Goal: Task Accomplishment & Management: Manage account settings

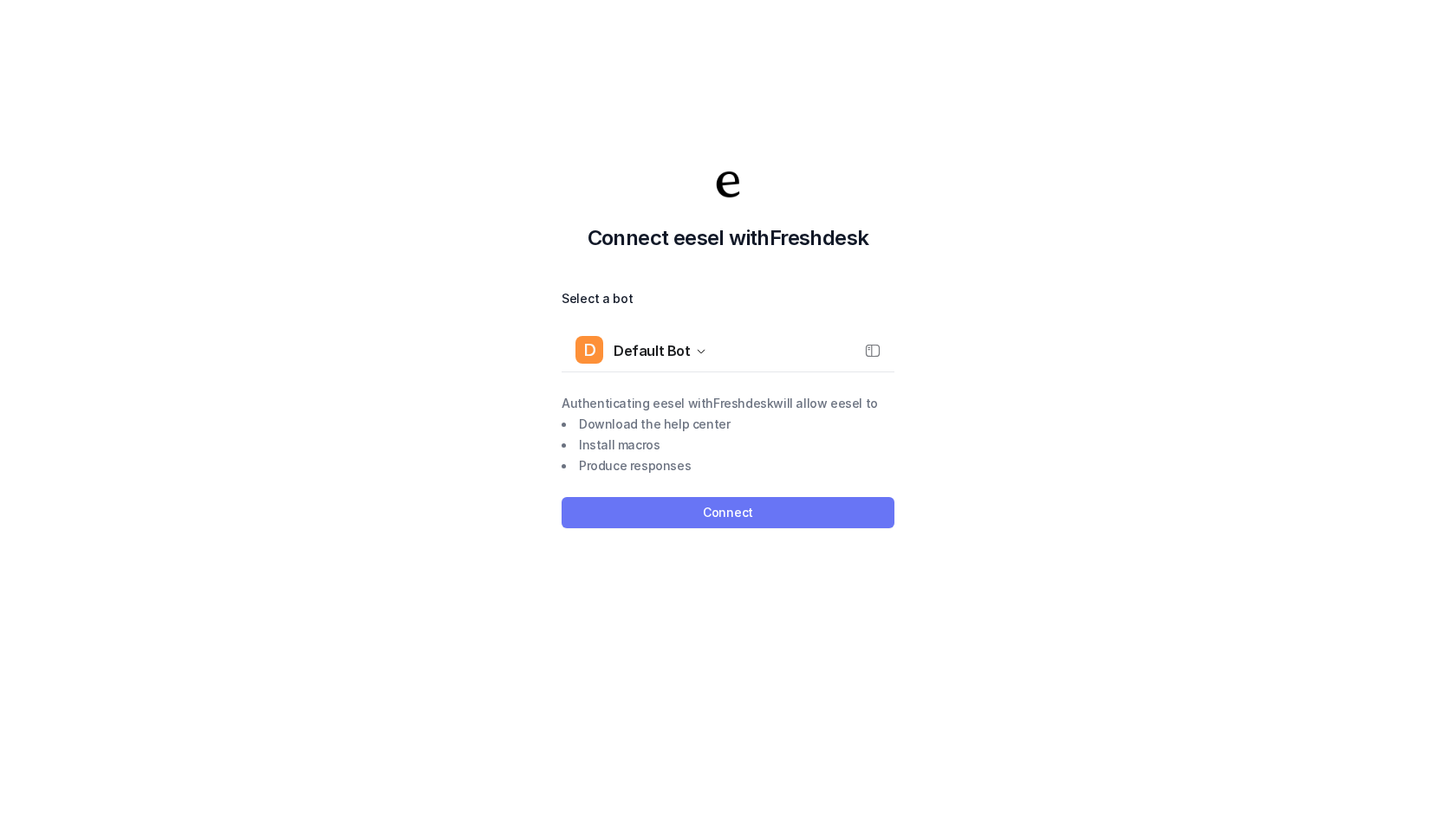
click at [736, 509] on button "Connect" at bounding box center [728, 513] width 333 height 31
click at [712, 513] on button "Connect" at bounding box center [728, 513] width 333 height 31
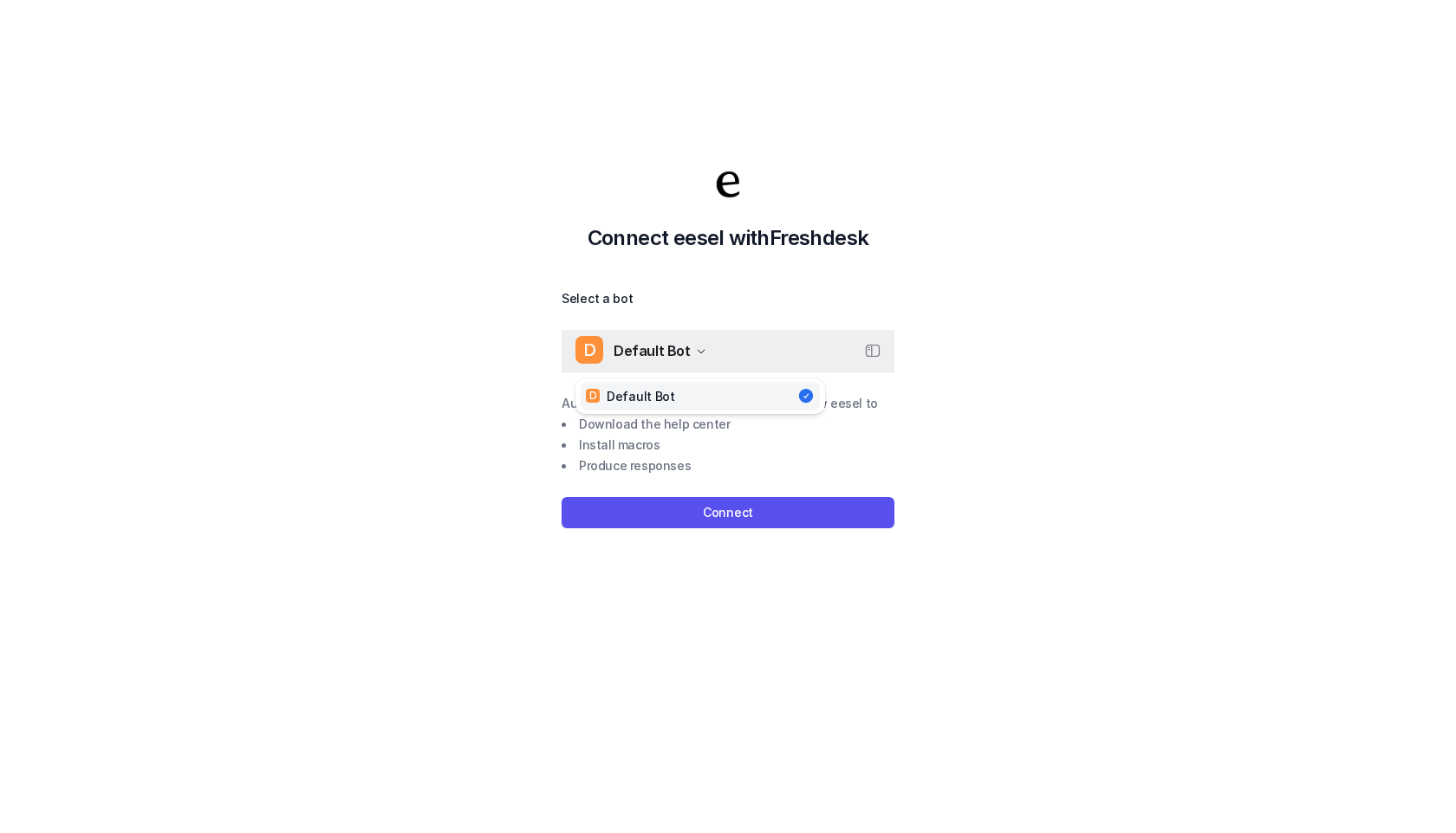
click at [696, 356] on icon "button" at bounding box center [701, 352] width 10 height 10
click at [724, 532] on div "Connect eesel with Freshdesk Select a bot D Default Bot D Default Bot Authentic…" at bounding box center [728, 347] width 1456 height 833
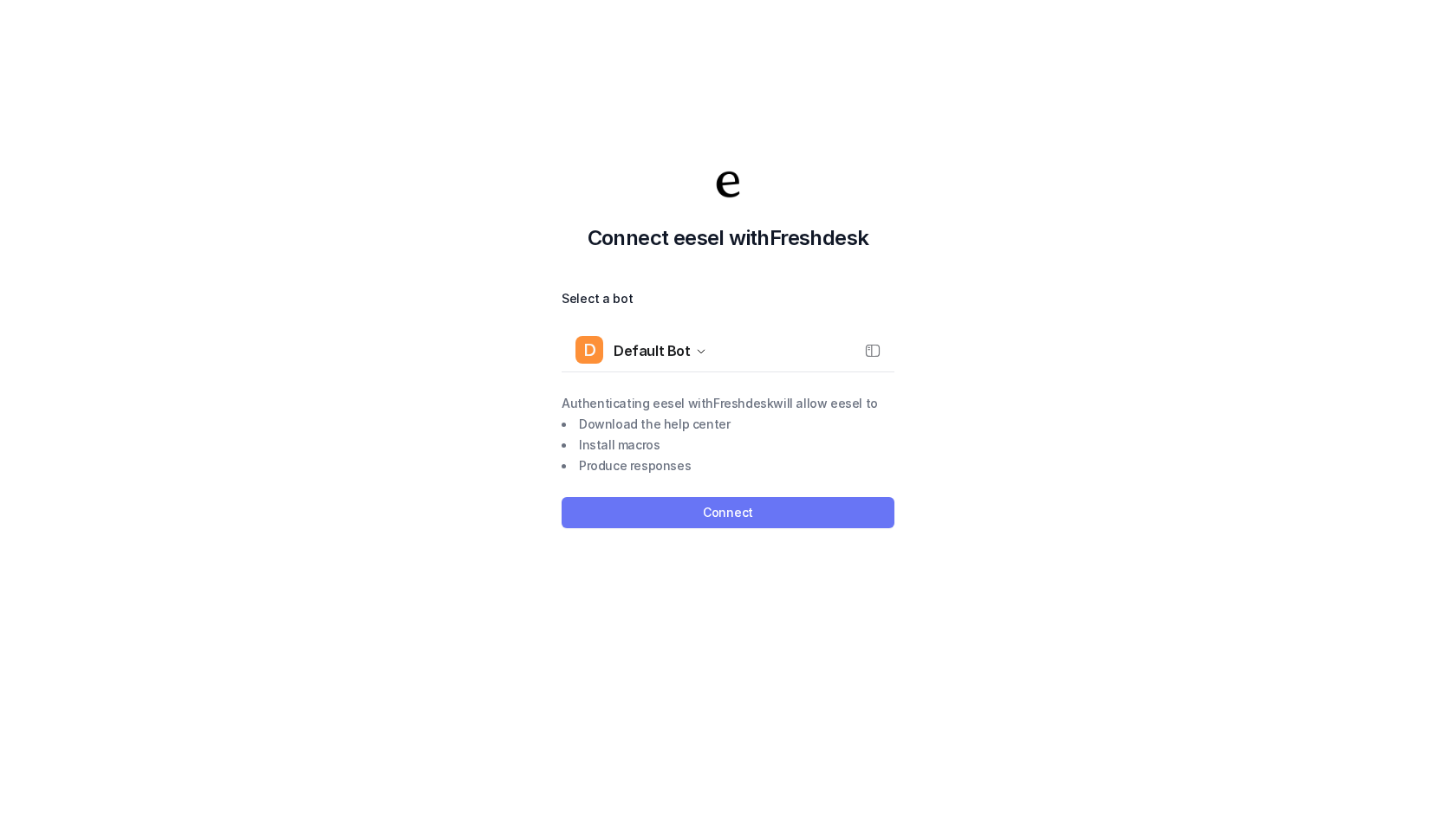
click at [724, 515] on button "Connect" at bounding box center [728, 513] width 333 height 31
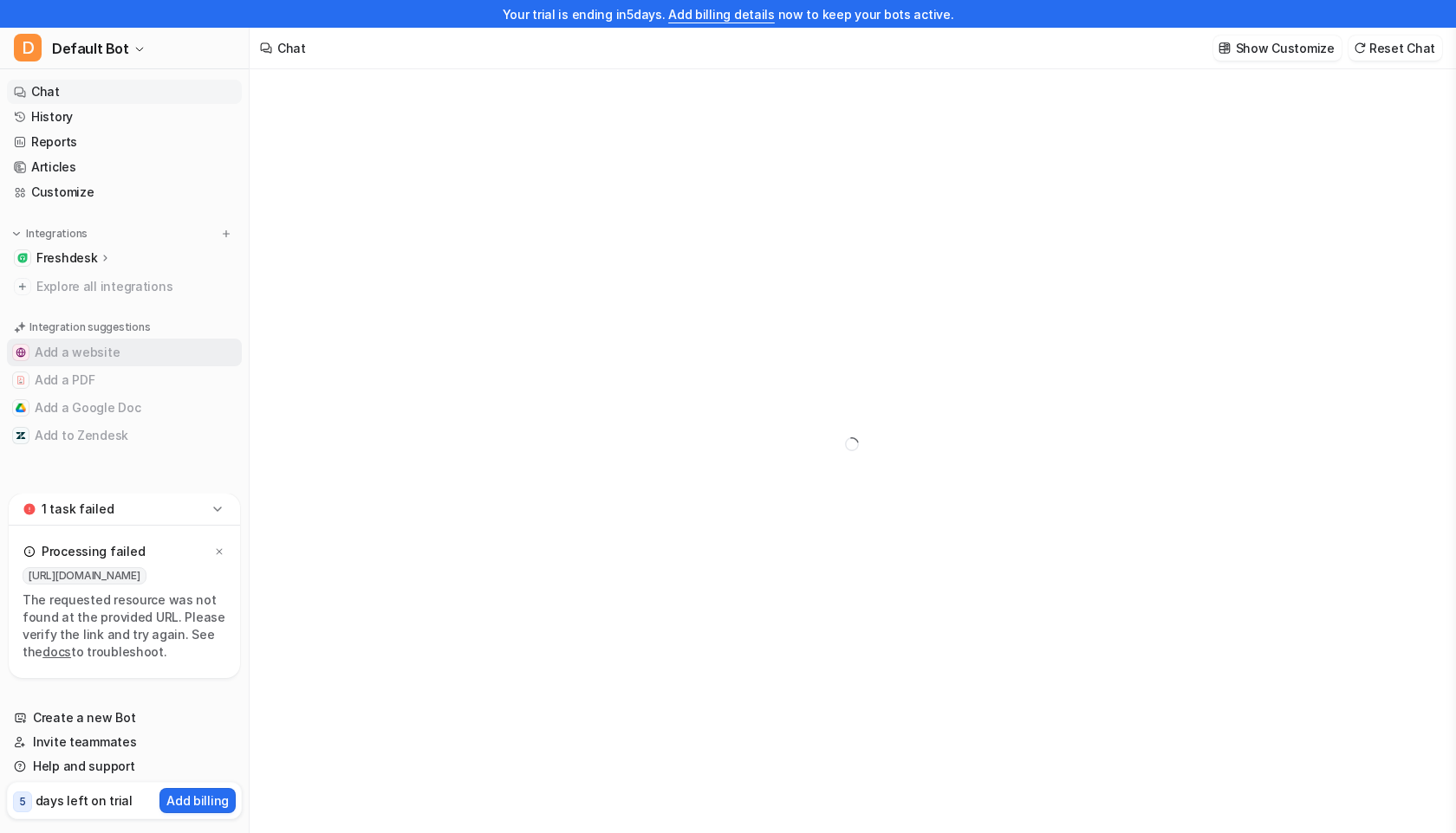
type textarea "**********"
click at [141, 257] on div "Freshdesk" at bounding box center [124, 257] width 235 height 24
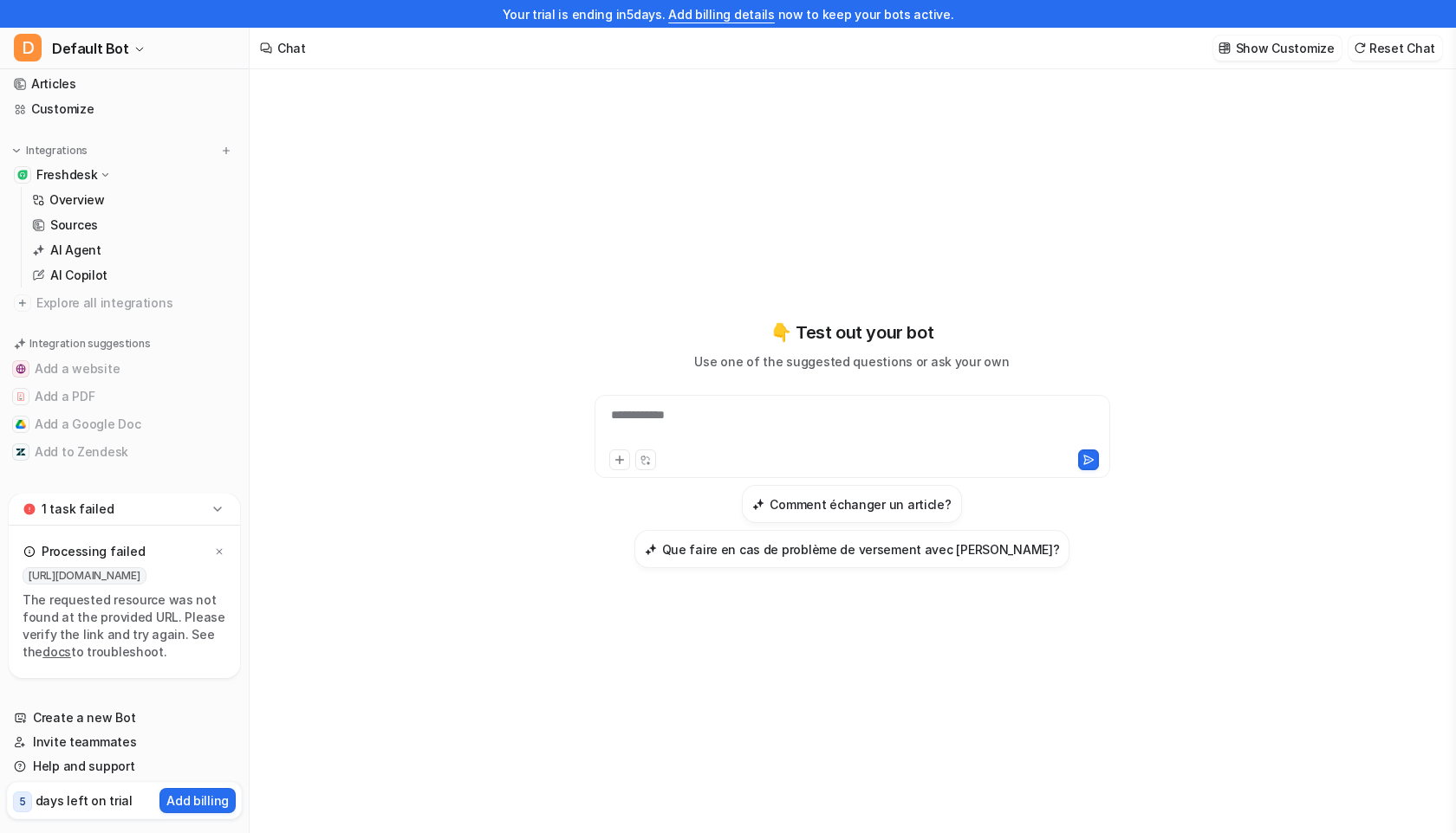
scroll to position [28, 0]
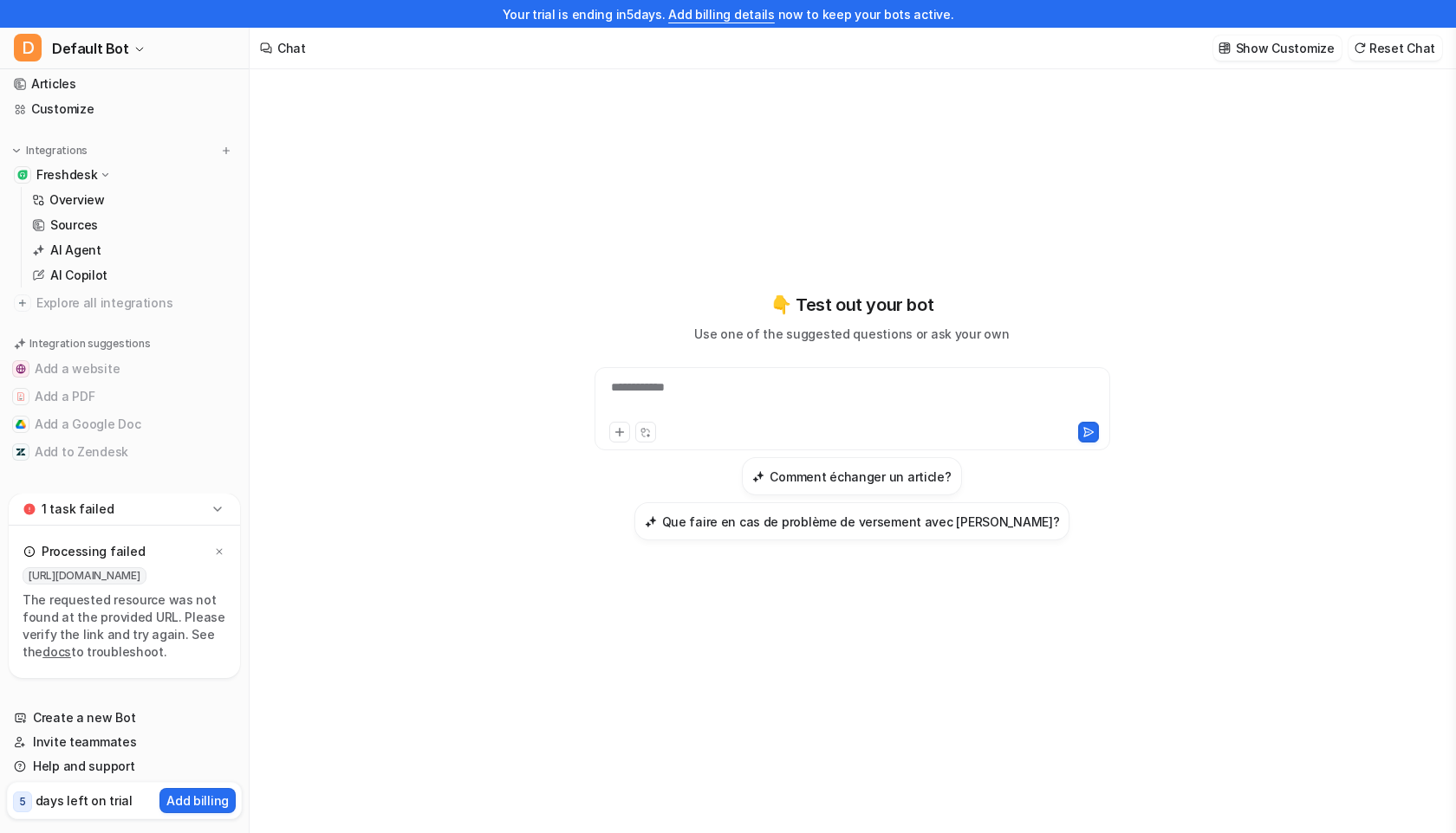
click at [215, 509] on icon at bounding box center [217, 509] width 8 height 5
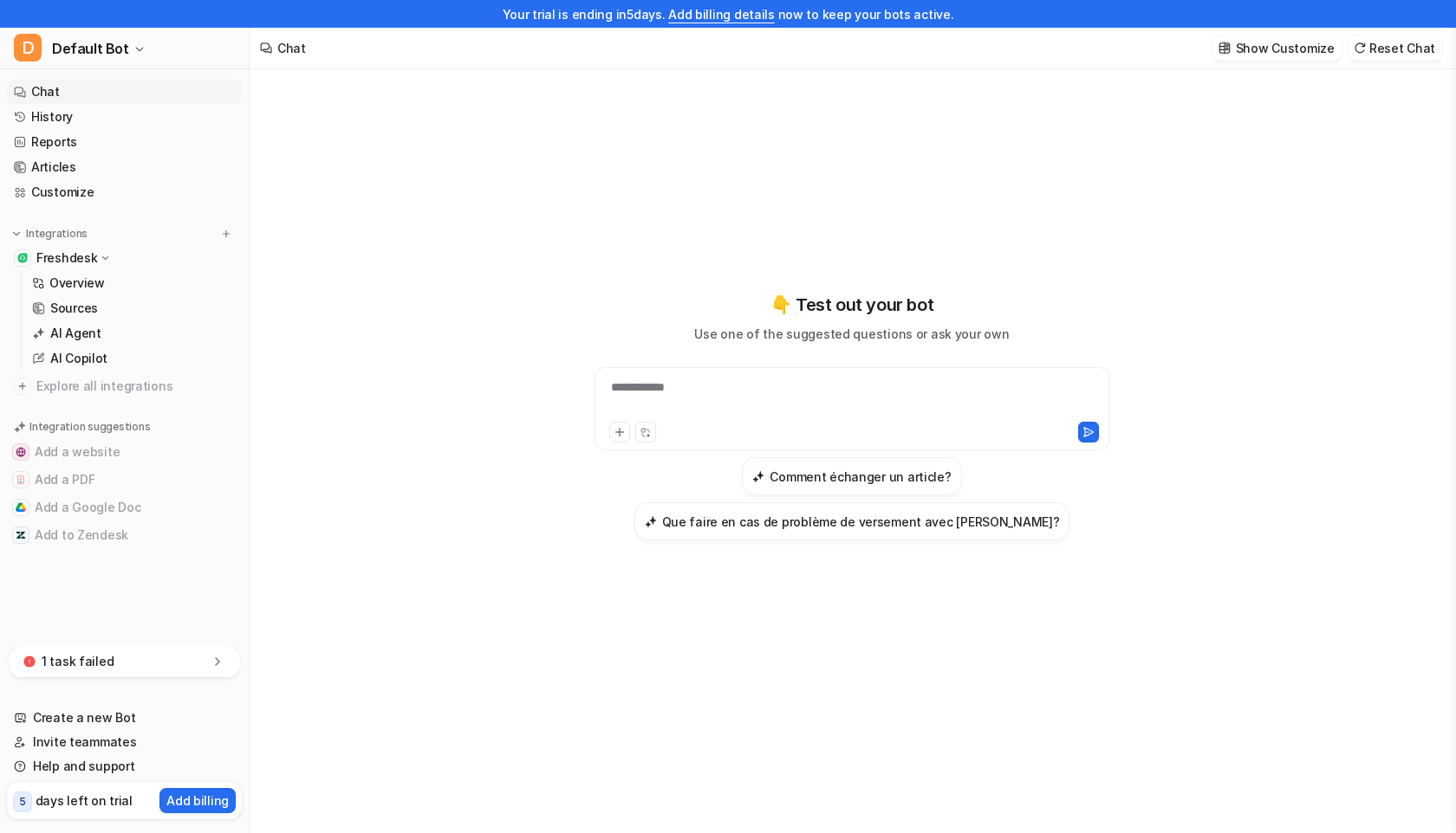
scroll to position [0, 0]
click at [14, 800] on span "5" at bounding box center [23, 803] width 19 height 21
click at [18, 800] on span "5" at bounding box center [23, 803] width 19 height 21
click at [71, 767] on link "Help and support" at bounding box center [124, 766] width 235 height 24
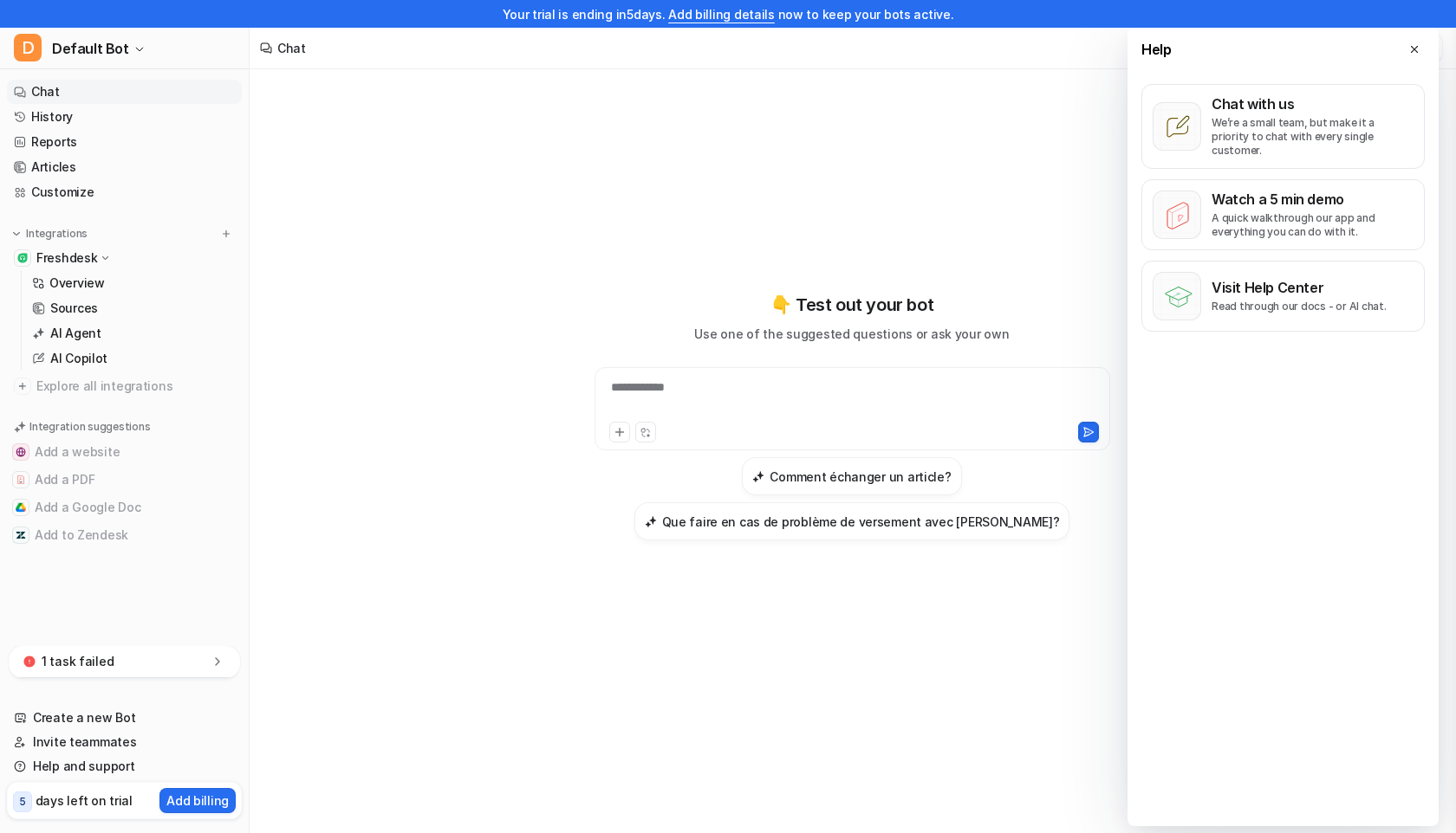
click at [852, 121] on div "**********" at bounding box center [851, 416] width 638 height 750
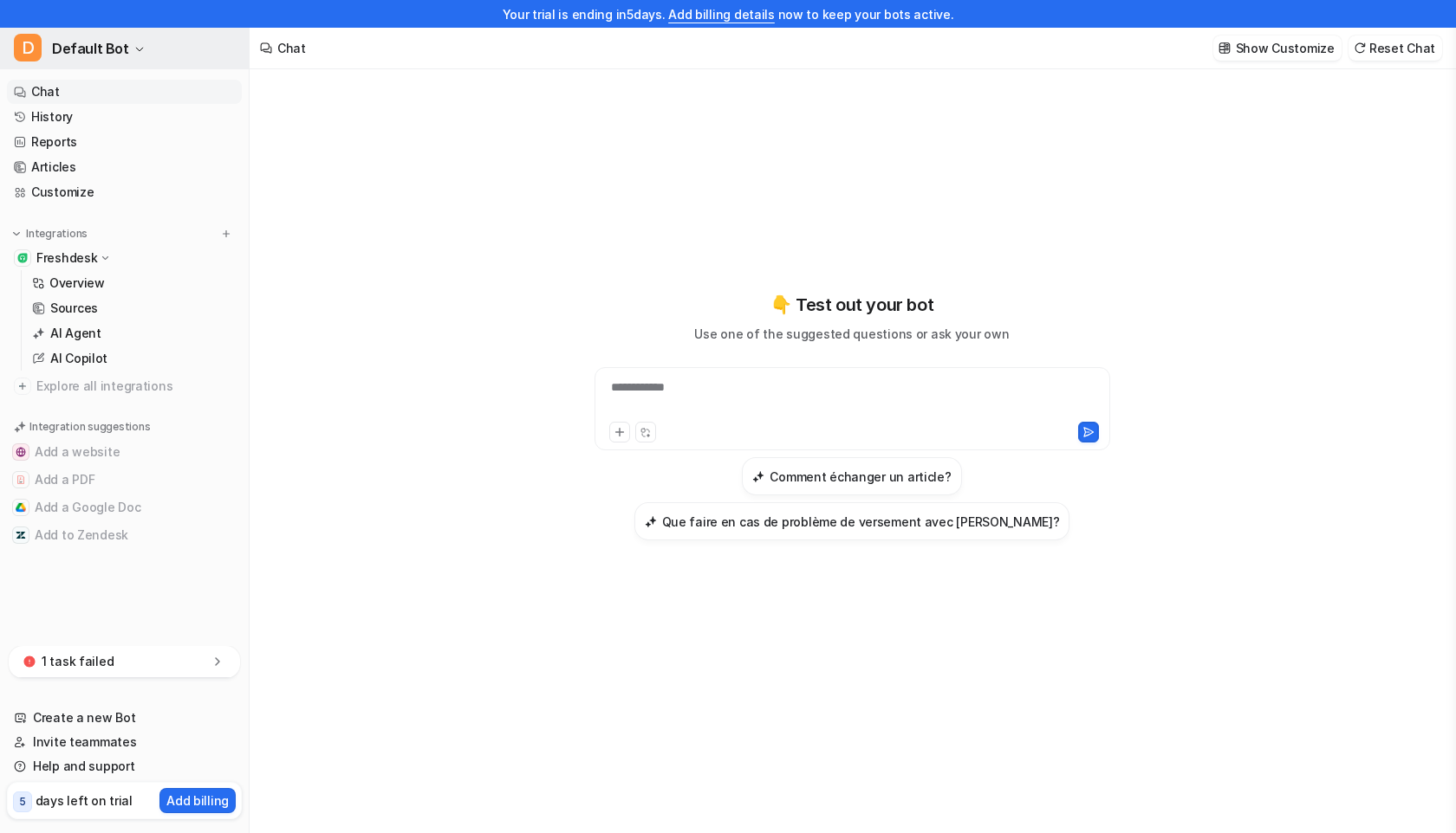
click at [29, 45] on span "D" at bounding box center [28, 47] width 28 height 28
click at [108, 158] on link "Settings" at bounding box center [138, 159] width 239 height 29
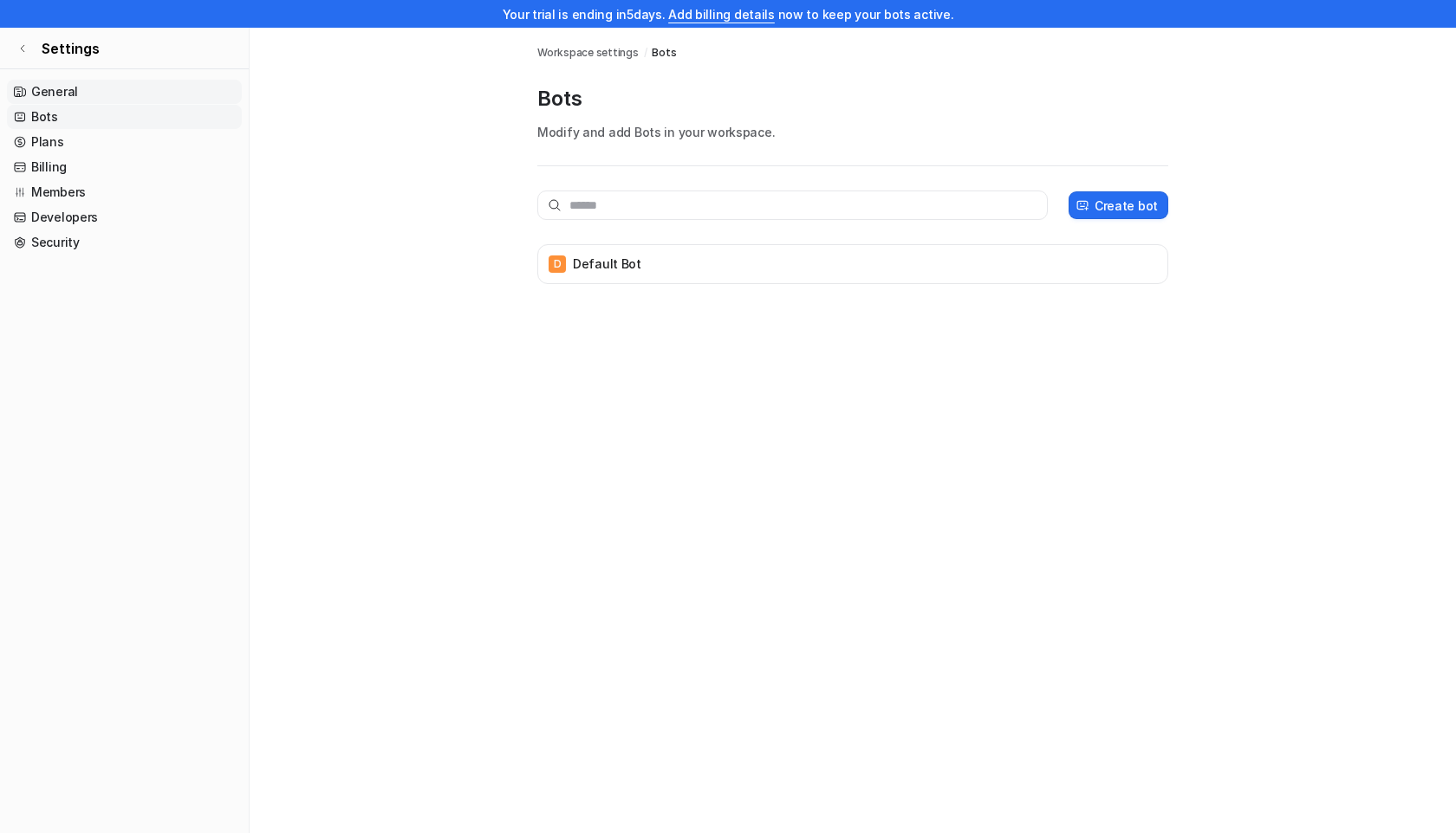
click at [55, 91] on link "General" at bounding box center [124, 91] width 235 height 24
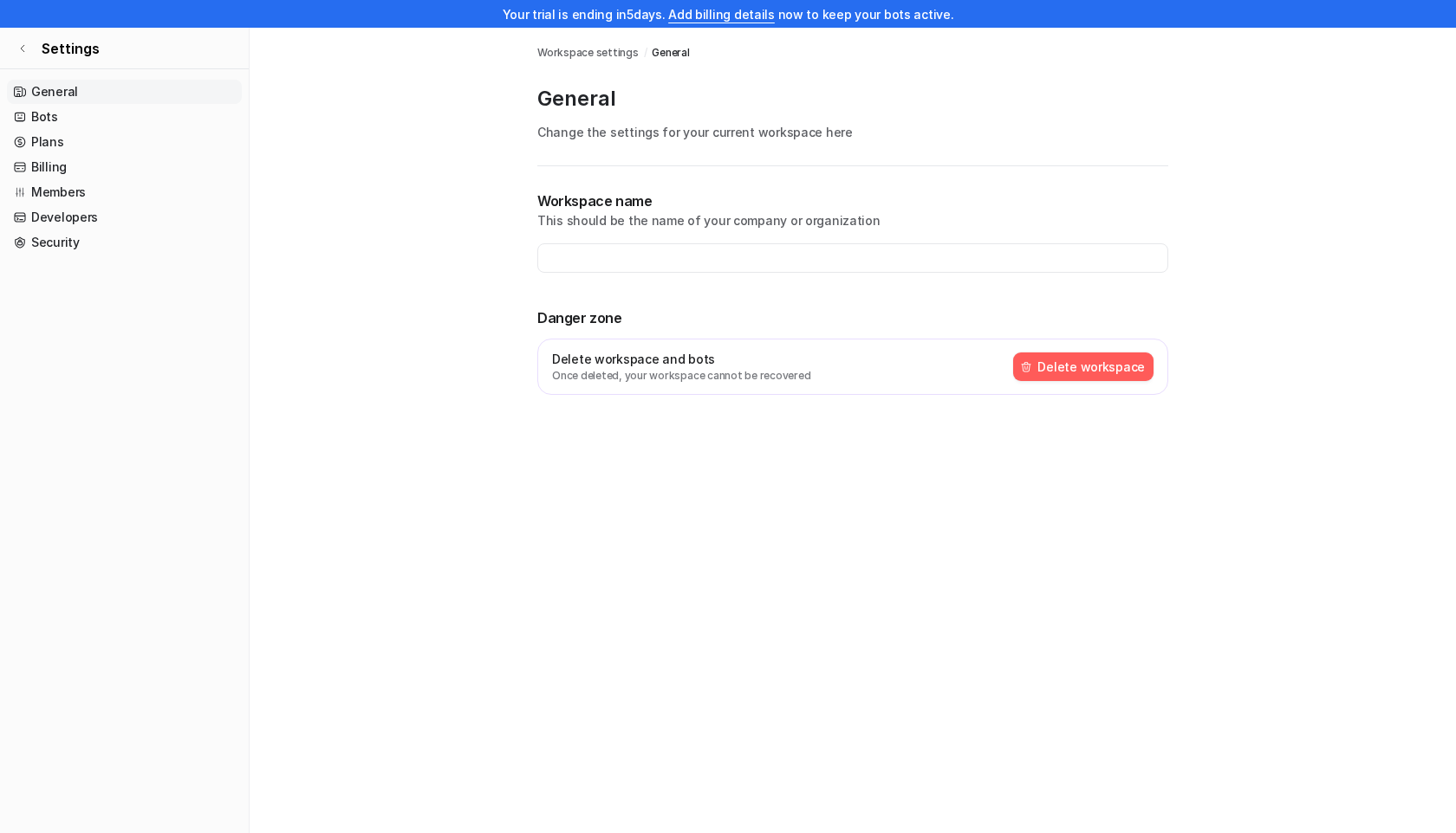
type input "**********"
click at [99, 232] on link "Security" at bounding box center [124, 242] width 235 height 24
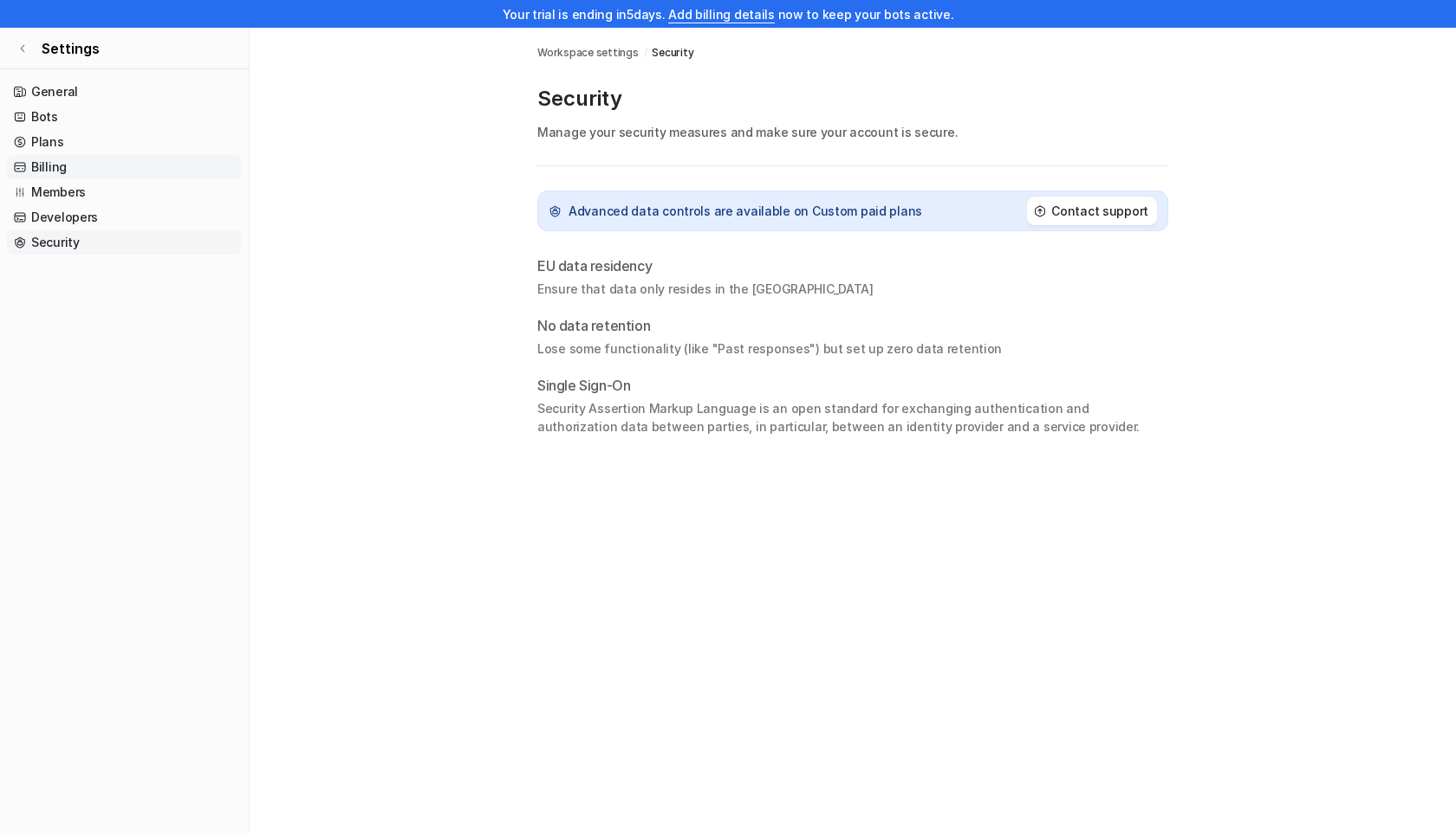
click at [84, 156] on link "Billing" at bounding box center [124, 167] width 235 height 24
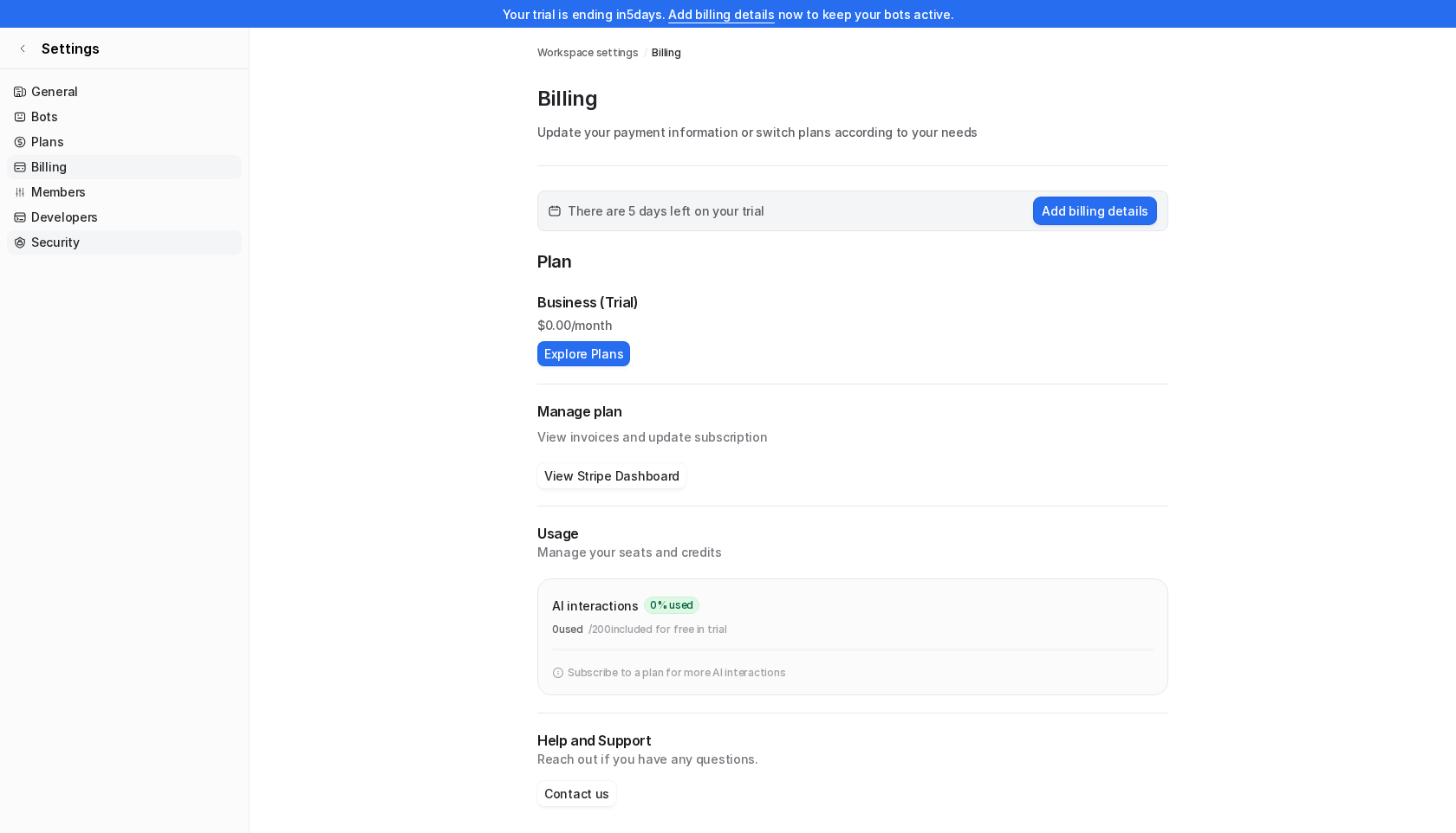
click at [58, 242] on link "Security" at bounding box center [124, 242] width 235 height 24
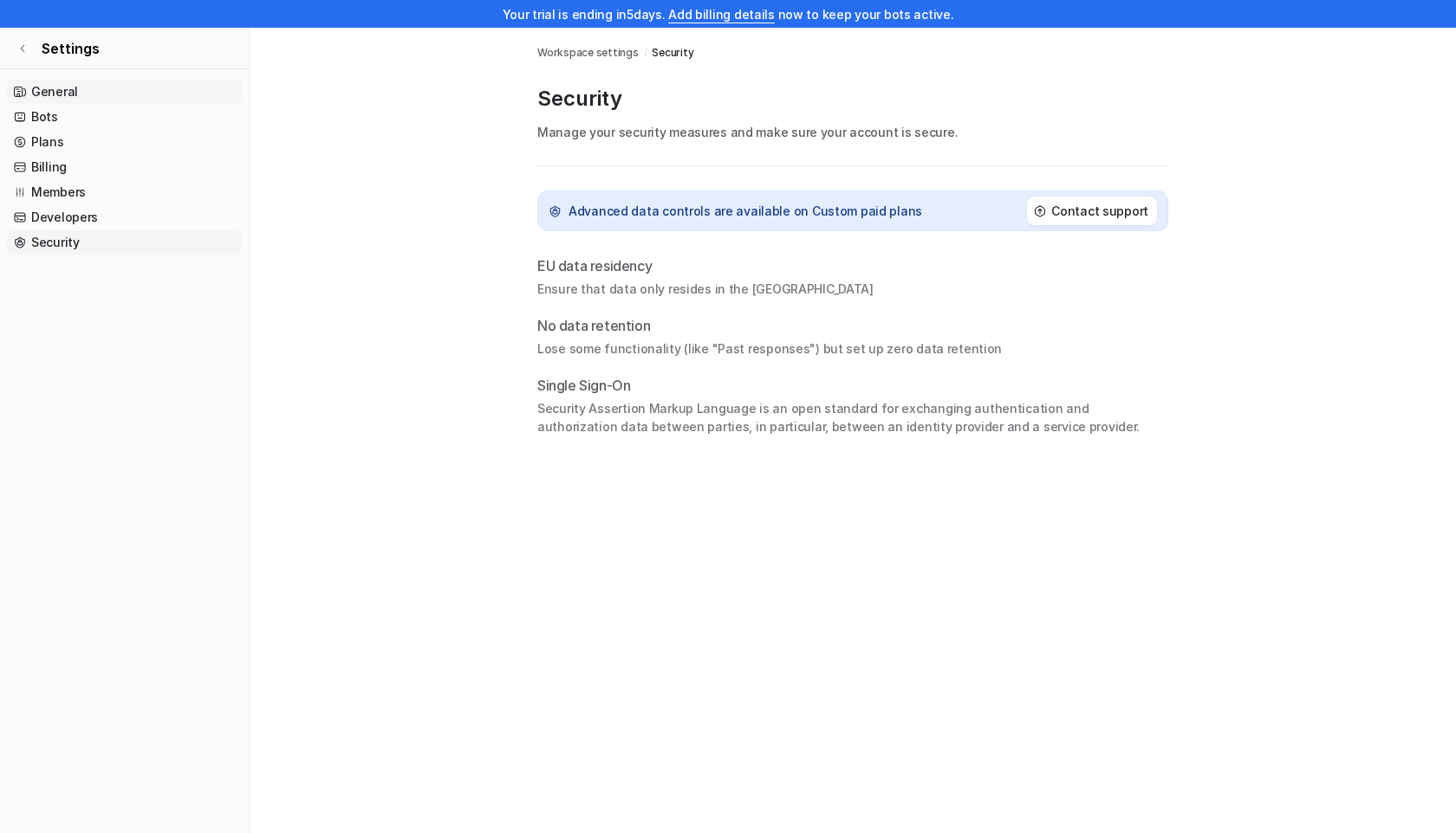
click at [51, 85] on link "General" at bounding box center [124, 91] width 235 height 24
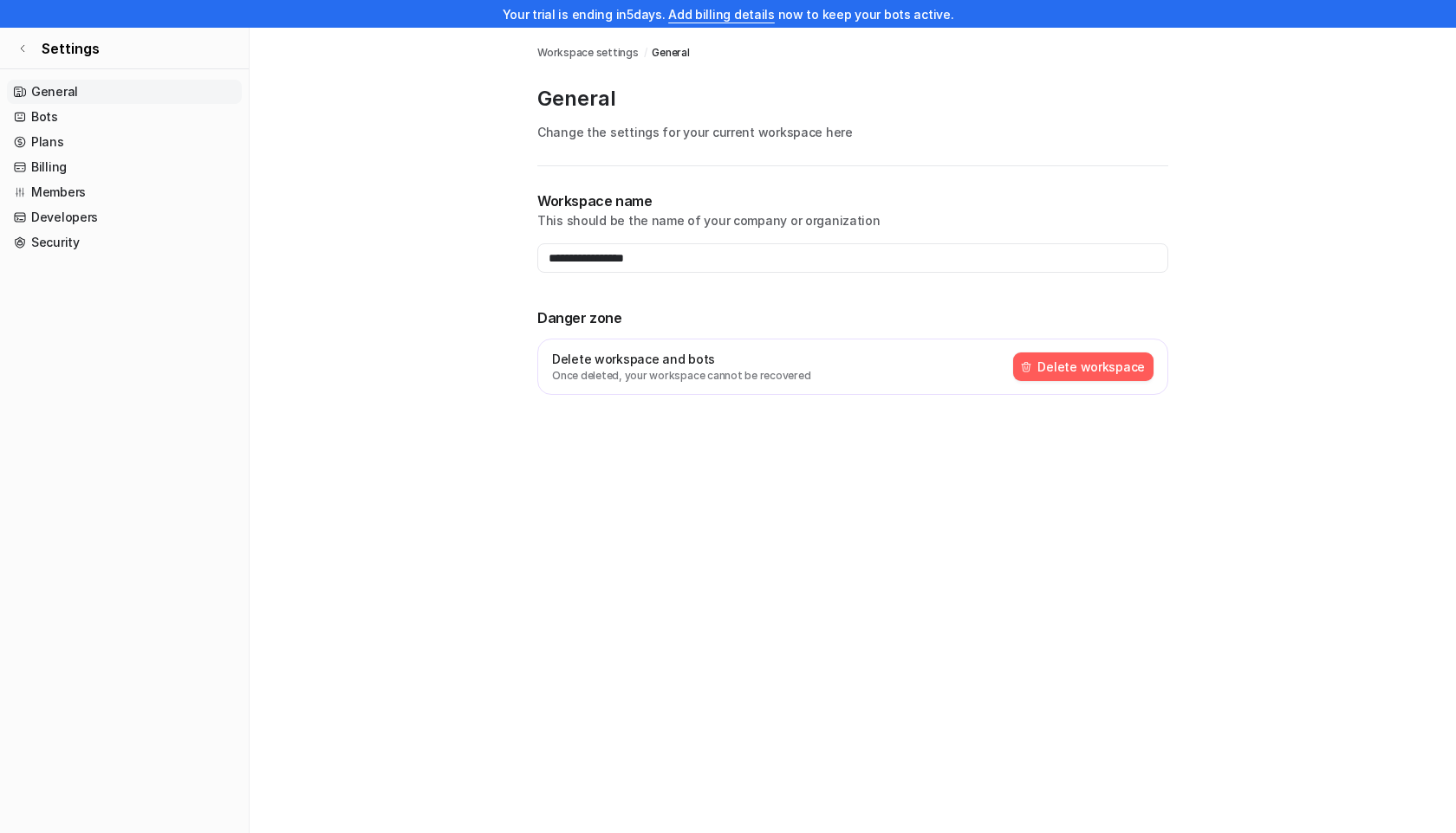
click at [1043, 364] on button "Delete workspace" at bounding box center [1083, 367] width 140 height 29
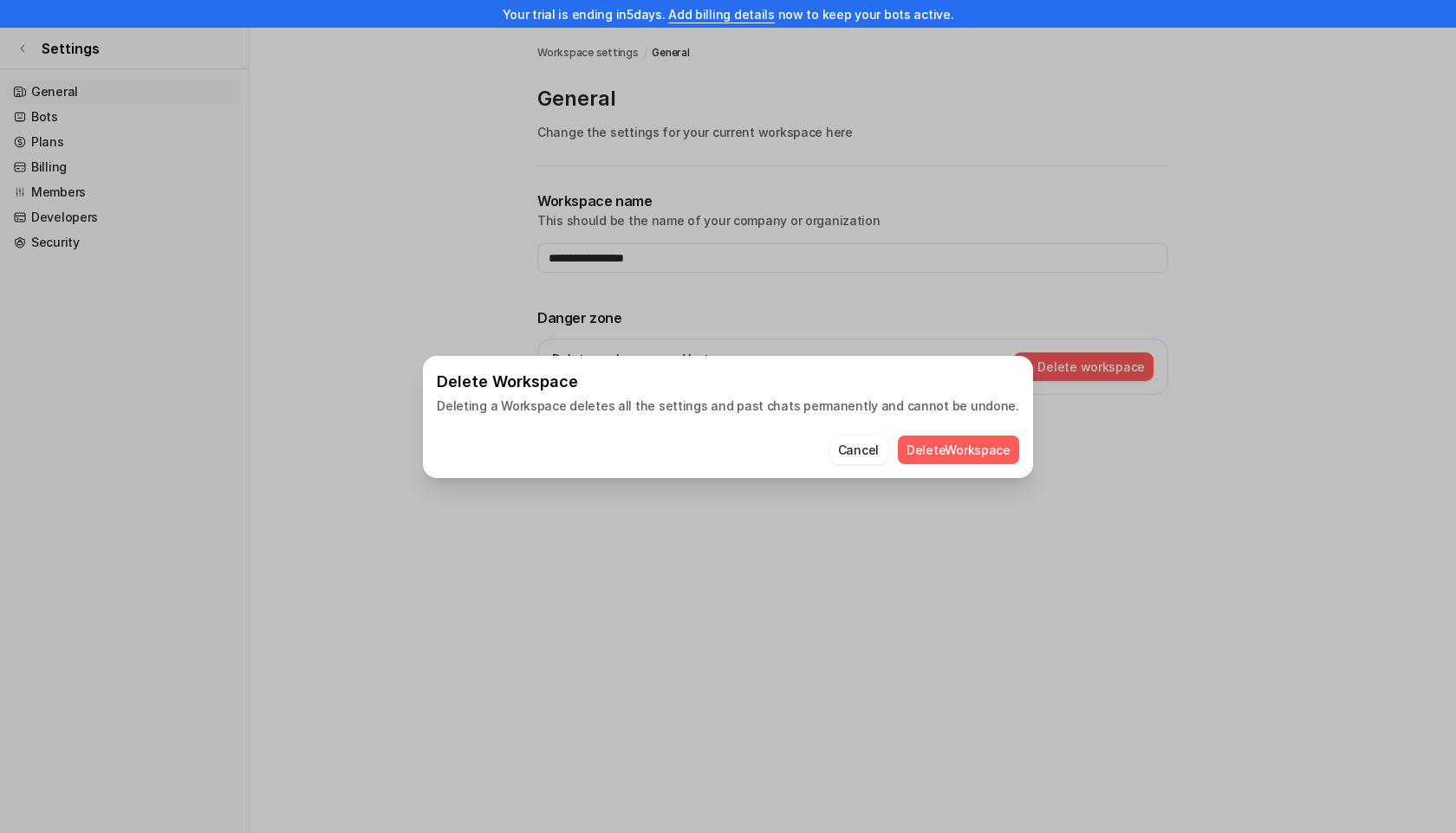
click at [935, 451] on button "Delete Workspace" at bounding box center [958, 450] width 121 height 29
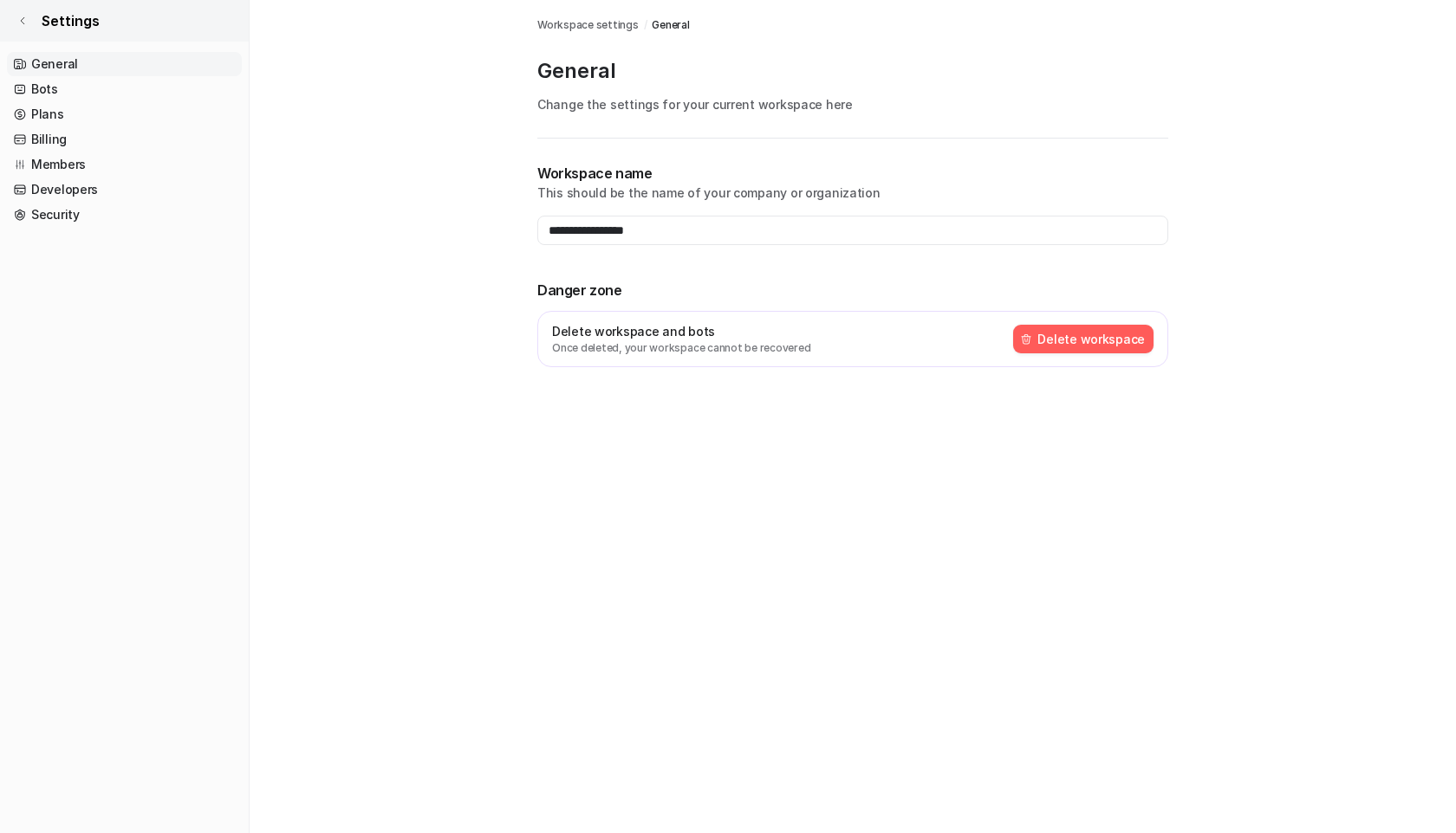
click at [24, 19] on icon at bounding box center [22, 20] width 10 height 10
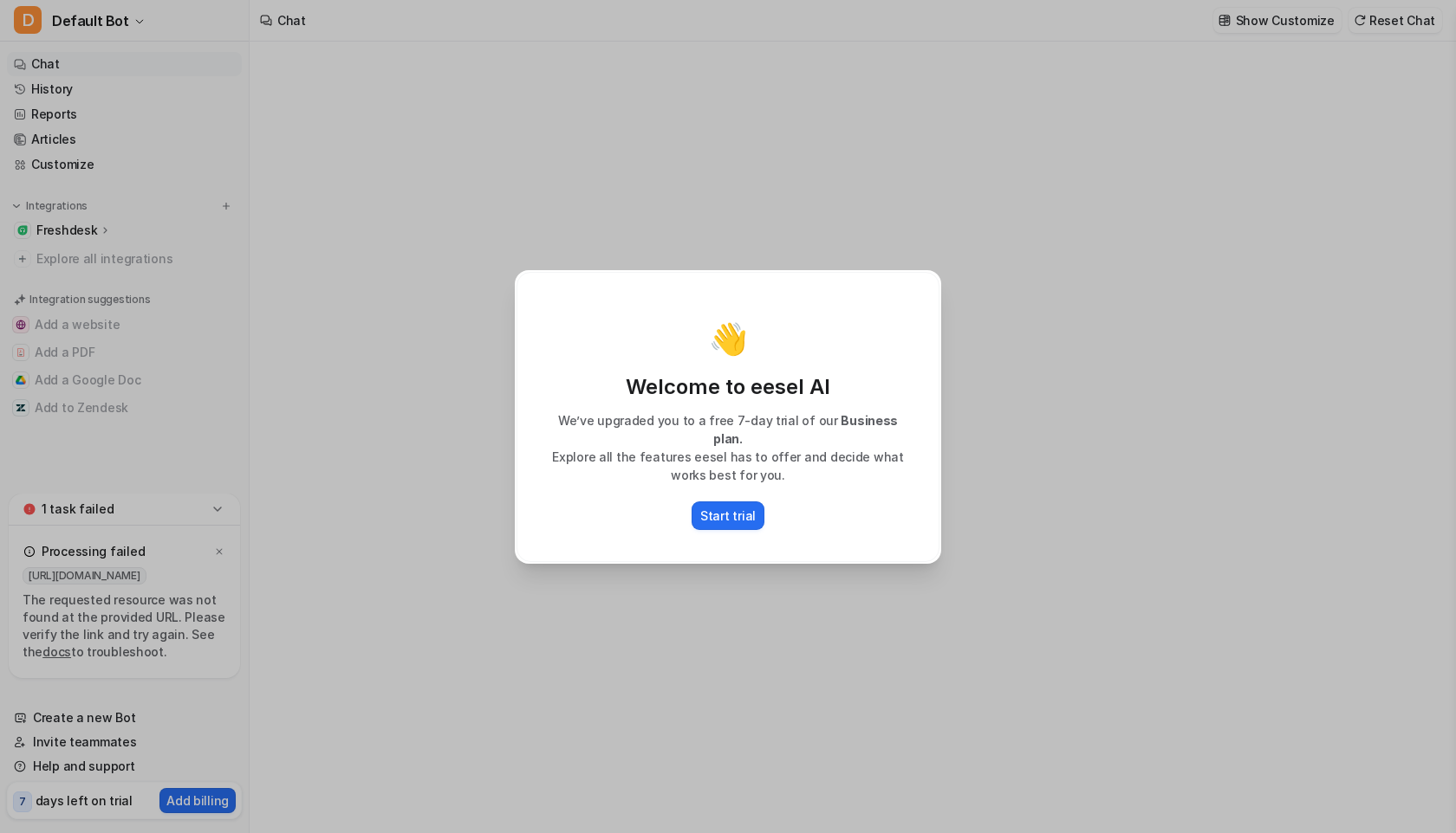
click at [641, 251] on div "👋 Welcome to eesel AI We’ve upgraded you to a free 7-day trial of our Business …" at bounding box center [728, 416] width 454 height 833
click at [537, 225] on div "👋 Welcome to eesel AI We’ve upgraded you to a free 7-day trial of our Business …" at bounding box center [728, 416] width 454 height 833
click at [577, 395] on p "Welcome to eesel AI" at bounding box center [728, 387] width 386 height 28
click at [718, 507] on p "Start trial" at bounding box center [728, 516] width 55 height 18
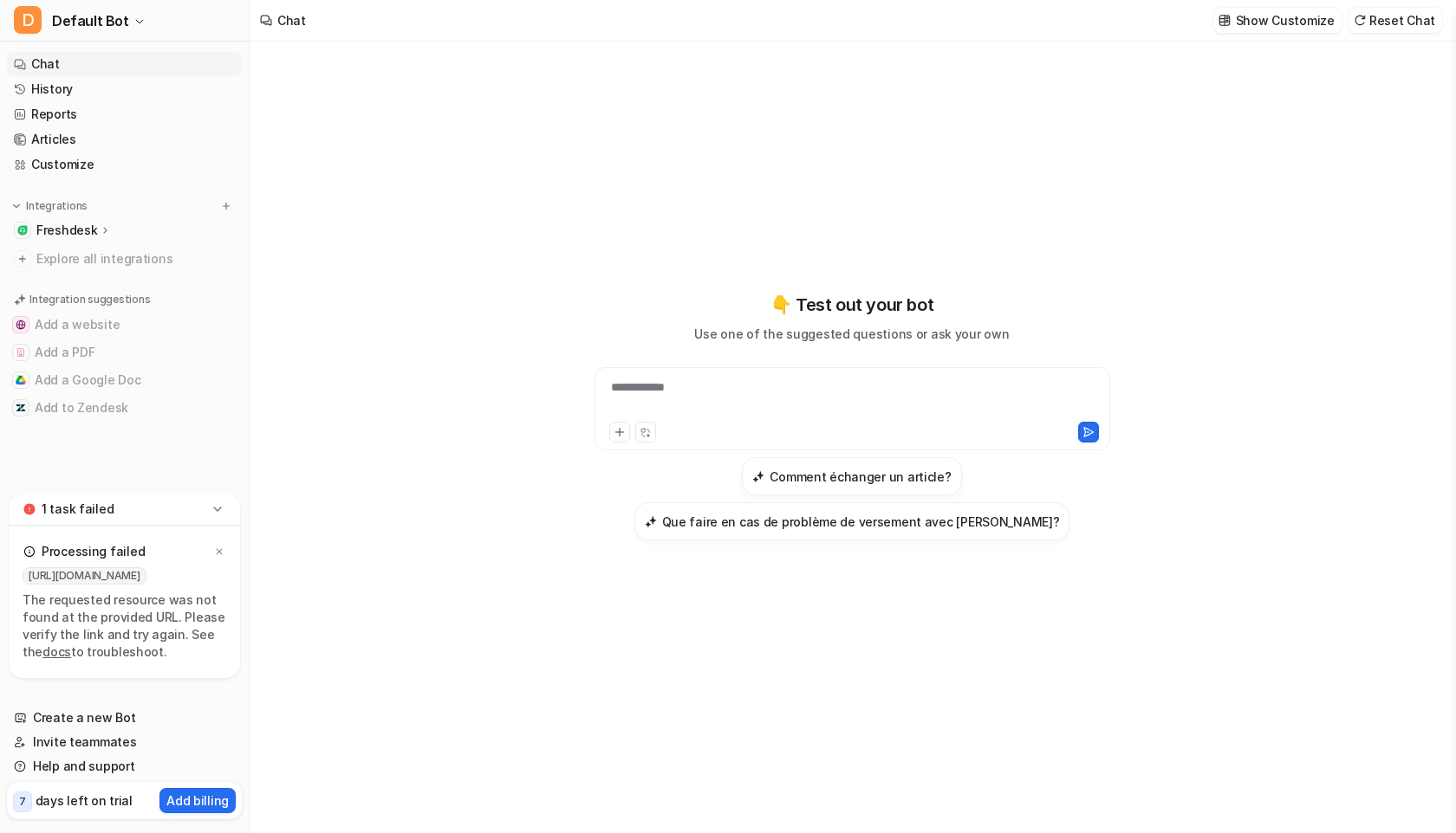
click at [226, 507] on div "1 task failed" at bounding box center [124, 510] width 232 height 32
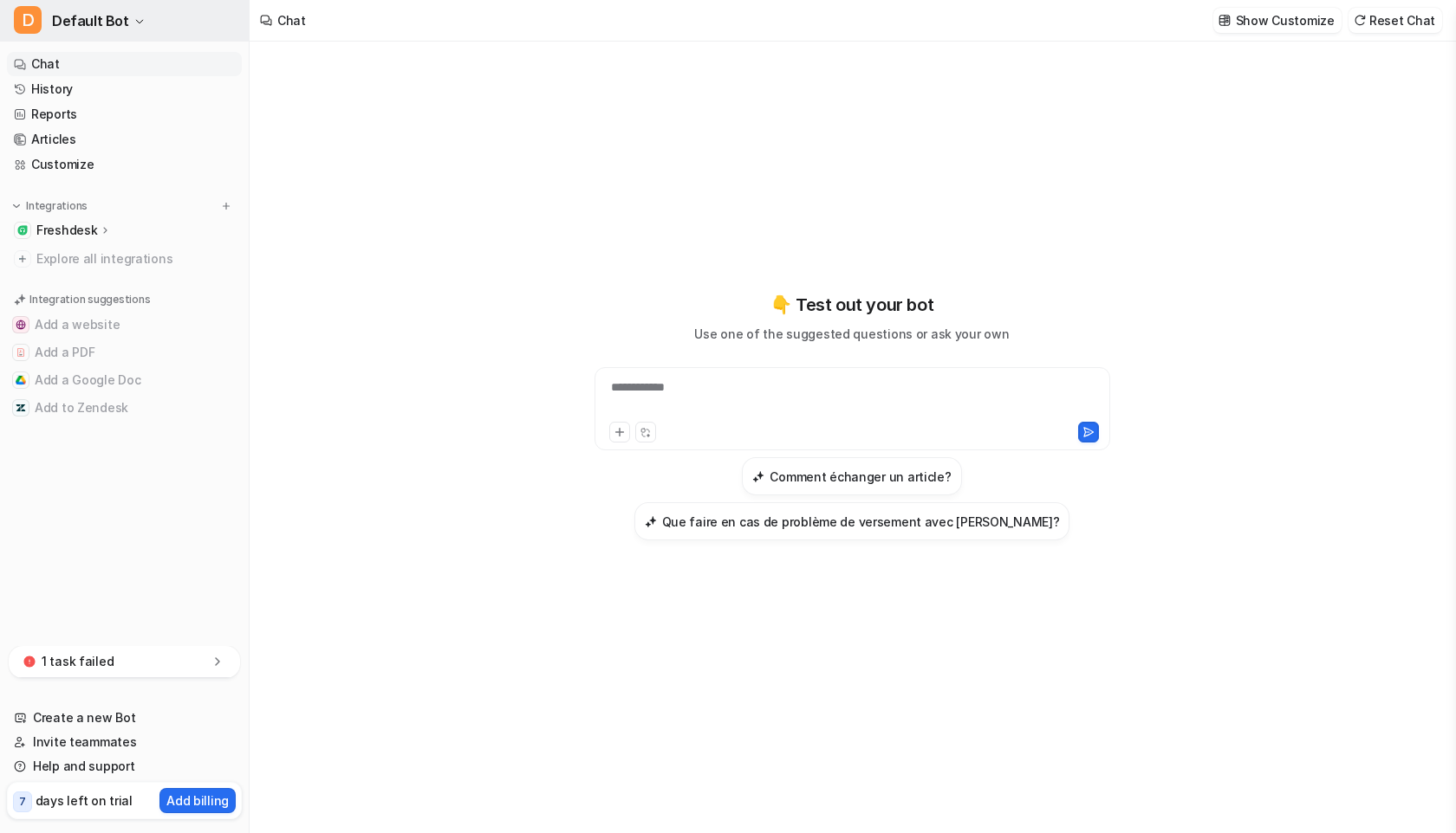
click at [79, 19] on span "Default Bot" at bounding box center [91, 20] width 77 height 24
click at [87, 169] on link "Sign out" at bounding box center [138, 168] width 239 height 29
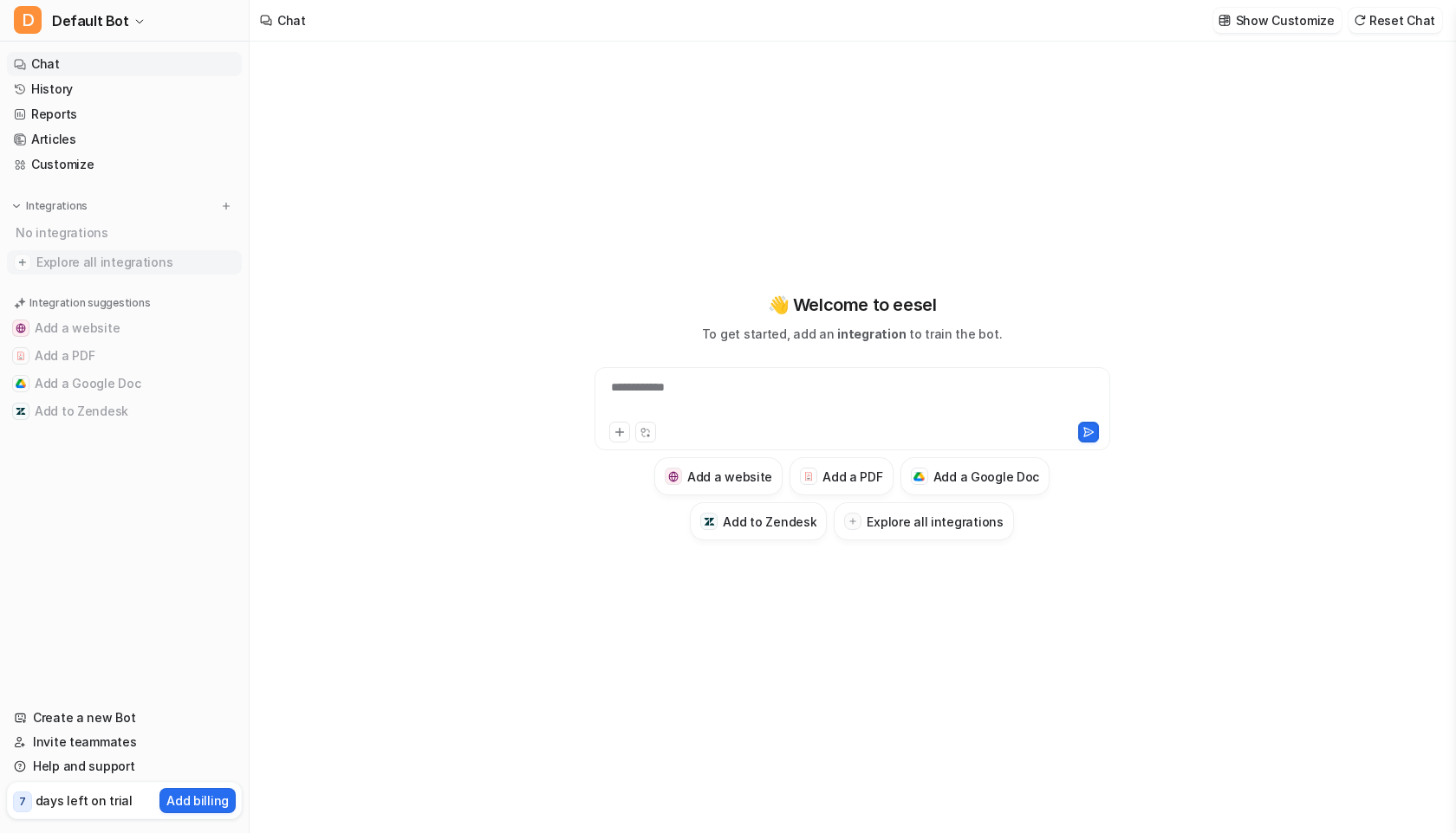
click at [63, 257] on span "Explore all integrations" at bounding box center [135, 262] width 198 height 28
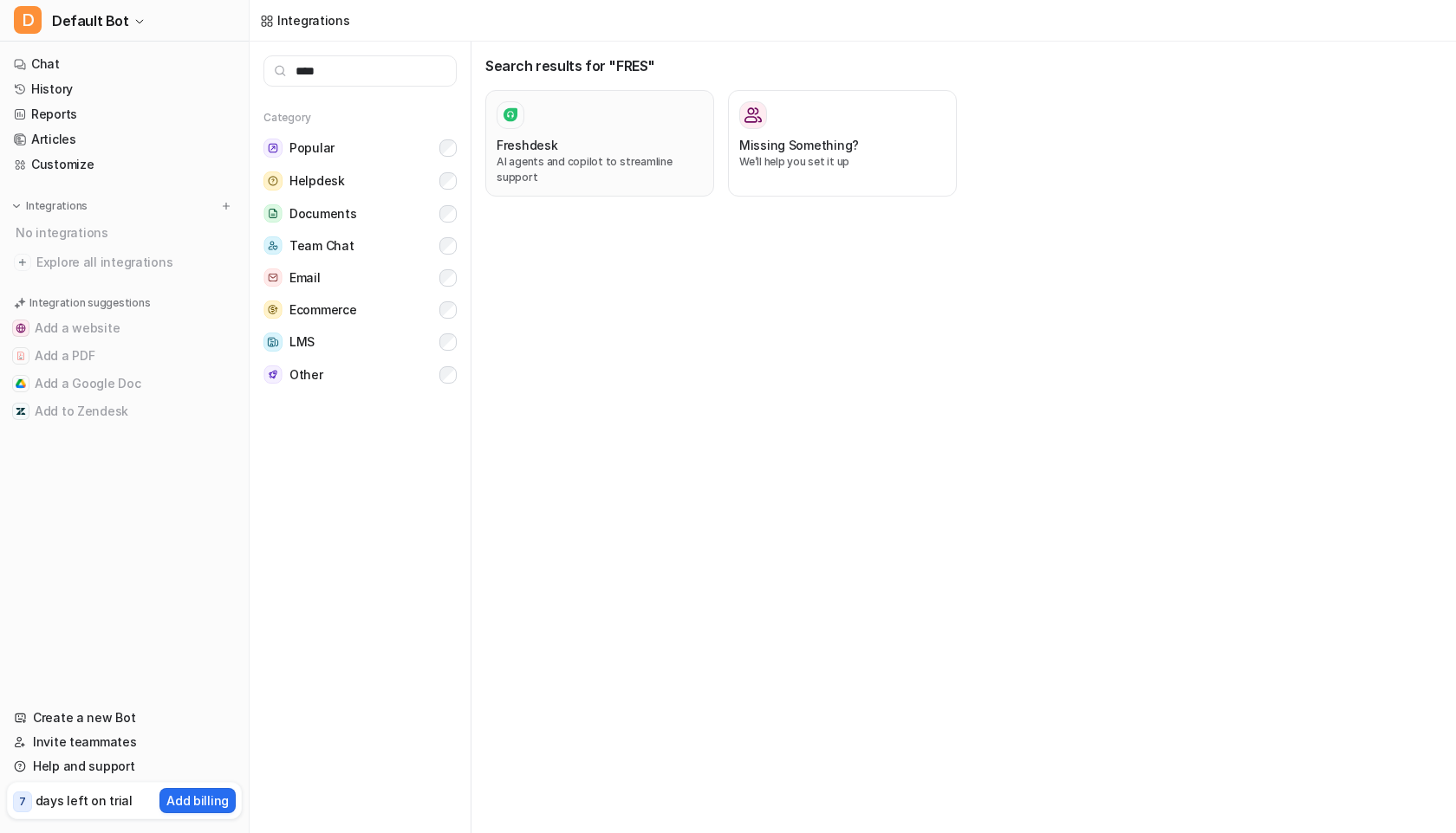
type input "****"
click at [528, 128] on div at bounding box center [600, 114] width 206 height 28
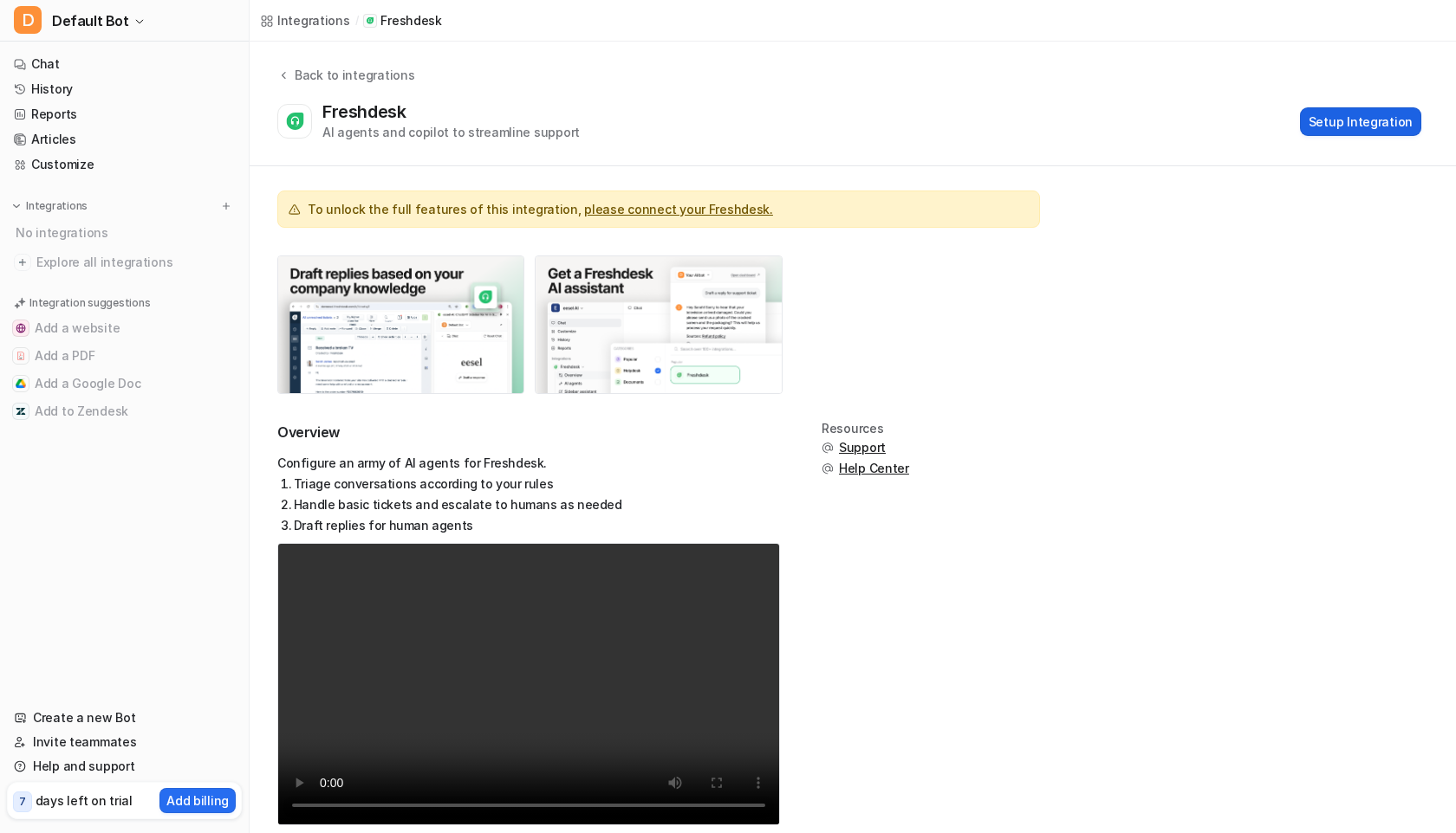
click at [1323, 126] on button "Setup Integration" at bounding box center [1360, 122] width 121 height 29
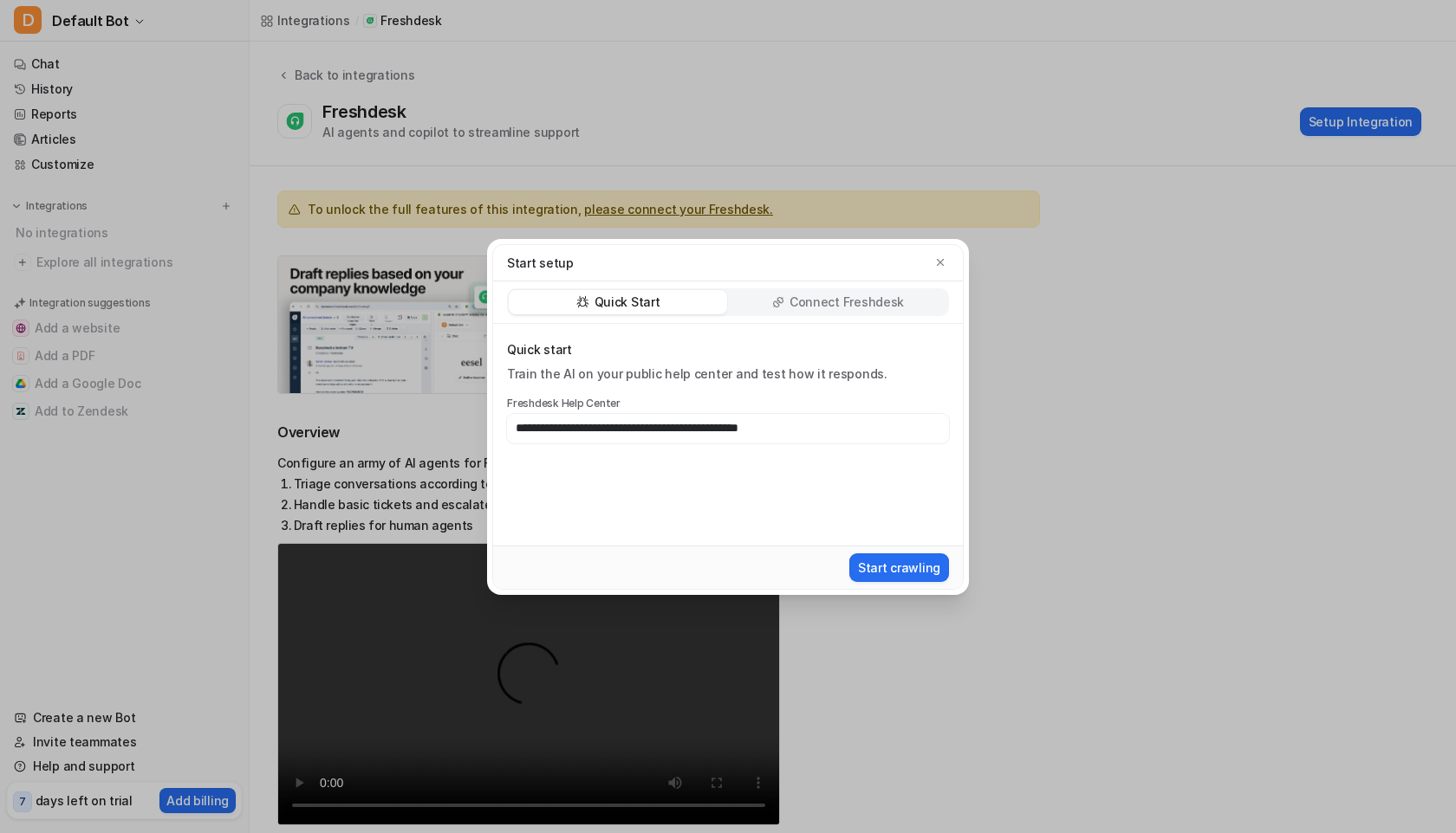
drag, startPoint x: 732, startPoint y: 429, endPoint x: 946, endPoint y: 454, distance: 215.5
click at [946, 454] on div "**********" at bounding box center [728, 435] width 470 height 222
type input "**********"
click at [850, 554] on button "Start crawling" at bounding box center [899, 568] width 100 height 29
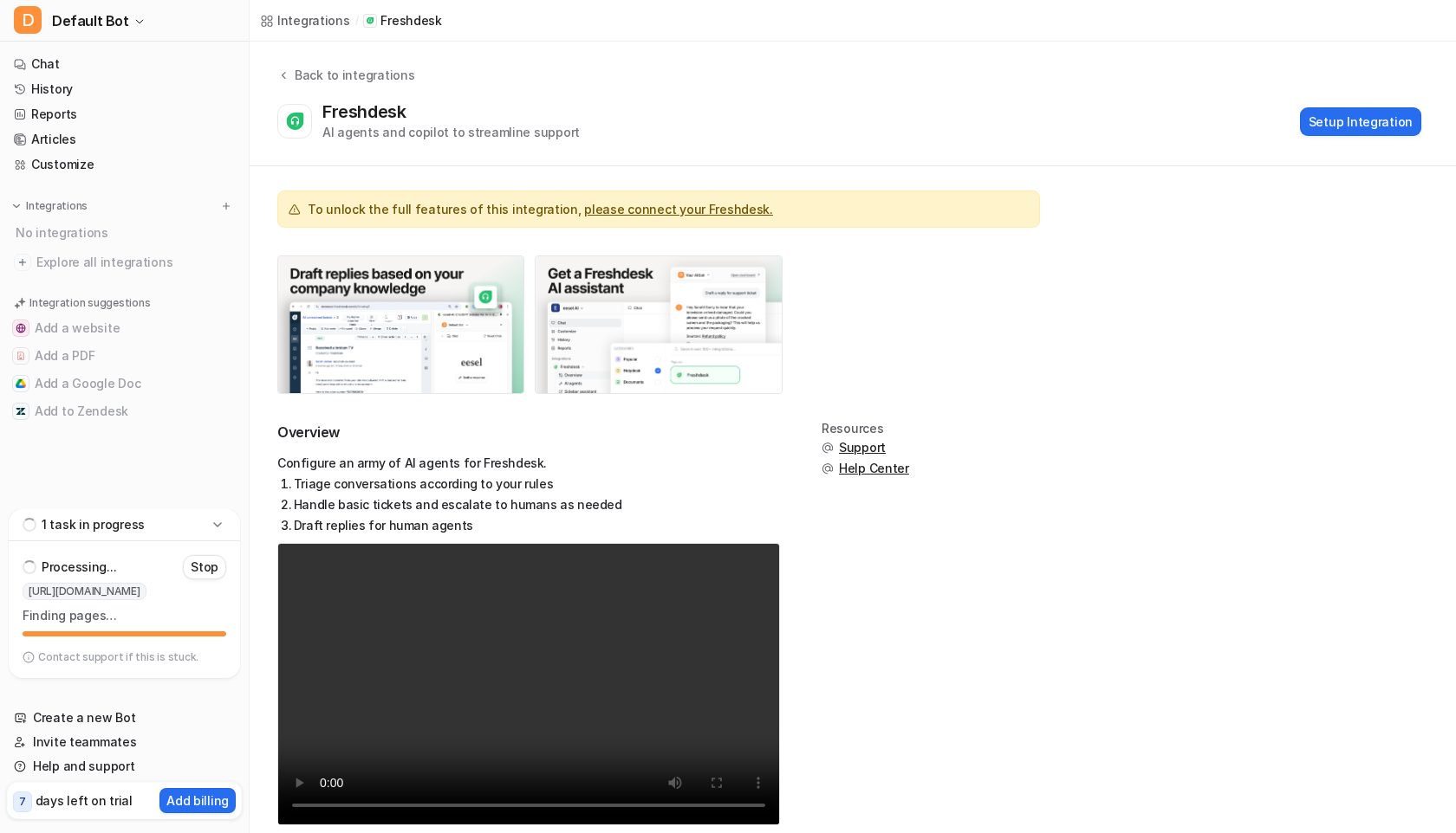
click at [1009, 94] on div "Back to integrations Freshdesk AI agents and copilot to streamline support Setu…" at bounding box center [852, 103] width 1206 height 75
click at [113, 60] on link "Chat" at bounding box center [124, 64] width 235 height 24
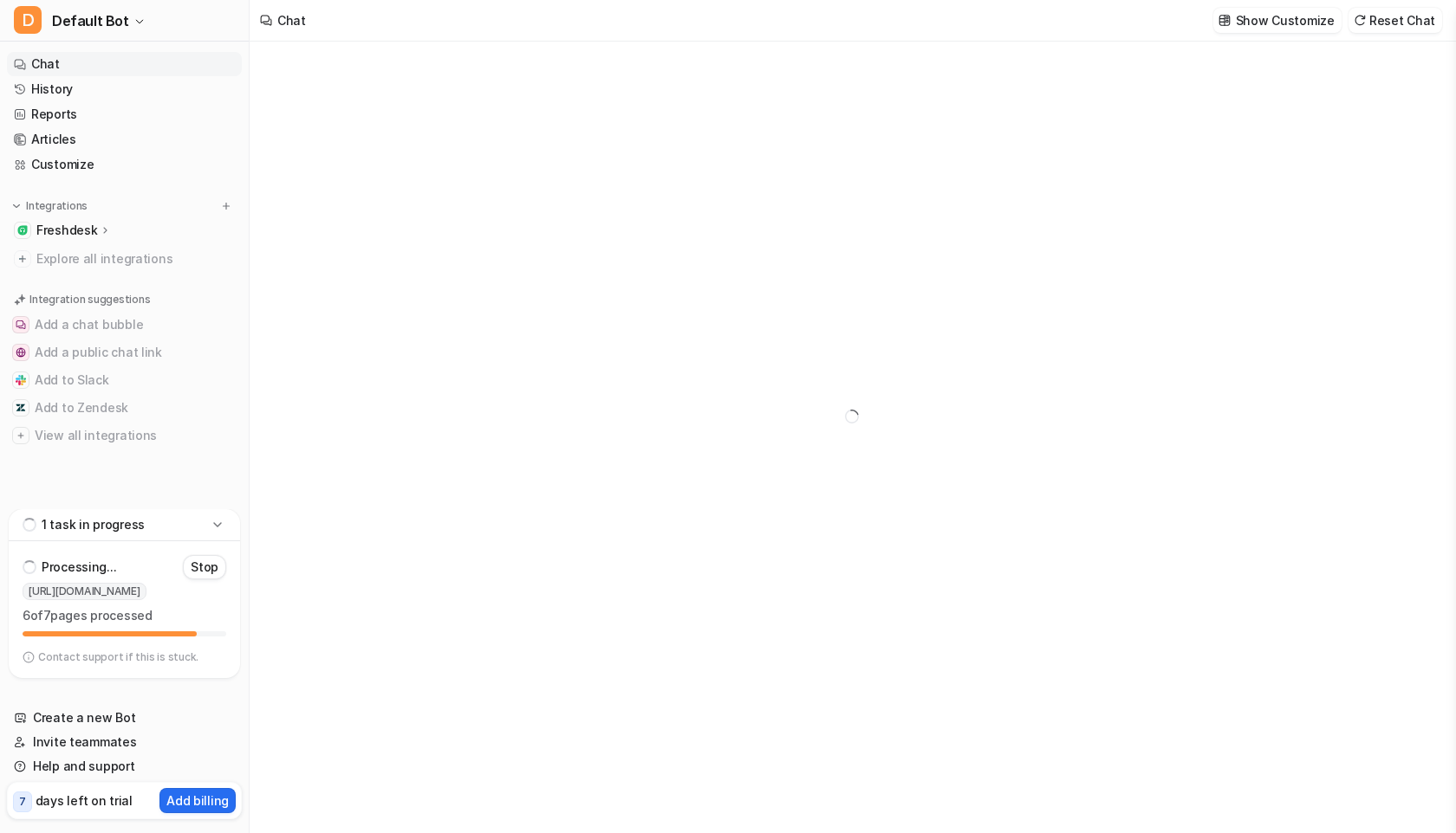
click at [105, 229] on icon at bounding box center [106, 231] width 12 height 13
click at [94, 252] on p "Overview" at bounding box center [77, 255] width 55 height 17
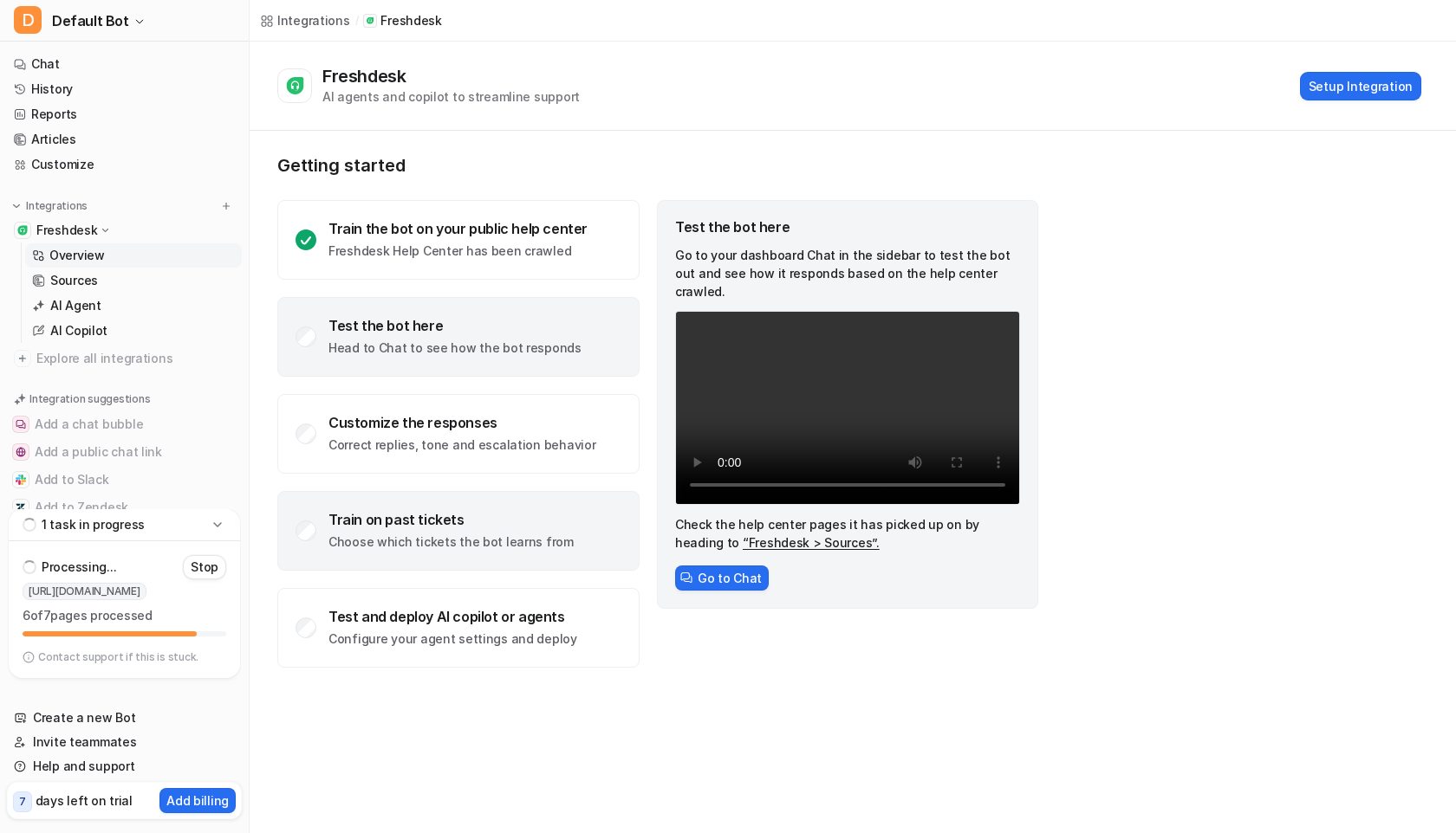
click at [462, 548] on p "Choose which tickets the bot learns from" at bounding box center [450, 542] width 245 height 17
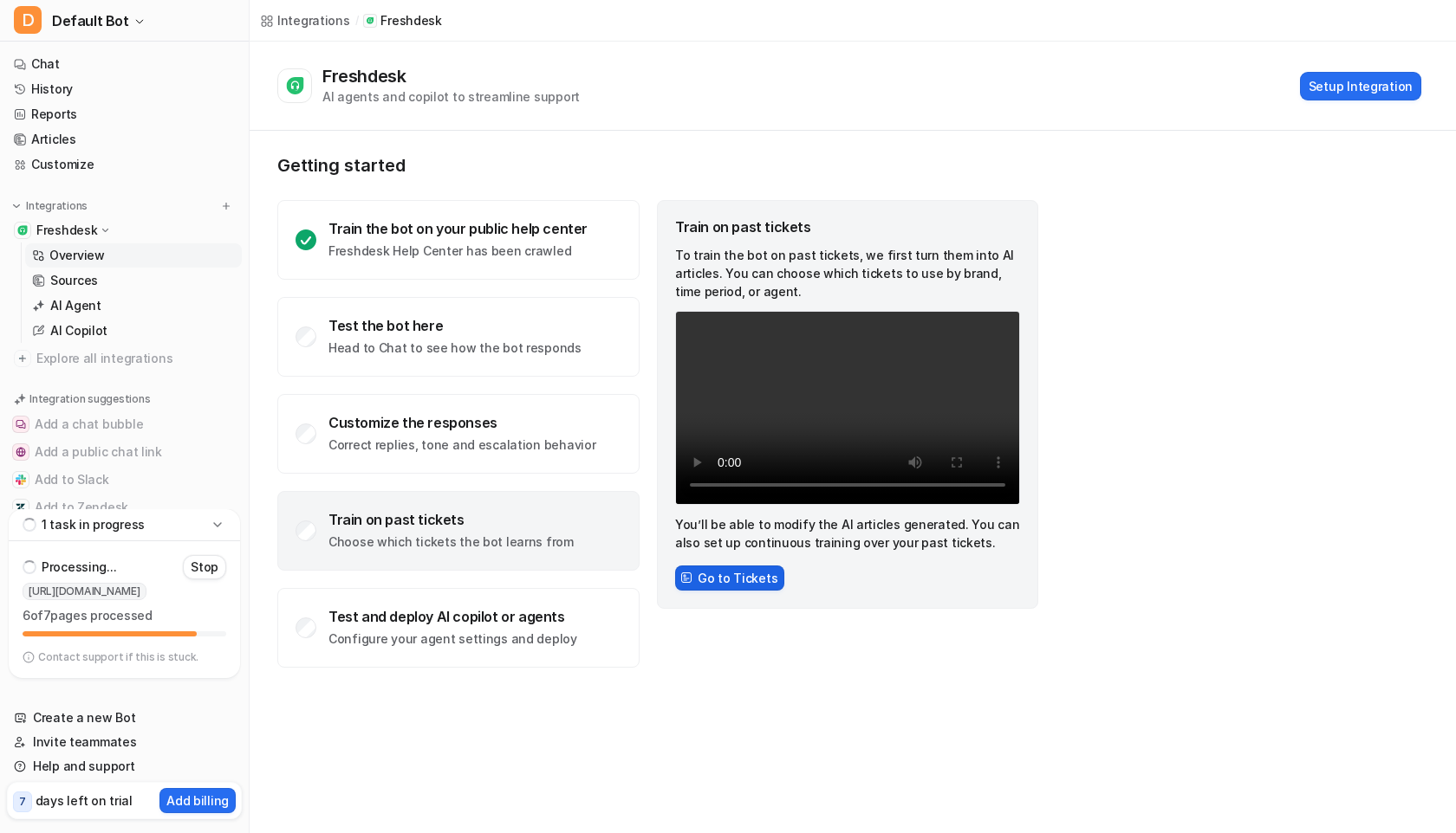
click at [745, 580] on button "Go to Tickets" at bounding box center [729, 579] width 110 height 25
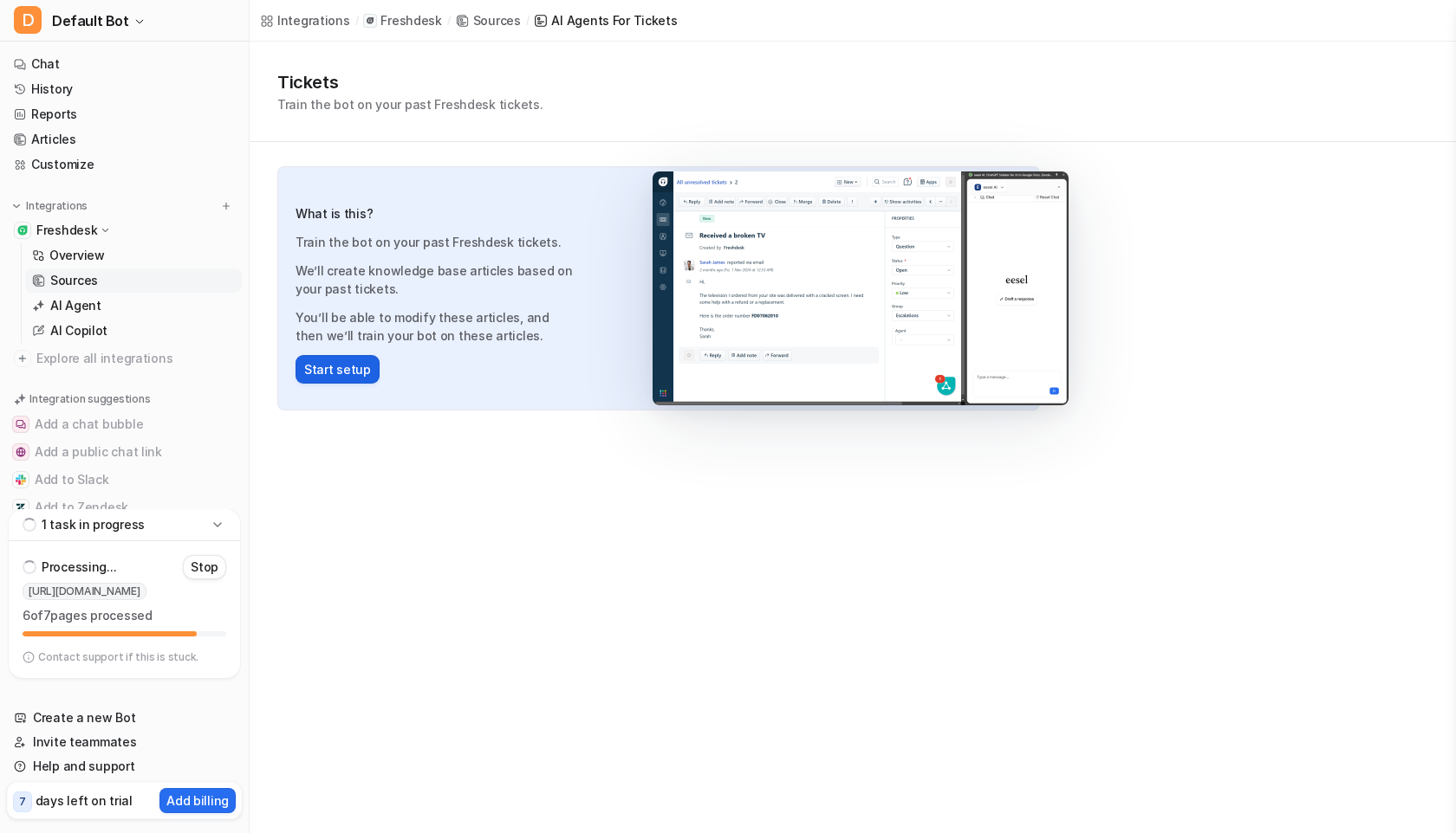
click at [331, 368] on button "Start setup" at bounding box center [338, 370] width 84 height 29
click at [133, 524] on p "1 task in progress" at bounding box center [93, 525] width 103 height 17
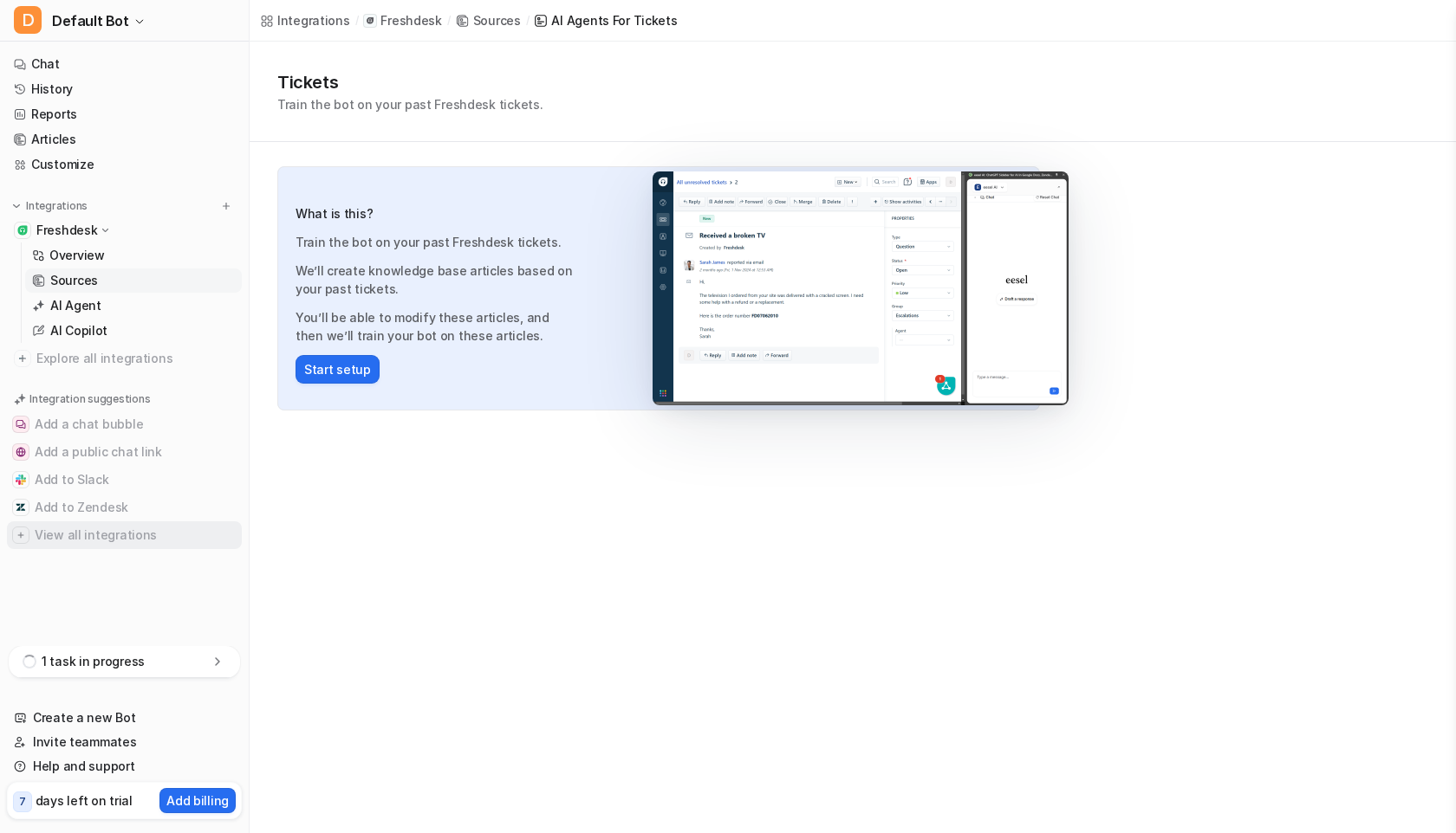
click at [132, 524] on button "View all integrations" at bounding box center [124, 535] width 235 height 28
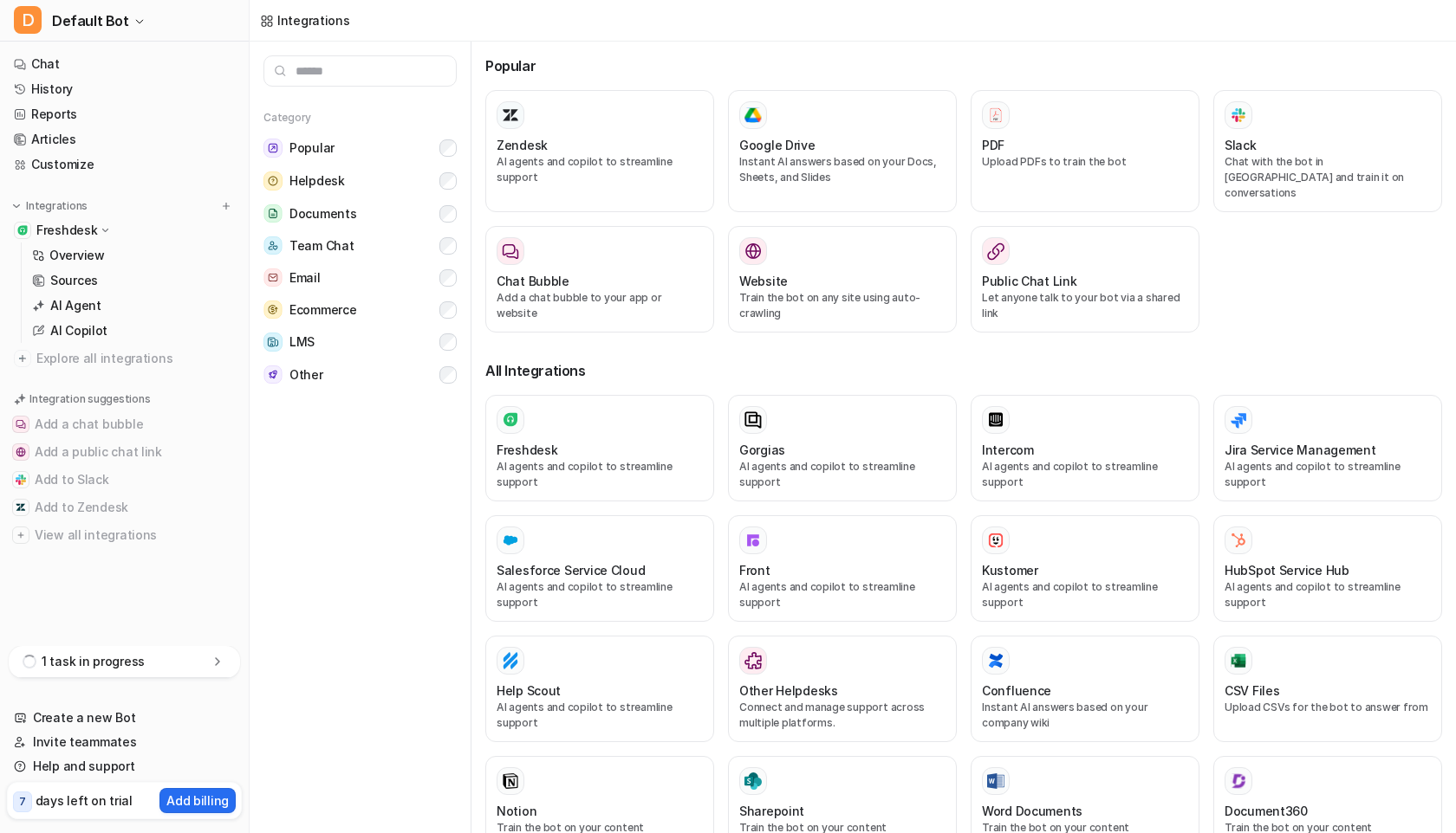
click at [174, 680] on div "1 task in progress" at bounding box center [124, 669] width 249 height 46
click at [174, 660] on div "1 task in progress" at bounding box center [124, 662] width 232 height 32
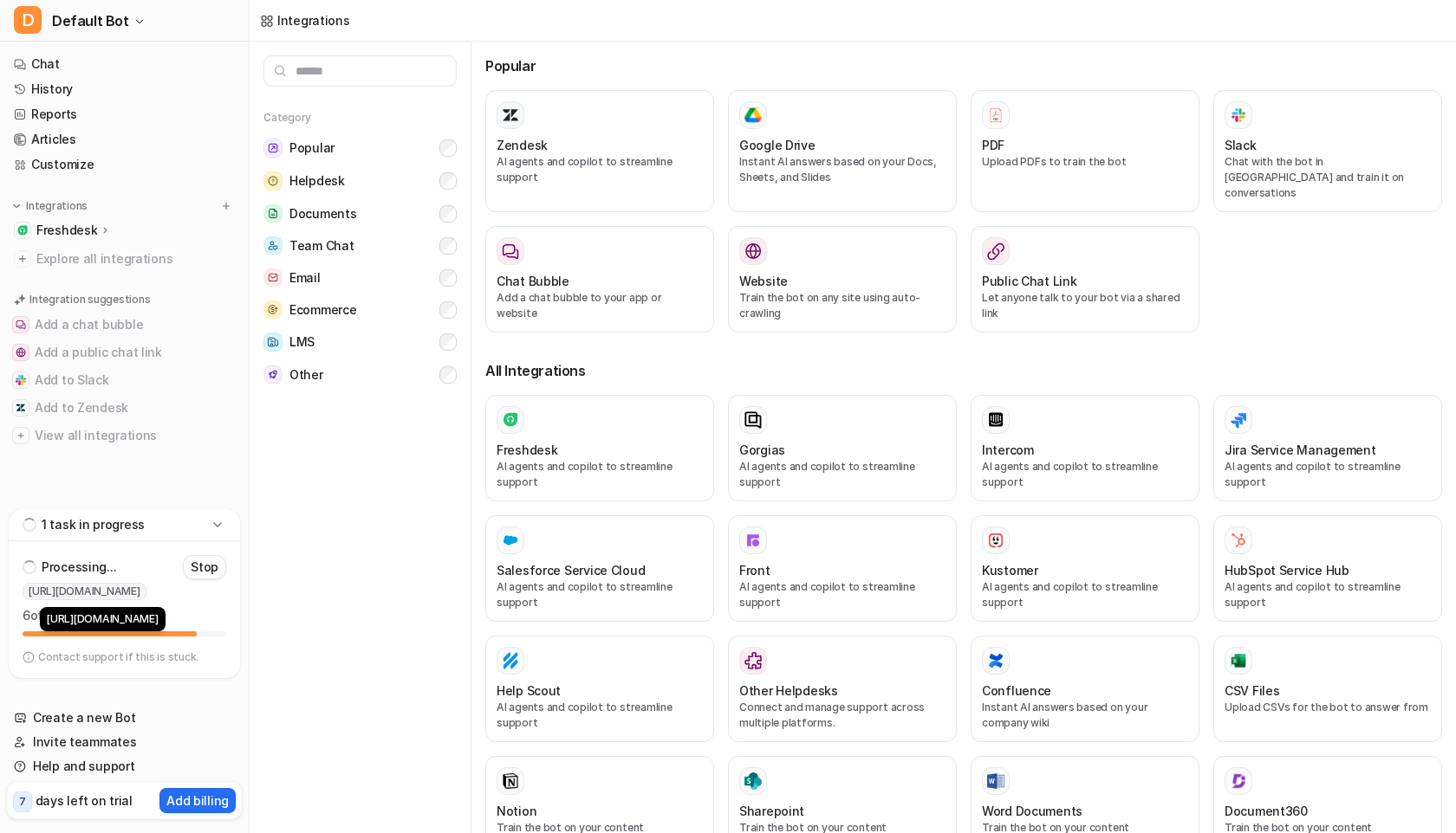
click at [134, 594] on span "https://hellokeystest.freshdesk.com" at bounding box center [85, 592] width 124 height 17
drag, startPoint x: 134, startPoint y: 594, endPoint x: 224, endPoint y: 595, distance: 90.0
click at [224, 595] on div "https://hellokeystest.freshdesk.com" at bounding box center [125, 592] width 204 height 17
click at [177, 679] on div "1 task in progress Processing... Stop https://hellokeystest.freshdesk.com 6 of …" at bounding box center [124, 600] width 249 height 183
click at [113, 623] on p "6 of 7 pages processed" at bounding box center [125, 616] width 204 height 17
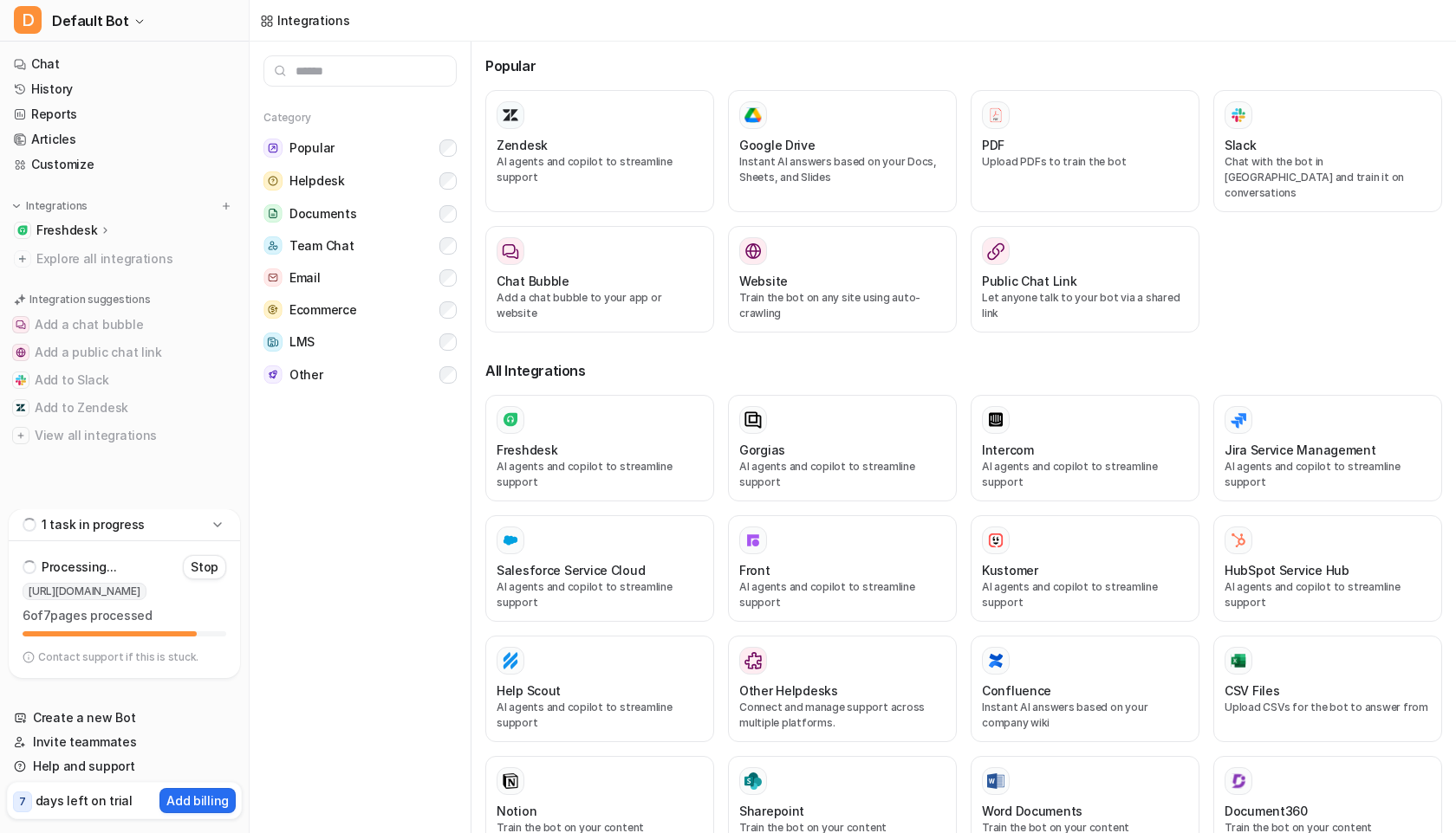
click at [113, 569] on p "Processing..." at bounding box center [79, 567] width 74 height 17
click at [114, 590] on span "https://hellokeystest.freshdesk.com" at bounding box center [85, 592] width 124 height 17
click at [95, 229] on div "Freshdesk" at bounding box center [73, 231] width 75 height 17
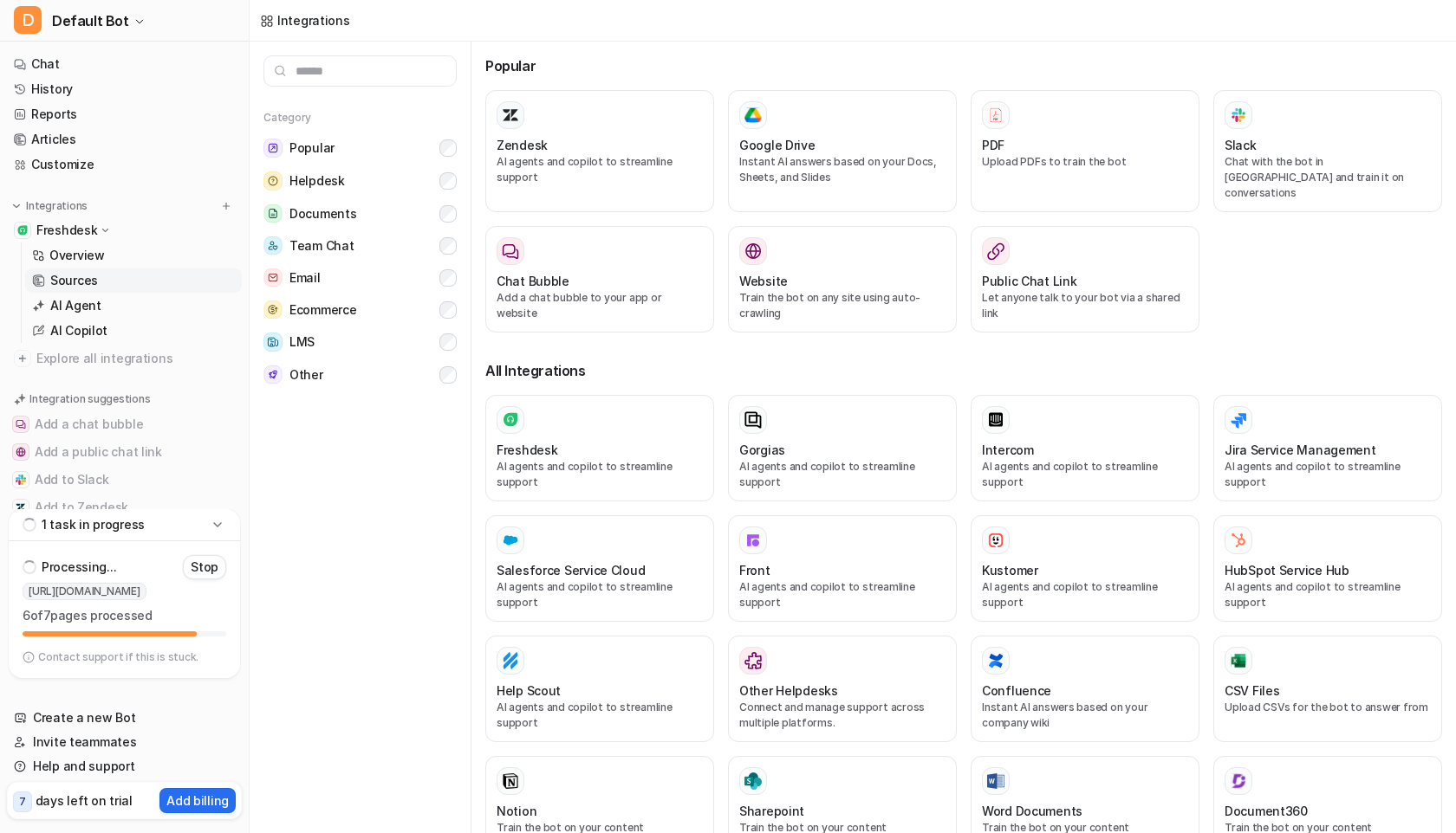
click at [95, 283] on p "Sources" at bounding box center [74, 280] width 48 height 17
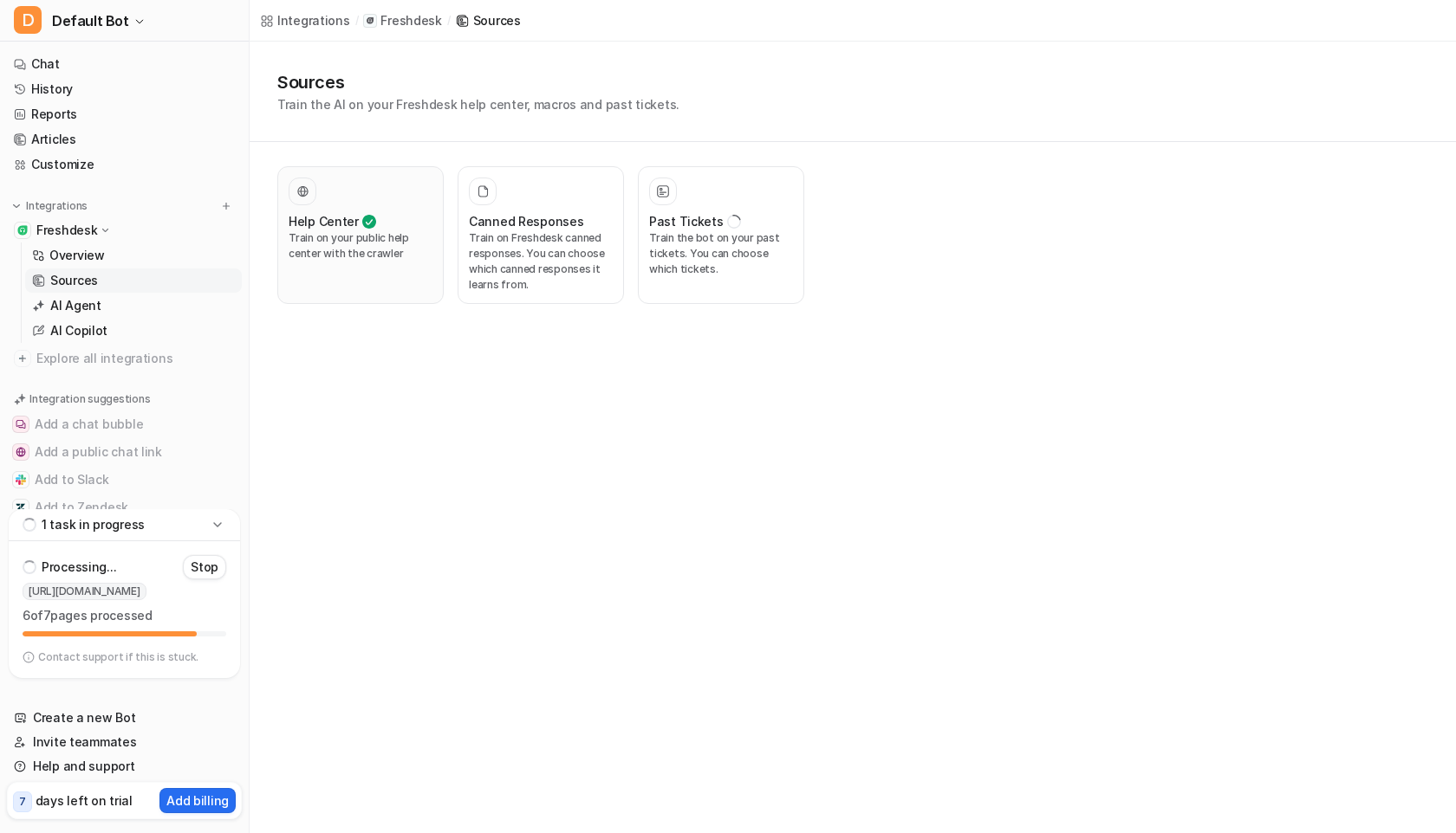
click at [335, 218] on h3 "Help Center" at bounding box center [324, 221] width 71 height 18
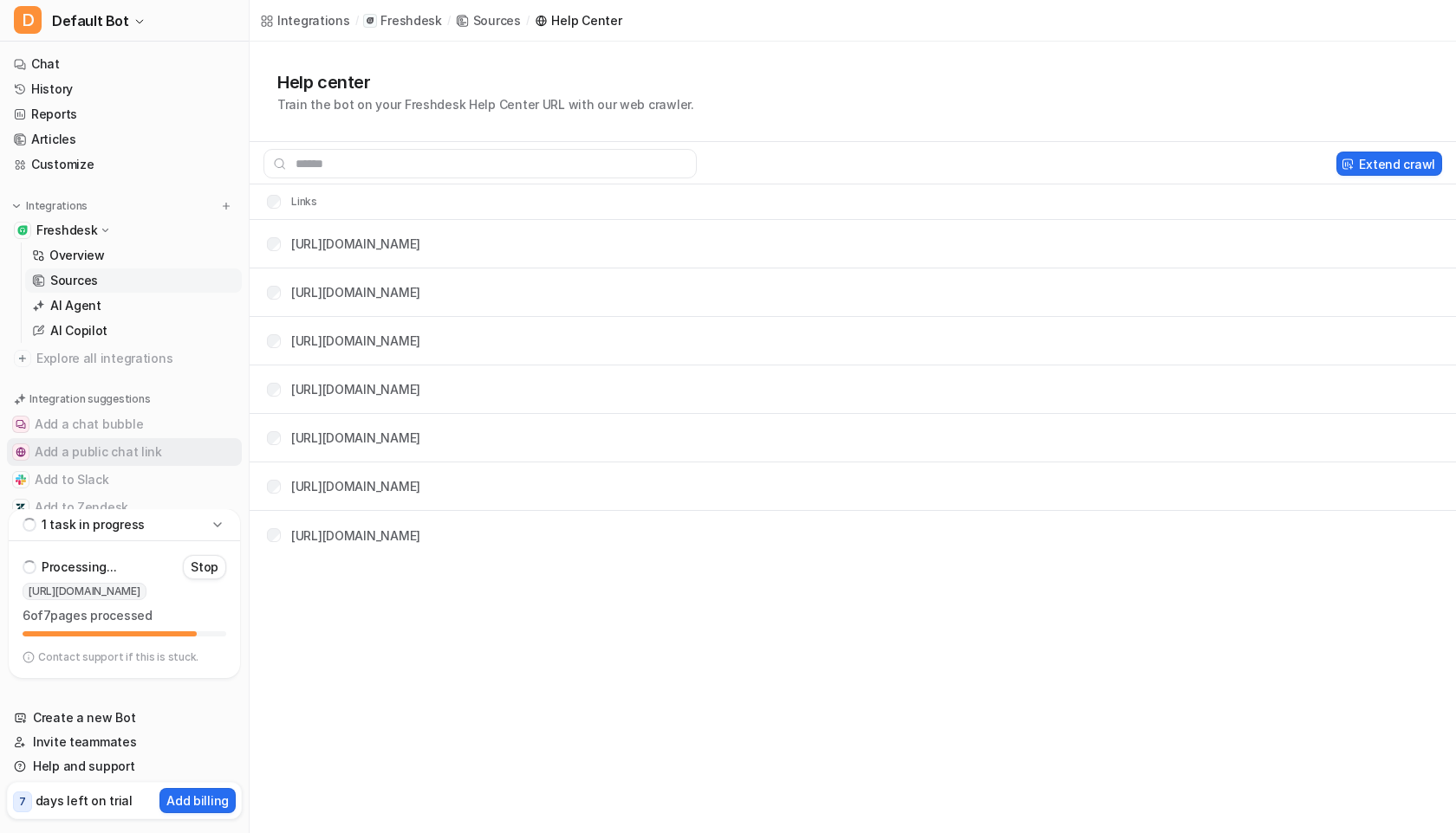
scroll to position [68, 0]
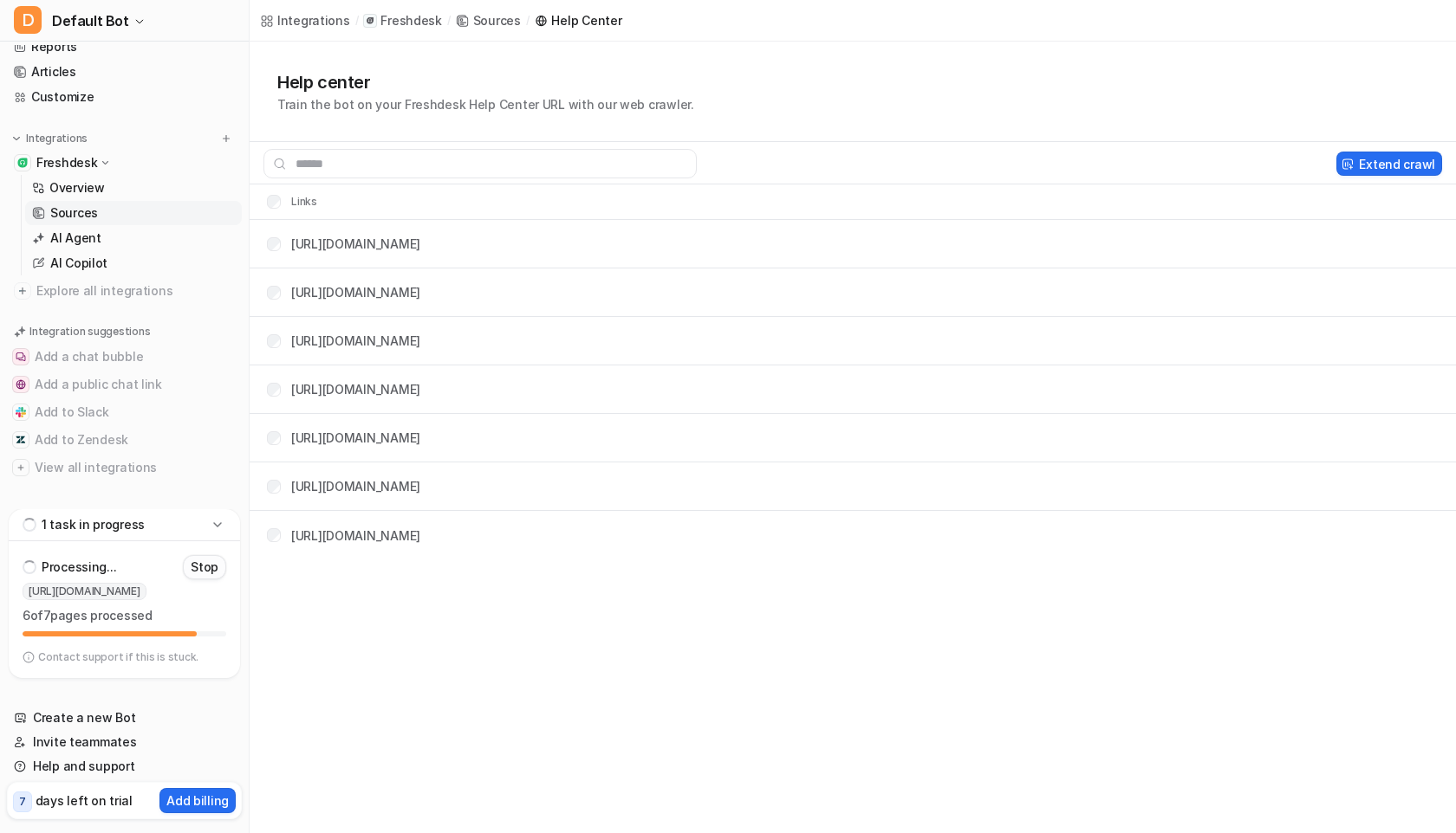
click at [204, 566] on p "Stop" at bounding box center [204, 567] width 28 height 17
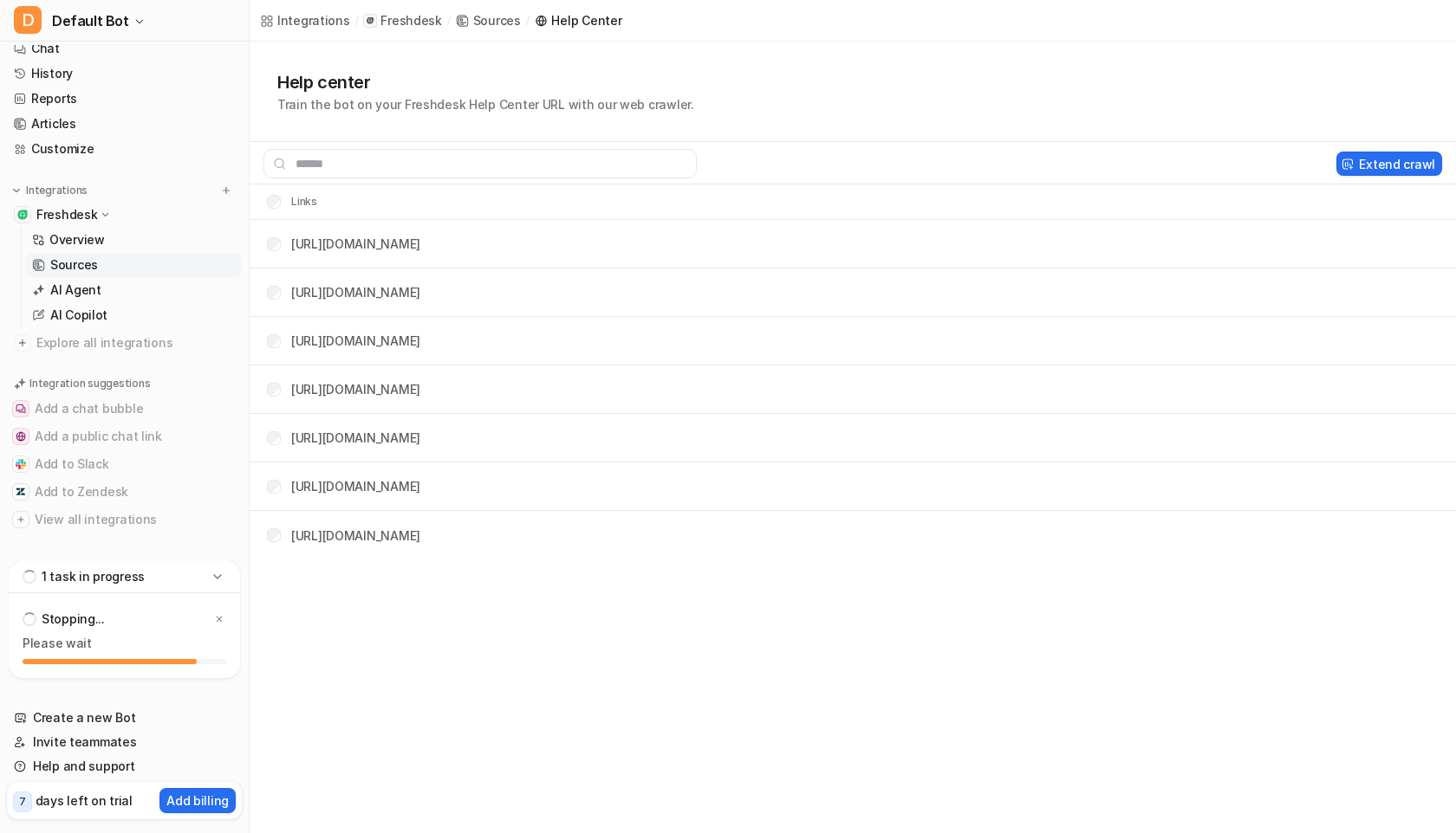
scroll to position [0, 0]
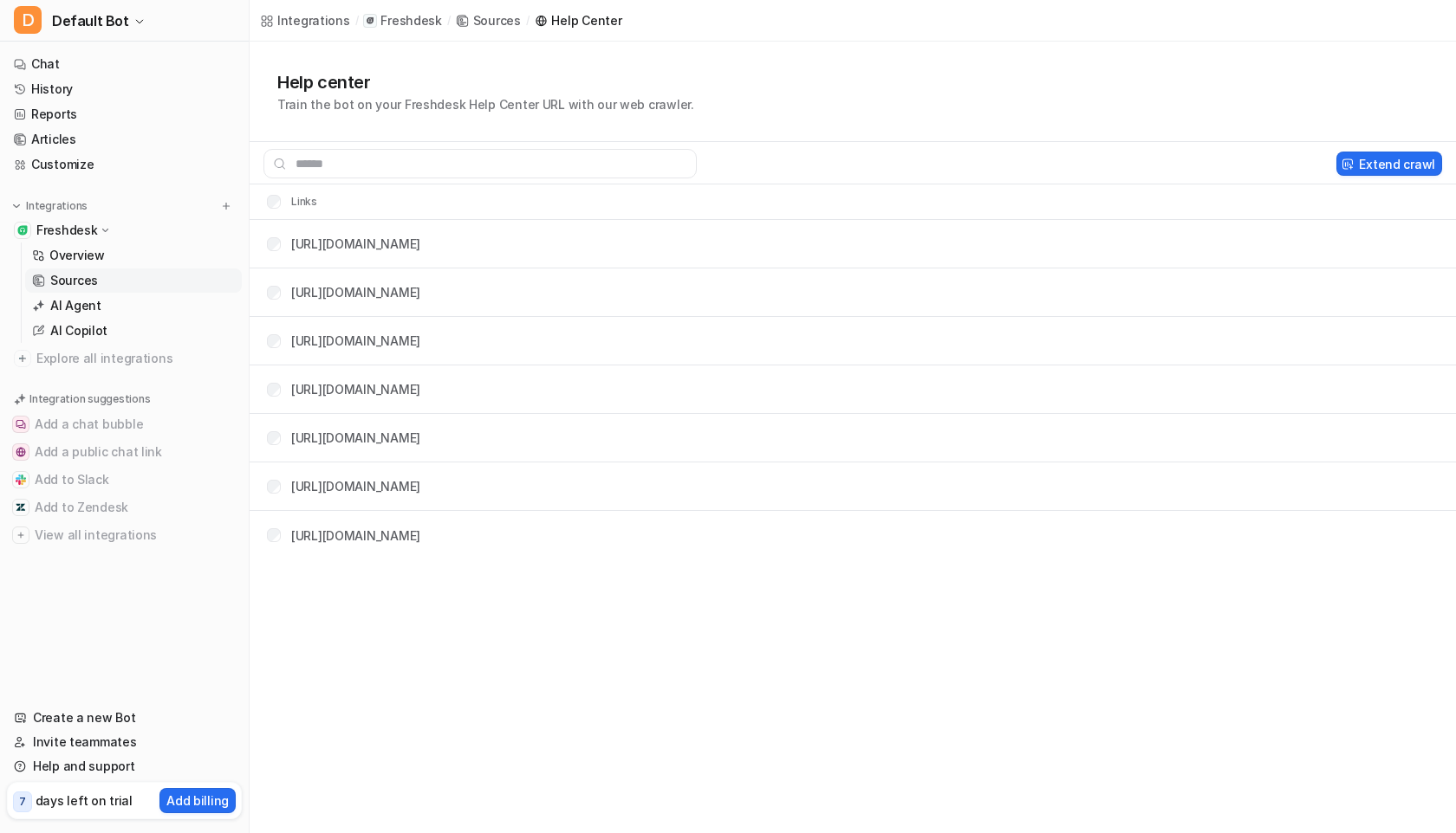
click at [99, 229] on icon at bounding box center [106, 230] width 13 height 12
click at [68, 222] on p "Freshdesk" at bounding box center [67, 231] width 61 height 17
click at [85, 257] on p "Overview" at bounding box center [77, 255] width 55 height 17
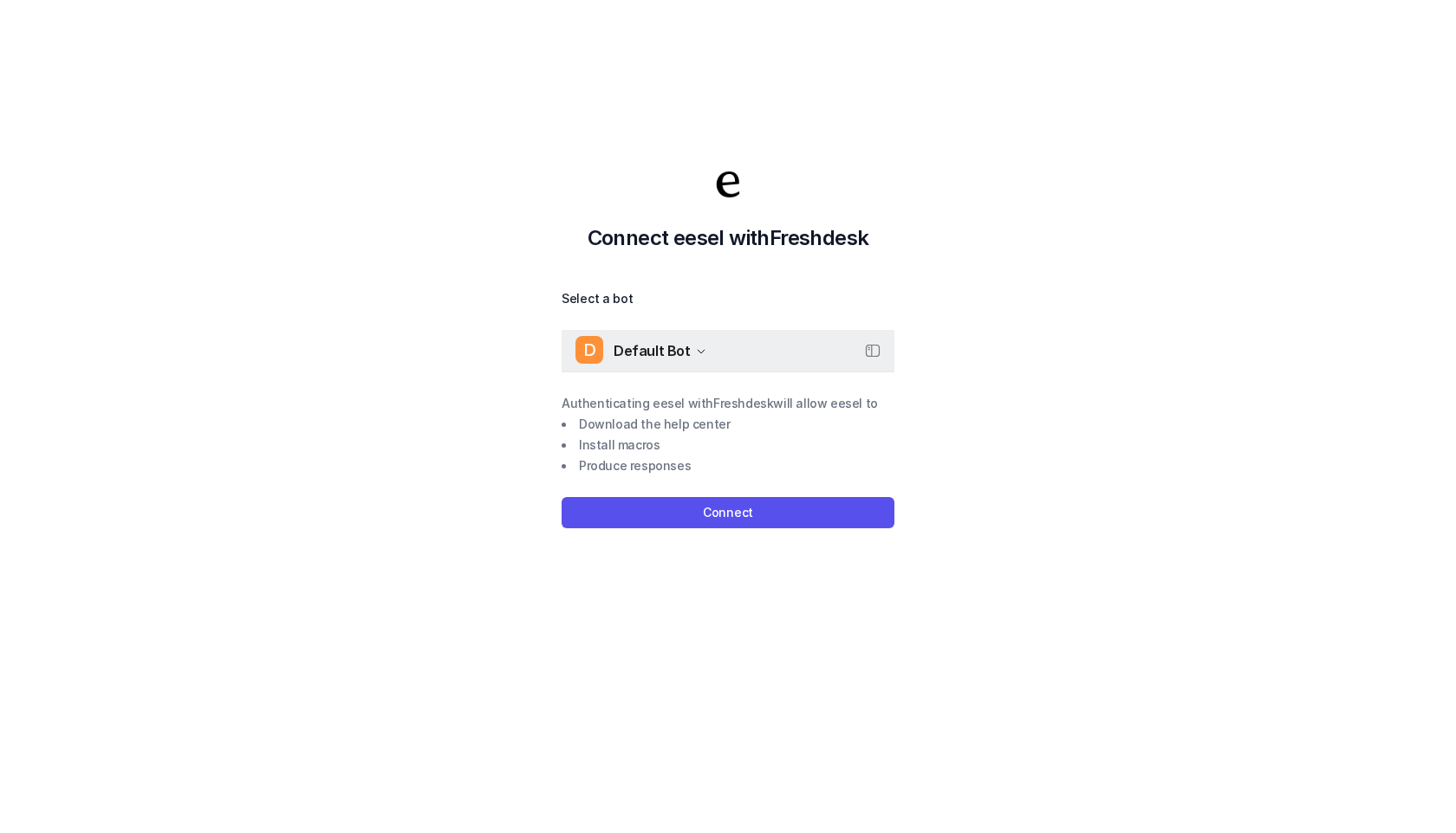
click at [669, 343] on span "Default Bot" at bounding box center [652, 350] width 77 height 24
click at [746, 506] on div "Select a bot D Default Bot D Default Bot Authenticating eesel with Freshdesk wi…" at bounding box center [728, 409] width 333 height 240
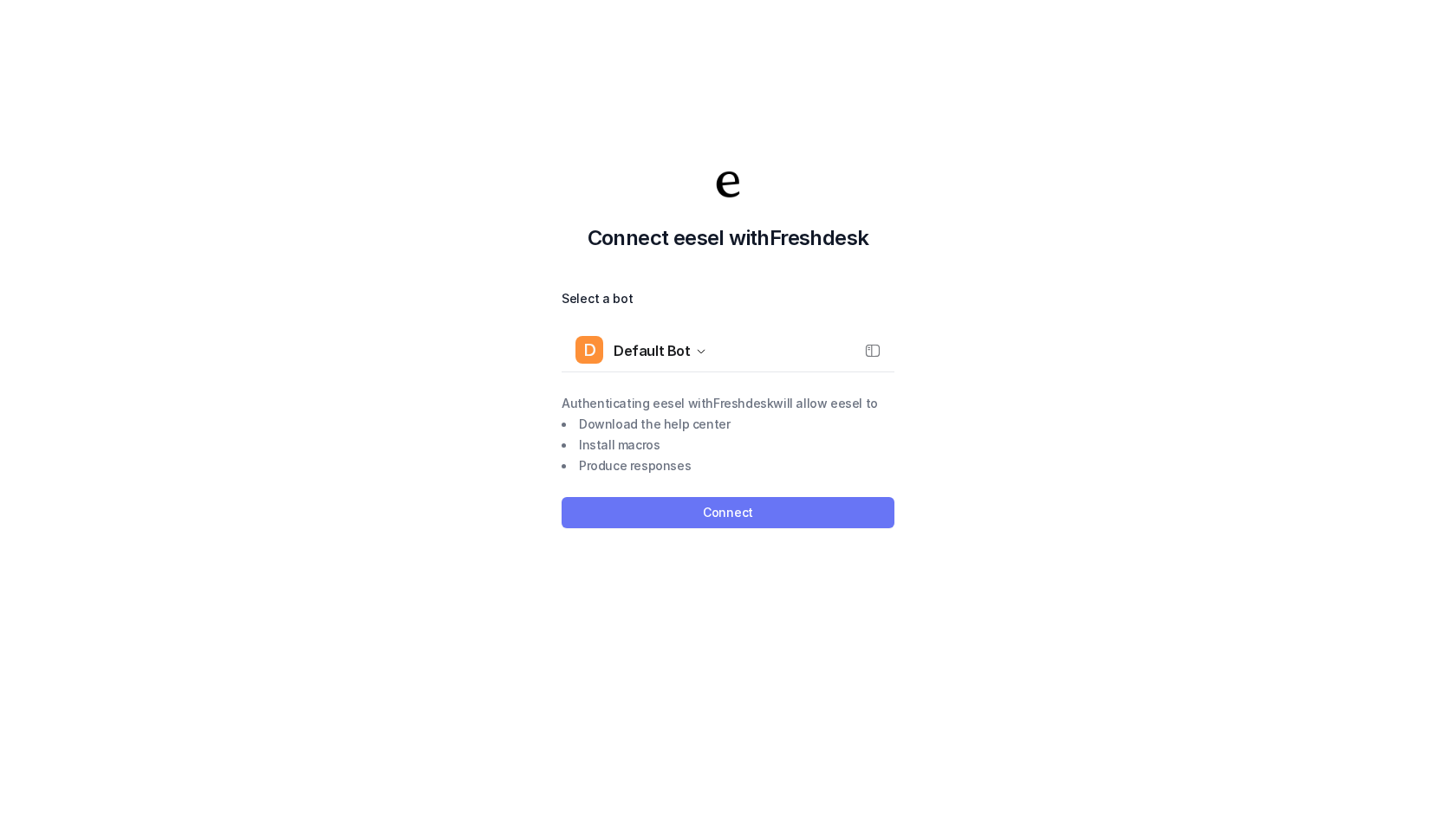
click at [745, 516] on button "Connect" at bounding box center [728, 513] width 333 height 31
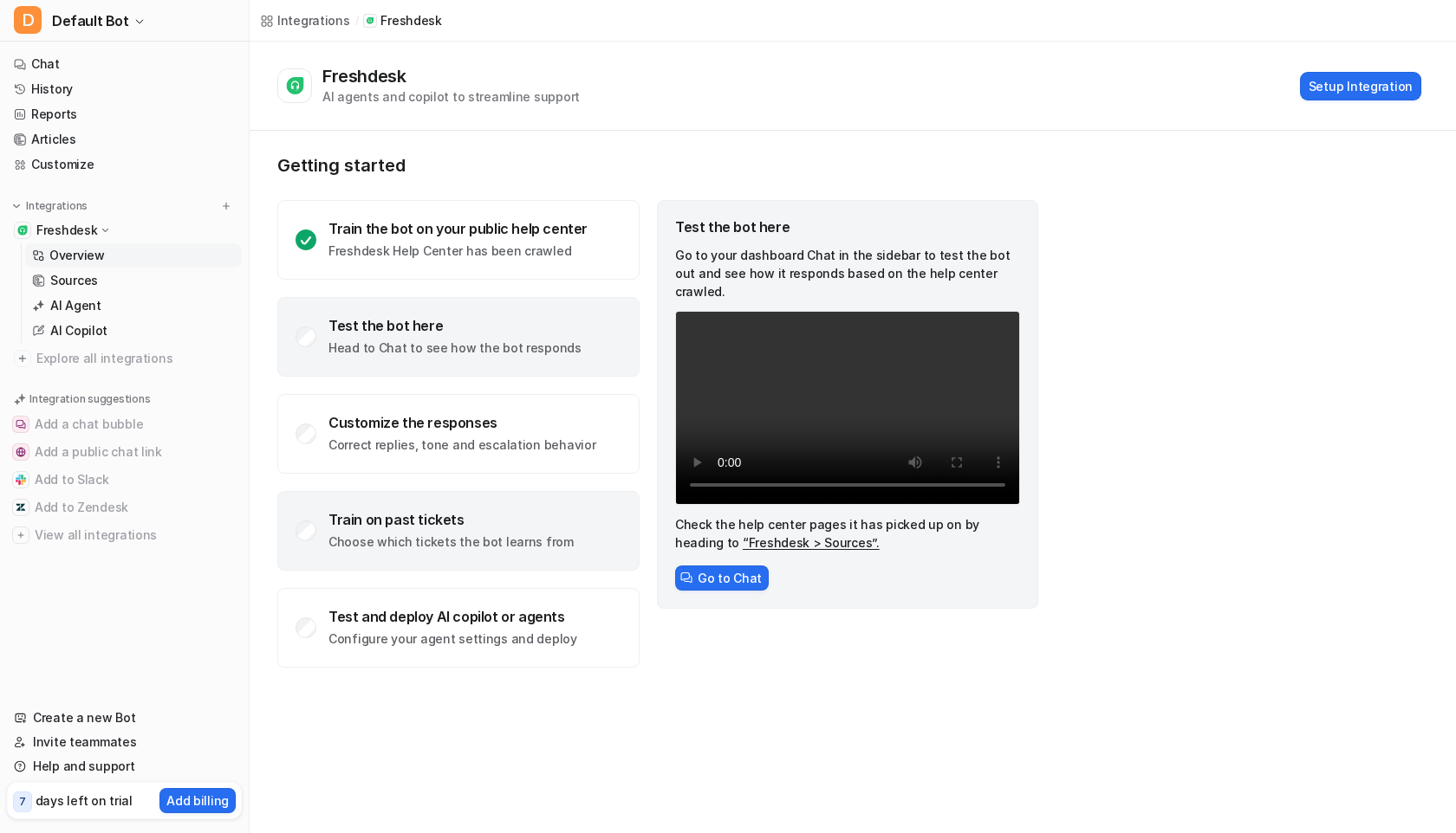
click at [420, 512] on div "Train on past tickets" at bounding box center [450, 519] width 245 height 17
click at [424, 315] on div "Test the bot here Head to Chat to see how the bot responds" at bounding box center [459, 337] width 362 height 80
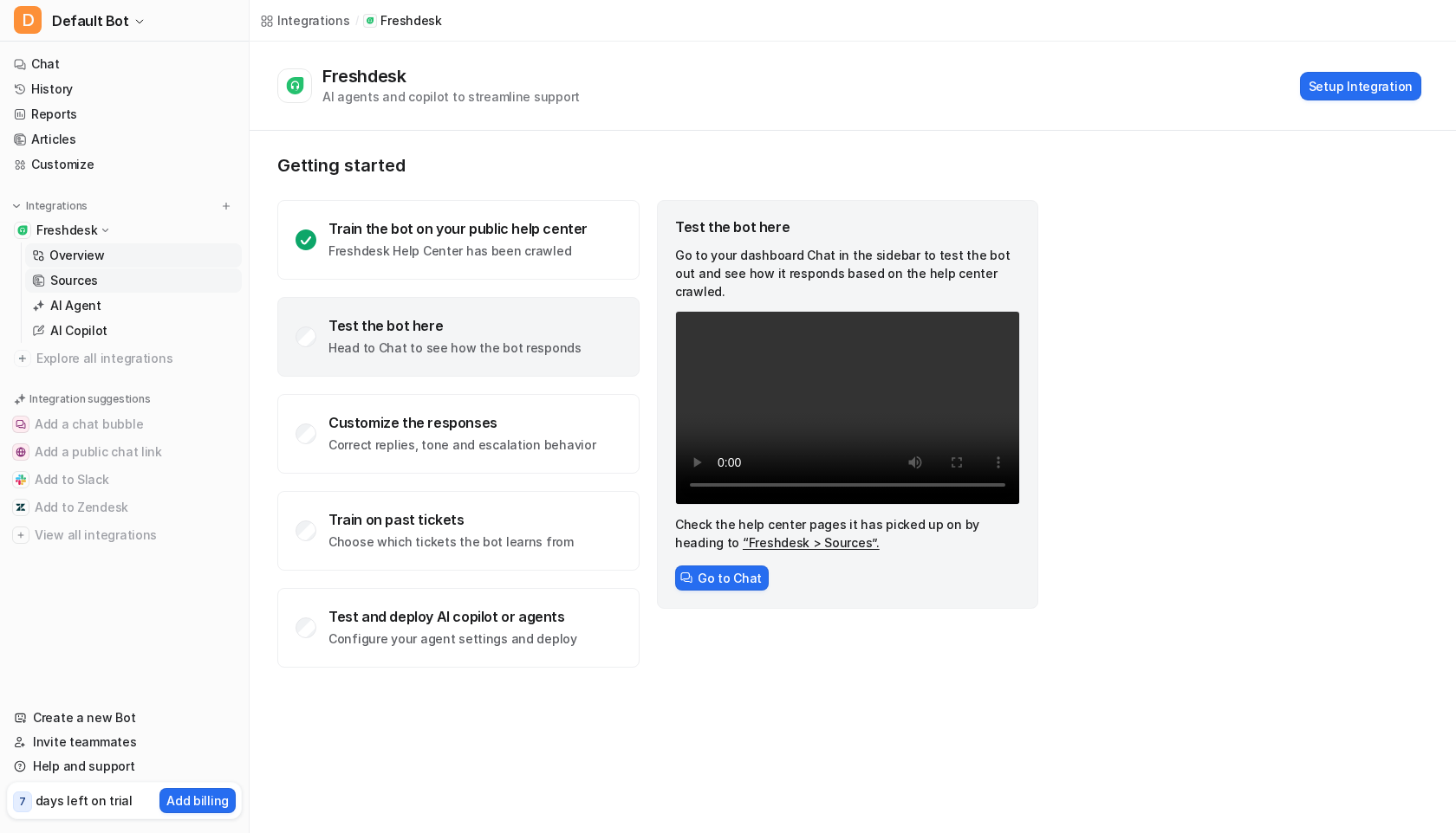
click at [127, 284] on link "Sources" at bounding box center [133, 280] width 216 height 24
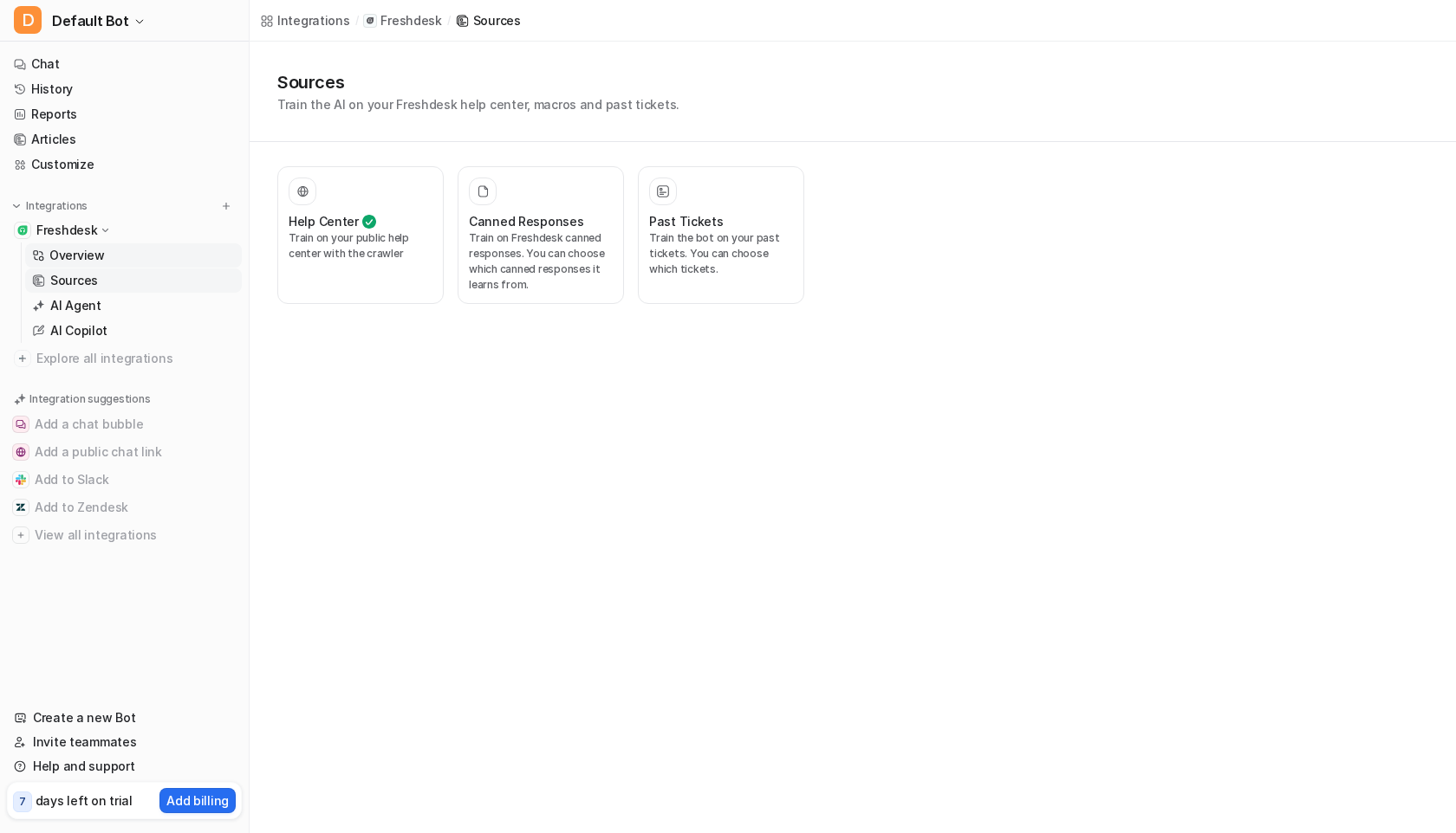
click at [134, 261] on link "Overview" at bounding box center [133, 254] width 216 height 24
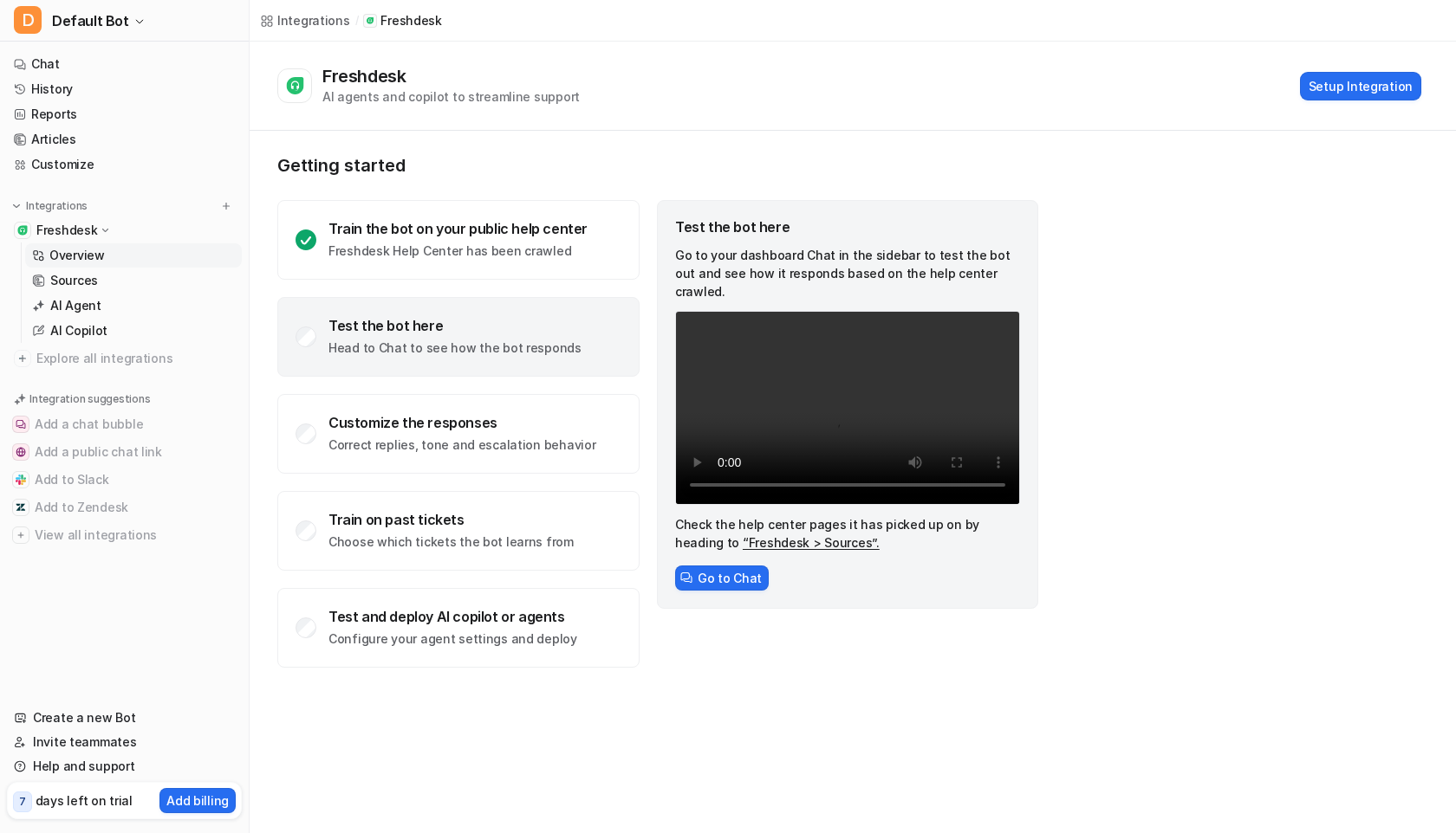
click at [403, 328] on div "Test the bot here" at bounding box center [454, 326] width 253 height 17
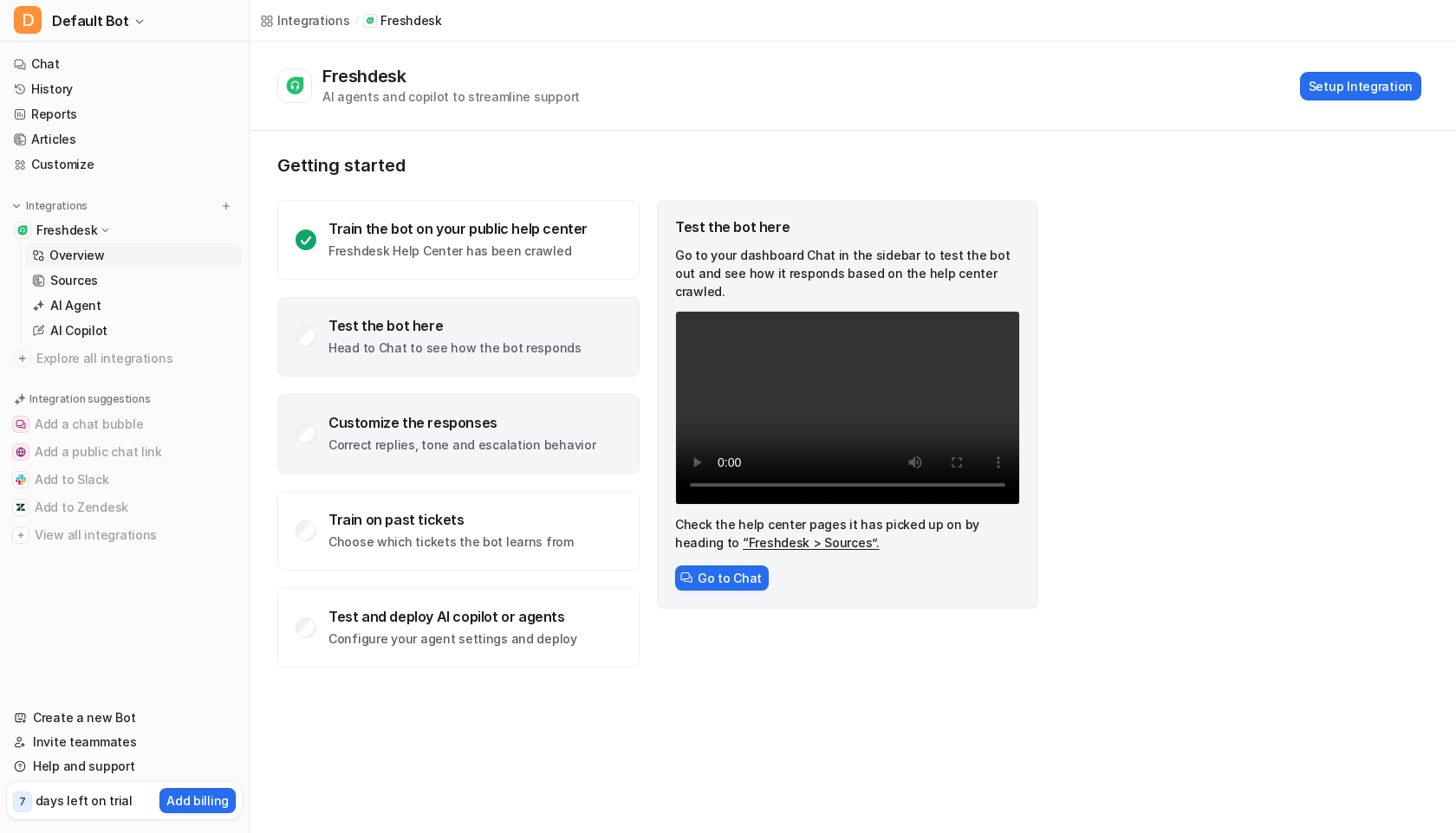
click at [481, 452] on p "Correct replies, tone and escalation behavior" at bounding box center [461, 445] width 267 height 17
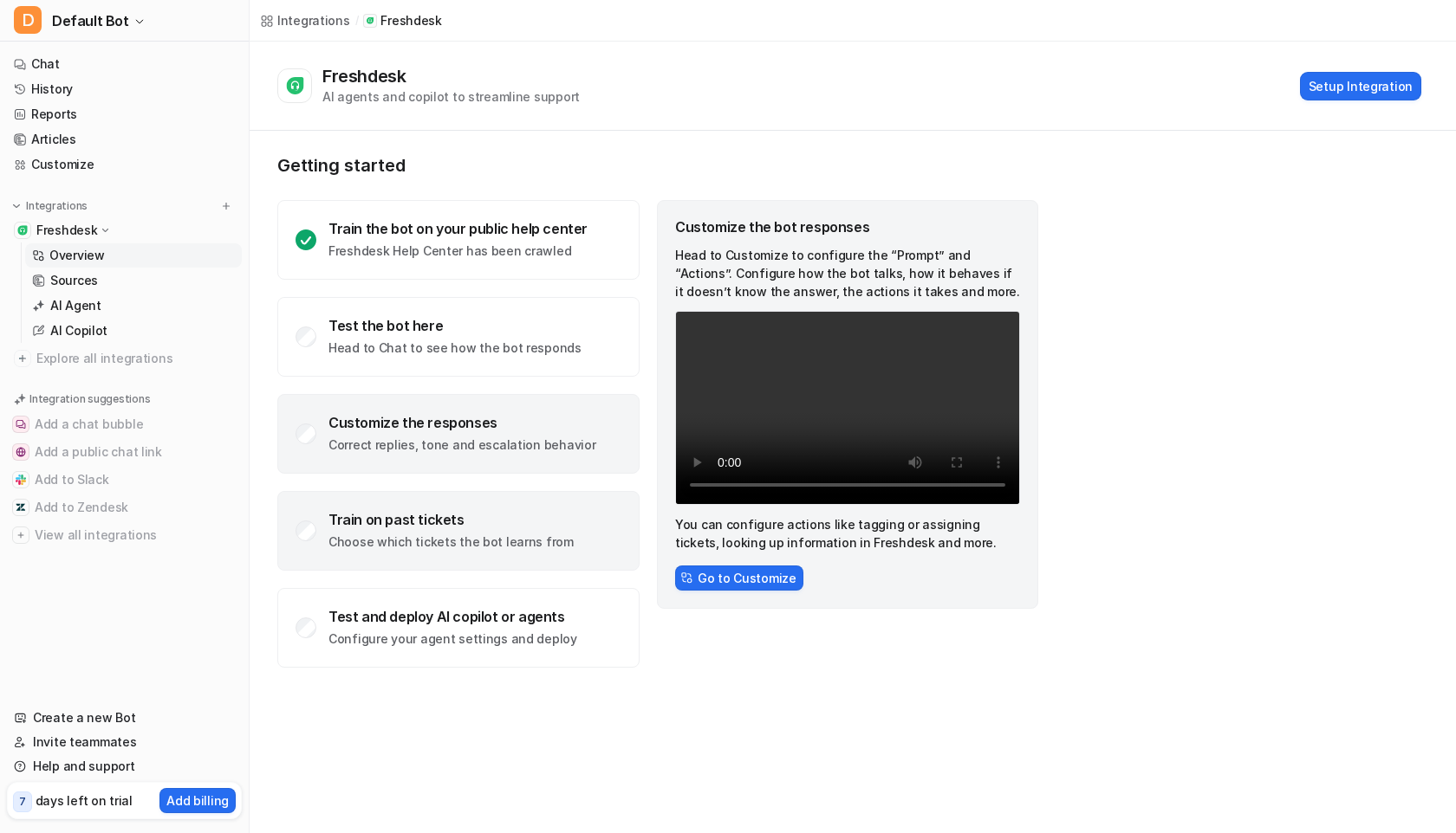
click at [522, 496] on div "Train on past tickets Choose which tickets the bot learns from" at bounding box center [459, 531] width 362 height 80
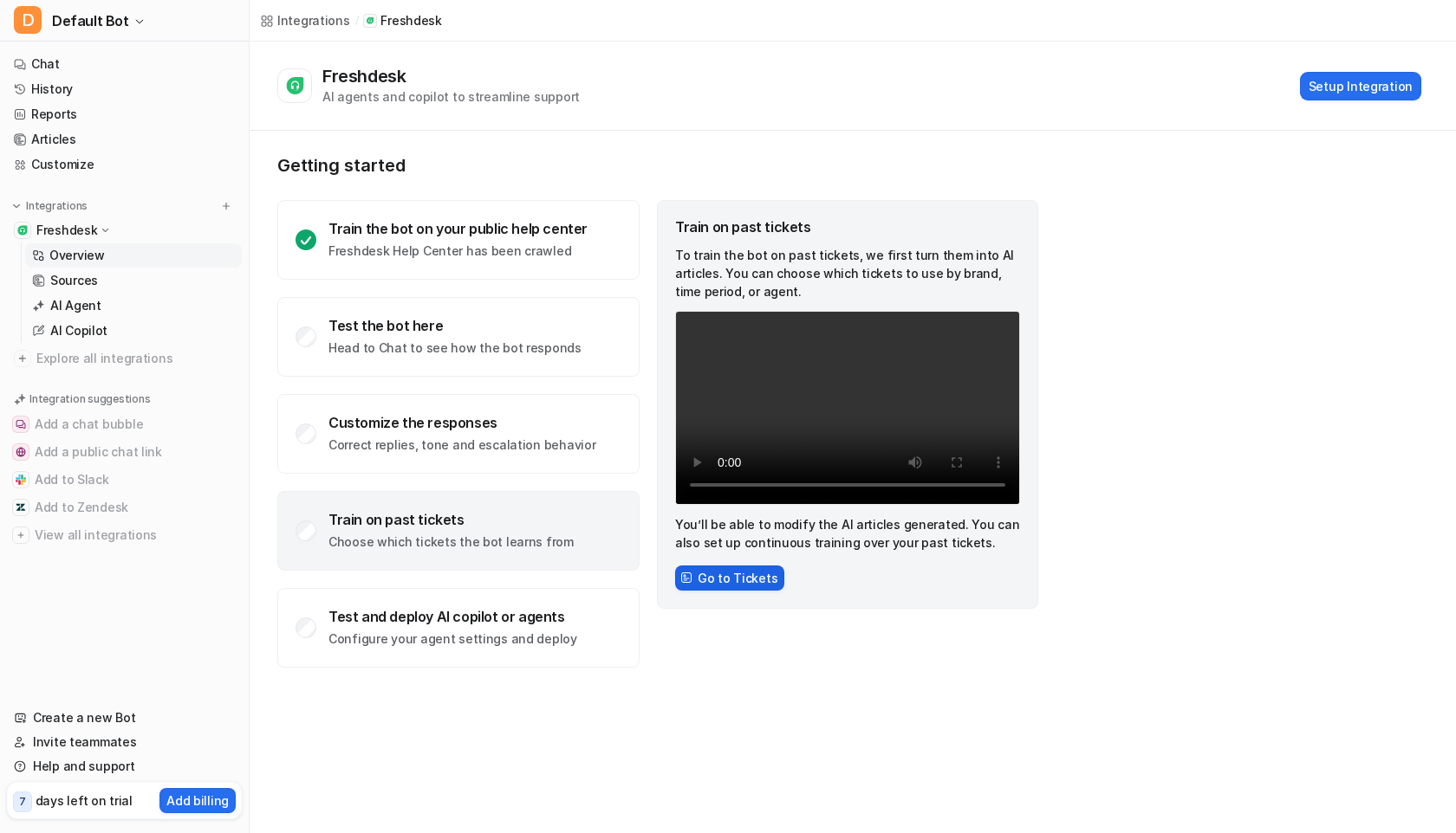
click at [749, 579] on button "Go to Tickets" at bounding box center [729, 579] width 110 height 25
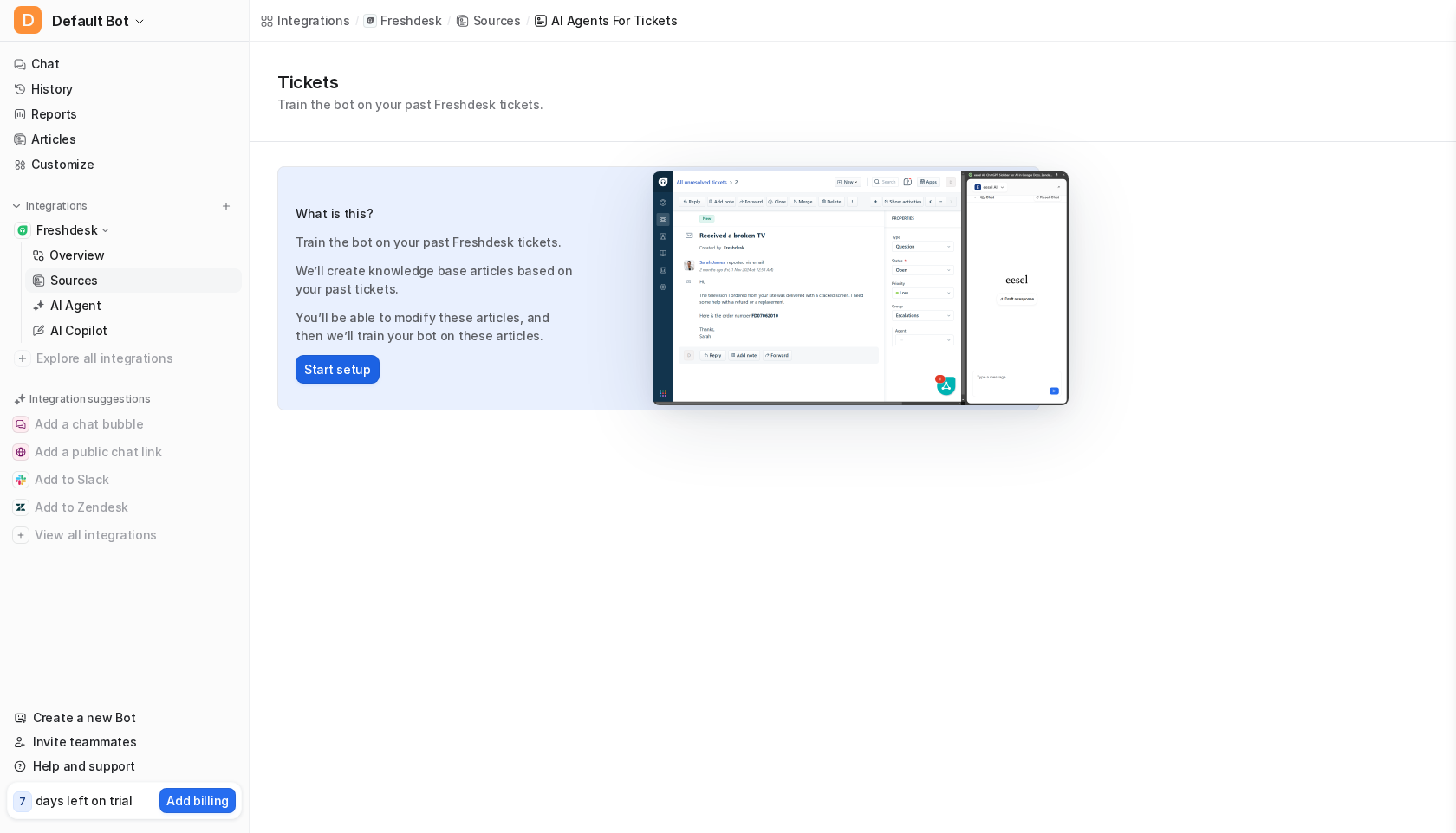
click at [345, 375] on button "Start setup" at bounding box center [338, 370] width 84 height 29
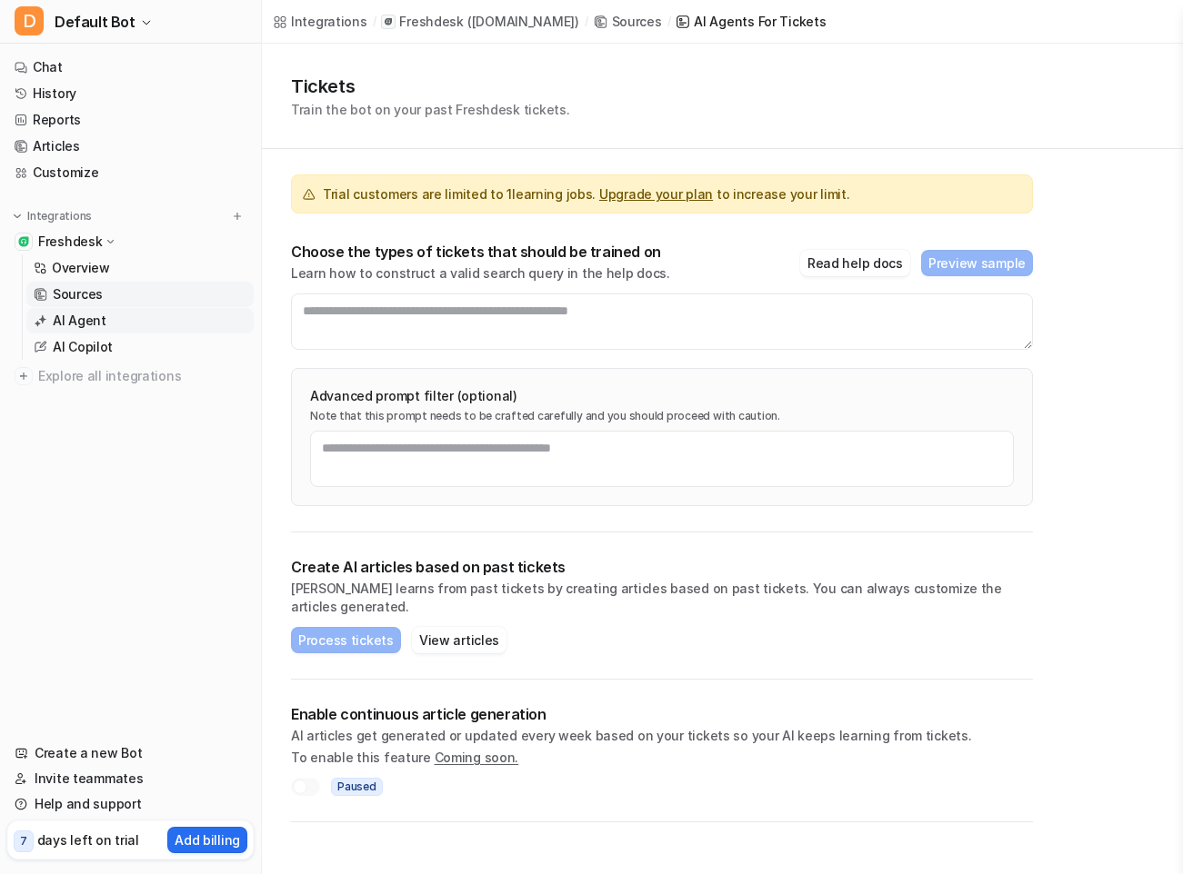
click at [137, 316] on link "AI Agent" at bounding box center [139, 320] width 227 height 25
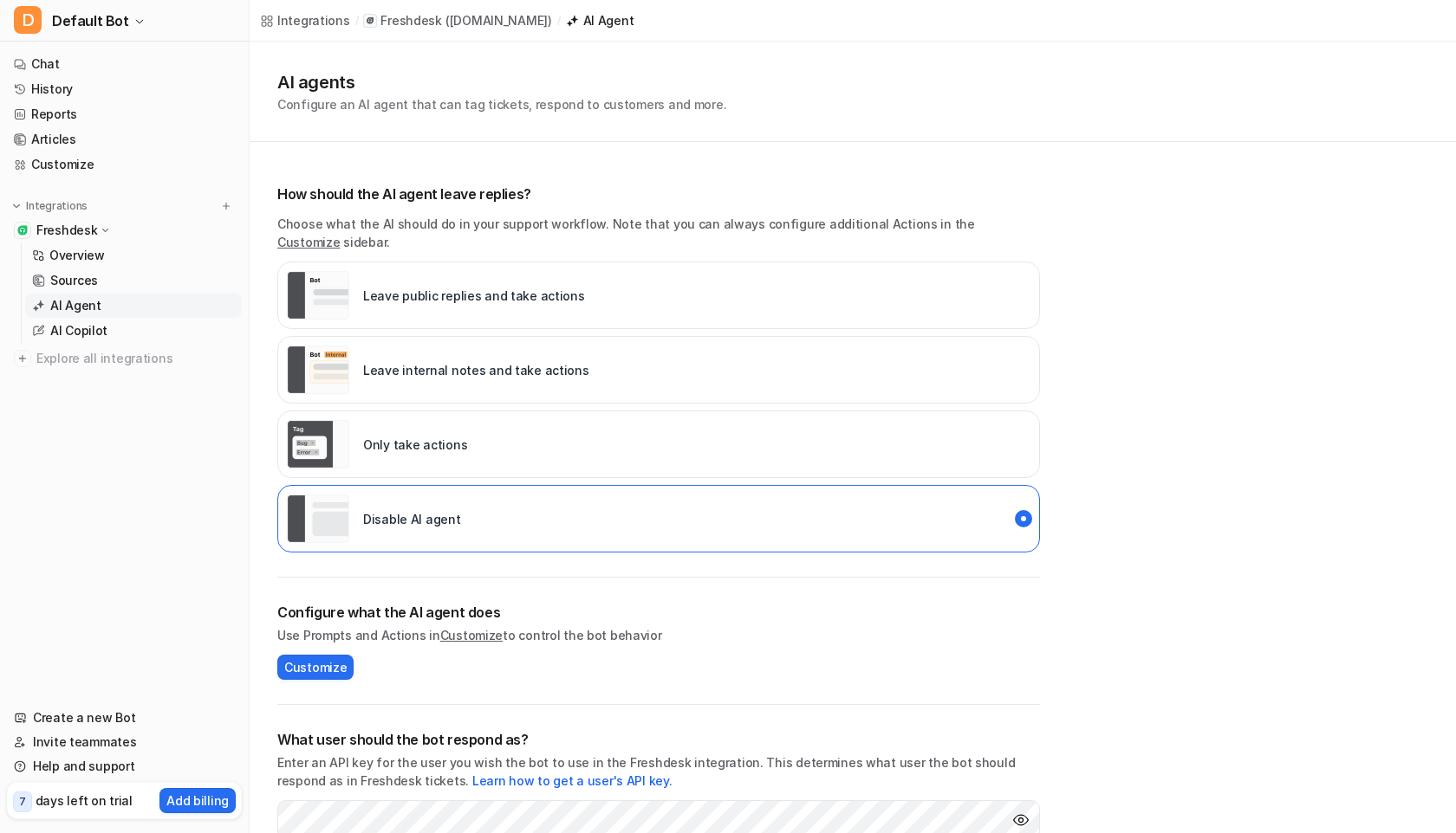
click at [556, 361] on p "Leave internal notes and take actions" at bounding box center [476, 370] width 226 height 18
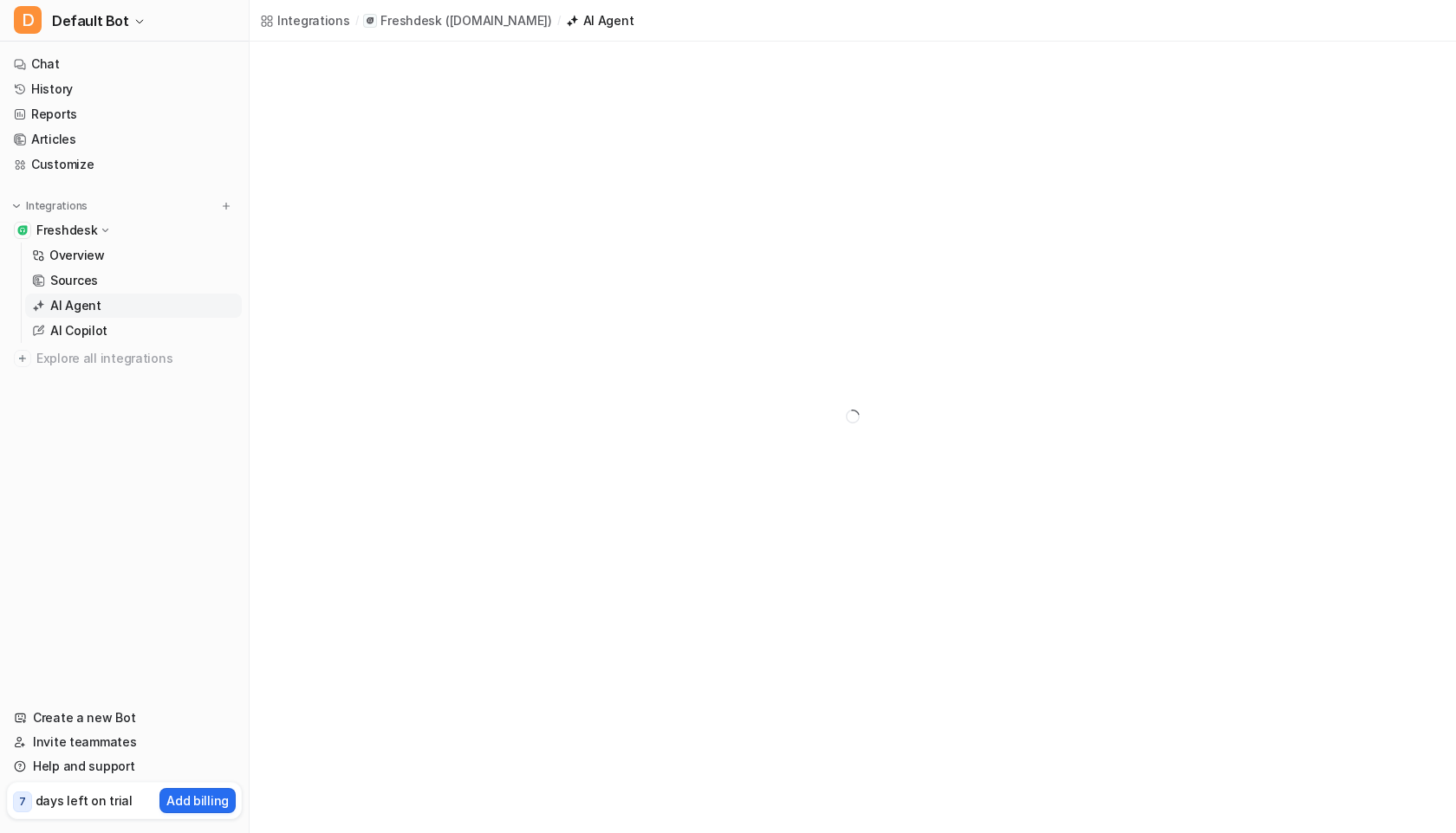
scroll to position [176, 0]
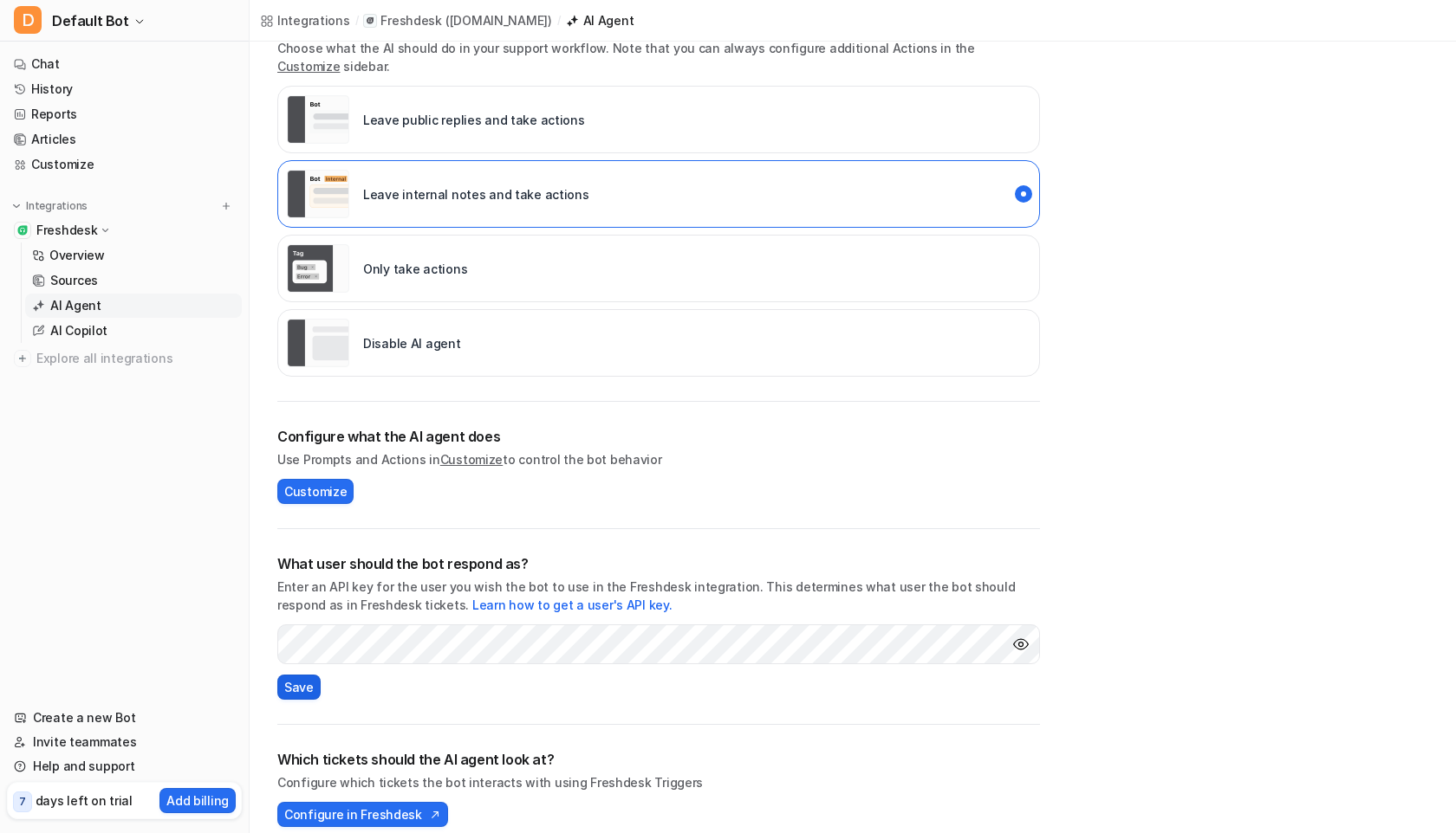
click at [312, 675] on button "Save" at bounding box center [298, 687] width 43 height 25
click at [359, 805] on span "Configure in Freshdesk" at bounding box center [353, 814] width 138 height 18
click at [330, 482] on span "Customize" at bounding box center [315, 491] width 62 height 18
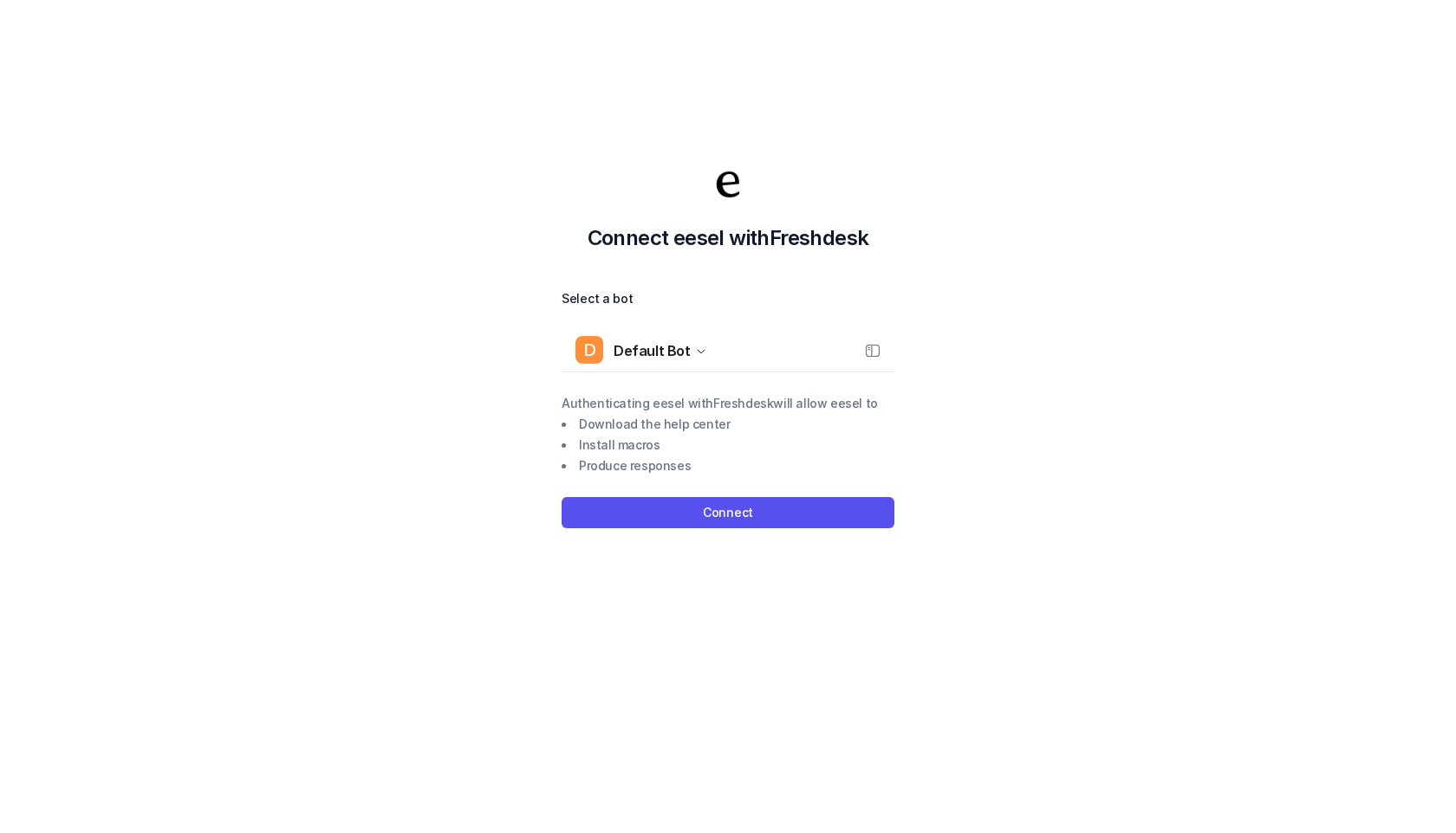
click at [759, 480] on div "Select a bot D Default Bot Authenticating eesel with Freshdesk will allow eesel…" at bounding box center [728, 409] width 333 height 240
click at [749, 498] on button "Connect" at bounding box center [728, 513] width 333 height 31
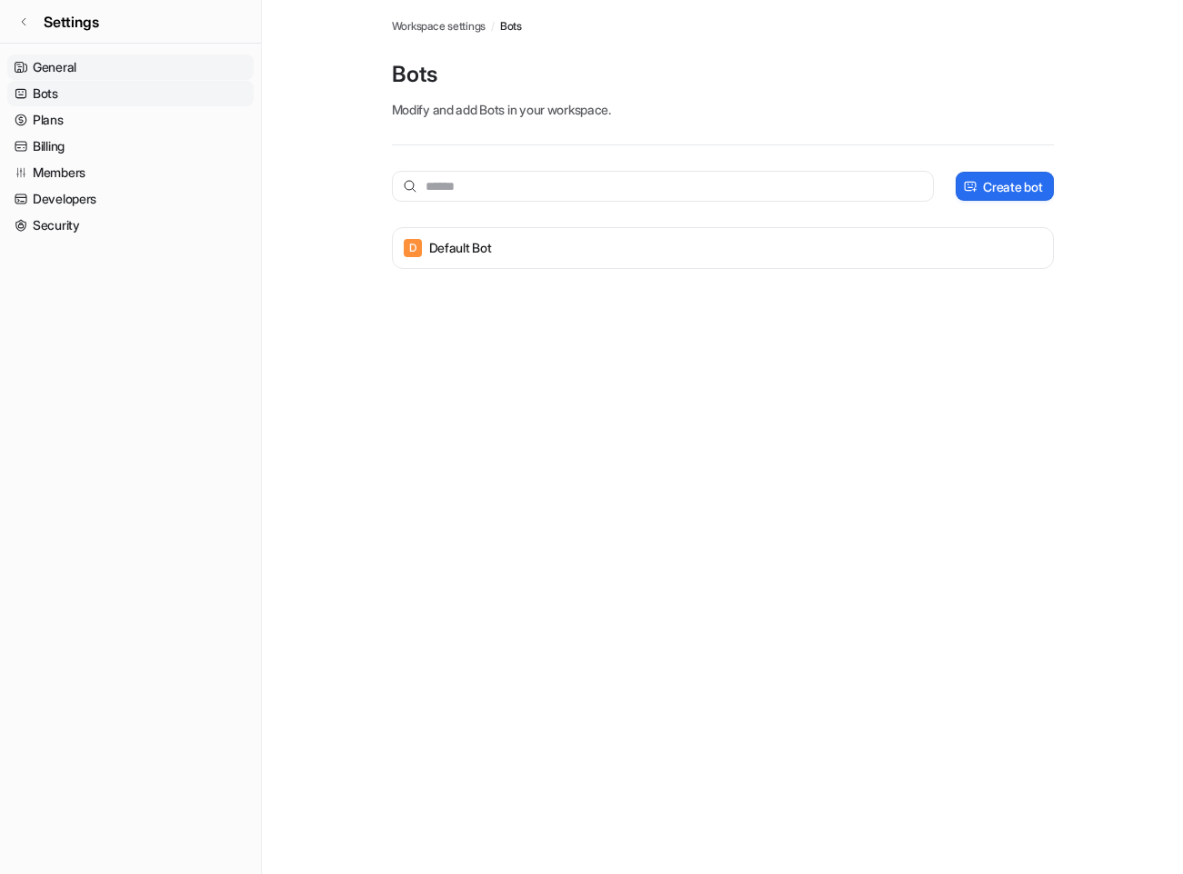
click at [74, 72] on link "General" at bounding box center [130, 67] width 246 height 25
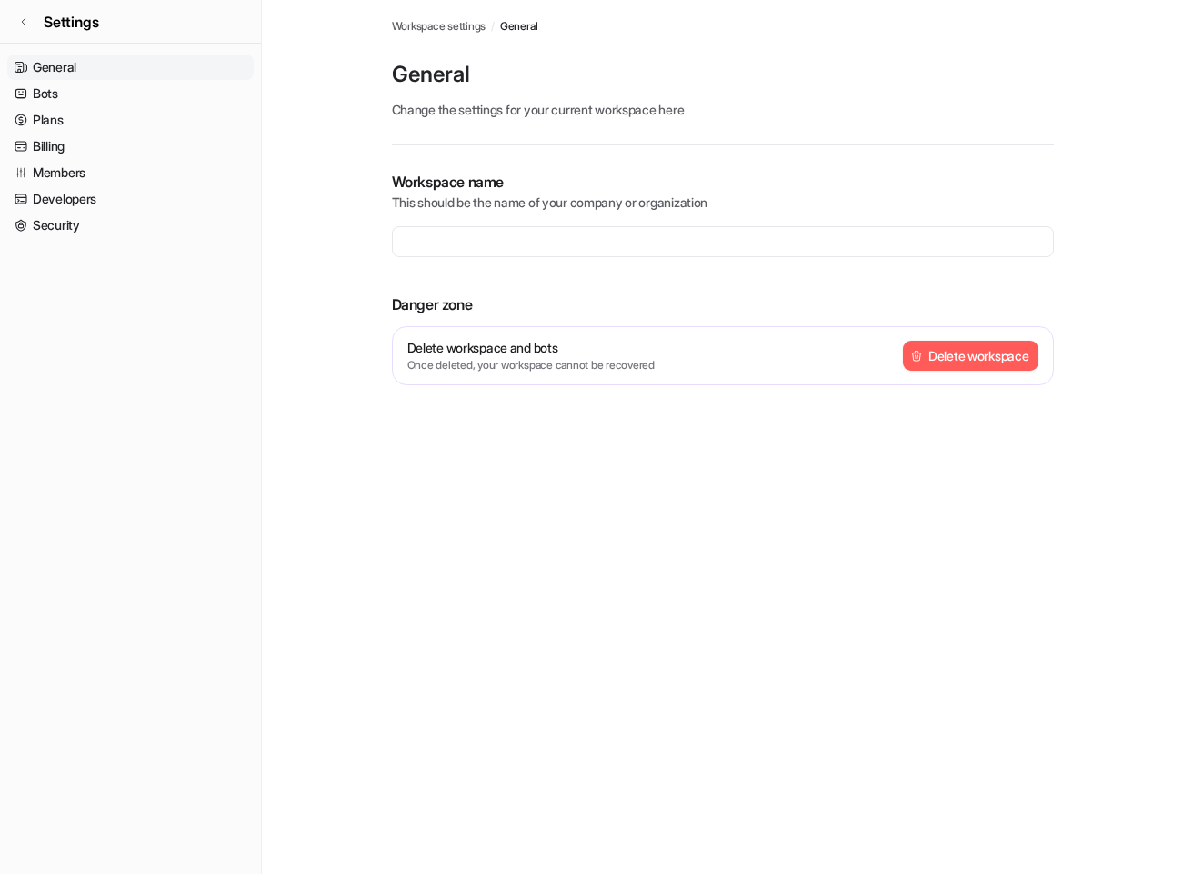
type input "**********"
click at [35, 13] on link "Settings" at bounding box center [130, 22] width 261 height 44
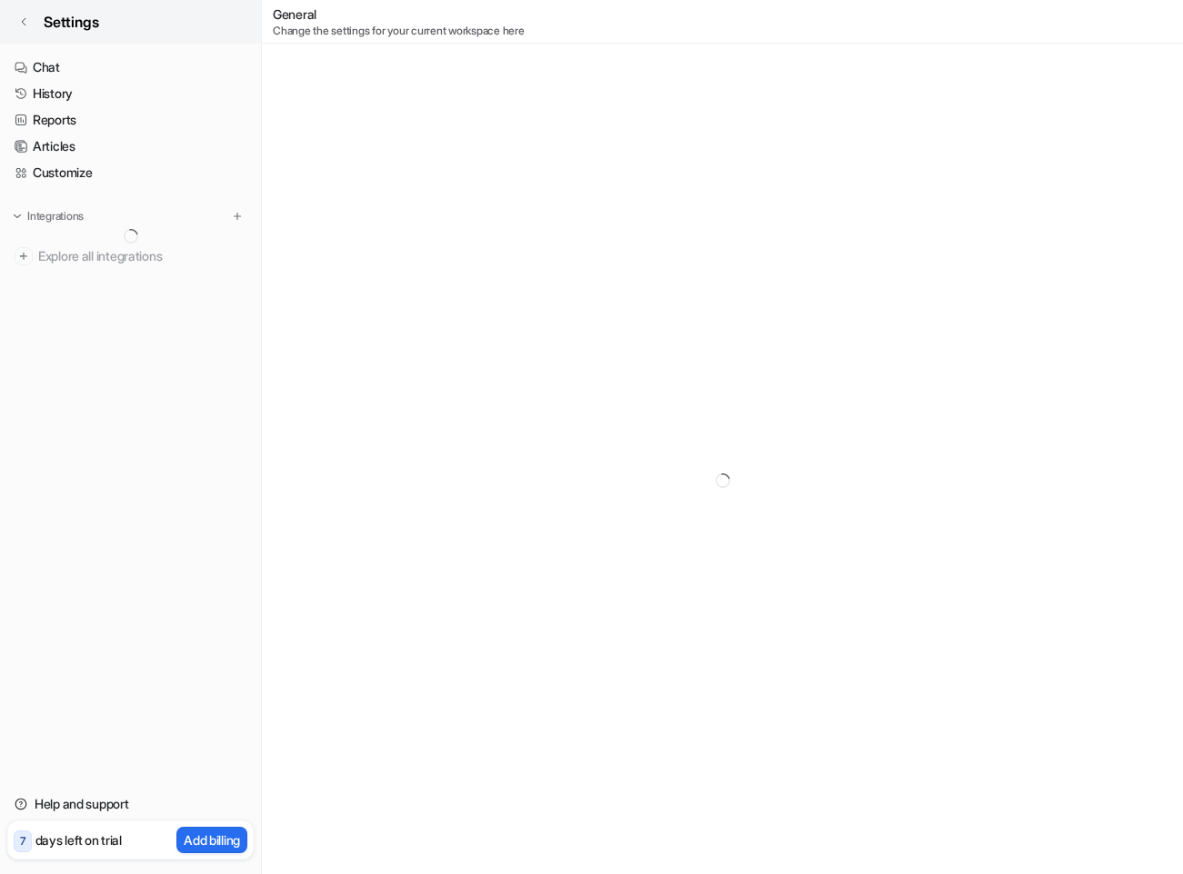
click at [20, 19] on icon at bounding box center [23, 21] width 11 height 11
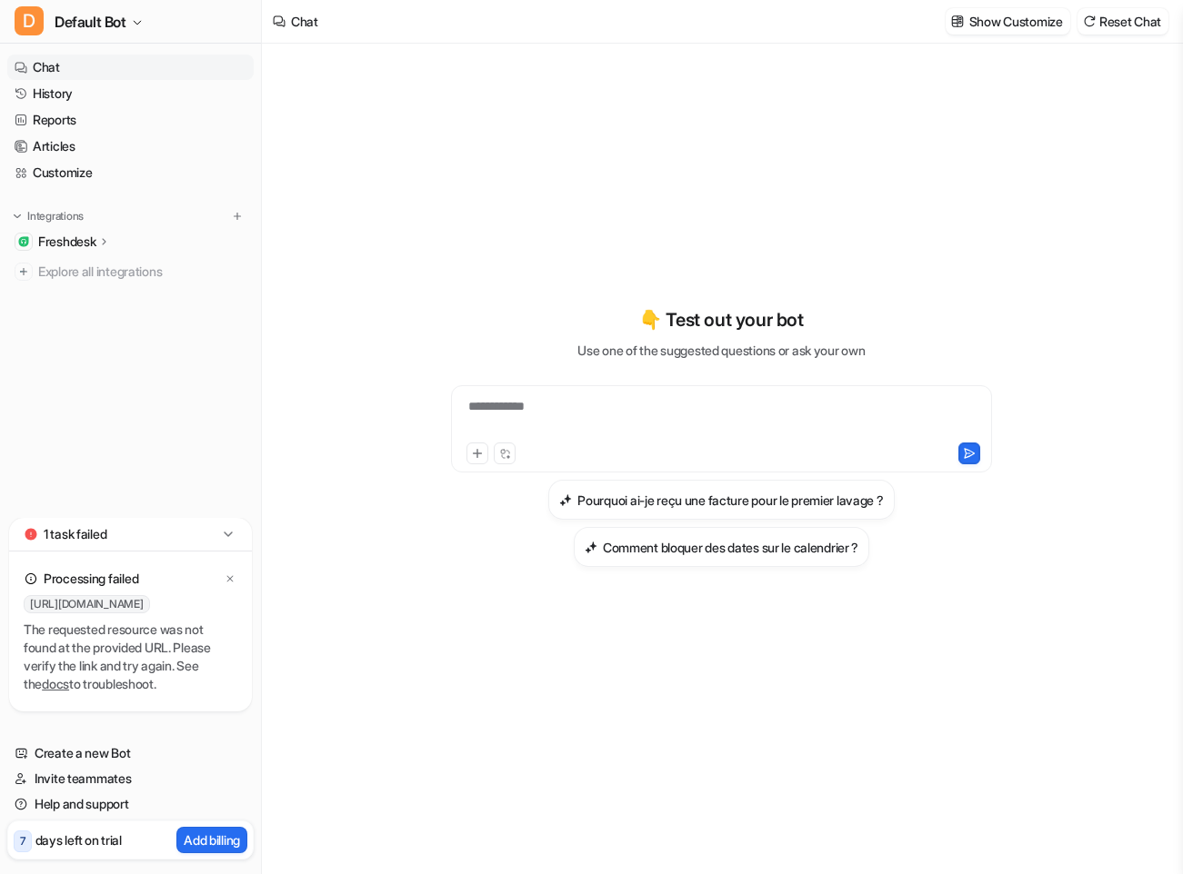
type textarea "**********"
click at [111, 235] on icon at bounding box center [104, 242] width 13 height 14
click at [96, 264] on p "Overview" at bounding box center [79, 268] width 55 height 18
click at [94, 293] on p "Sources" at bounding box center [76, 294] width 46 height 18
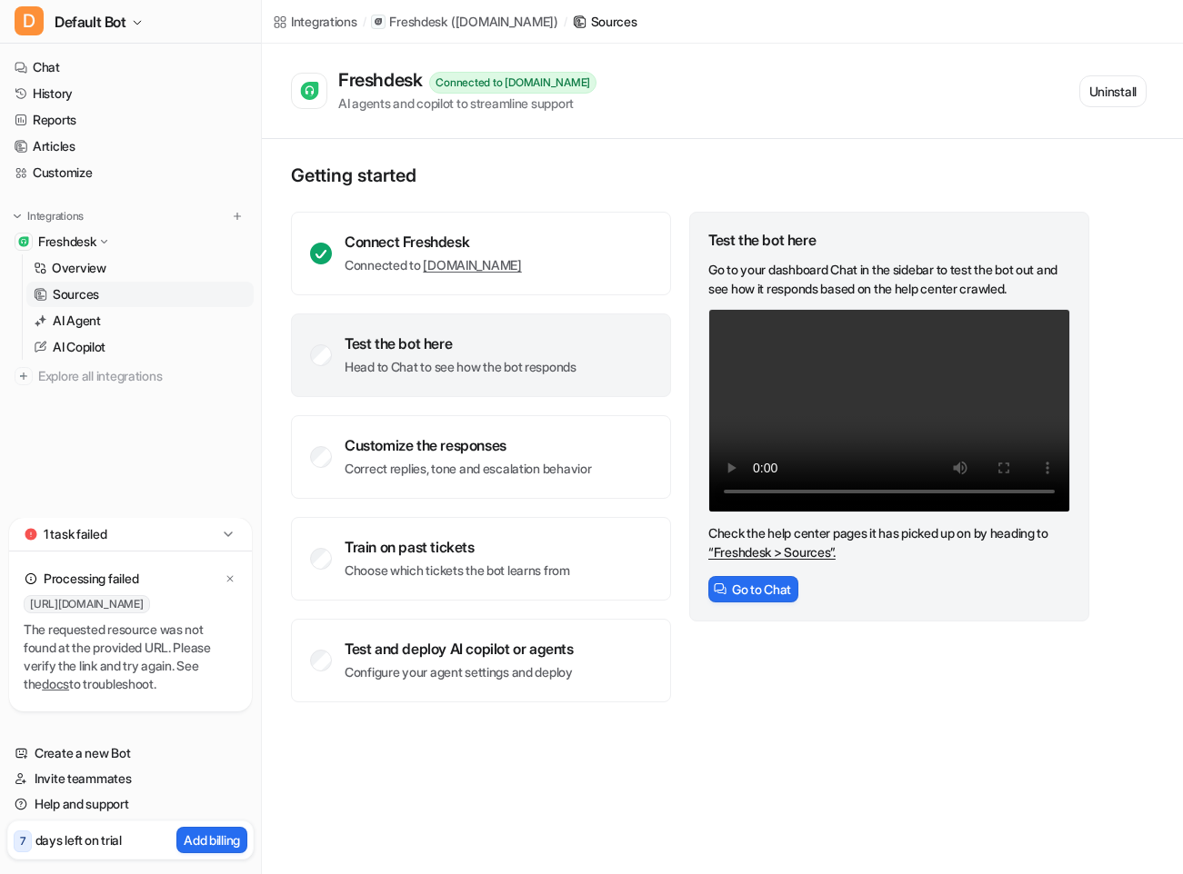
click at [79, 288] on p "Sources" at bounding box center [76, 294] width 46 height 18
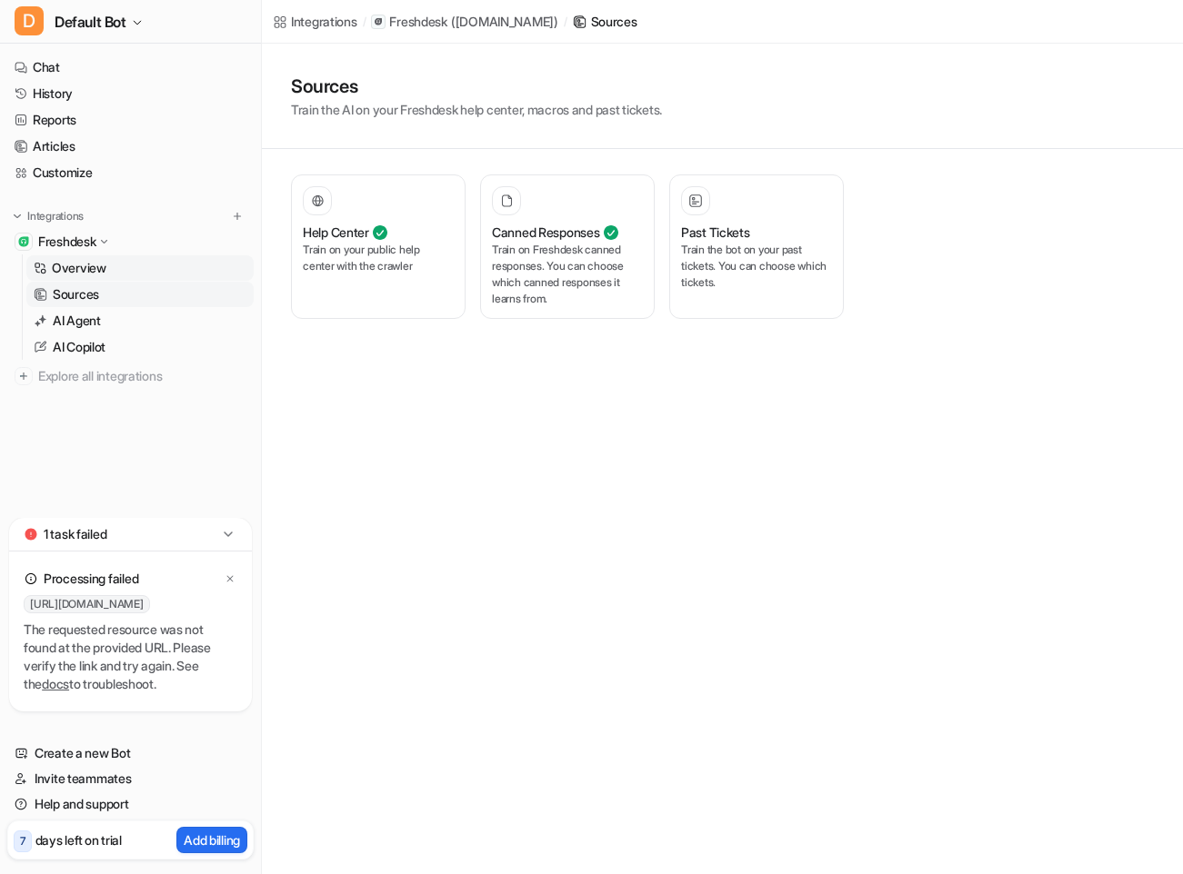
click at [98, 258] on link "Overview" at bounding box center [139, 267] width 227 height 25
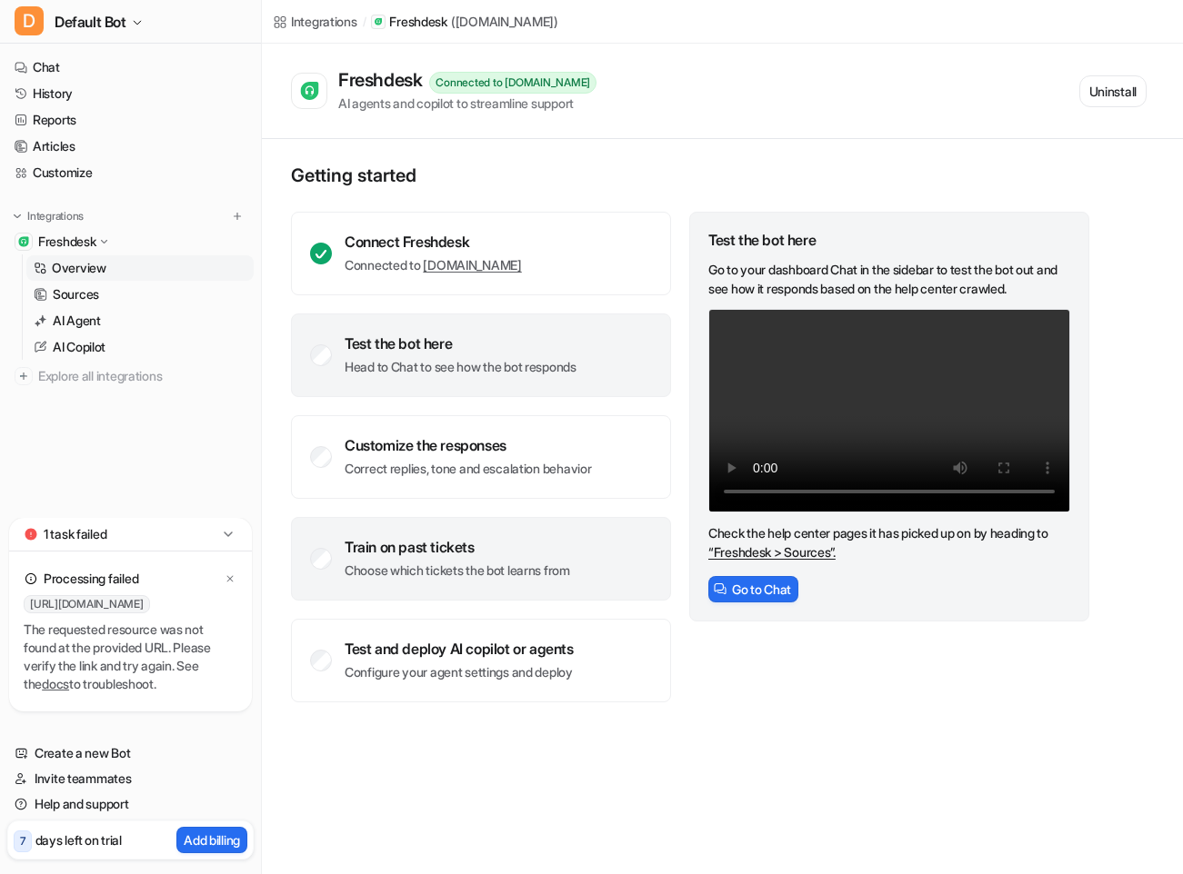
click at [460, 543] on div "Train on past tickets" at bounding box center [456, 547] width 225 height 18
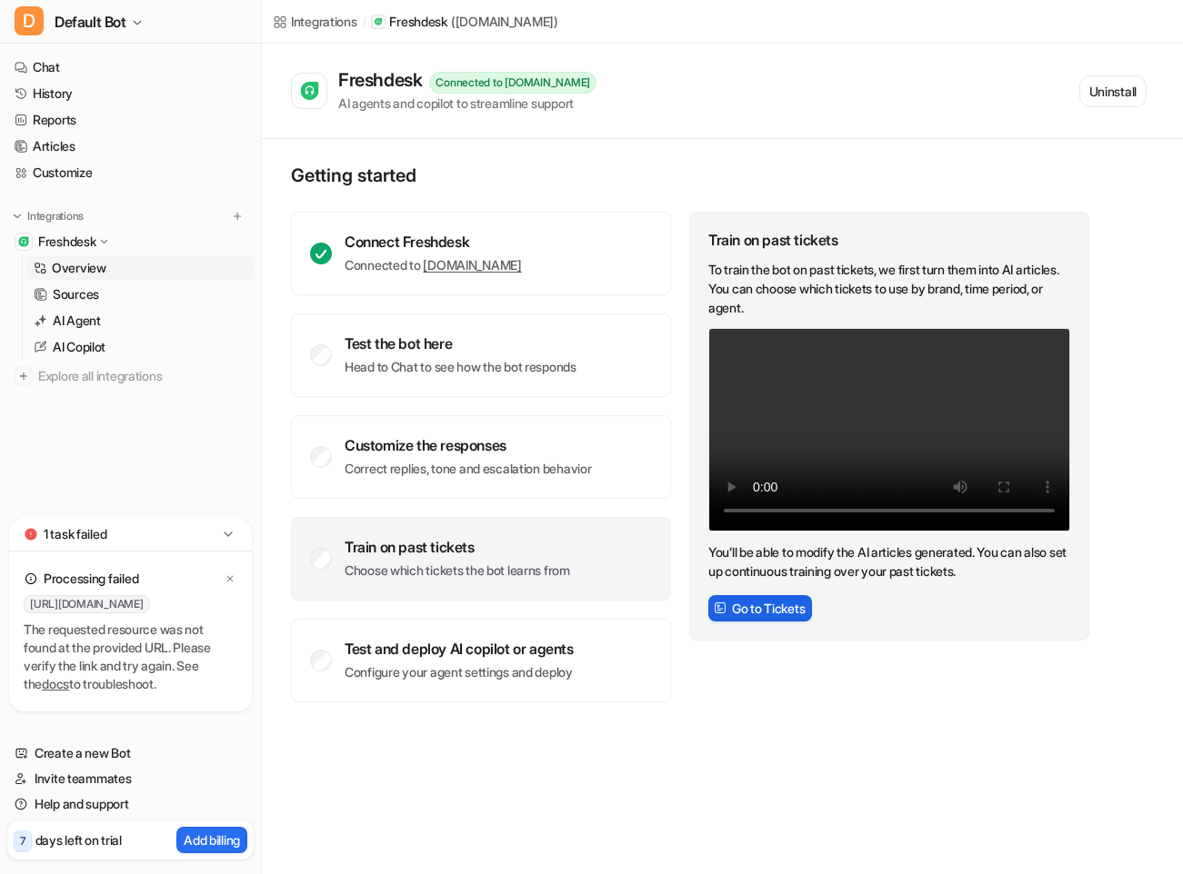
click at [772, 598] on button "Go to Tickets" at bounding box center [760, 608] width 104 height 26
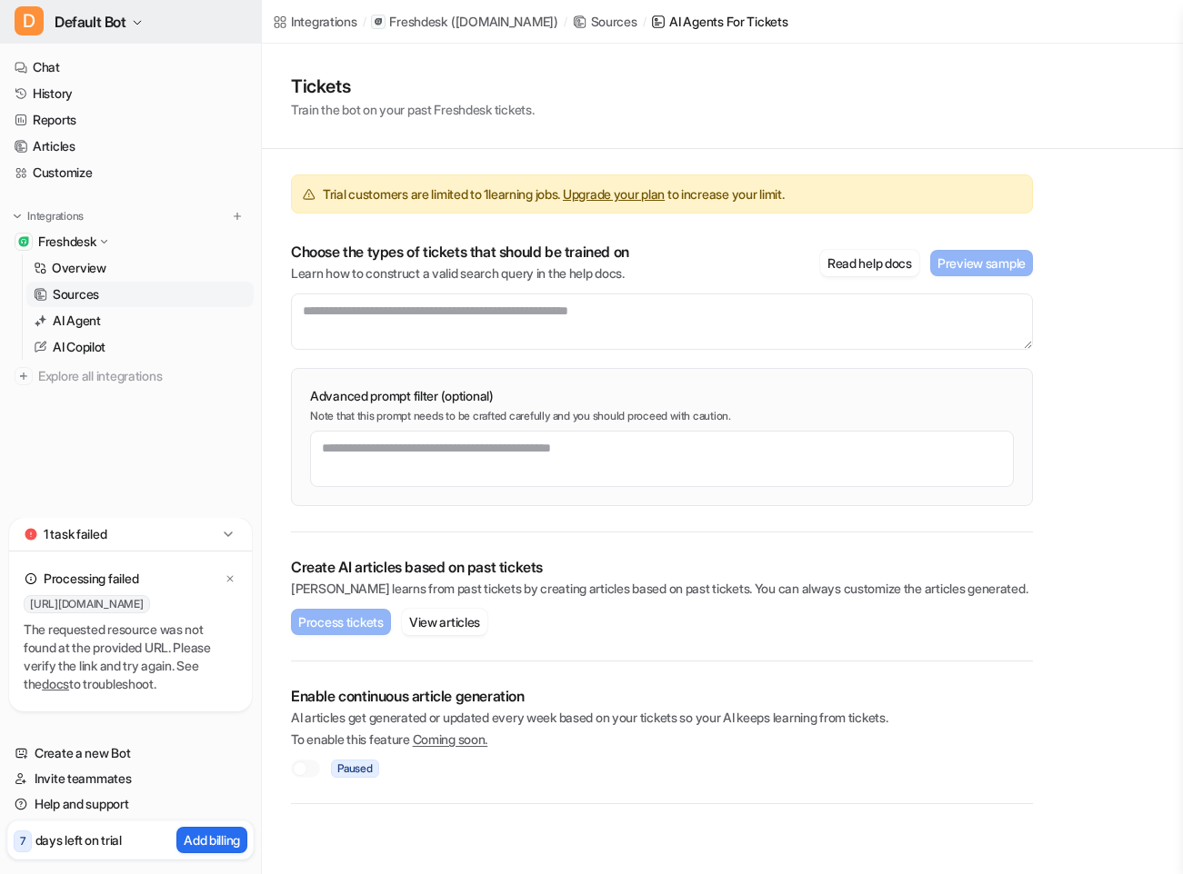
click at [110, 20] on span "Default Bot" at bounding box center [91, 21] width 72 height 25
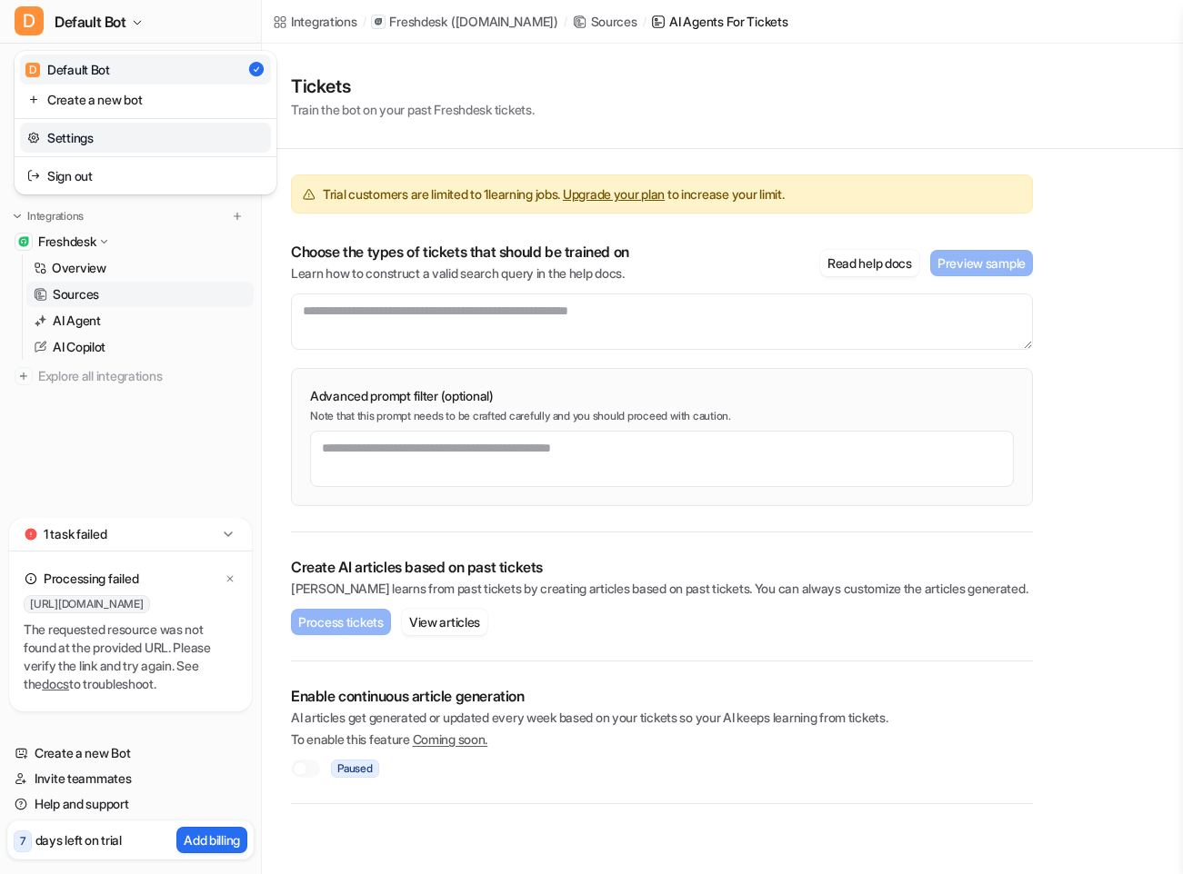
click at [87, 137] on link "Settings" at bounding box center [145, 138] width 251 height 30
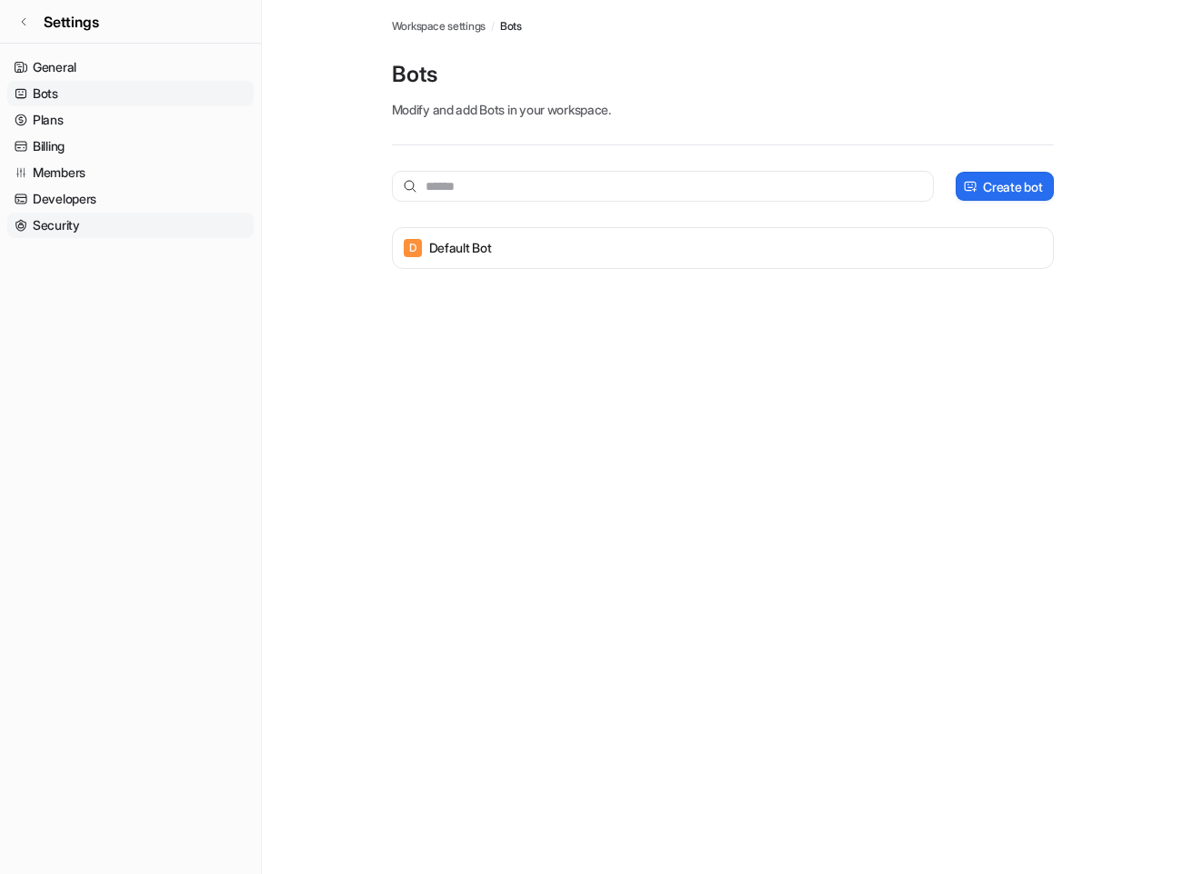
click at [40, 230] on link "Security" at bounding box center [130, 225] width 246 height 25
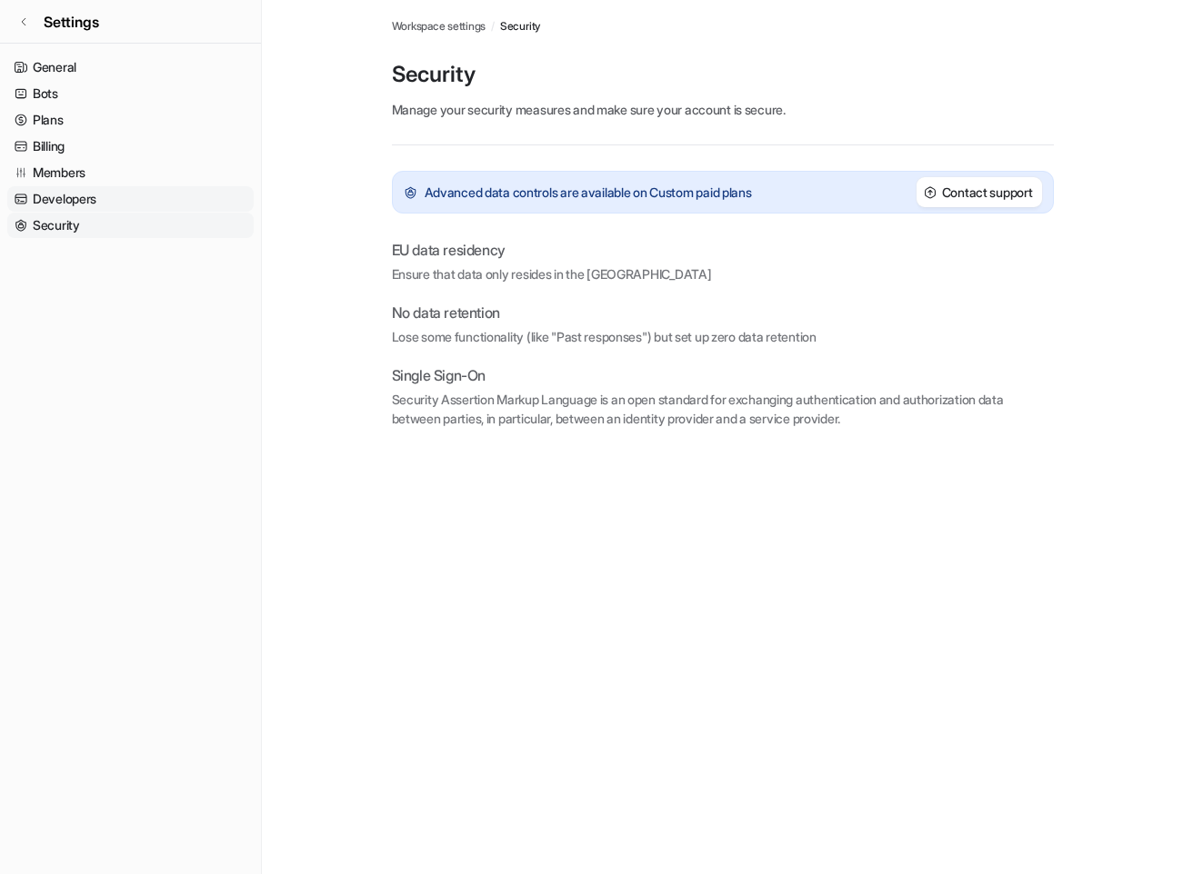
click at [66, 198] on link "Developers" at bounding box center [130, 198] width 246 height 25
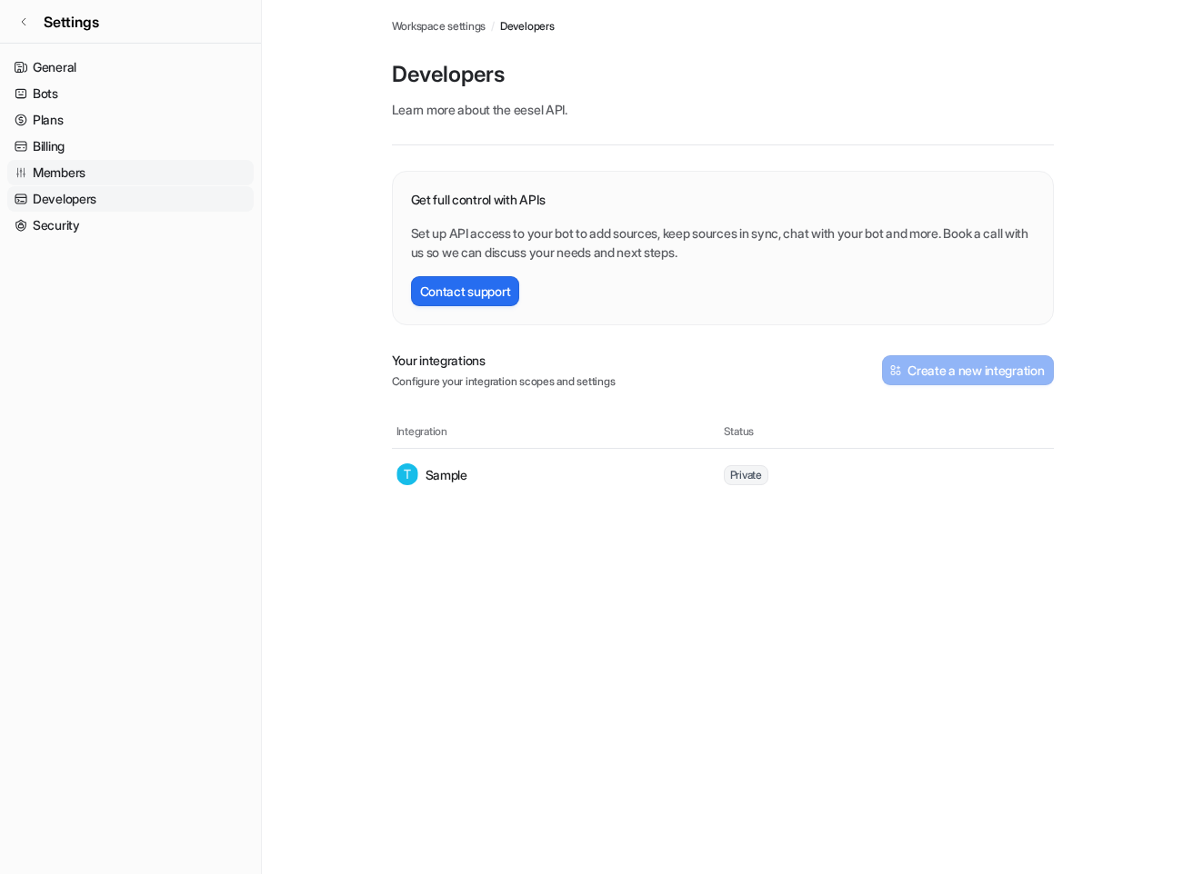
click at [76, 172] on link "Members" at bounding box center [130, 172] width 246 height 25
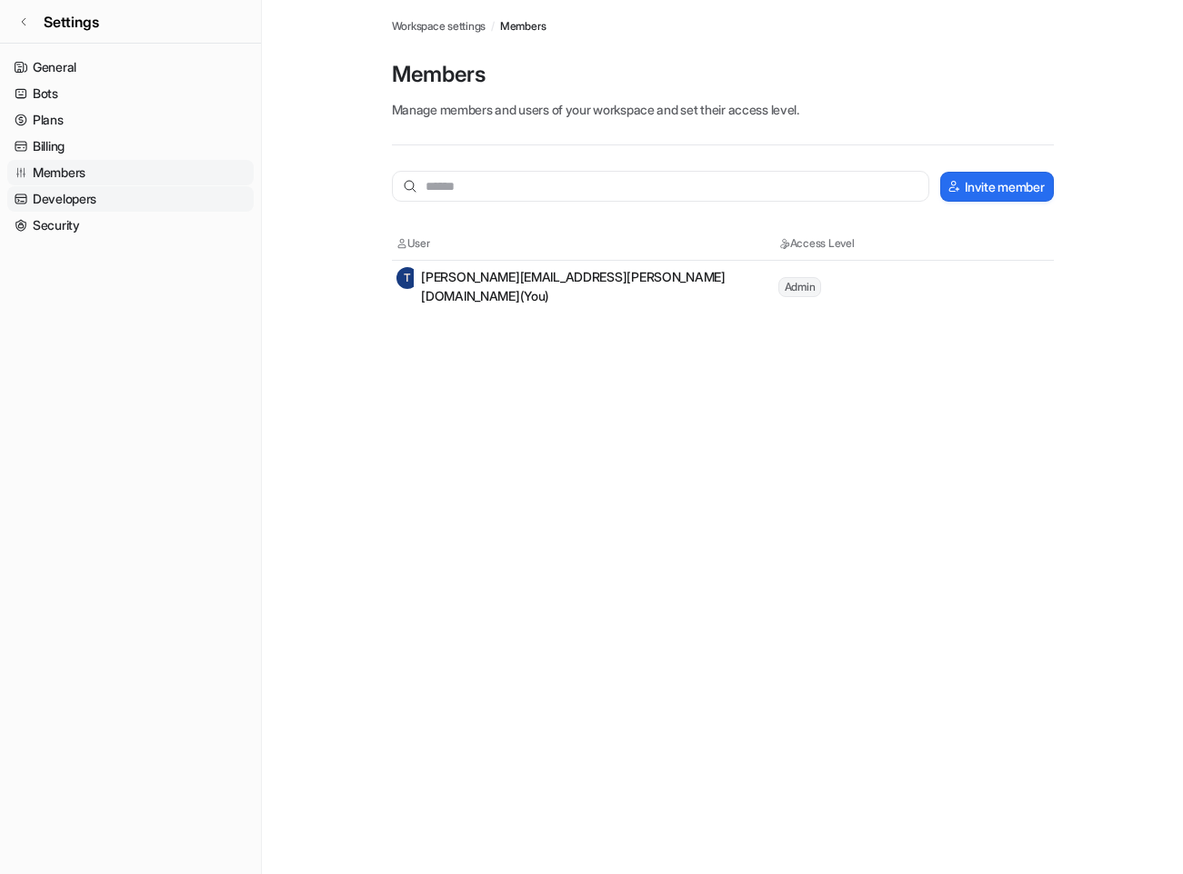
click at [62, 193] on link "Developers" at bounding box center [130, 198] width 246 height 25
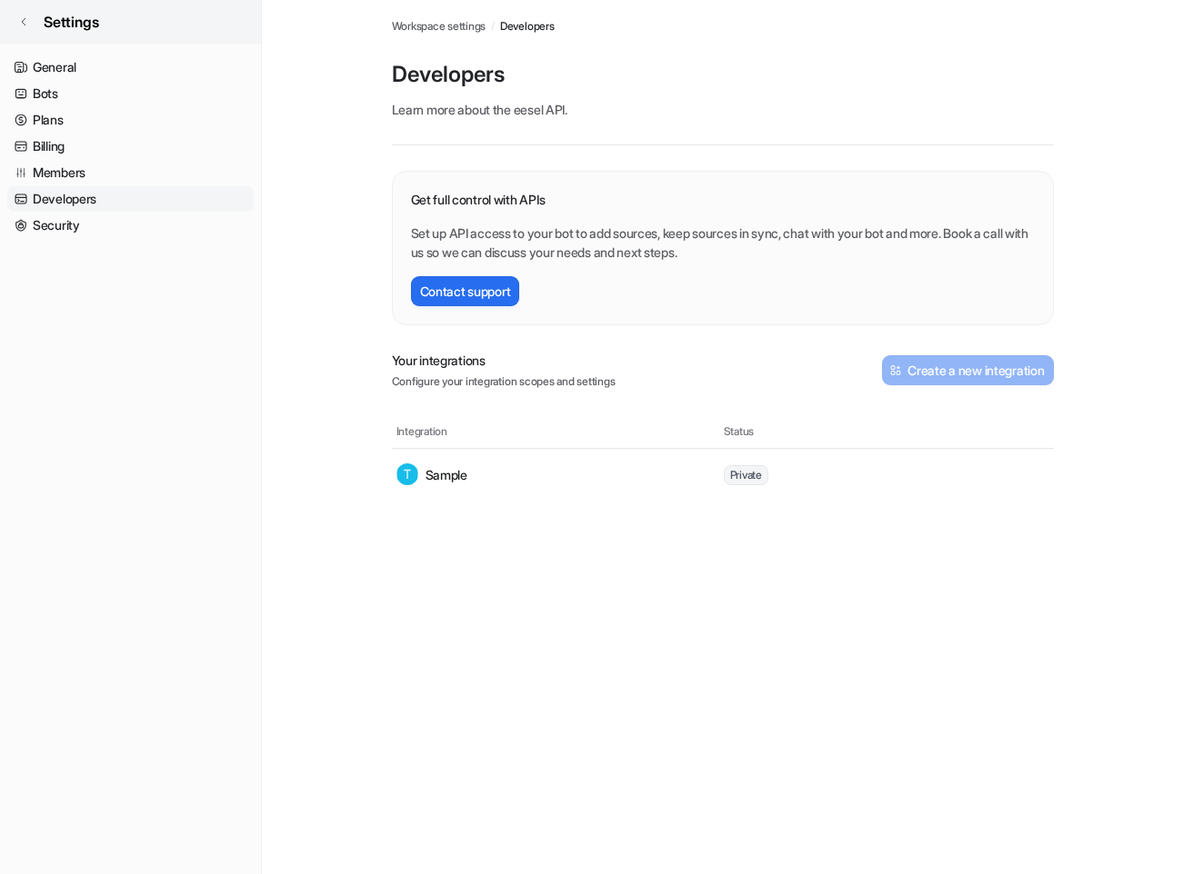
click at [14, 25] on link "Settings" at bounding box center [130, 22] width 261 height 44
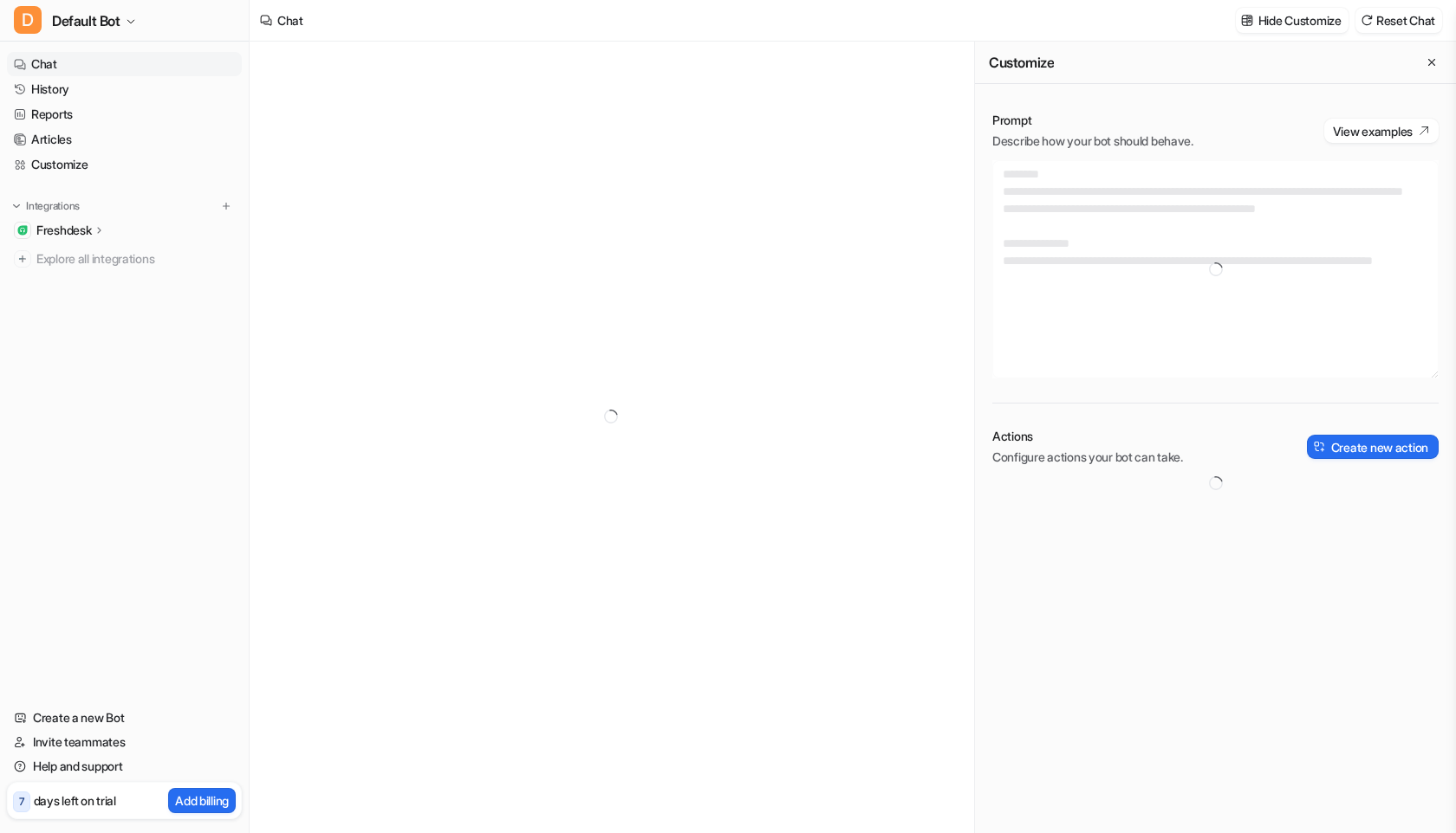
type textarea "**********"
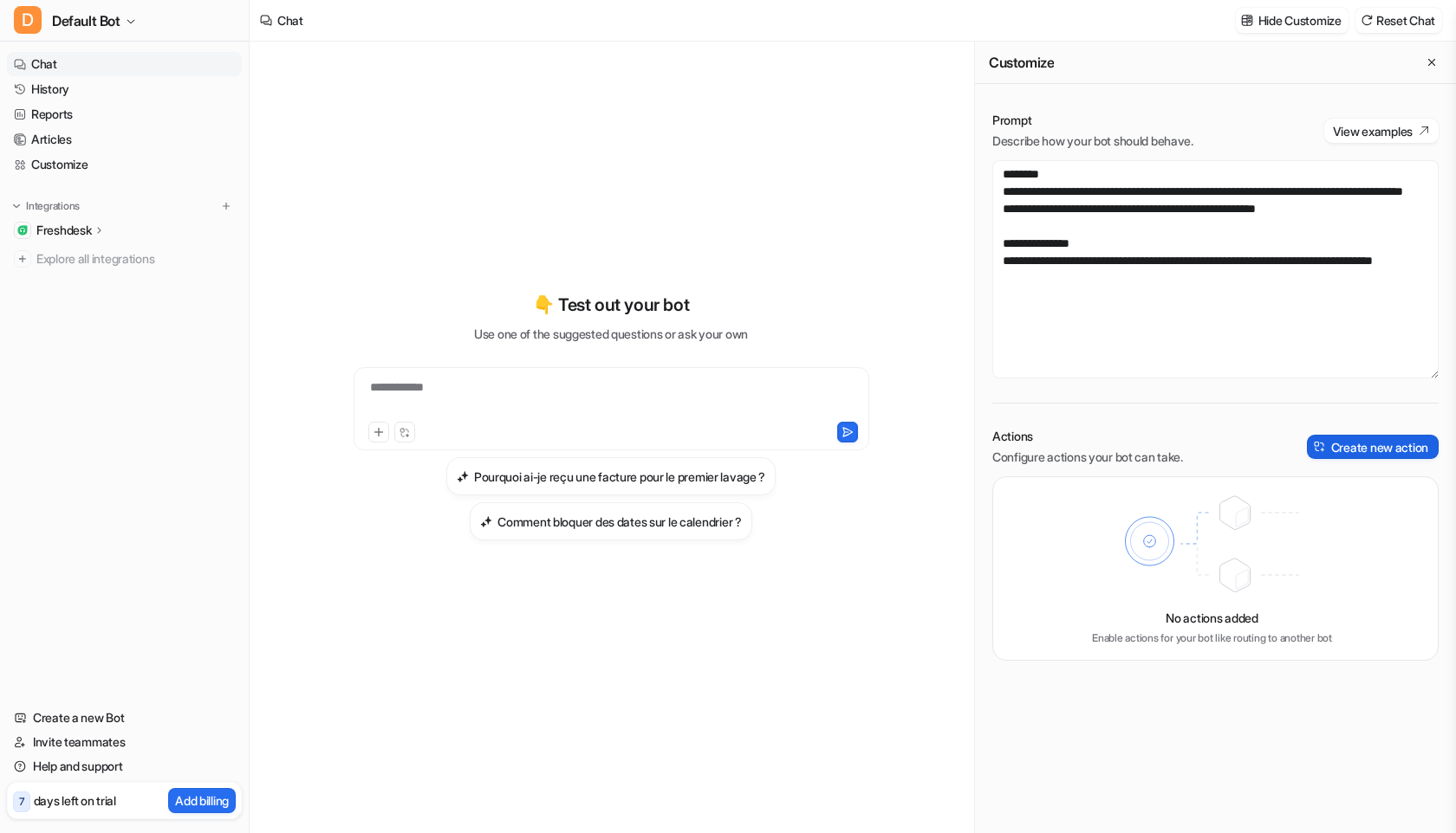
click at [1371, 449] on button "Create new action" at bounding box center [1373, 446] width 132 height 24
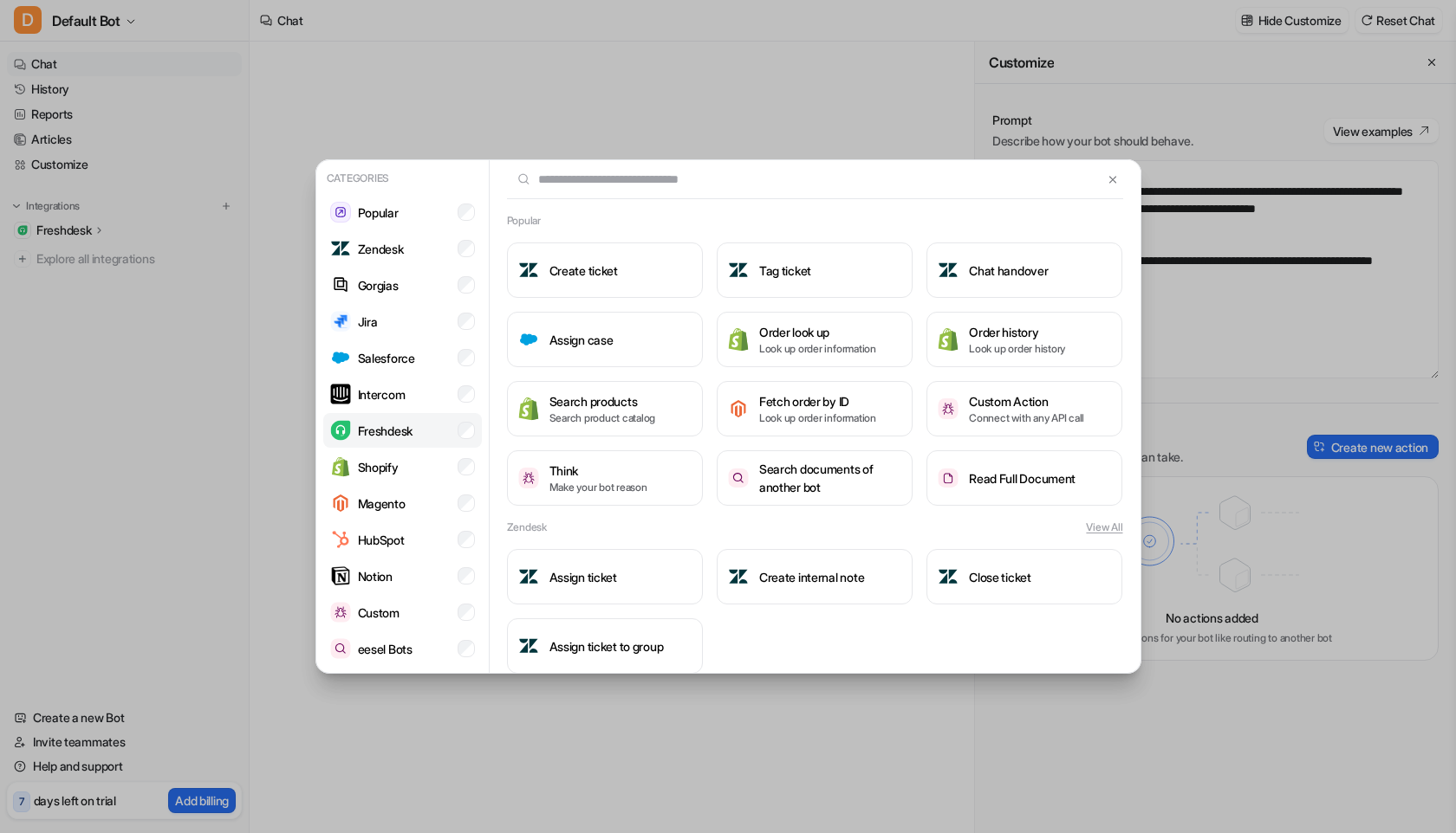
click at [424, 443] on li "Freshdesk" at bounding box center [402, 431] width 158 height 34
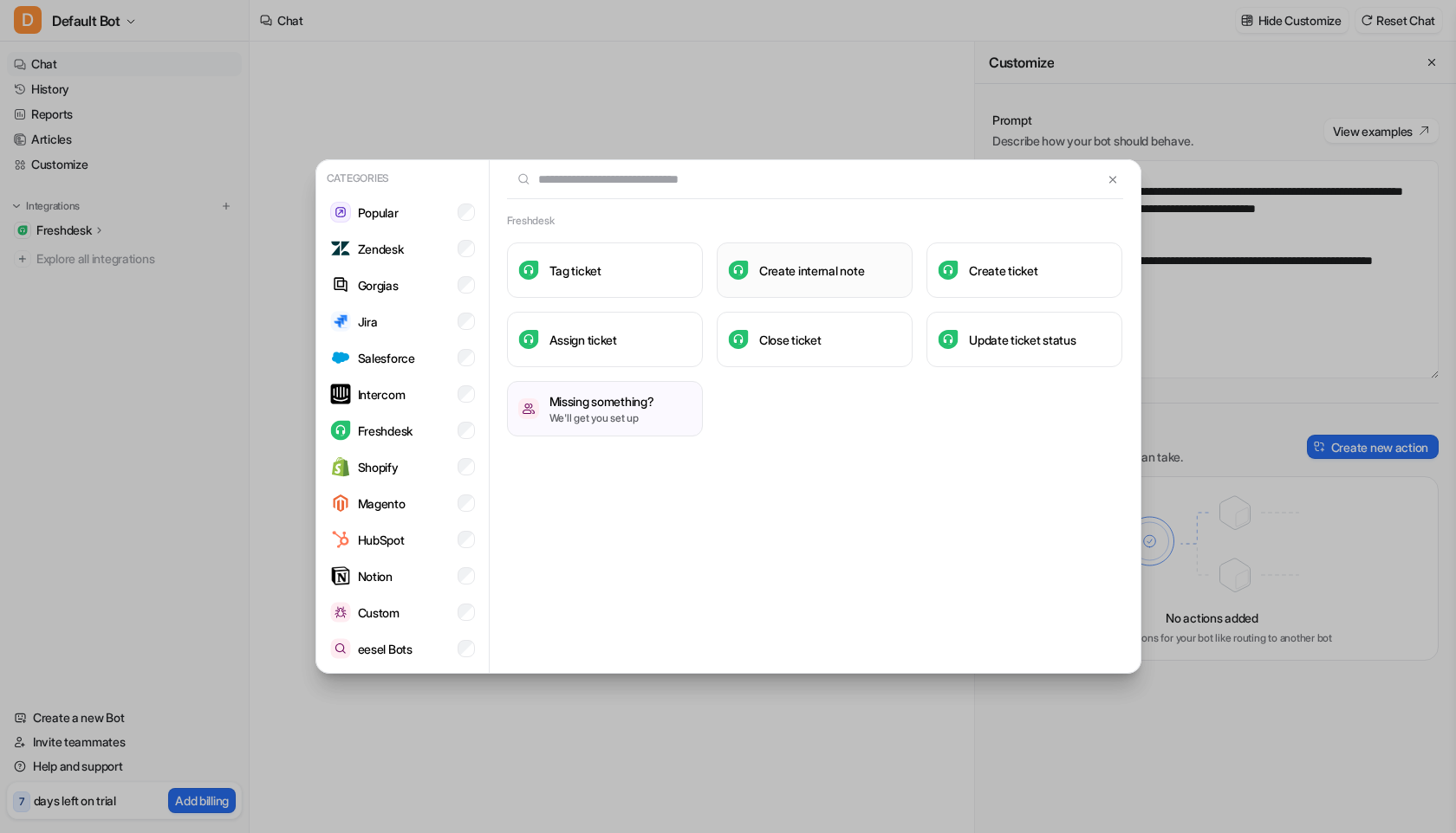
click at [787, 266] on h3 "Create internal note" at bounding box center [811, 270] width 105 height 18
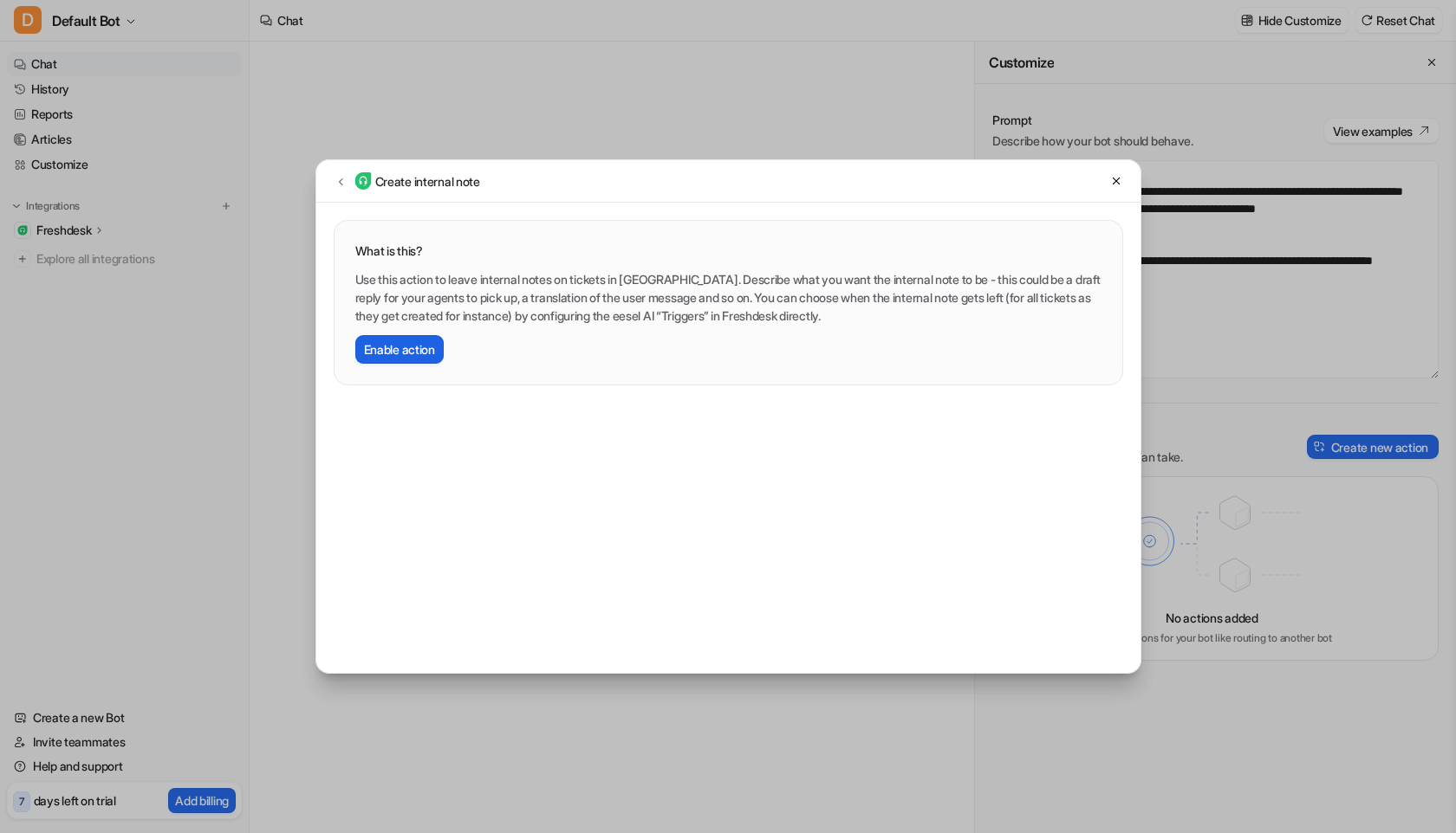
click at [369, 350] on button "Enable action" at bounding box center [400, 350] width 89 height 29
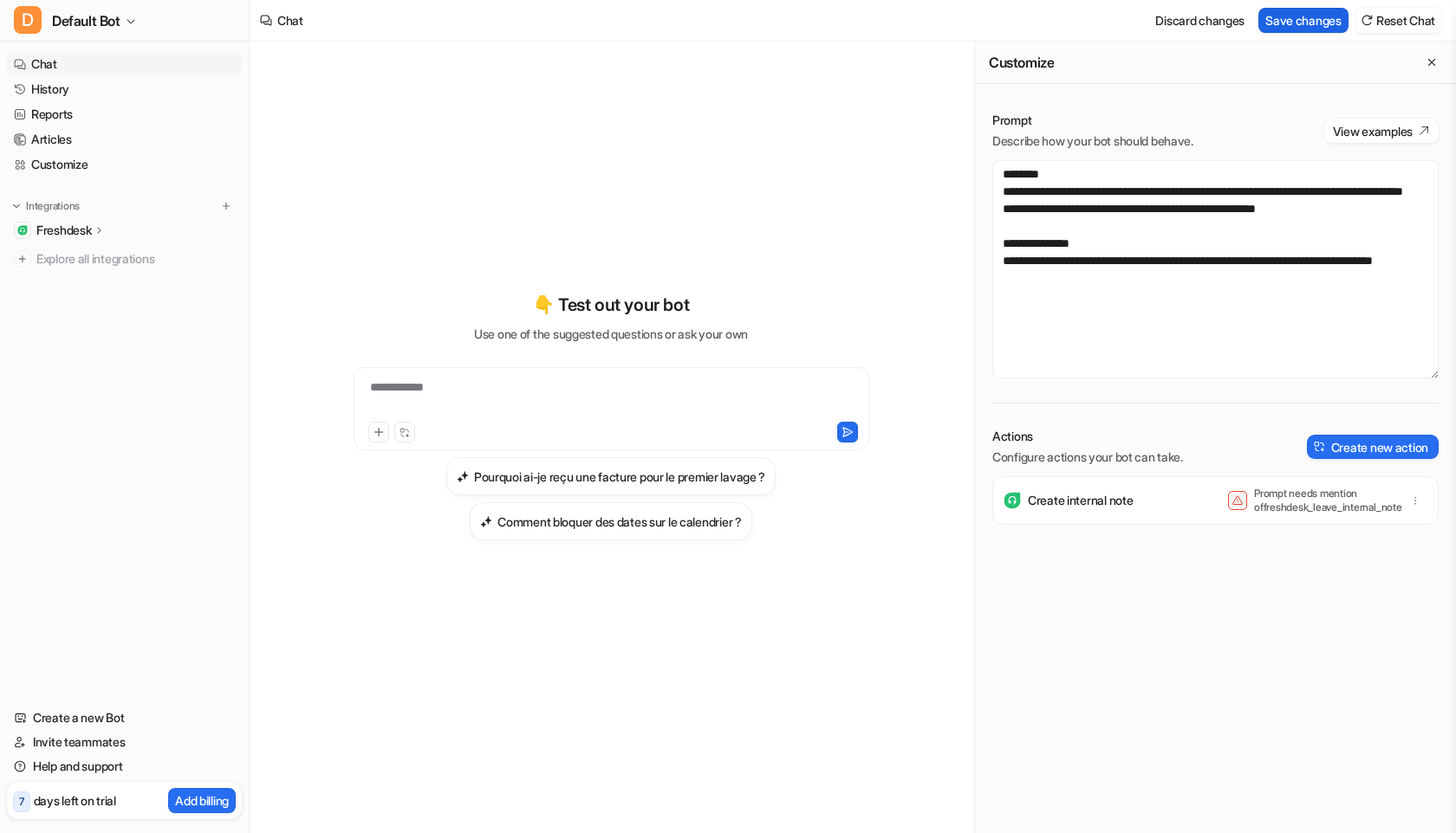
click at [1287, 27] on button "Save changes" at bounding box center [1303, 20] width 91 height 25
click at [76, 223] on p "Freshdesk" at bounding box center [63, 231] width 54 height 17
click at [100, 304] on link "AI Agent" at bounding box center [133, 305] width 216 height 24
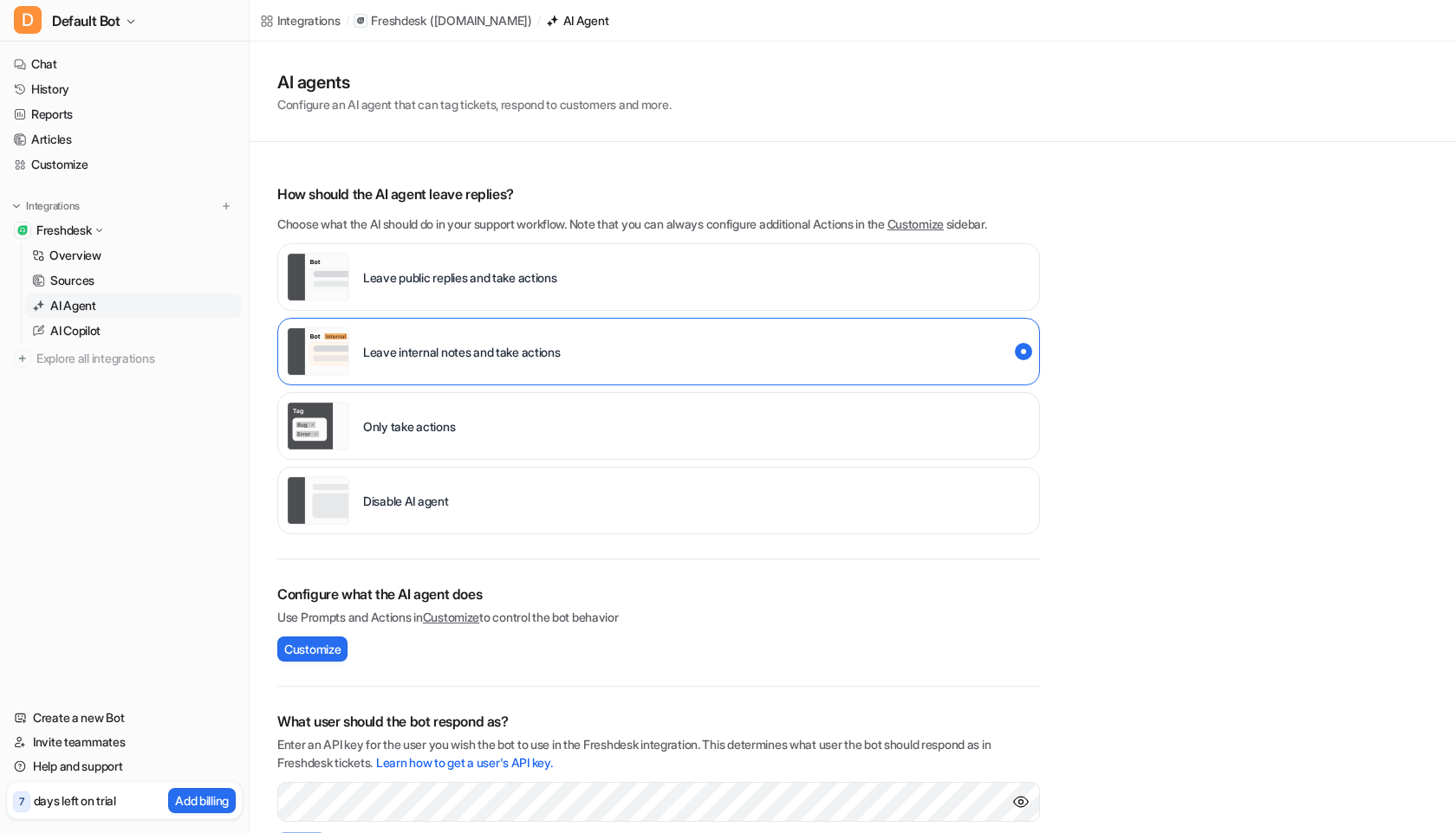
scroll to position [176, 0]
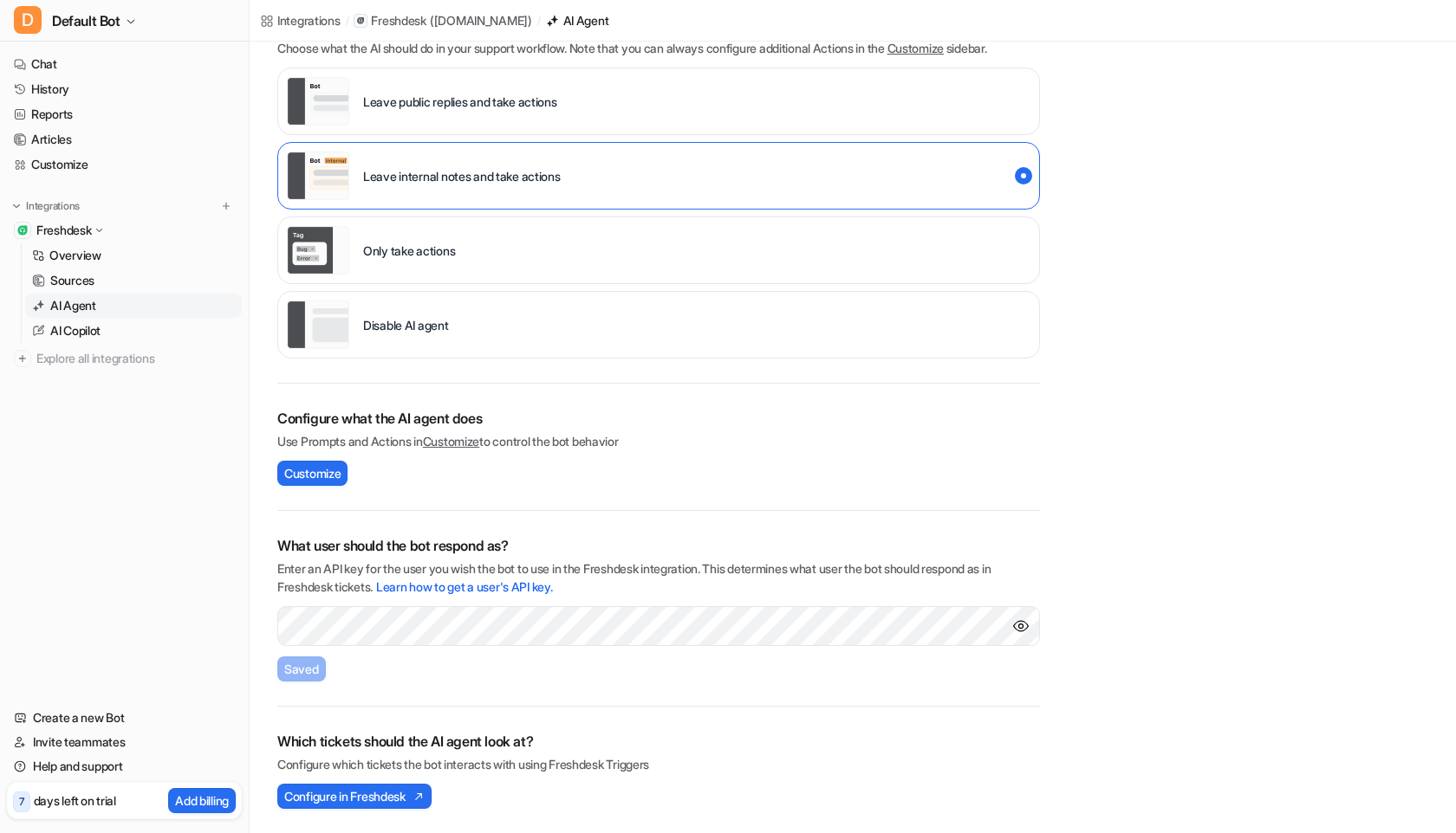
click at [400, 816] on div "Which tickets should the AI agent look at? Configure which tickets the bot inte…" at bounding box center [659, 770] width 763 height 127
click at [397, 800] on span "Configure in Freshdesk" at bounding box center [344, 796] width 121 height 18
click at [66, 763] on link "Help and support" at bounding box center [124, 766] width 235 height 24
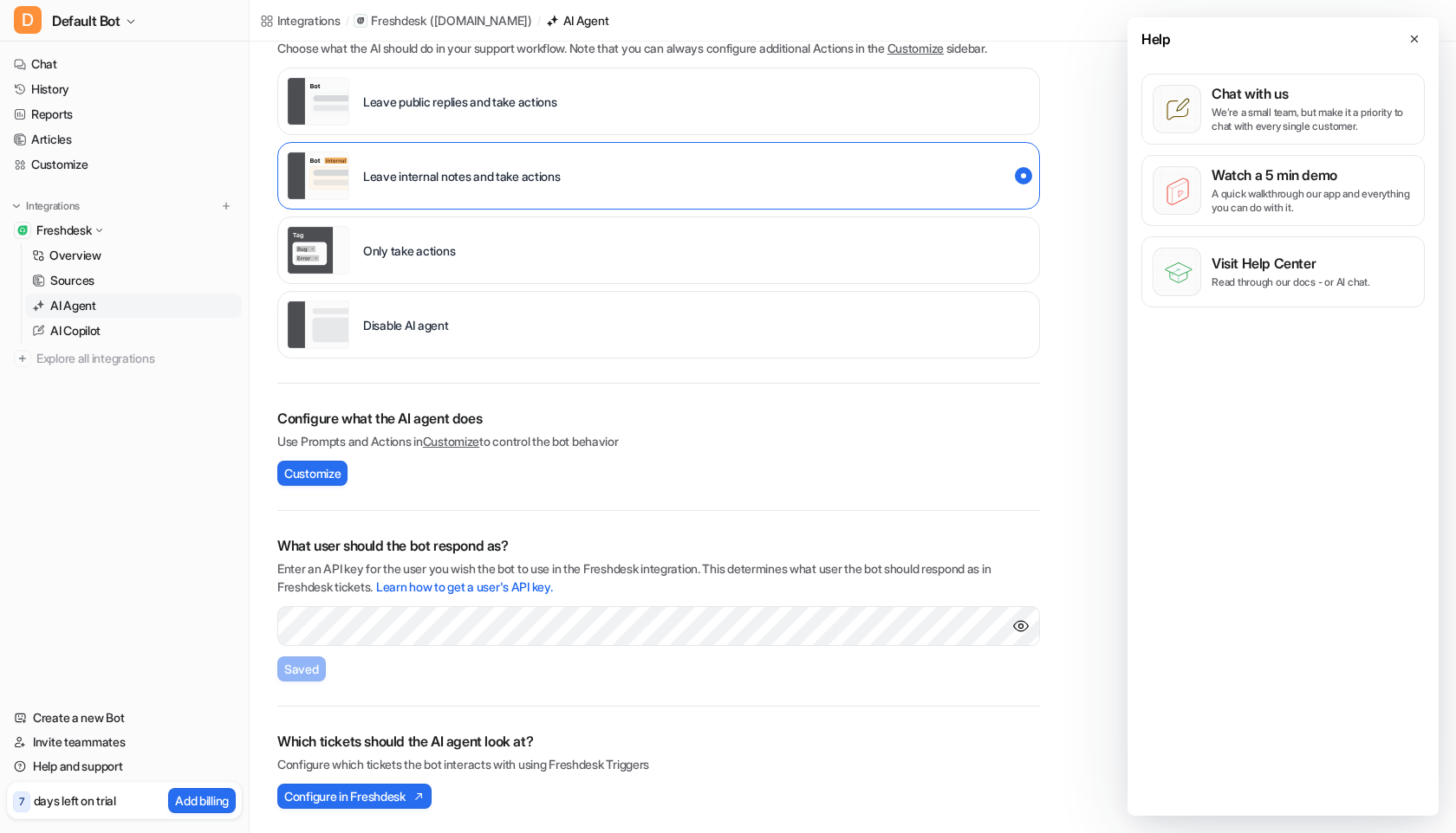
scroll to position [0, 0]
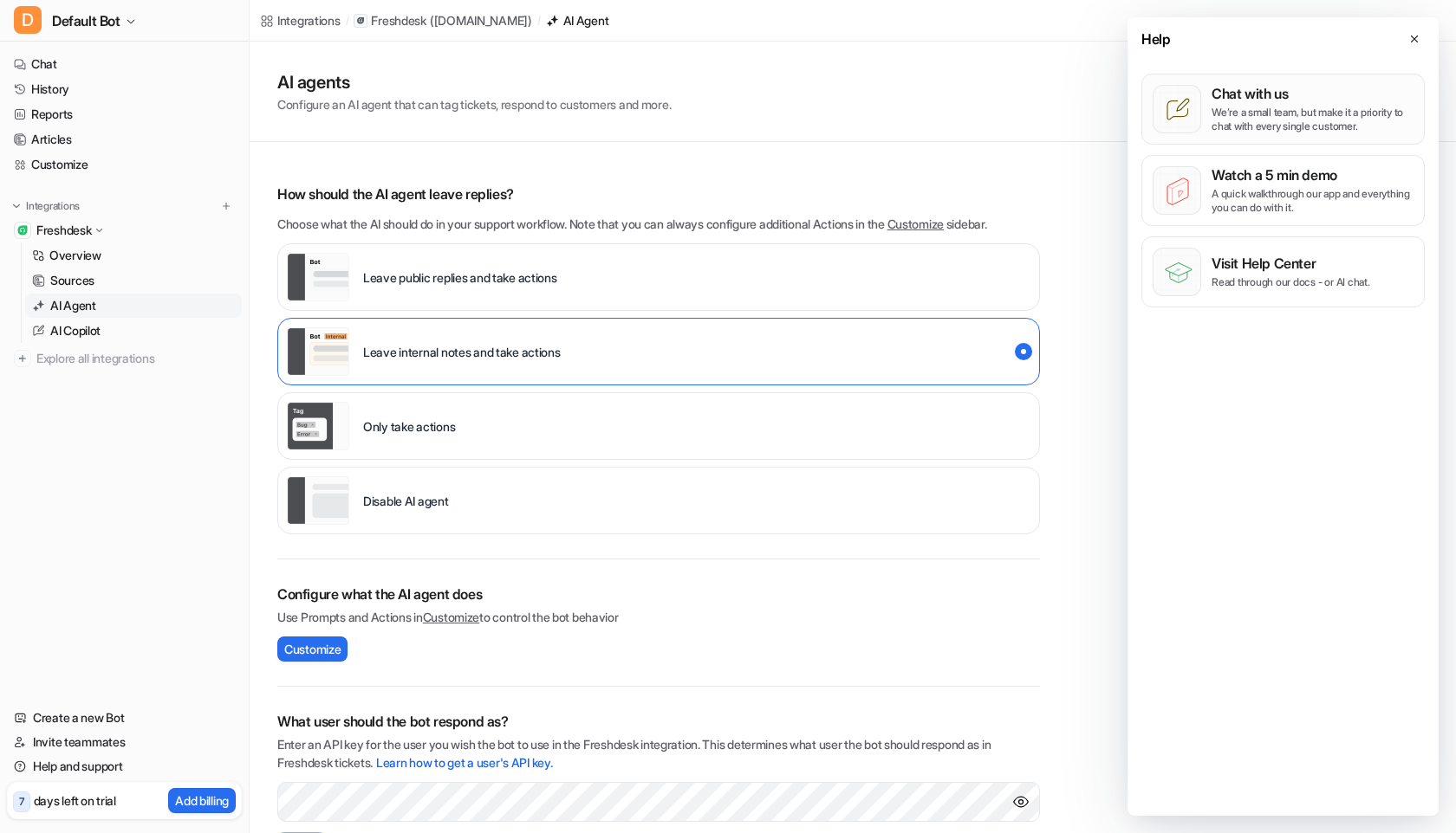
click at [1274, 95] on p "Chat with us" at bounding box center [1313, 93] width 202 height 17
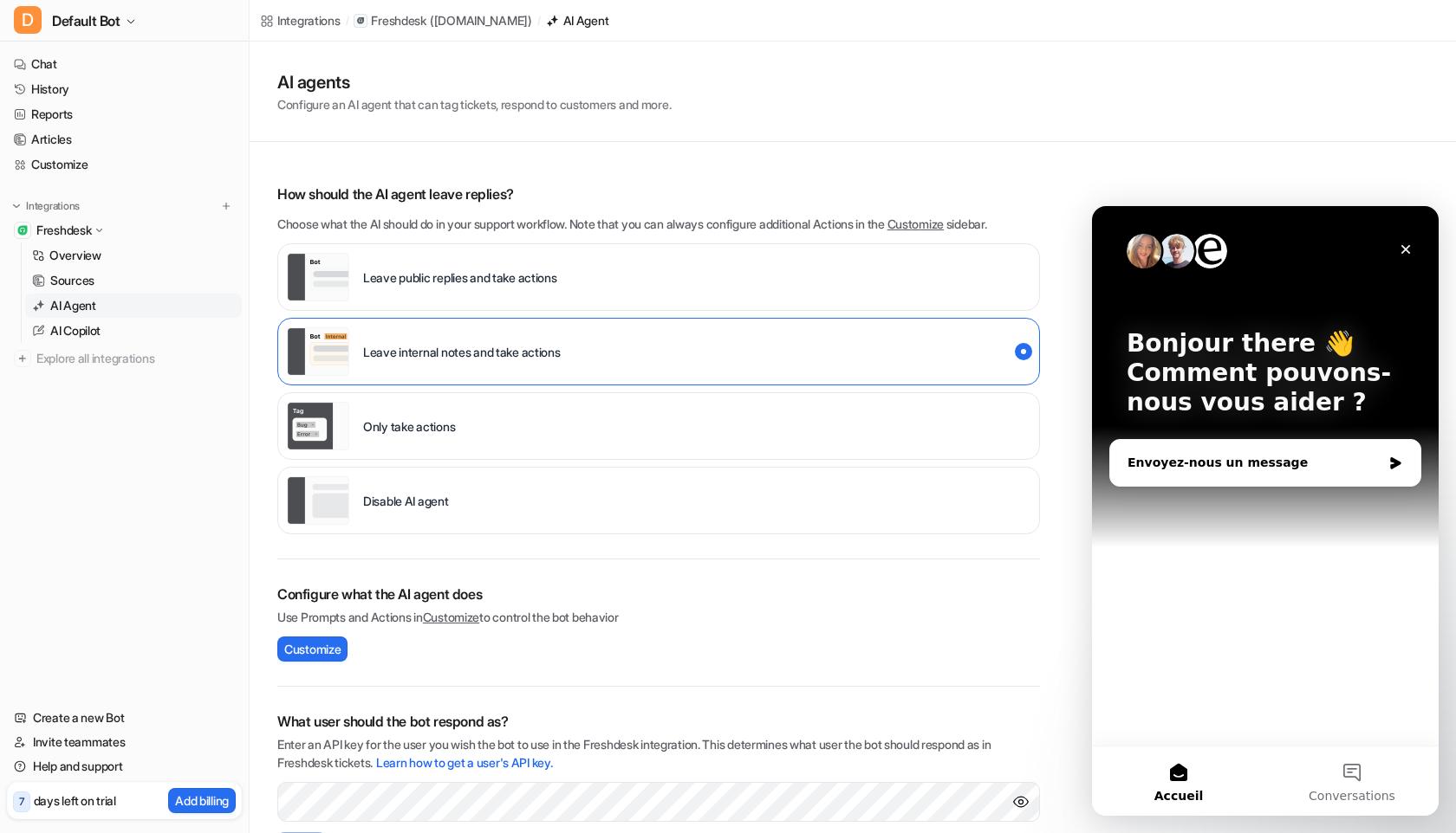
click at [1299, 460] on div "Envoyez-nous un message" at bounding box center [1255, 462] width 254 height 18
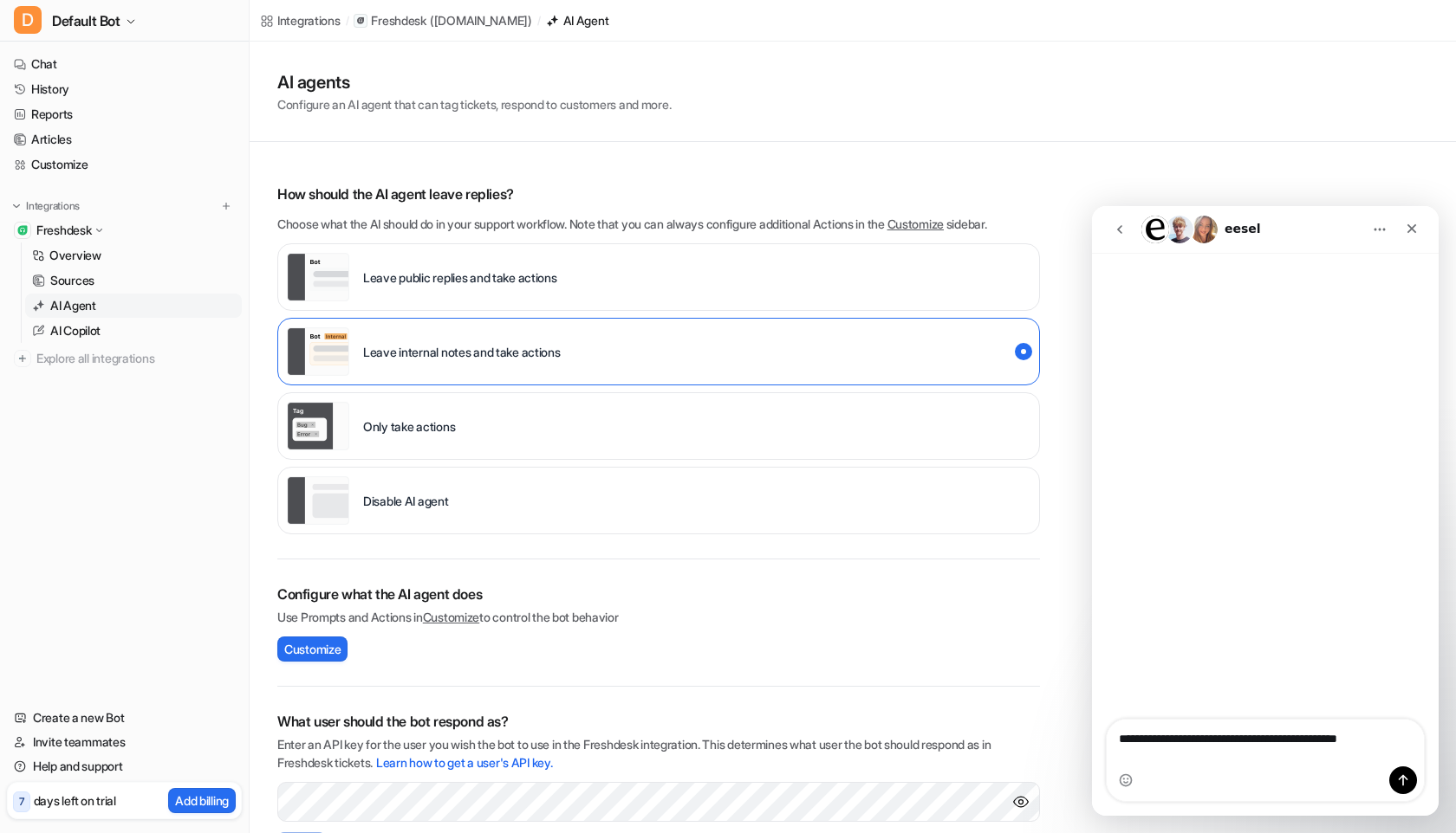
type textarea "**********"
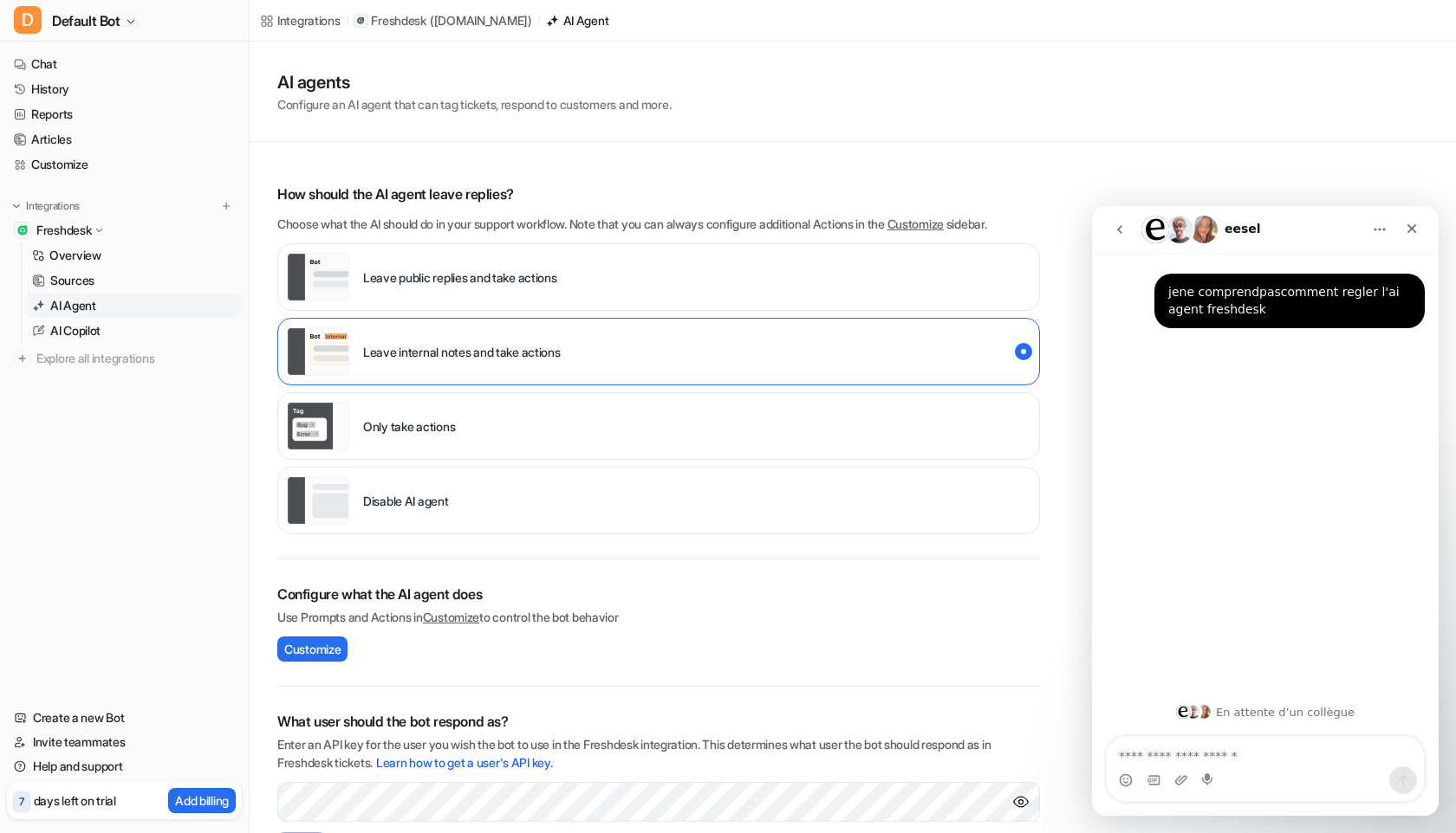
scroll to position [176, 0]
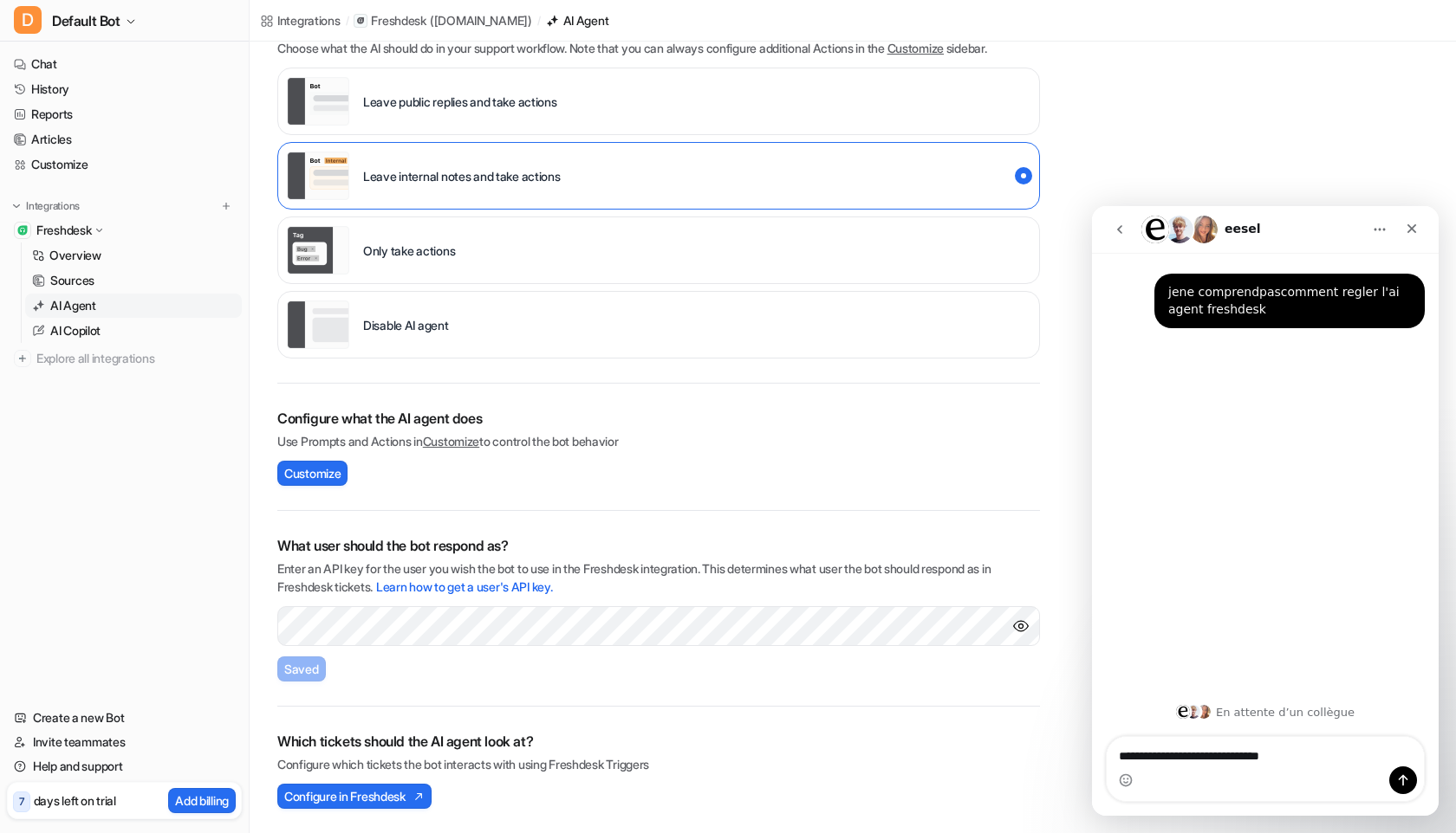
type textarea "**********"
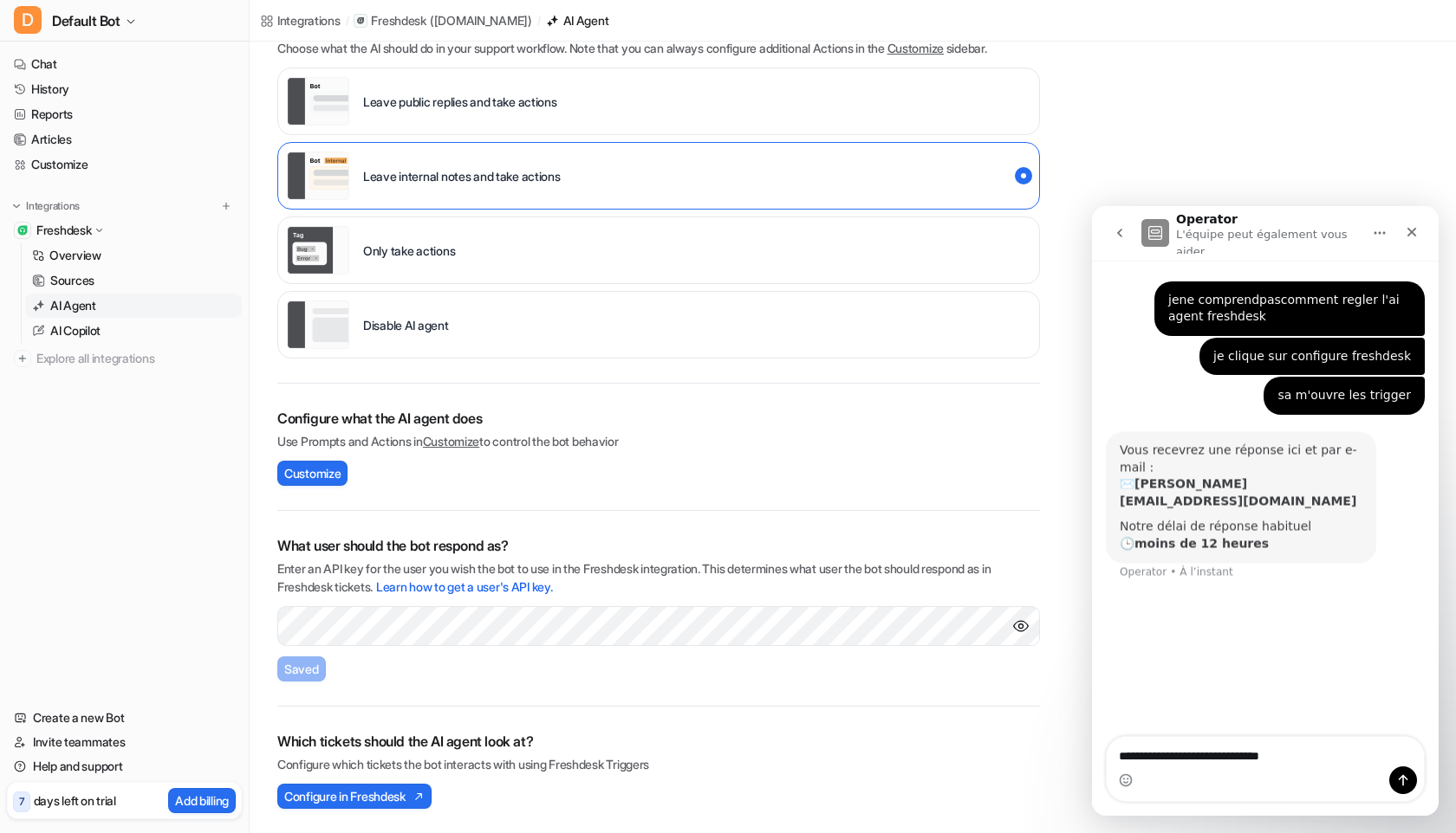
type textarea "**********"
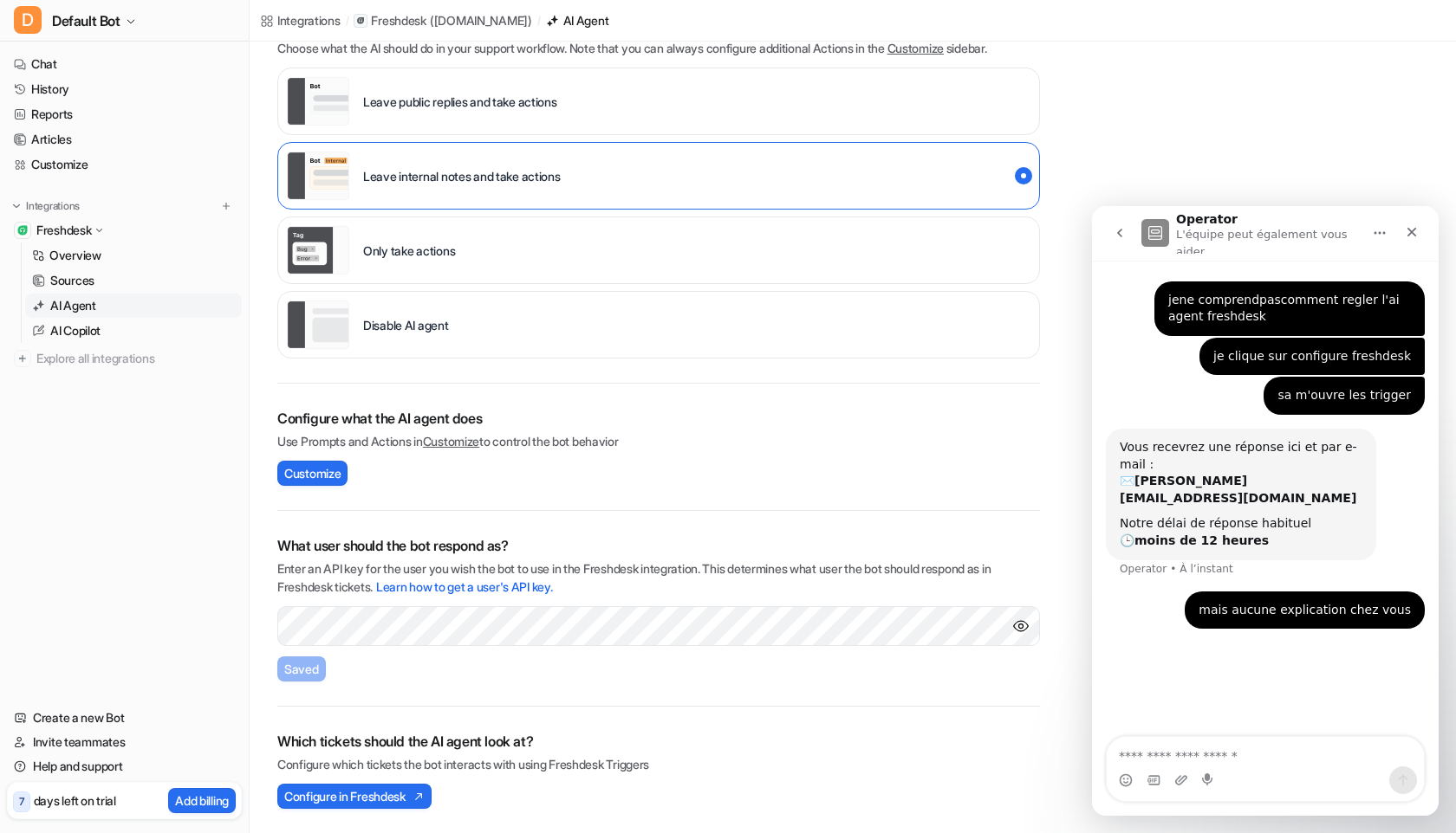
click at [466, 242] on div "Only take actions" at bounding box center [659, 250] width 763 height 68
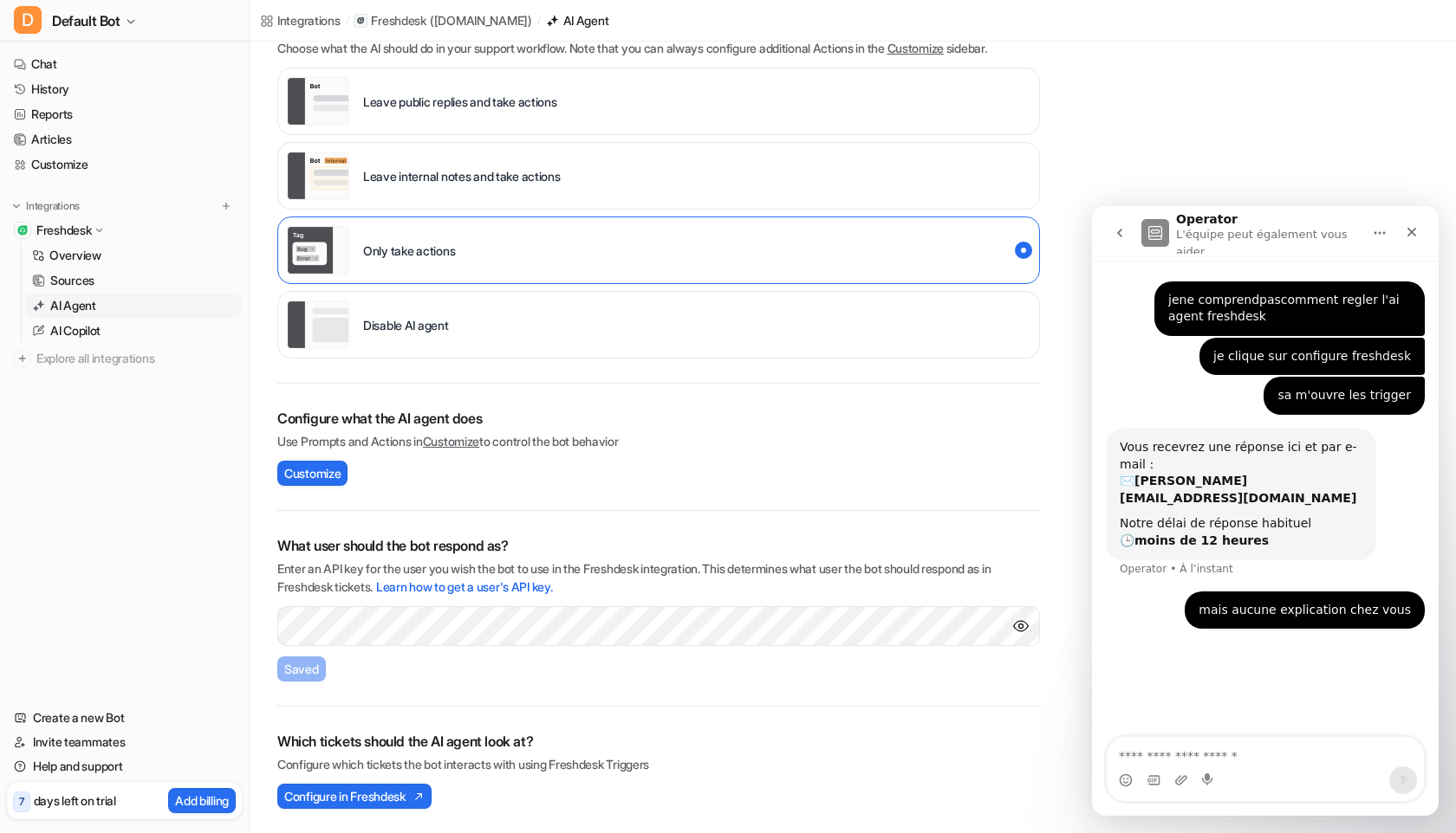
click at [488, 107] on p "Leave public replies and take actions" at bounding box center [461, 101] width 195 height 18
click at [484, 164] on div "Leave internal notes and take actions" at bounding box center [423, 175] width 274 height 49
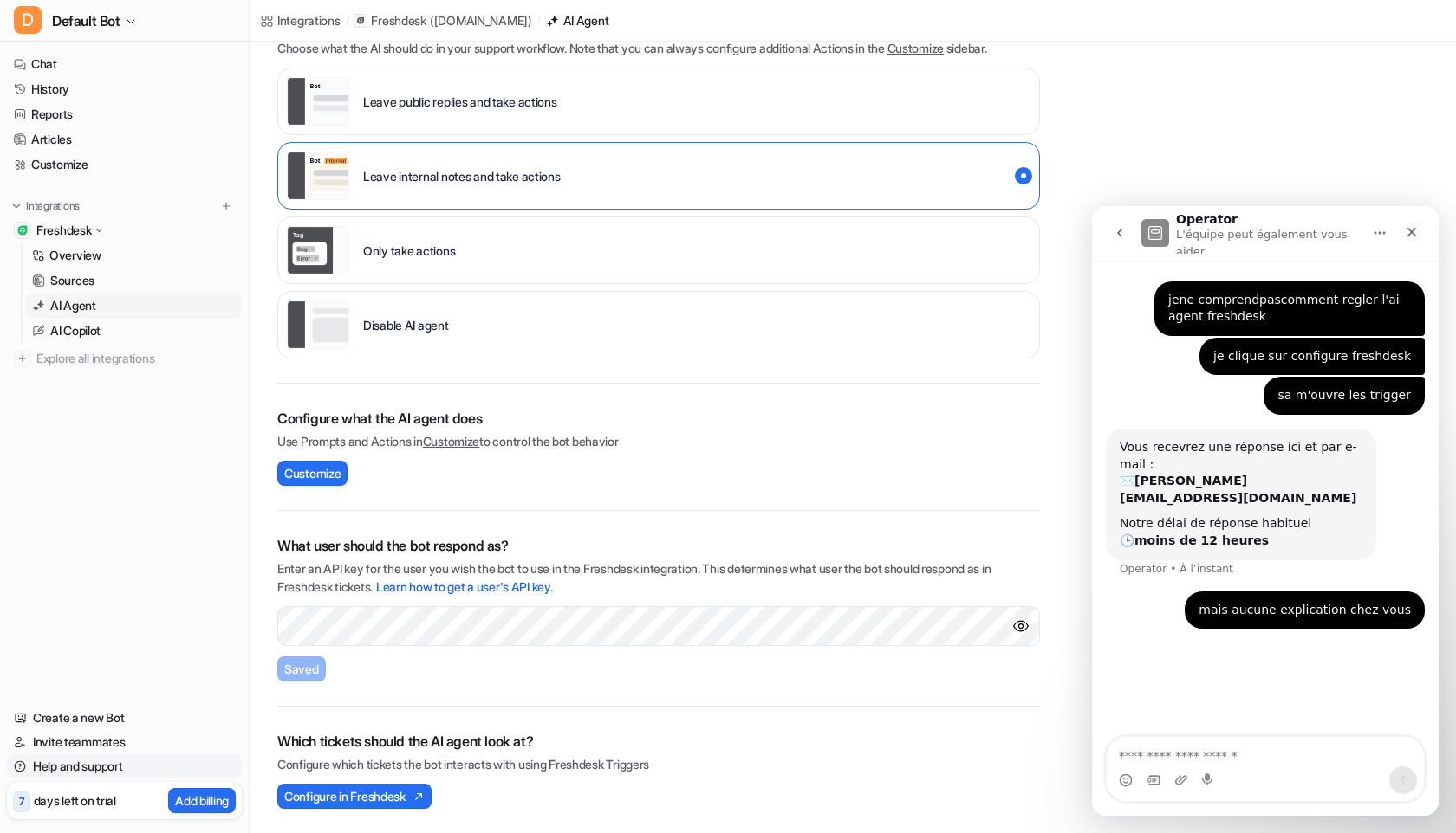
click at [73, 766] on link "Help and support" at bounding box center [124, 766] width 235 height 24
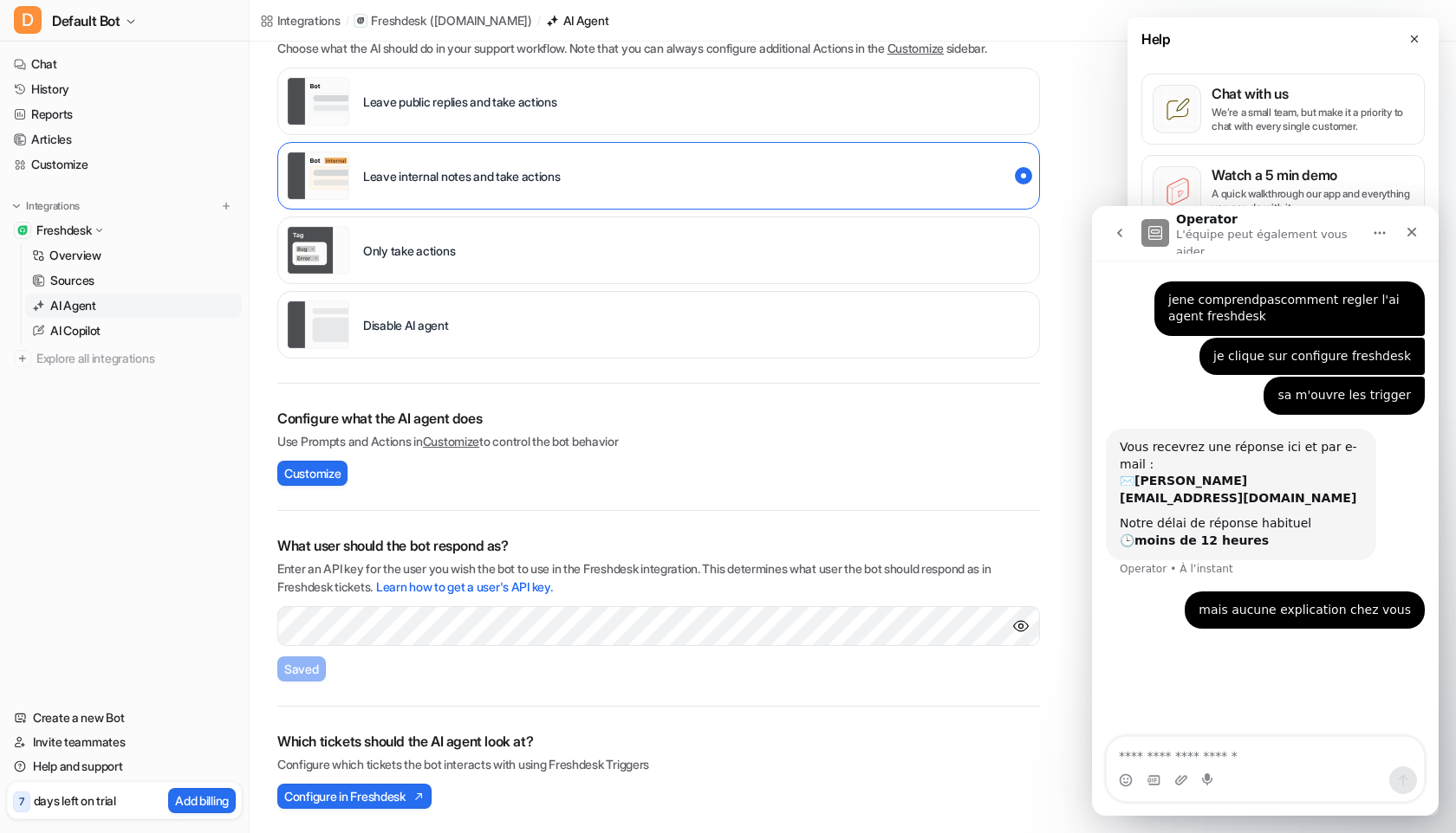
click at [1378, 233] on icon "Accueil" at bounding box center [1380, 233] width 14 height 14
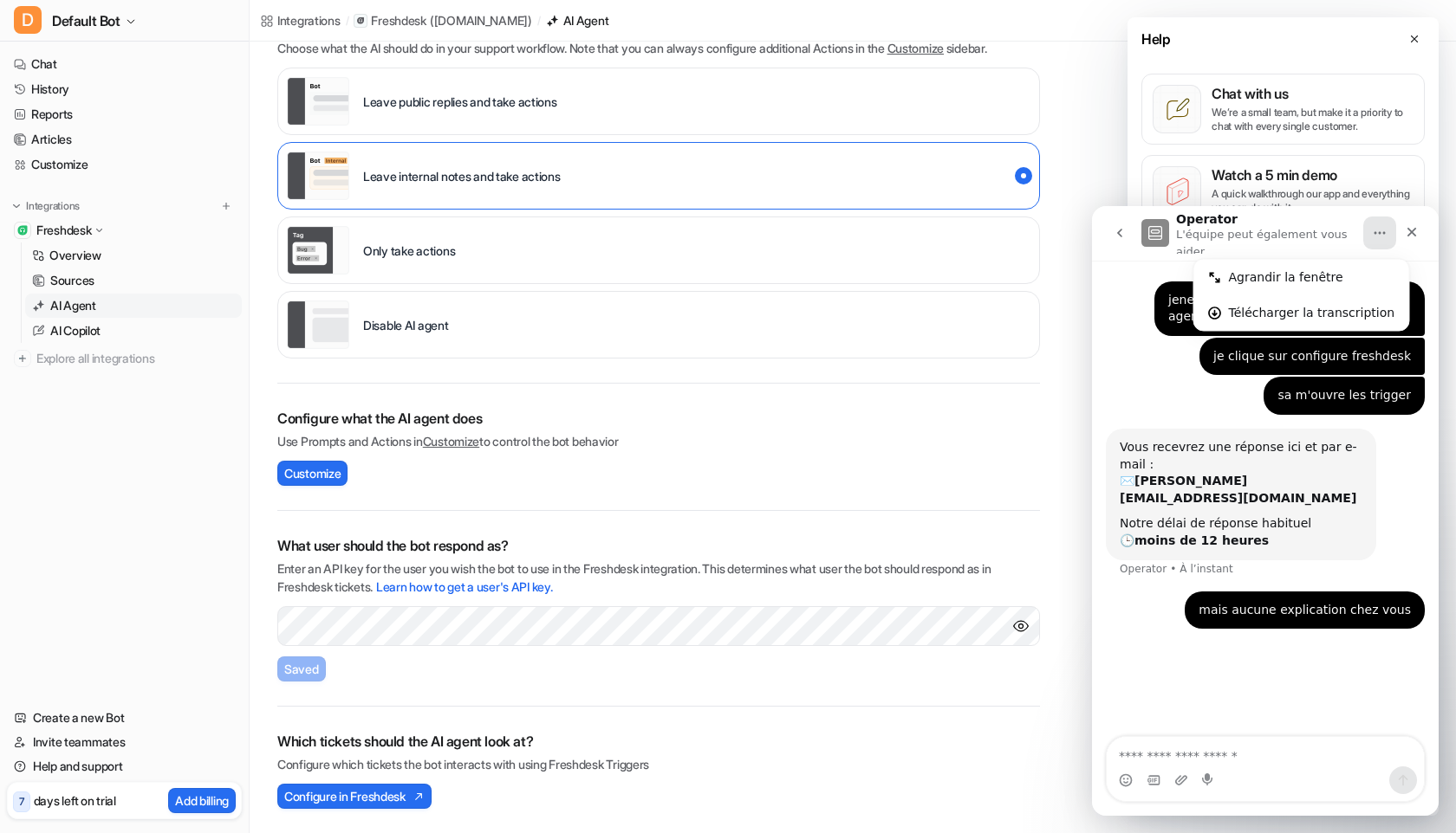
click at [1368, 235] on button "Accueil" at bounding box center [1380, 233] width 33 height 33
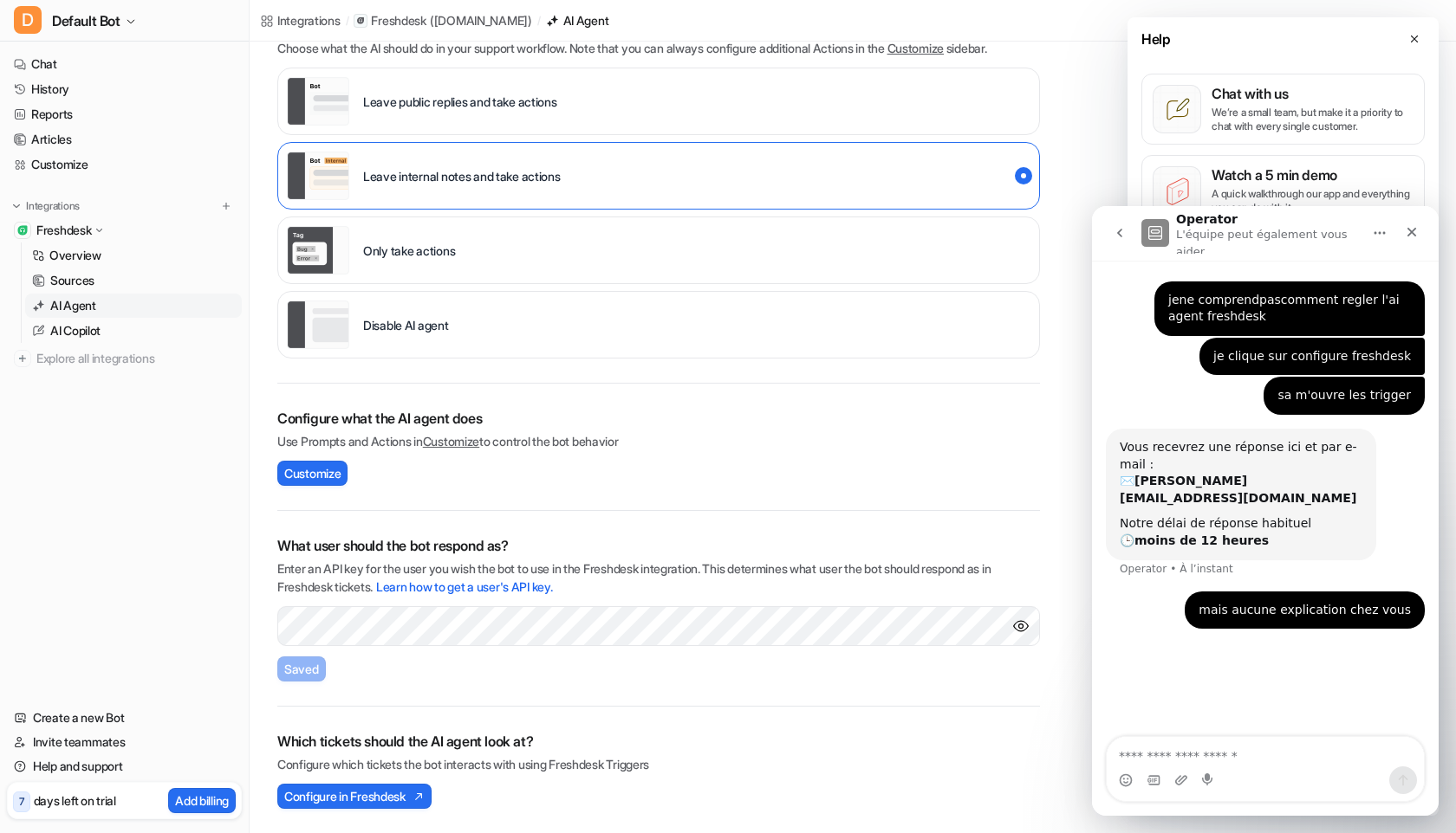
click at [1129, 232] on button "go back" at bounding box center [1119, 233] width 33 height 33
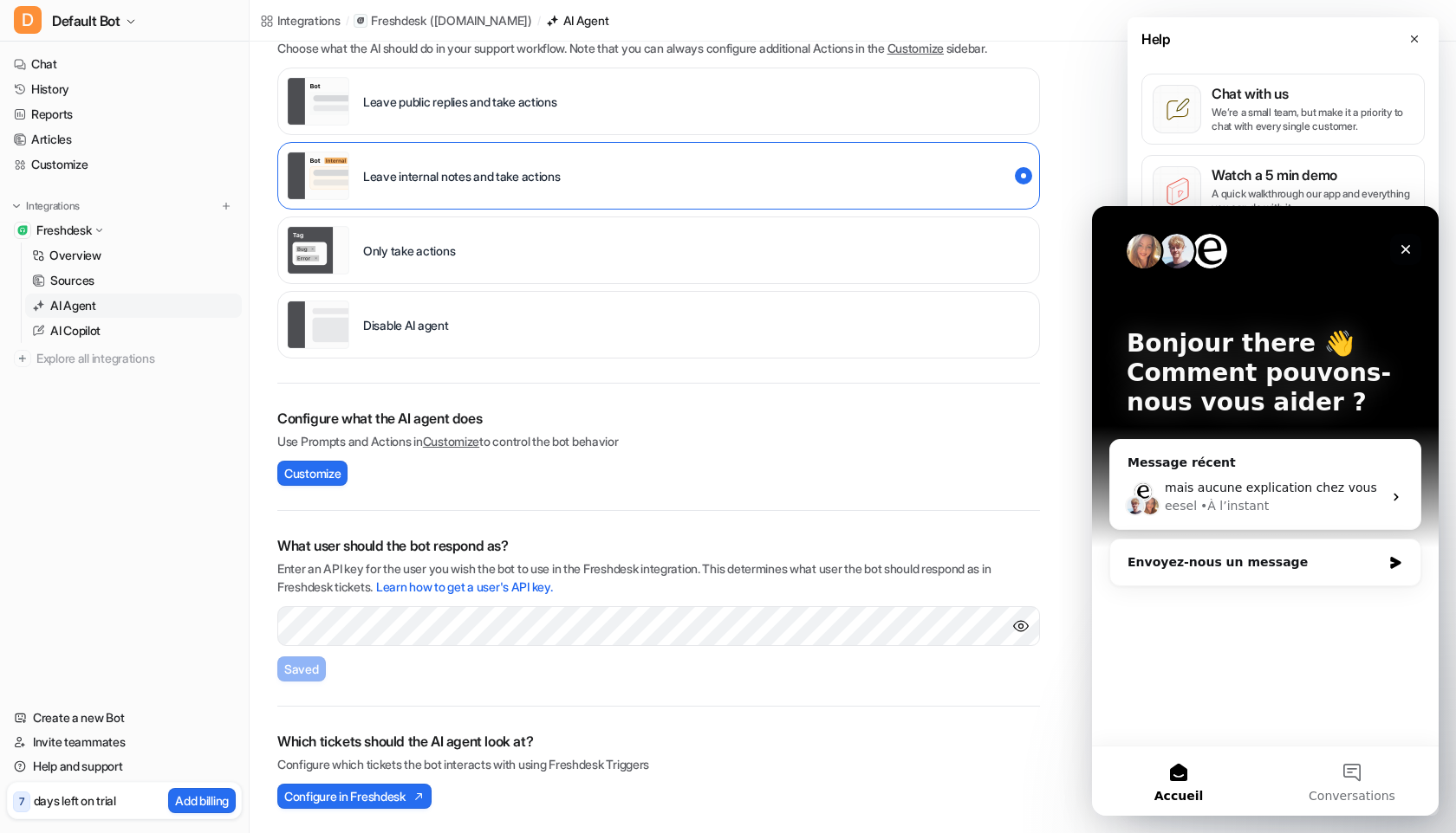
click at [1417, 250] on div "Fermer" at bounding box center [1405, 249] width 31 height 31
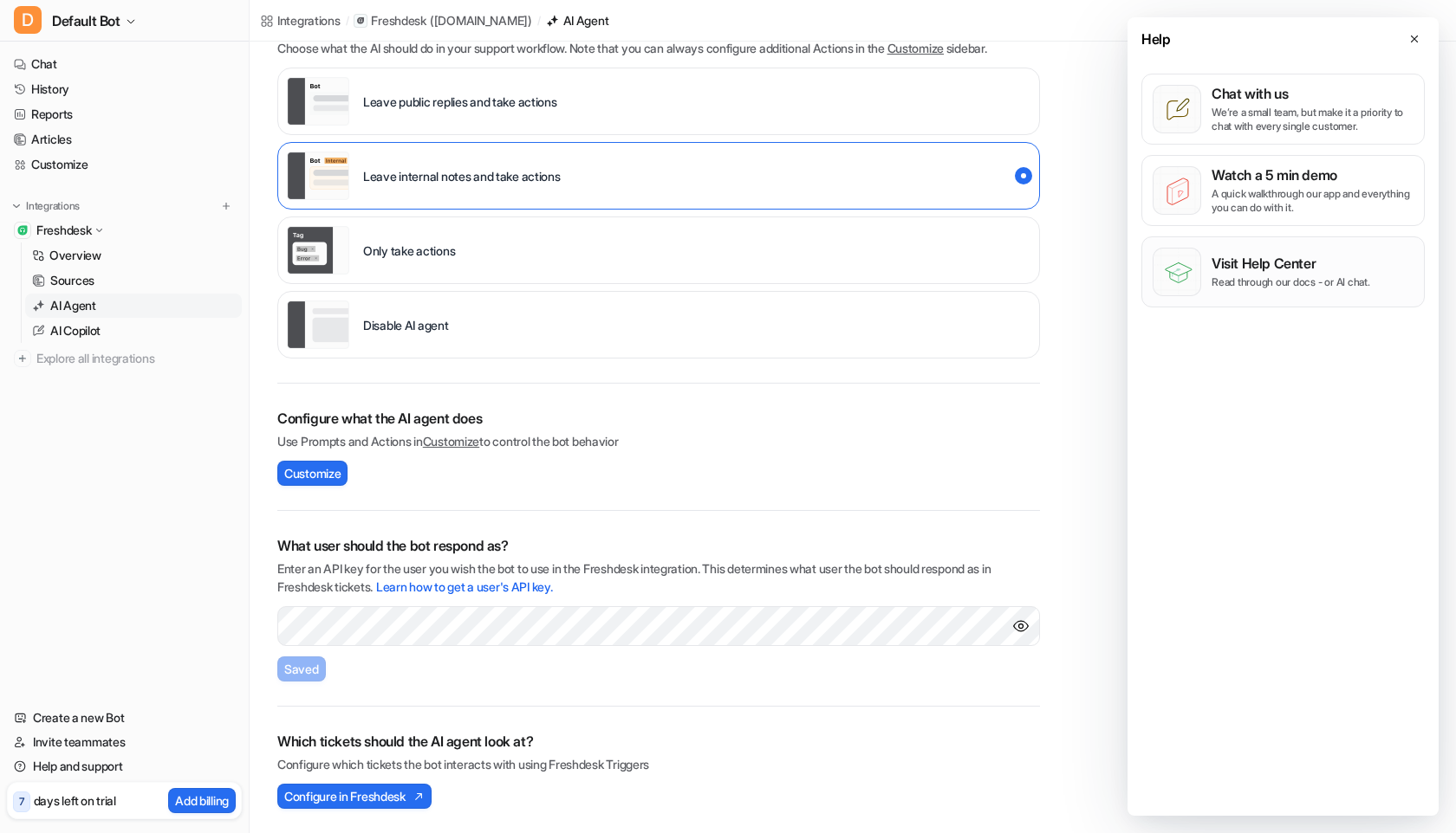
scroll to position [0, 0]
click at [1333, 268] on p "Visit Help Center" at bounding box center [1291, 263] width 158 height 17
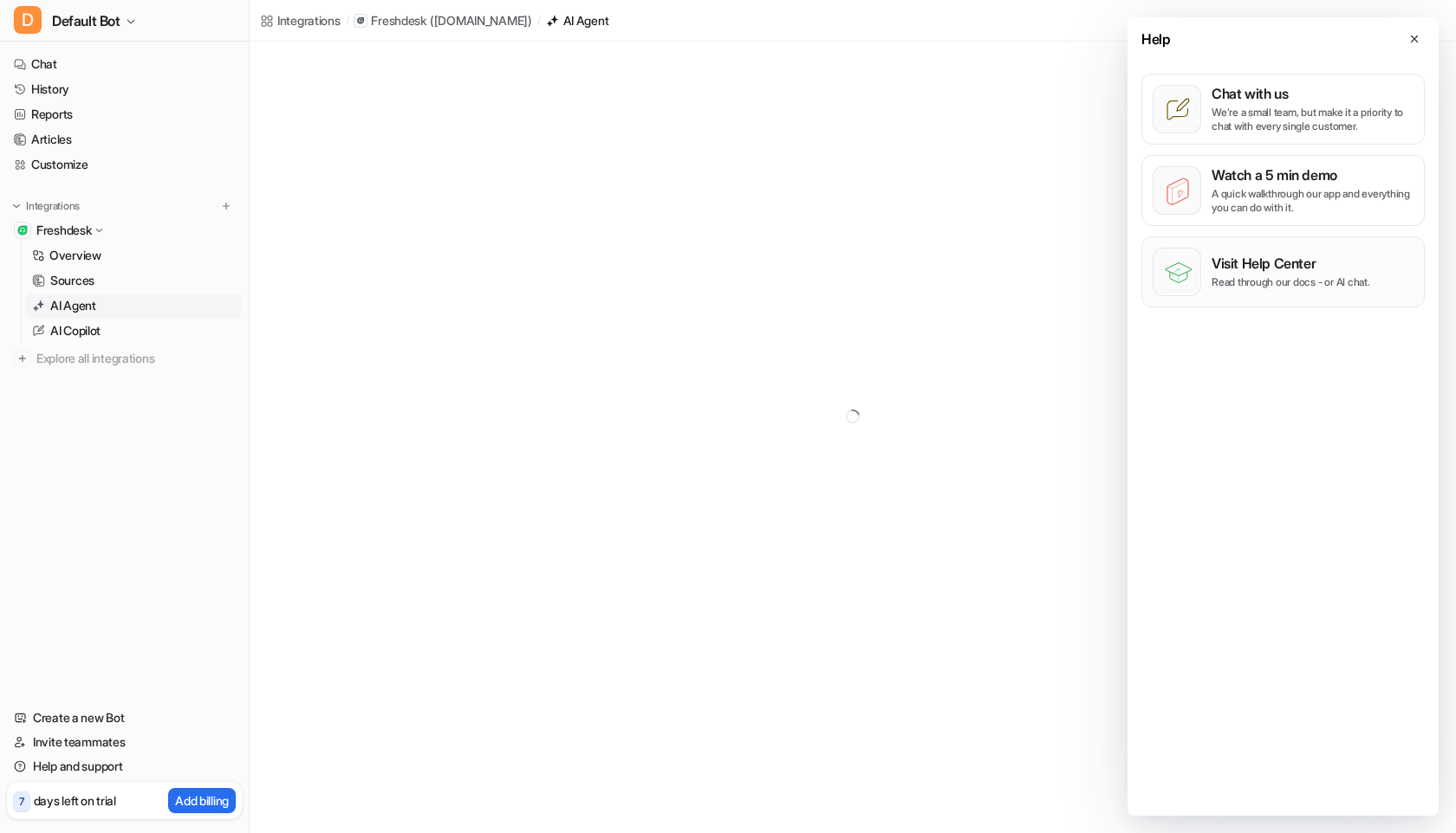
scroll to position [176, 0]
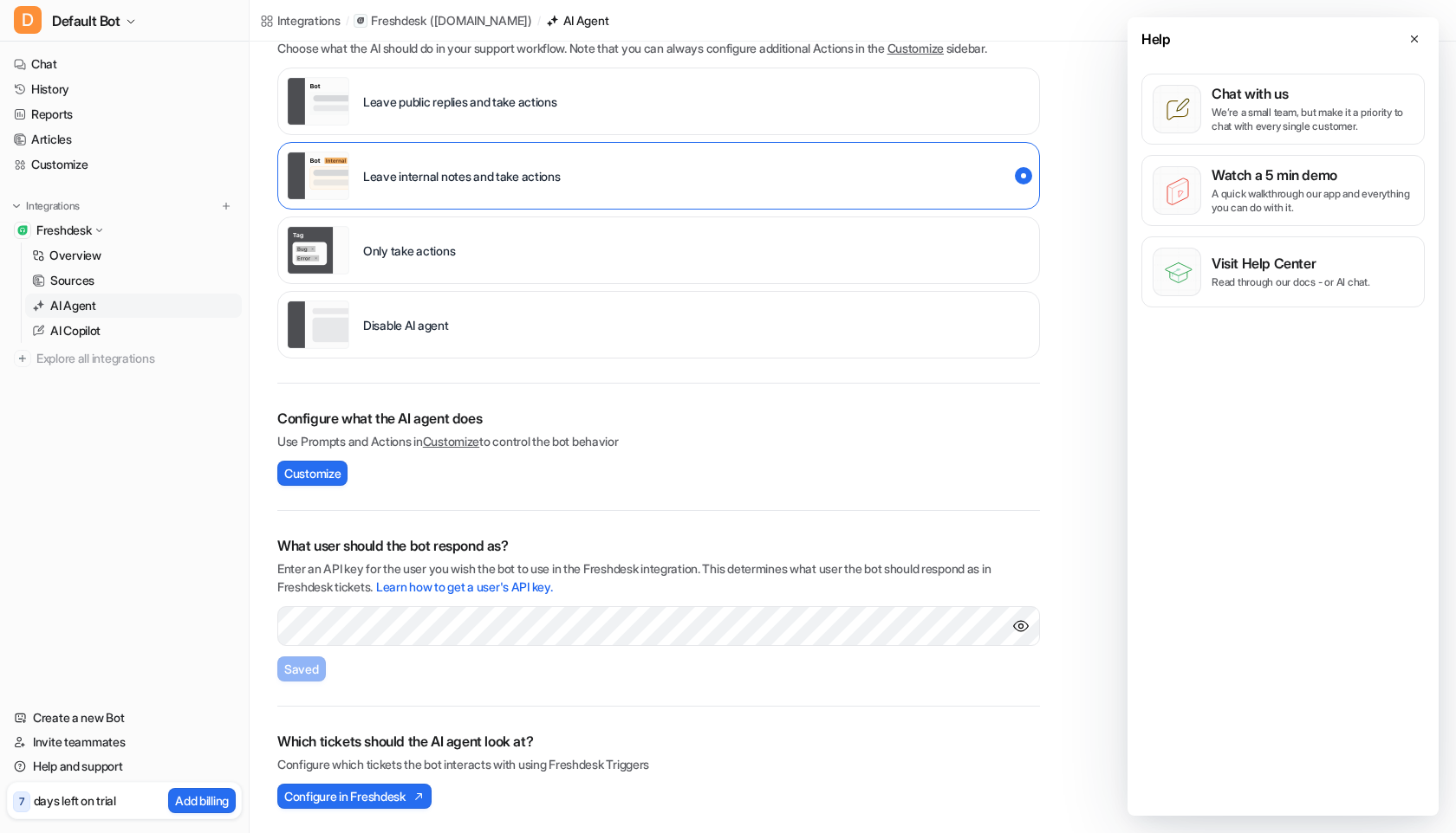
click at [110, 311] on link "AI Agent" at bounding box center [133, 305] width 216 height 24
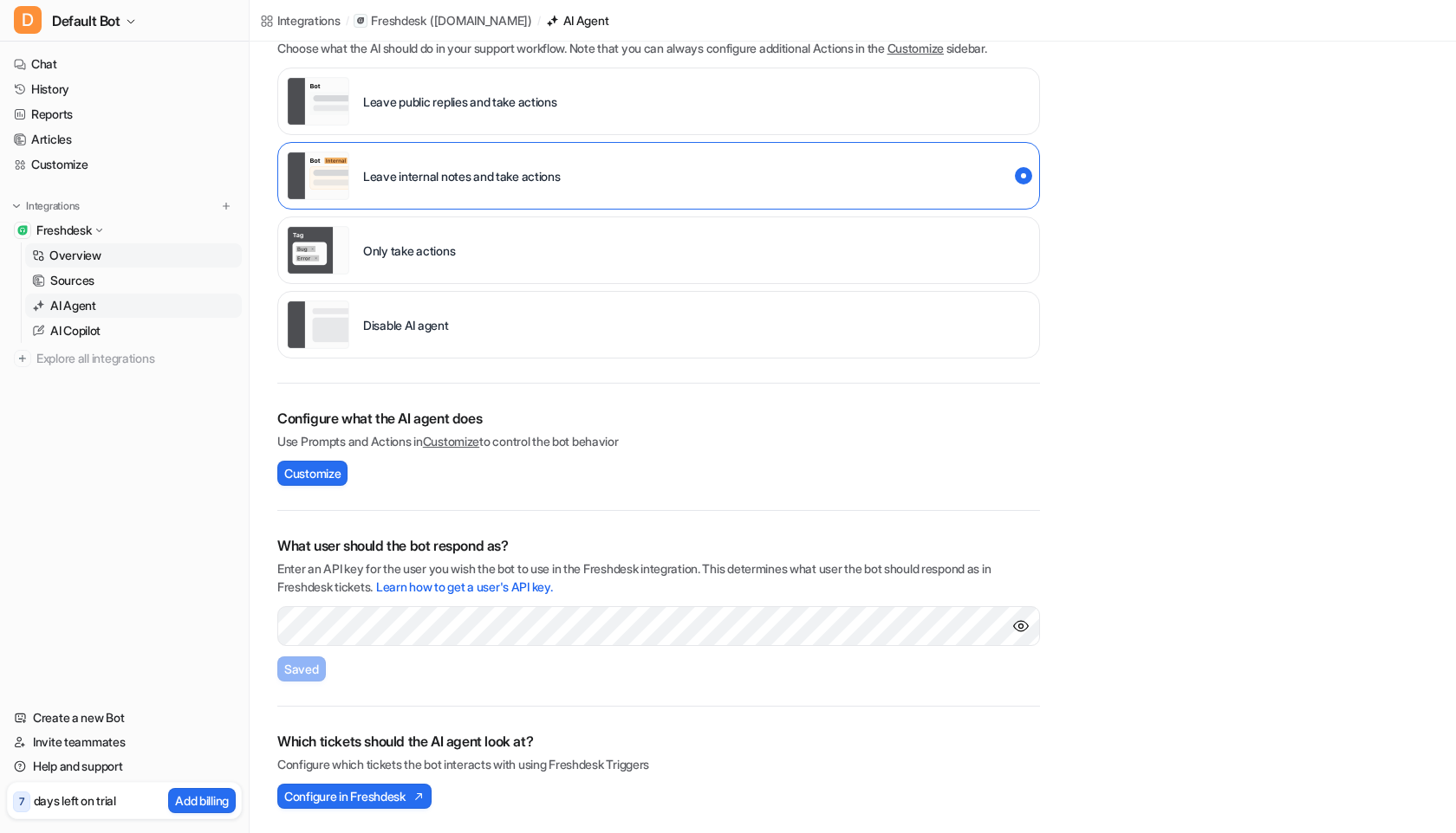
click at [102, 258] on link "Overview" at bounding box center [133, 254] width 216 height 24
click at [609, 14] on div "AI Agent" at bounding box center [586, 20] width 46 height 18
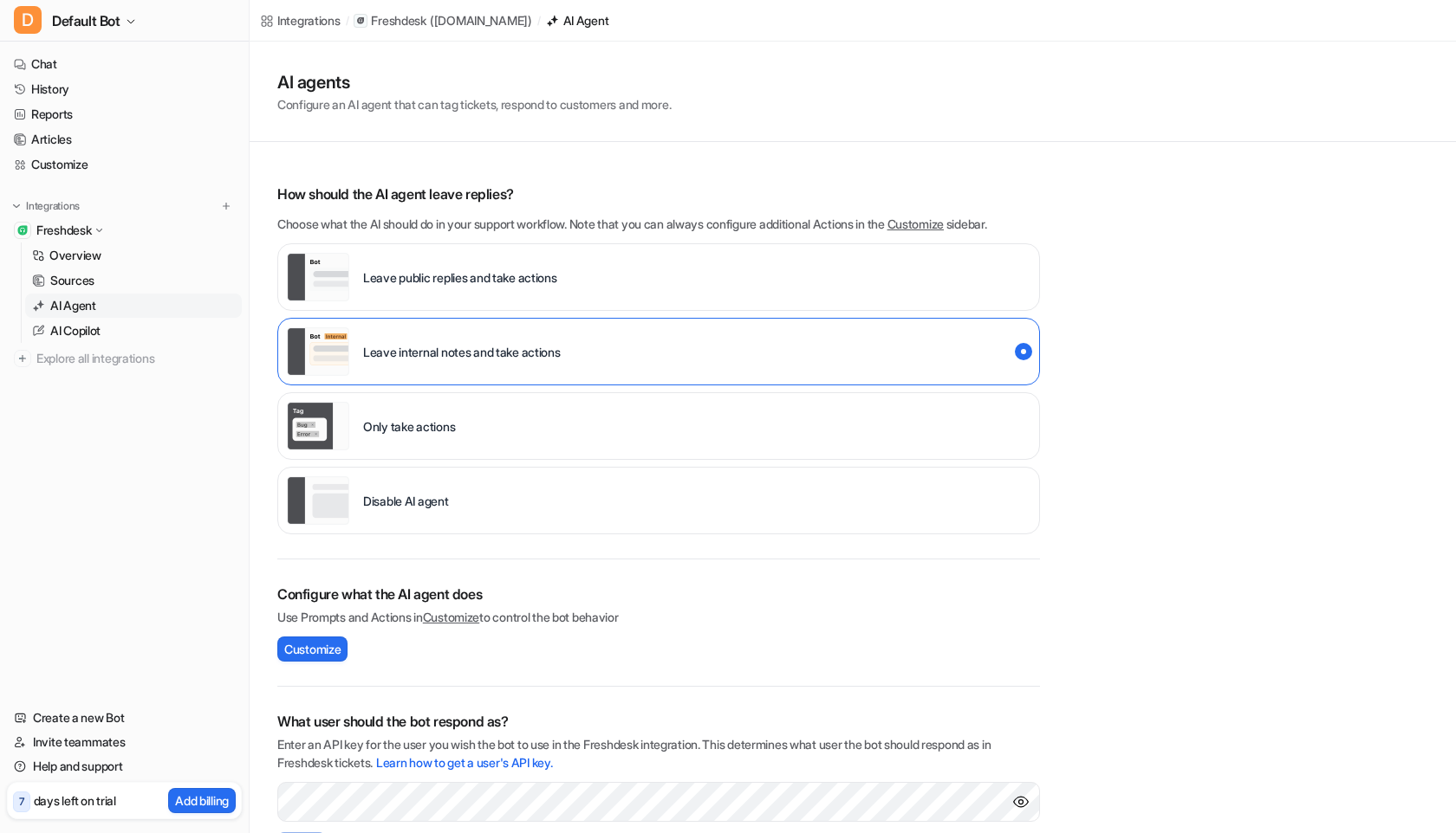
click at [609, 14] on div "AI Agent" at bounding box center [586, 20] width 46 height 18
click at [77, 324] on p "AI Copilot" at bounding box center [75, 331] width 51 height 17
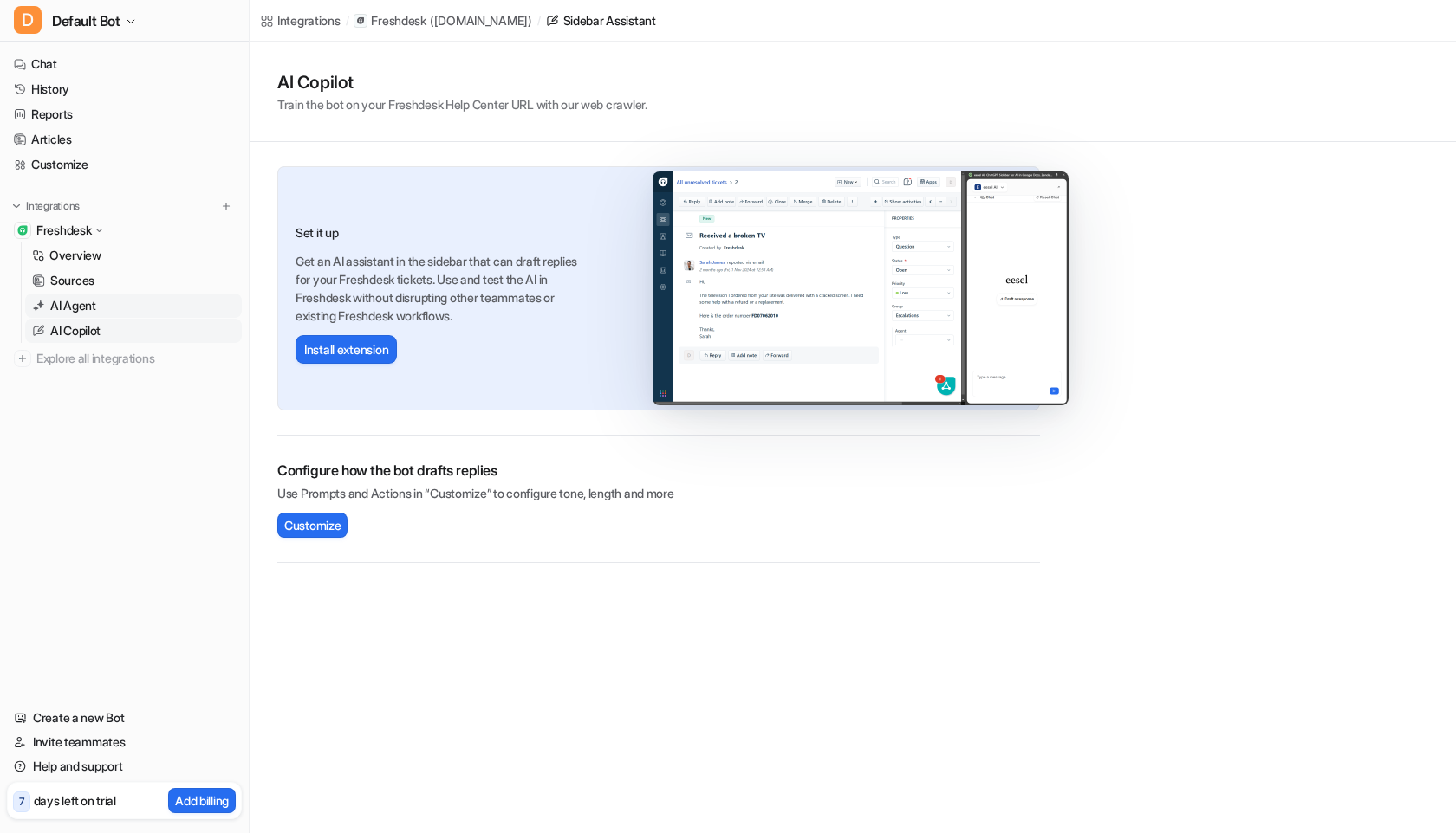
click at [59, 298] on p "AI Agent" at bounding box center [73, 306] width 46 height 17
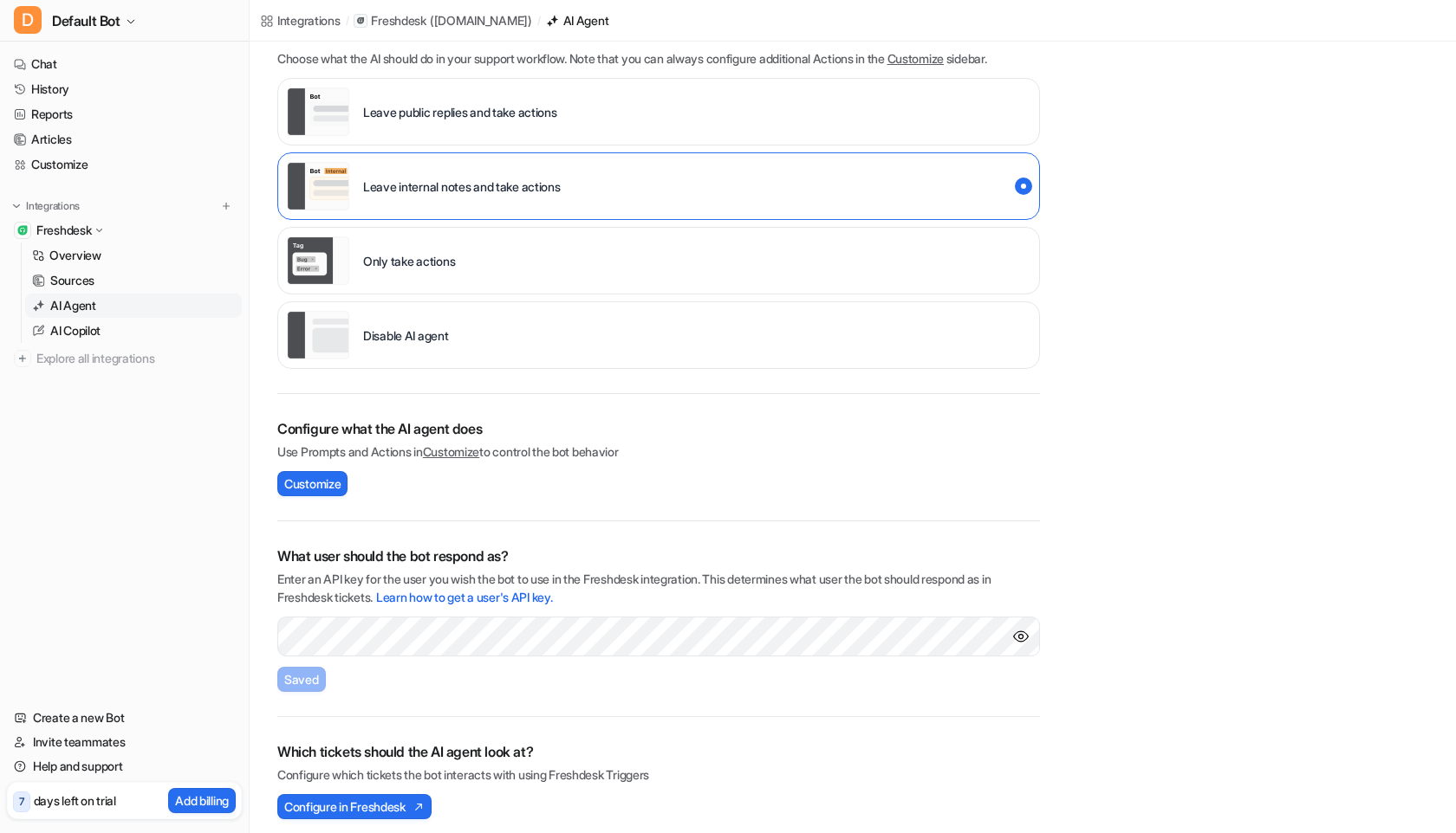
scroll to position [176, 0]
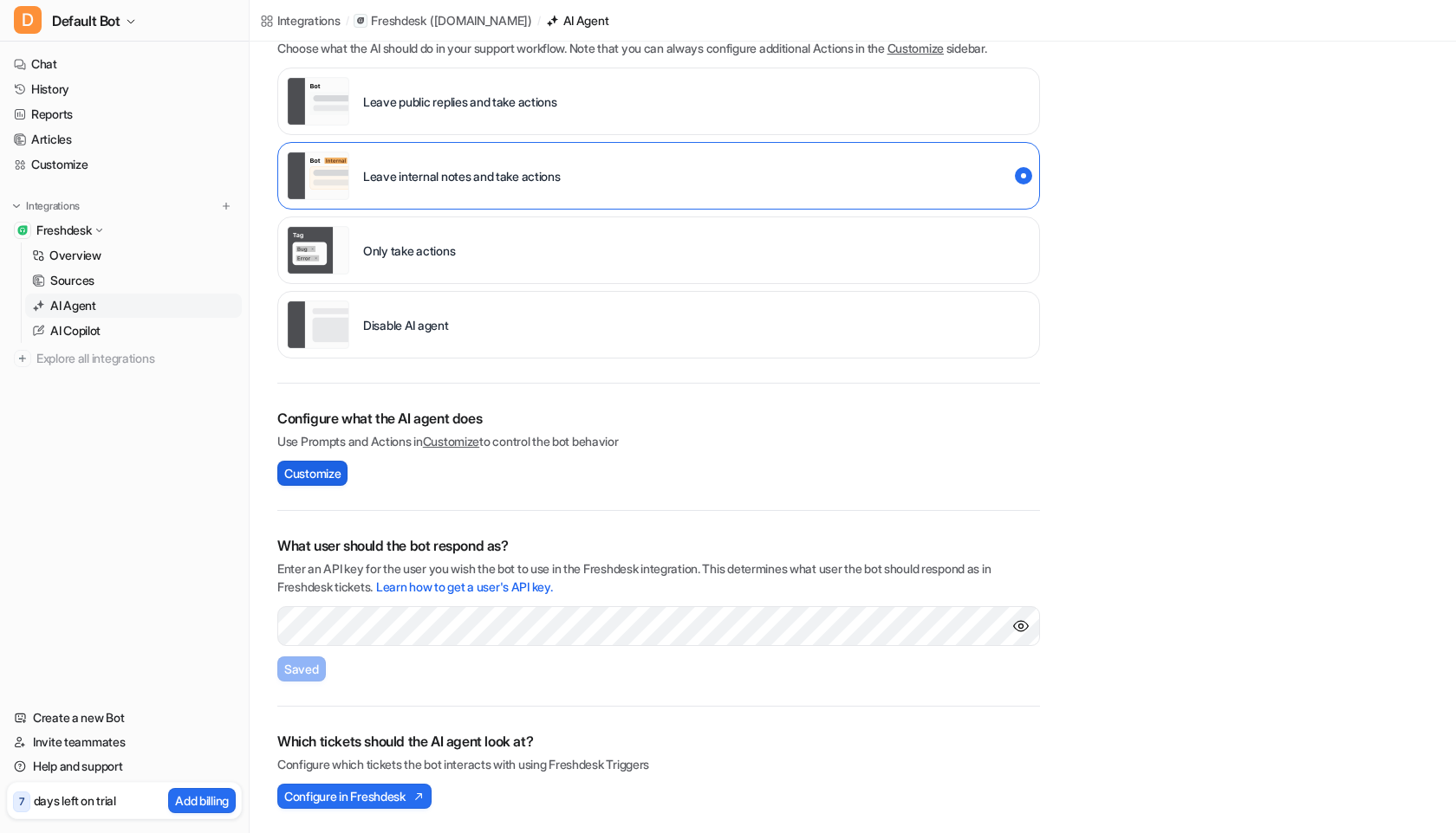
click at [326, 467] on span "Customize" at bounding box center [312, 473] width 56 height 18
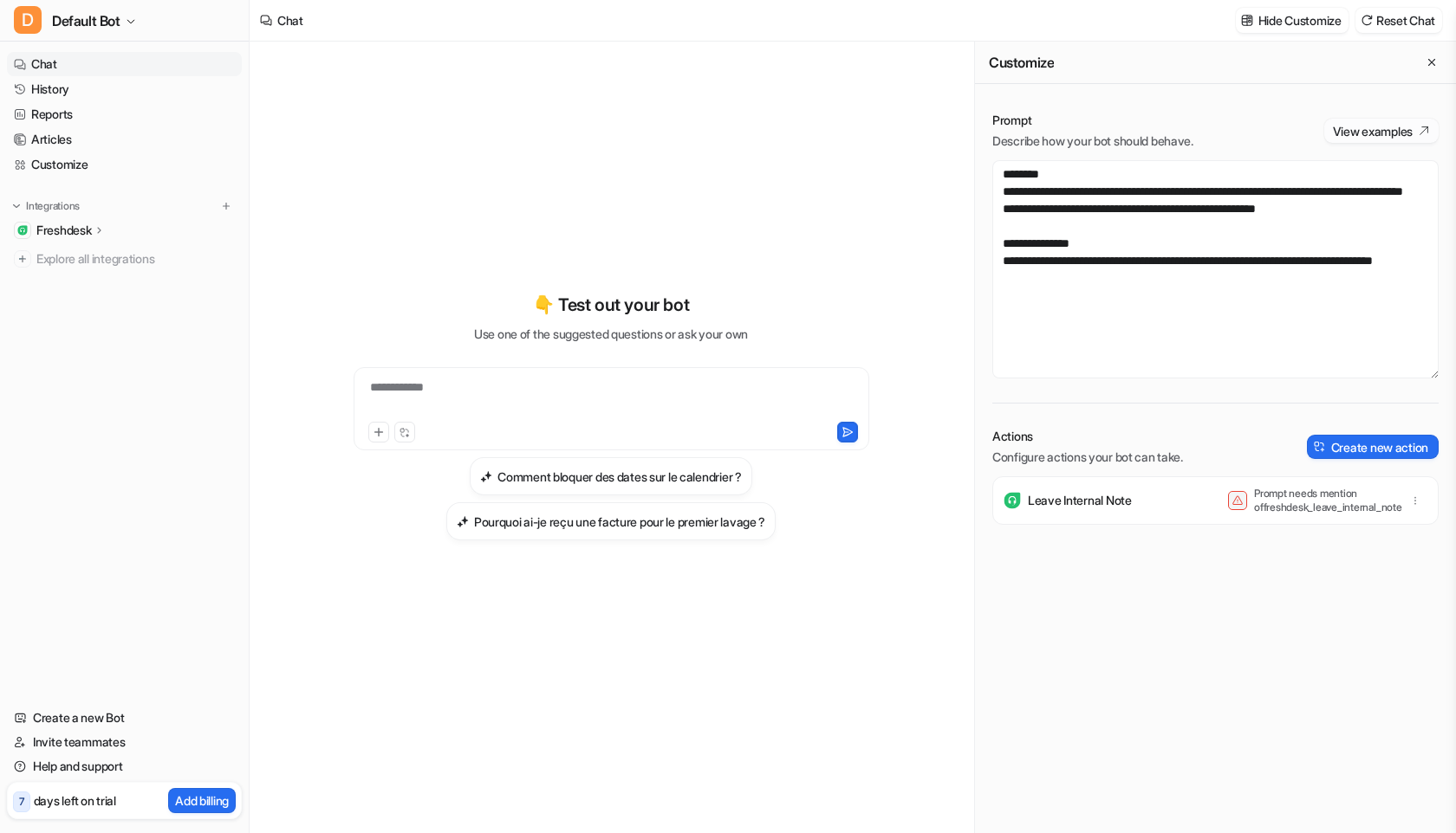
click at [1366, 128] on button "View examples" at bounding box center [1382, 131] width 114 height 24
click at [1422, 499] on button "button" at bounding box center [1415, 500] width 24 height 24
click at [1284, 503] on p "Prompt needs mention of freshdesk_leave_internal_note" at bounding box center [1323, 500] width 138 height 28
click at [1118, 294] on textarea "**********" at bounding box center [1216, 269] width 446 height 218
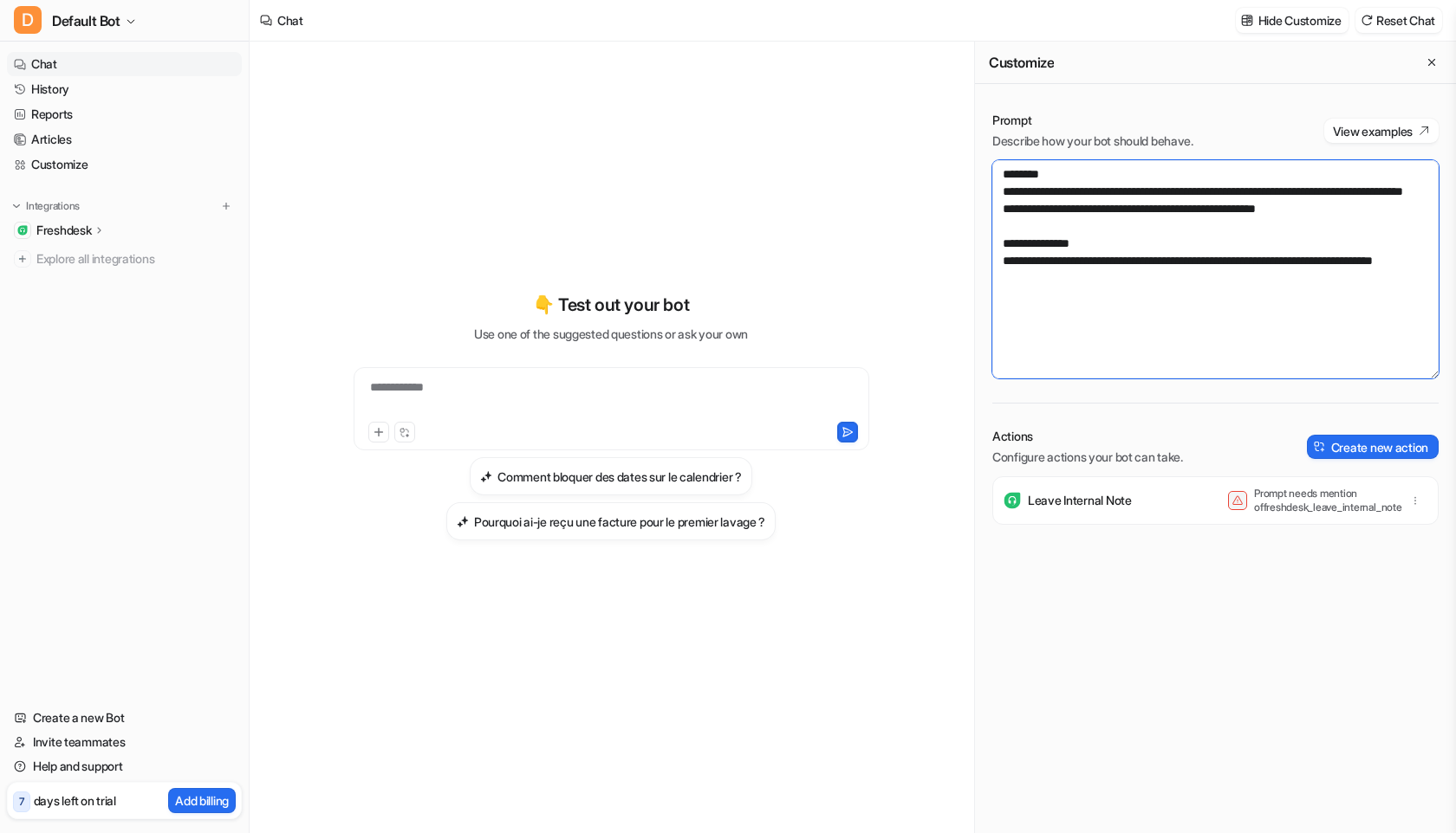
drag, startPoint x: 1127, startPoint y: 324, endPoint x: 963, endPoint y: 105, distance: 273.6
click at [963, 105] on div "**********" at bounding box center [852, 437] width 1206 height 792
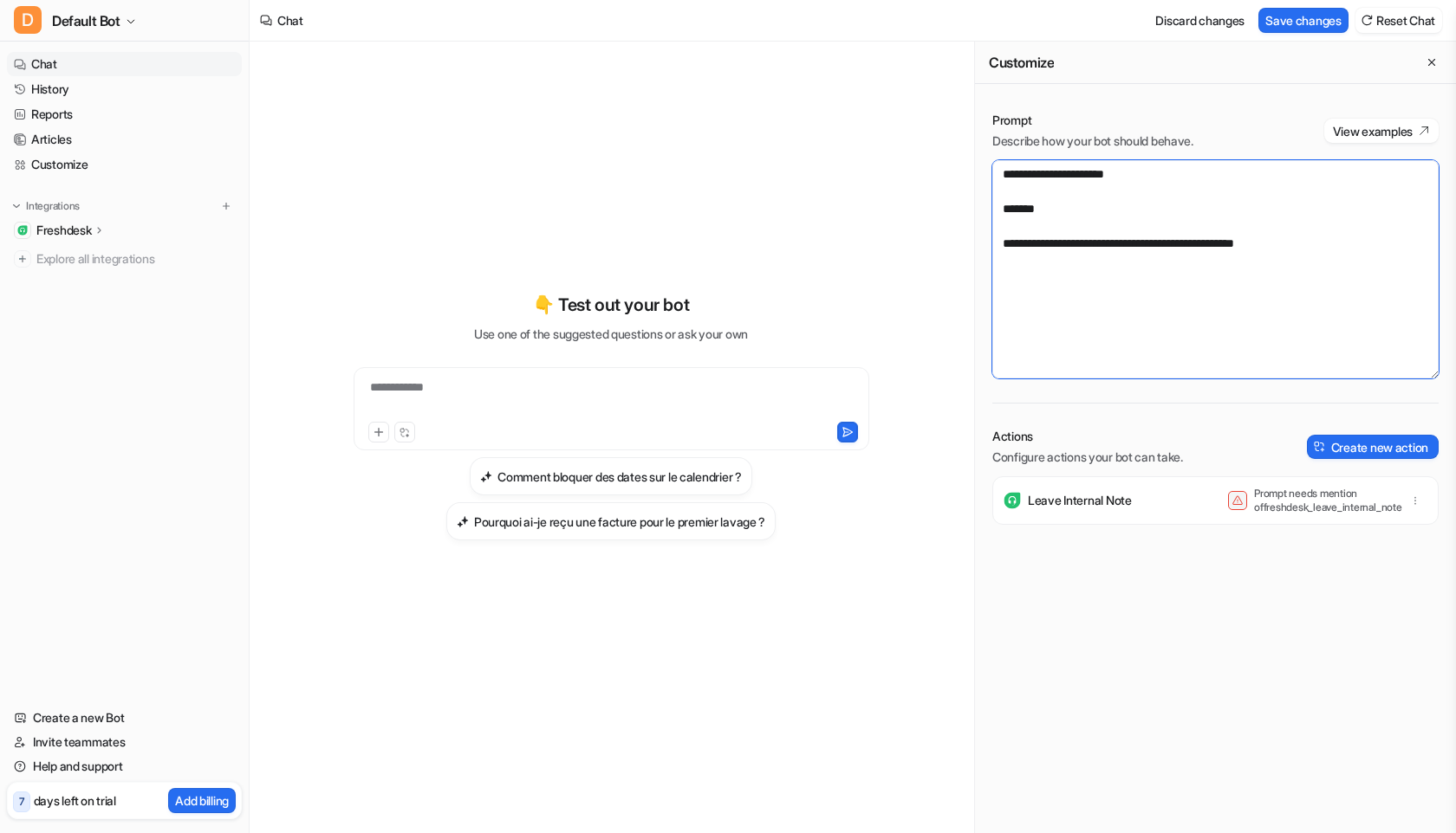
click at [1287, 241] on textarea "**********" at bounding box center [1216, 269] width 446 height 218
click at [1271, 263] on textarea "**********" at bounding box center [1216, 269] width 446 height 218
click at [1328, 262] on textarea "**********" at bounding box center [1216, 269] width 446 height 218
click at [1321, 24] on button "Save changes" at bounding box center [1303, 20] width 91 height 25
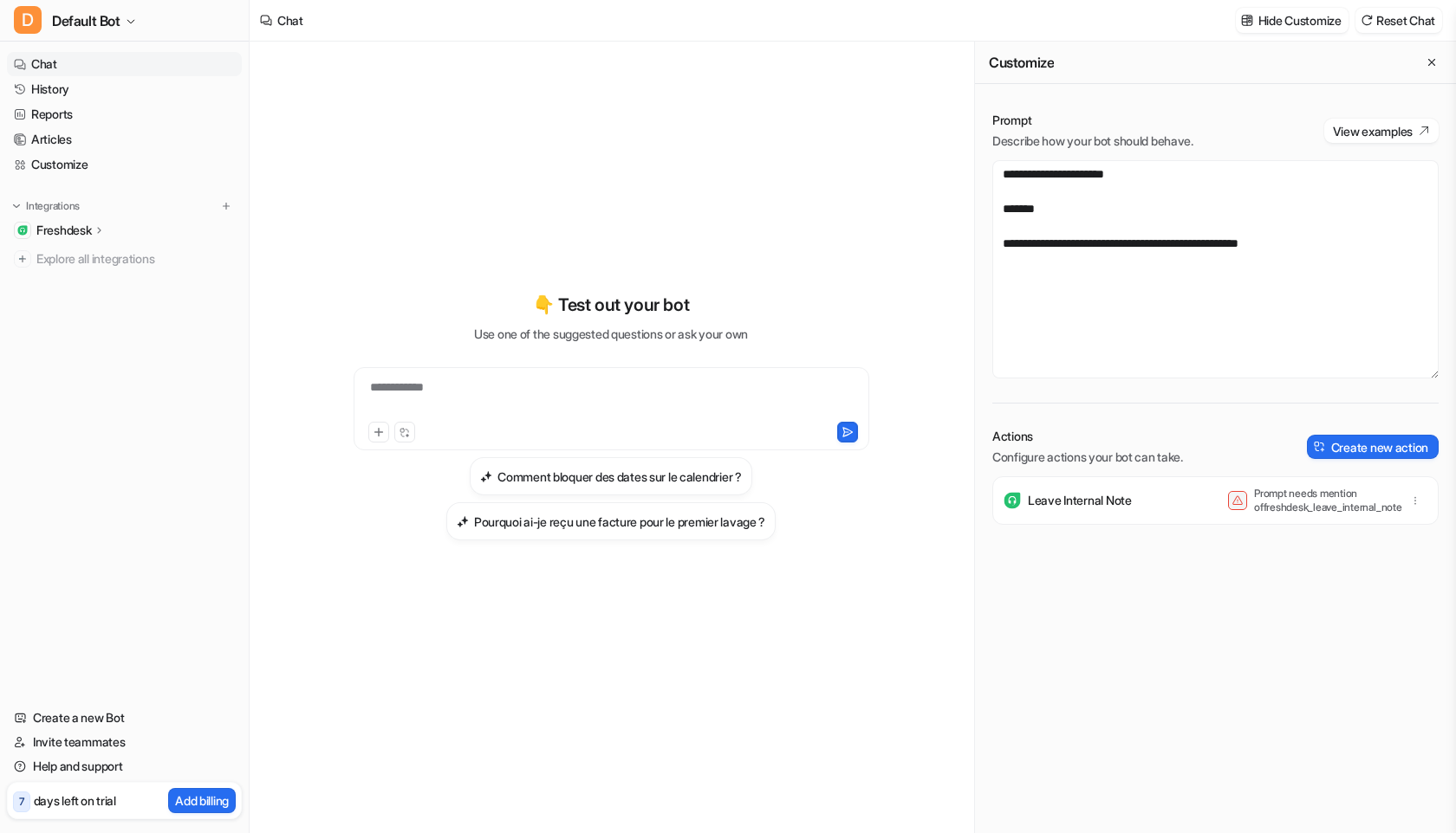
click at [1318, 506] on p "Prompt needs mention of freshdesk_leave_internal_note" at bounding box center [1323, 500] width 138 height 28
copy p "freshdesk_leave_internal_note"
click at [1344, 242] on textarea "**********" at bounding box center [1216, 269] width 446 height 218
paste textarea "**********"
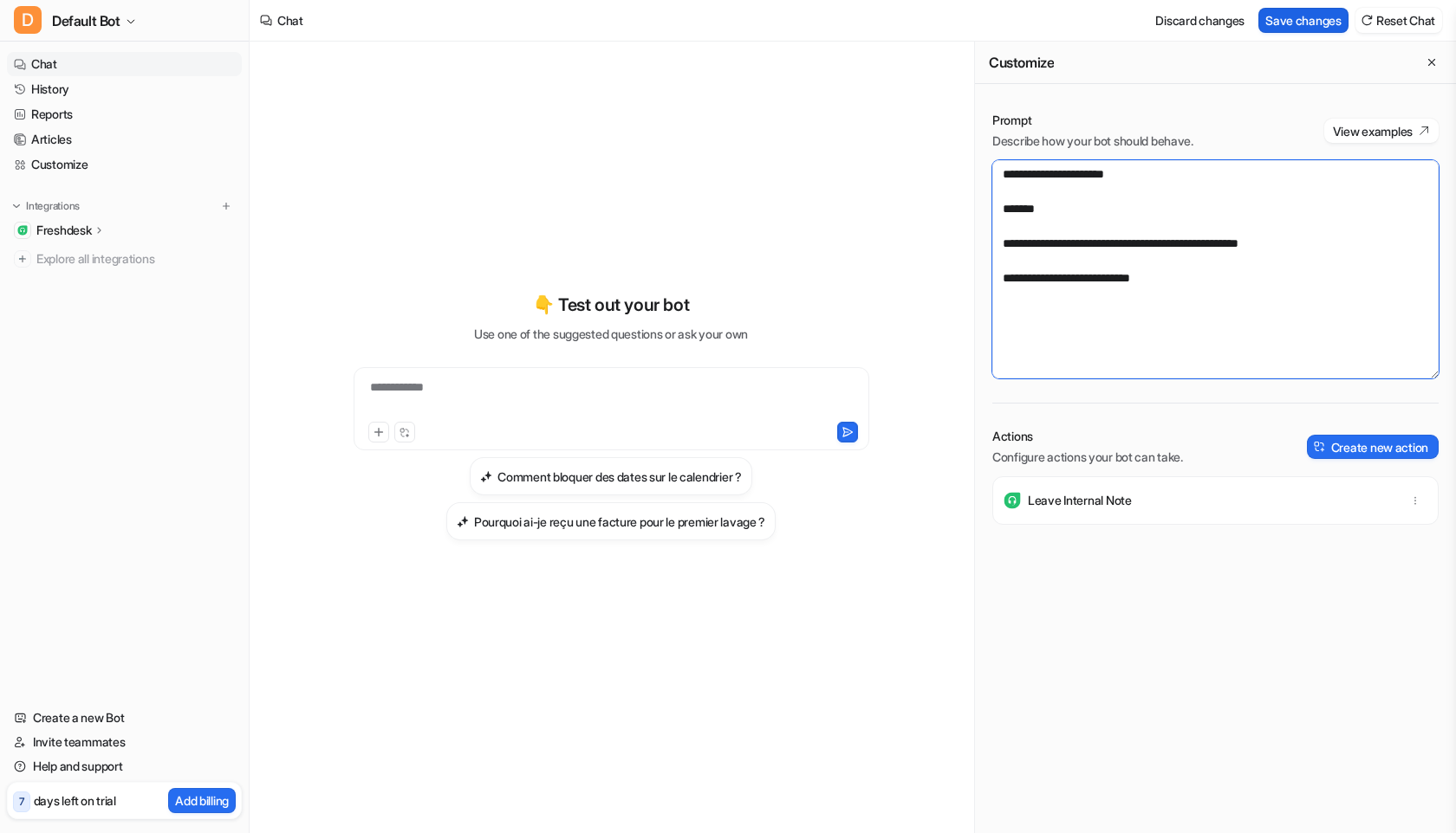
type textarea "**********"
click at [1302, 18] on button "Save changes" at bounding box center [1303, 20] width 91 height 25
click at [91, 236] on p "Freshdesk" at bounding box center [63, 231] width 54 height 17
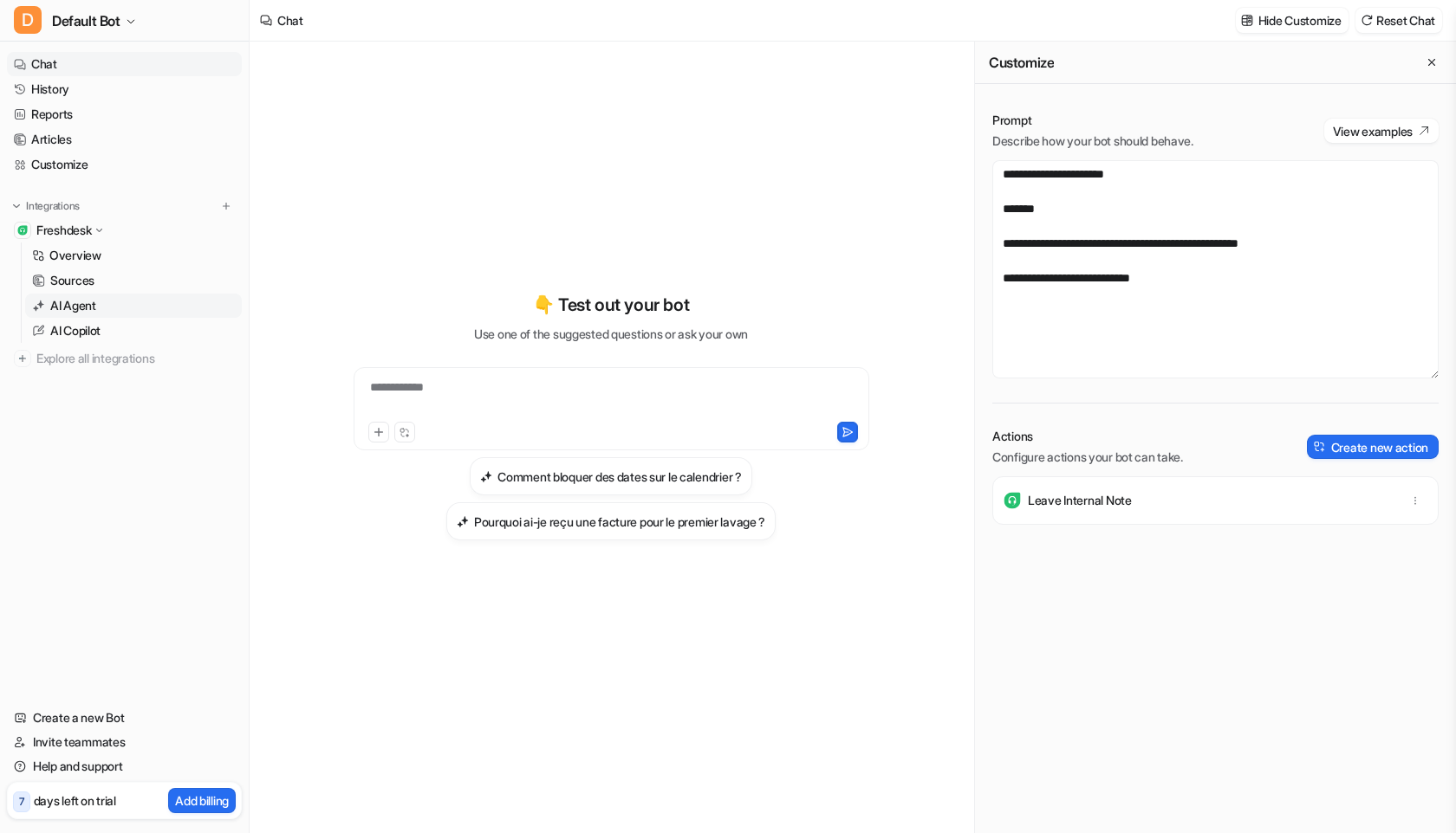
click at [103, 314] on link "AI Agent" at bounding box center [133, 305] width 216 height 24
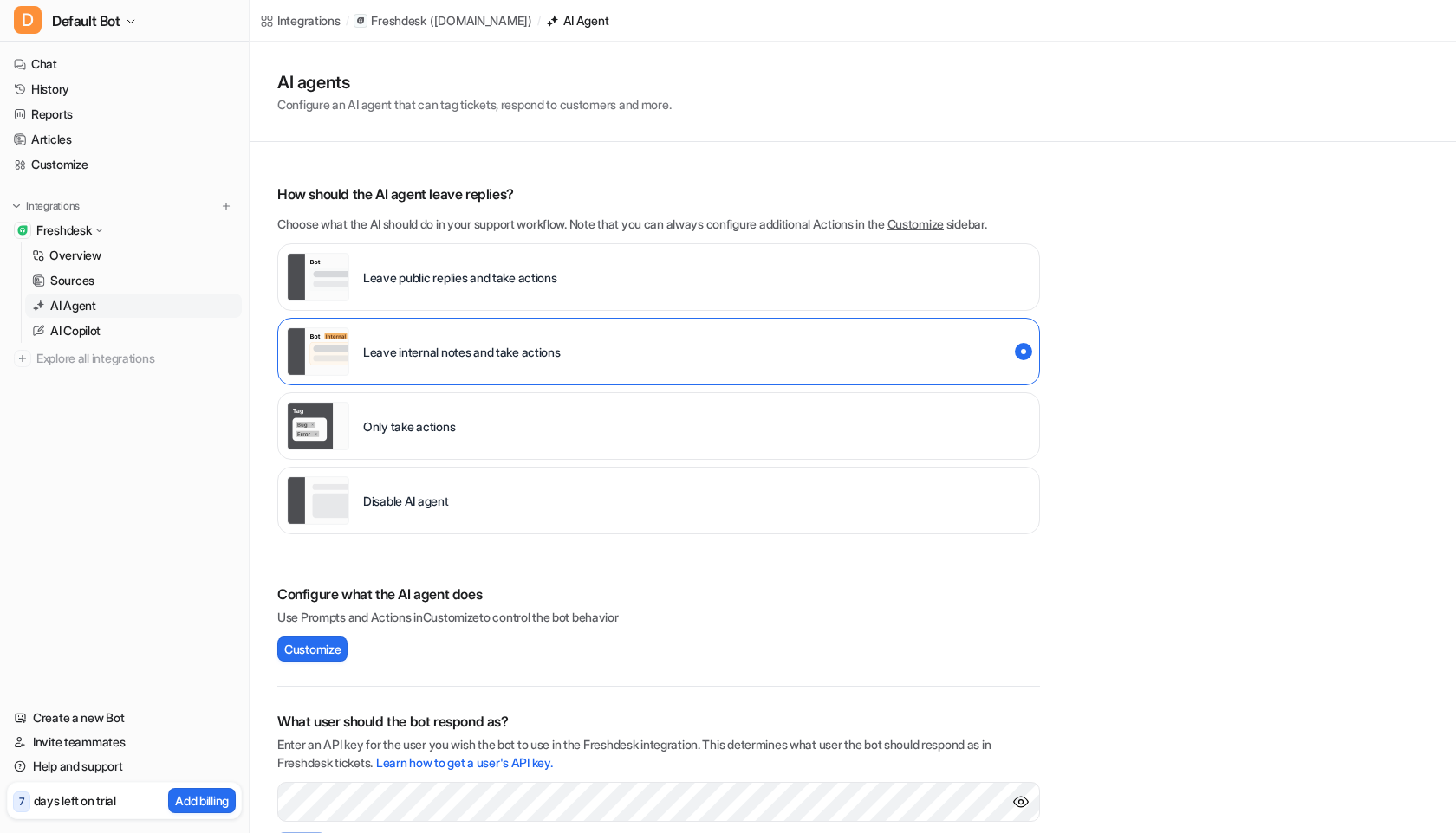
scroll to position [176, 0]
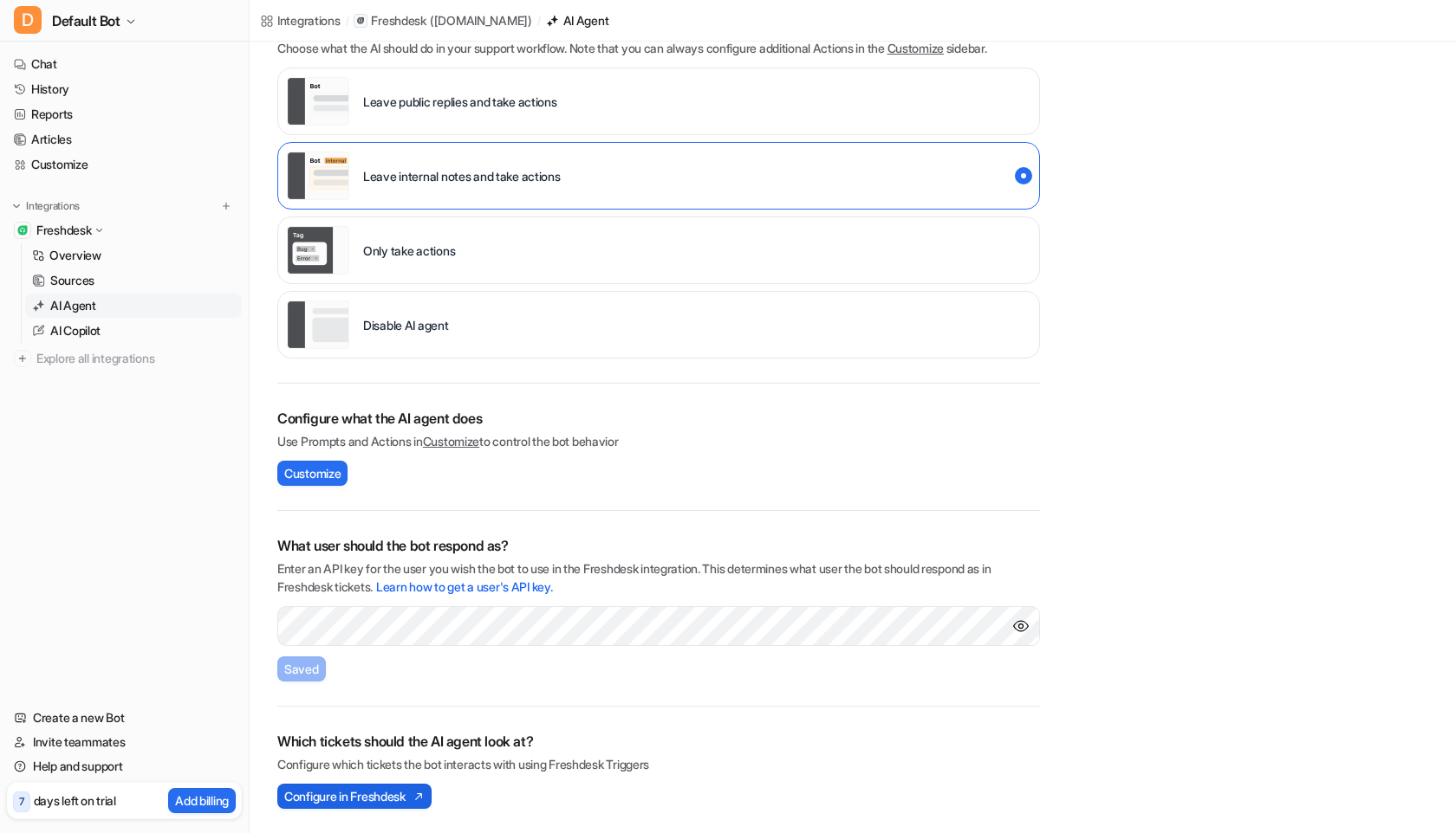
click at [420, 799] on img at bounding box center [416, 797] width 17 height 12
click at [87, 58] on link "Chat" at bounding box center [124, 64] width 235 height 24
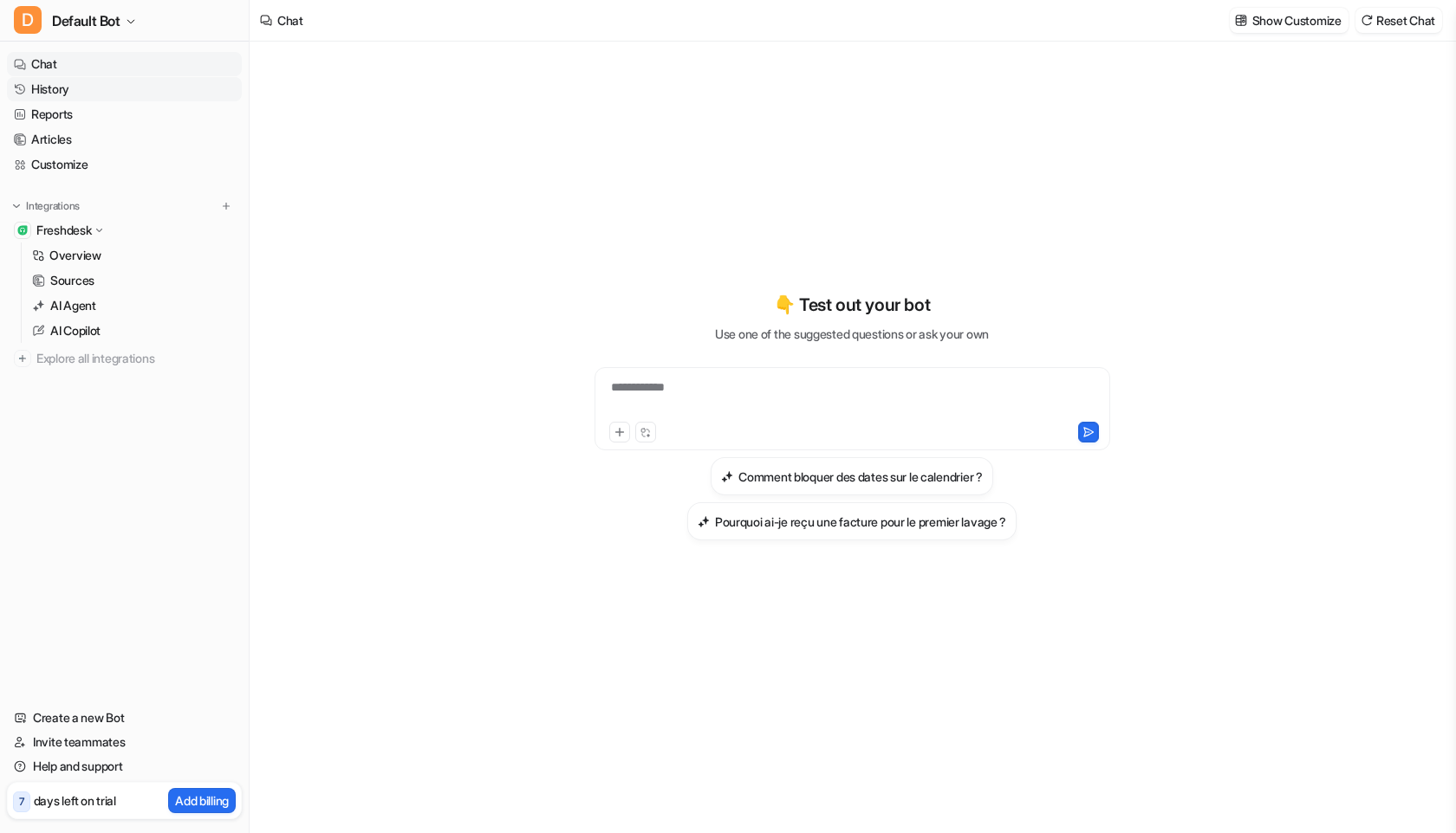
click at [72, 97] on link "History" at bounding box center [124, 89] width 235 height 24
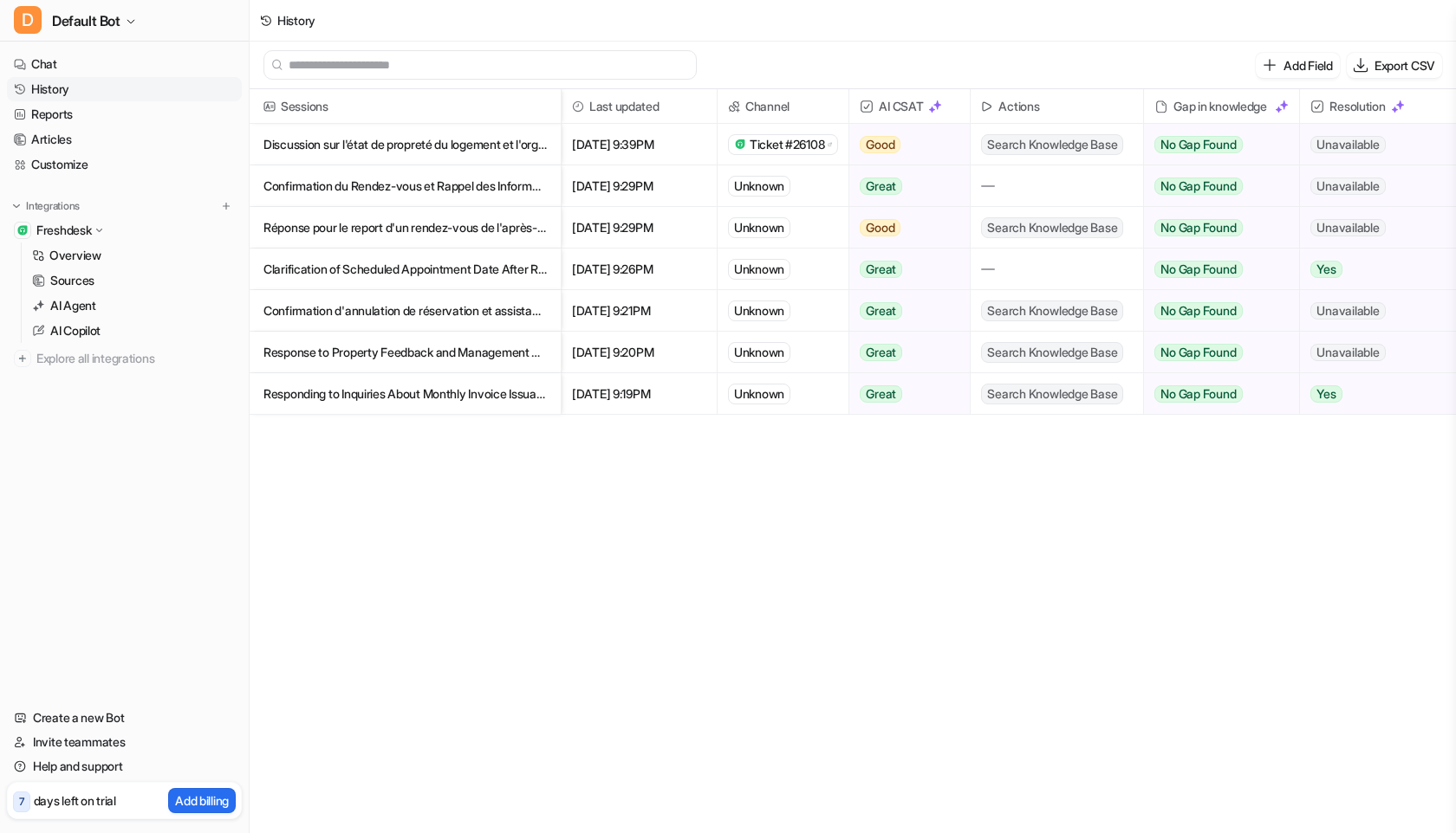
click at [430, 173] on p "Confirmation du Rendez-vous et Rappel des Informations de Contact" at bounding box center [404, 187] width 283 height 42
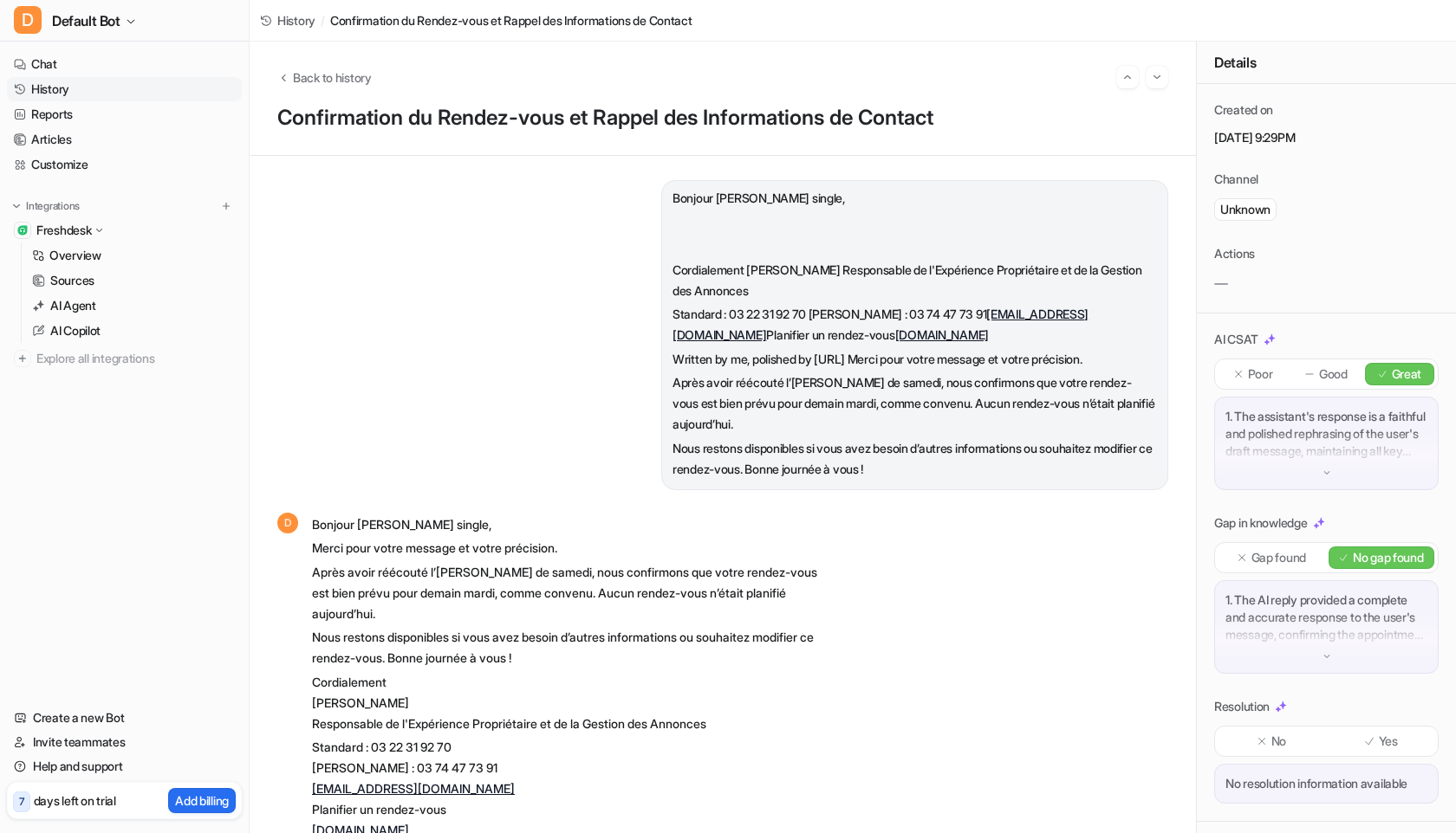
click at [78, 87] on link "History" at bounding box center [124, 89] width 235 height 24
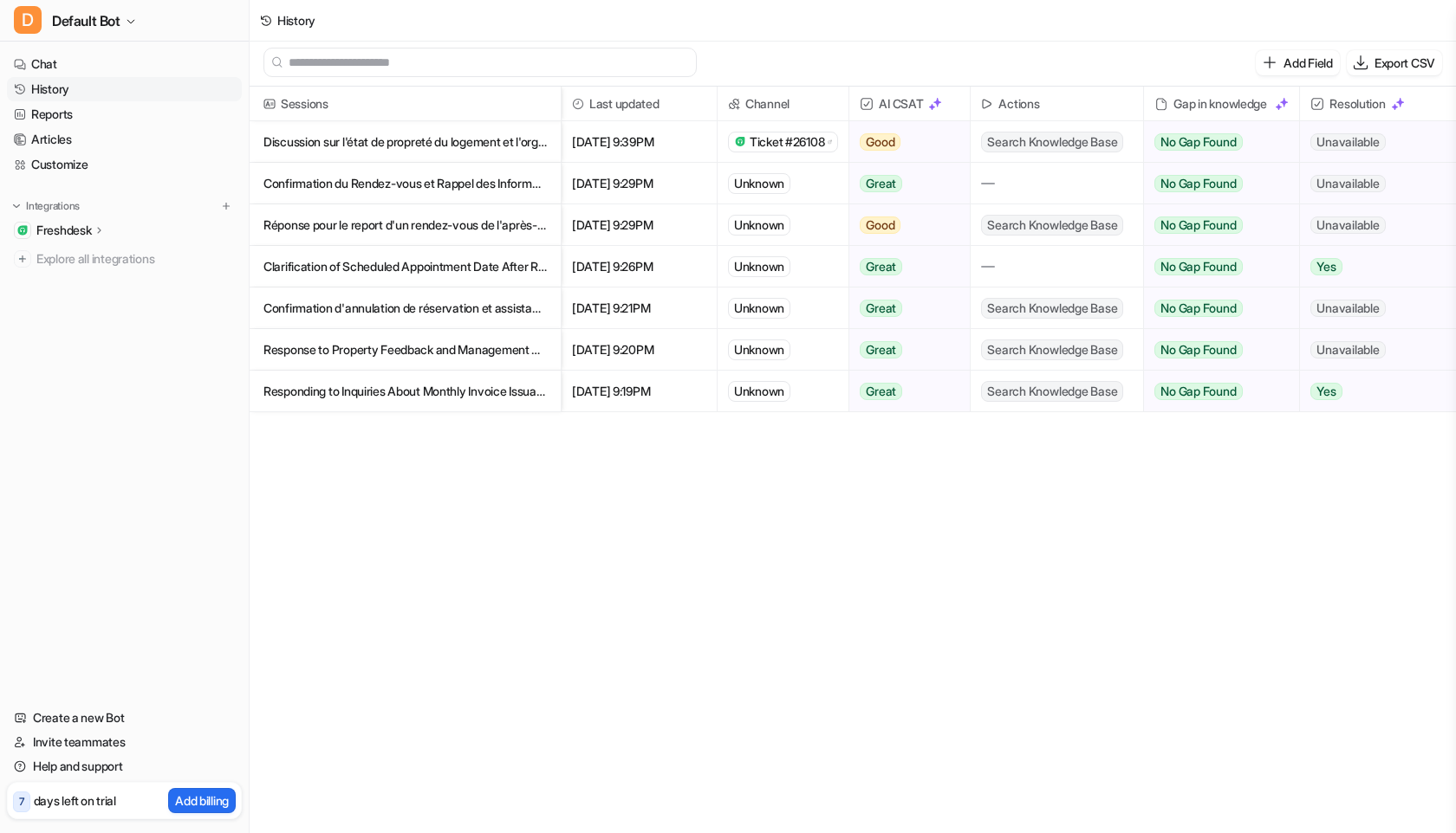
scroll to position [3, 0]
click at [112, 85] on link "History" at bounding box center [124, 89] width 235 height 24
click at [91, 230] on p "Freshdesk" at bounding box center [63, 231] width 54 height 17
click at [90, 307] on p "AI Agent" at bounding box center [73, 306] width 46 height 17
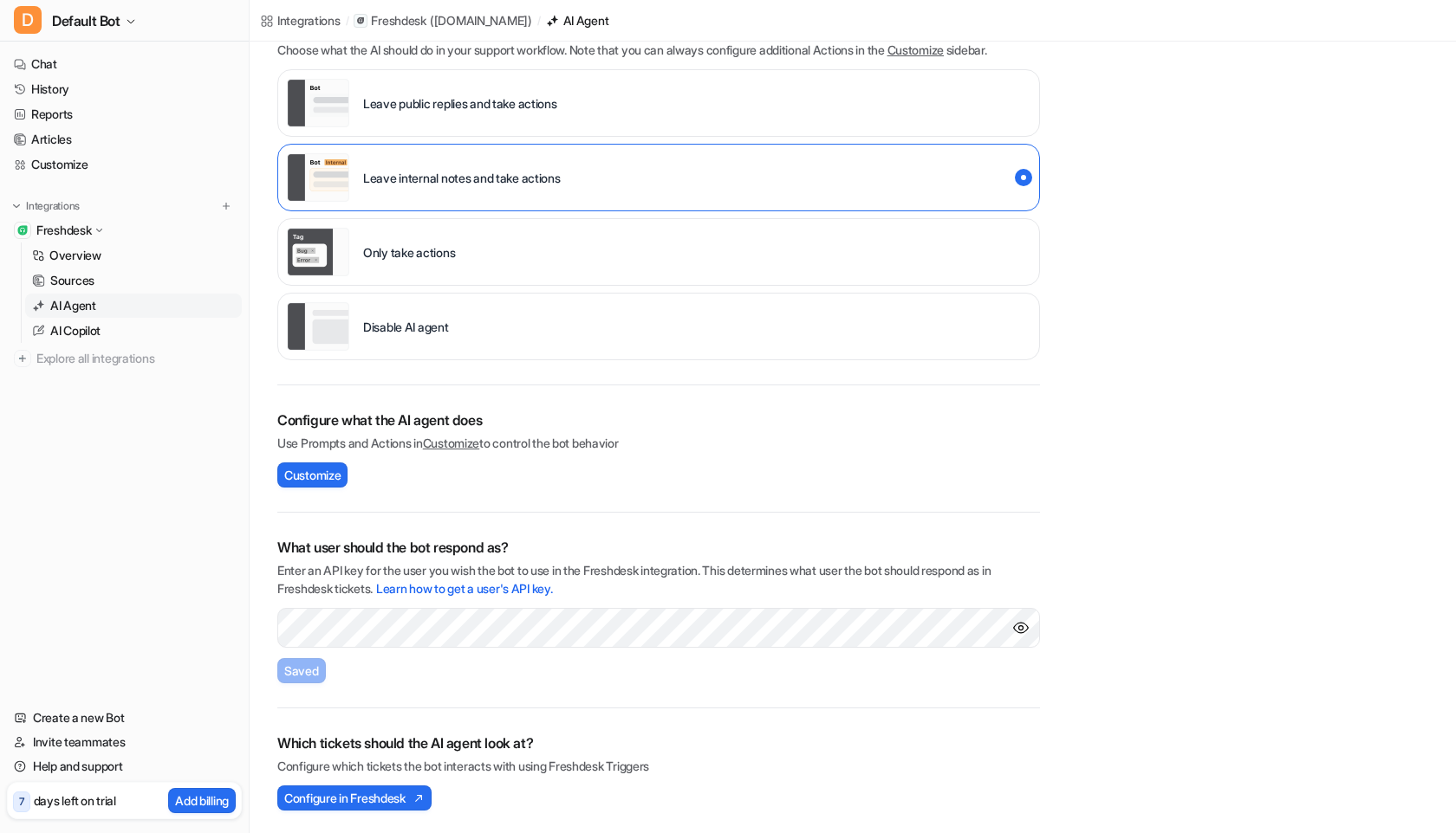
scroll to position [176, 0]
click at [395, 787] on span "Configure in Freshdesk" at bounding box center [344, 796] width 121 height 18
click at [67, 310] on p "AI Agent" at bounding box center [73, 306] width 46 height 17
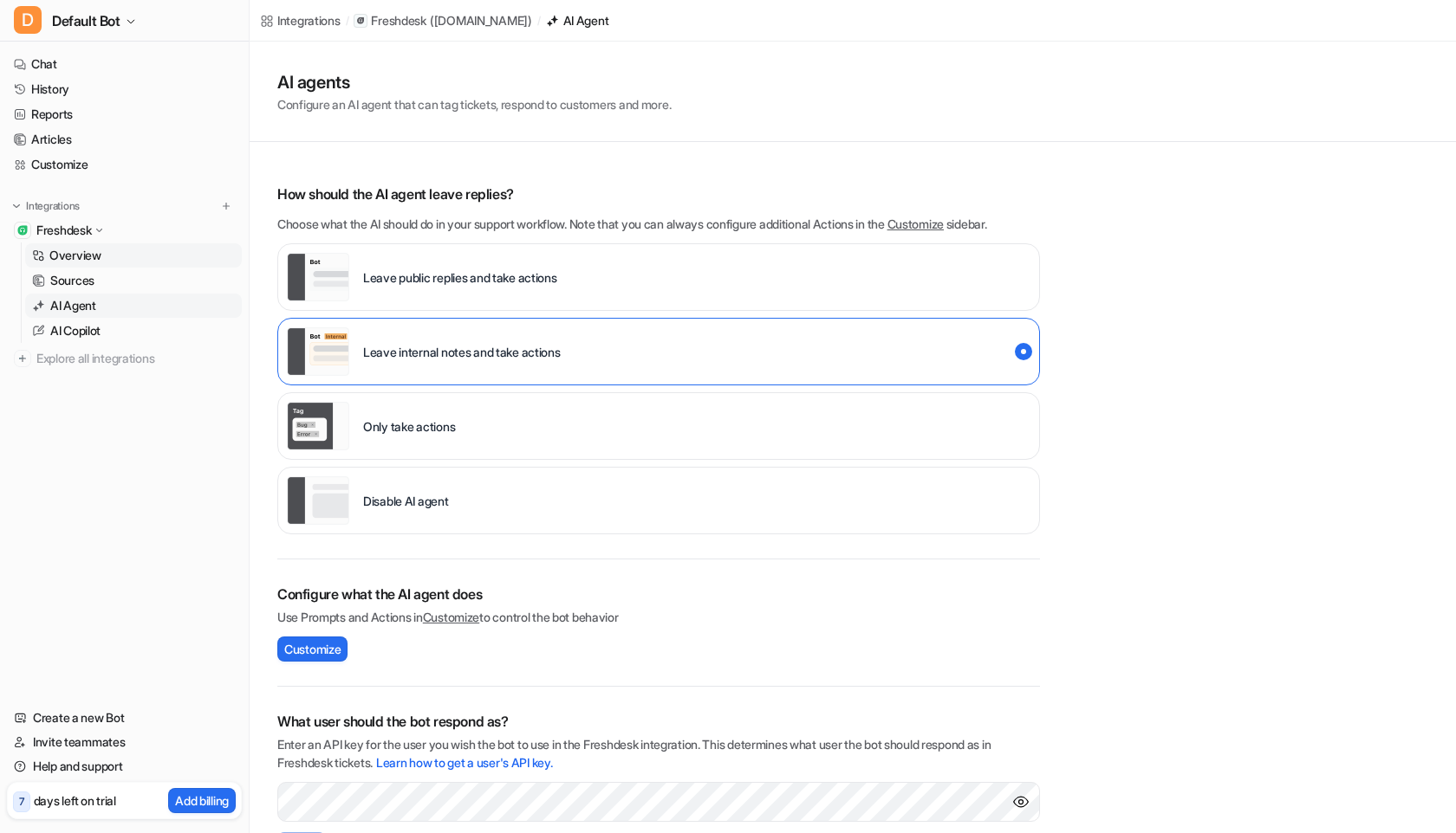
click at [72, 248] on p "Overview" at bounding box center [75, 255] width 52 height 17
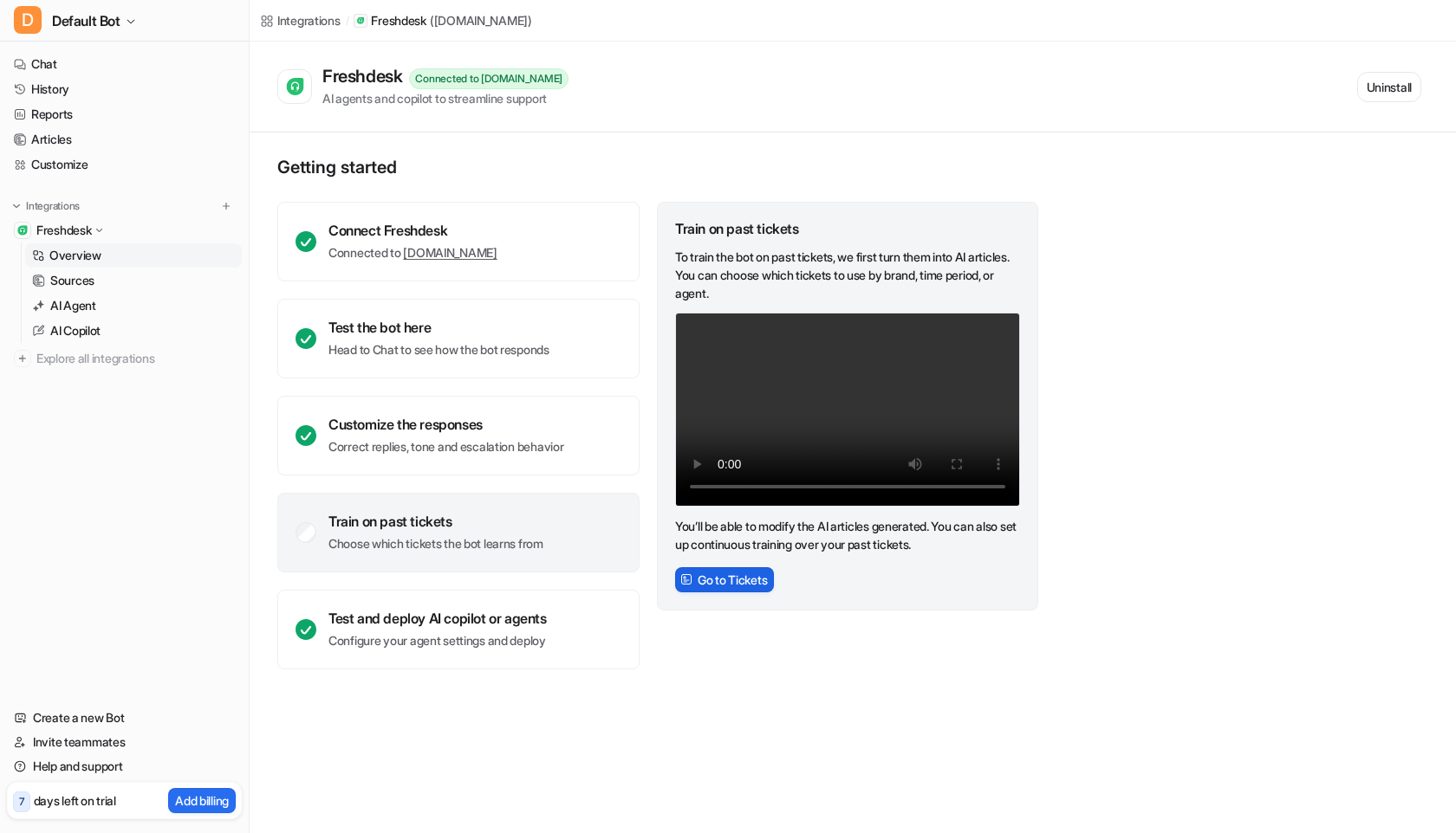
click at [700, 586] on button "Go to Tickets" at bounding box center [725, 579] width 99 height 25
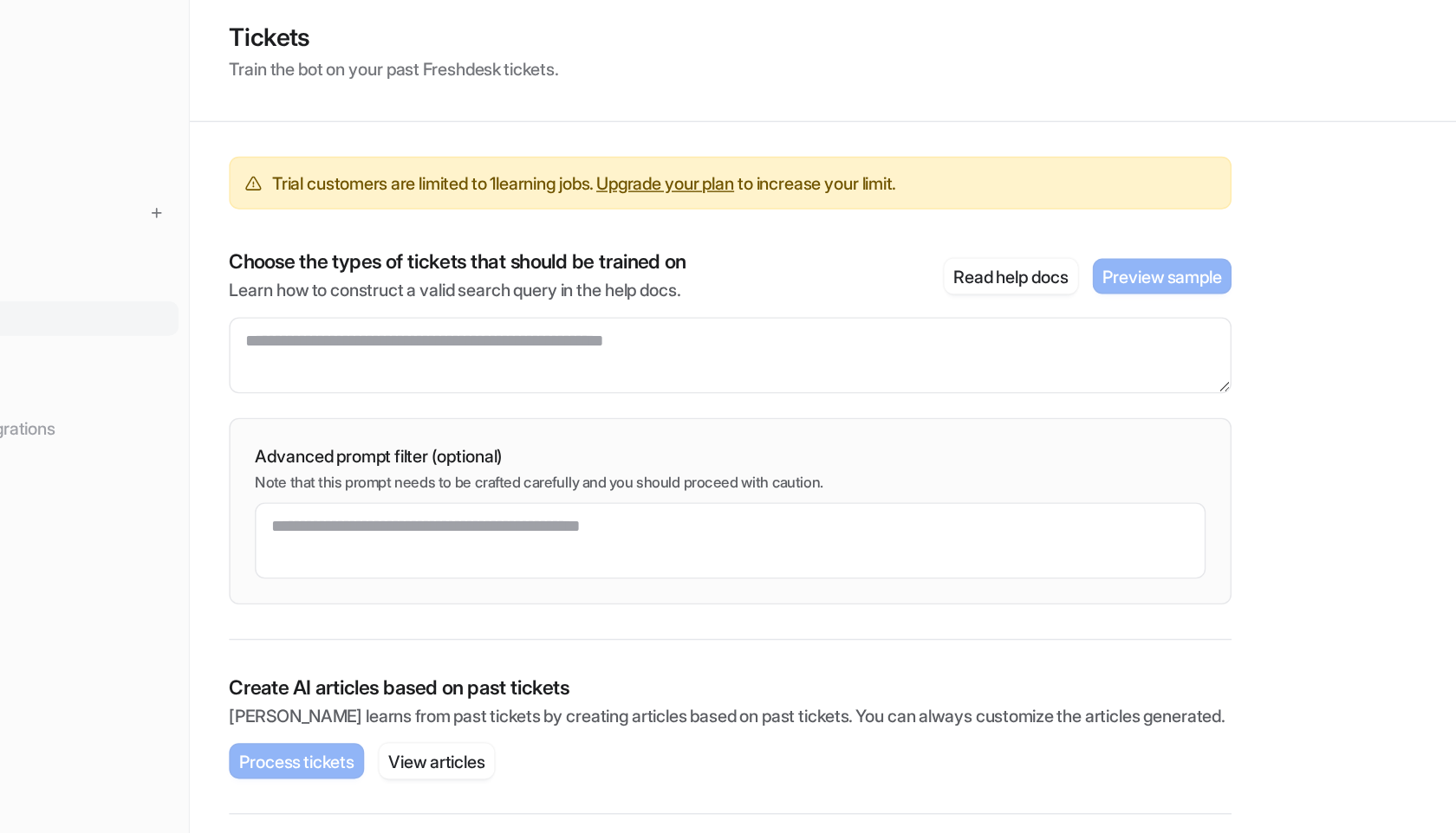
click at [591, 247] on p "Choose the types of tickets that should be trained on" at bounding box center [439, 240] width 322 height 17
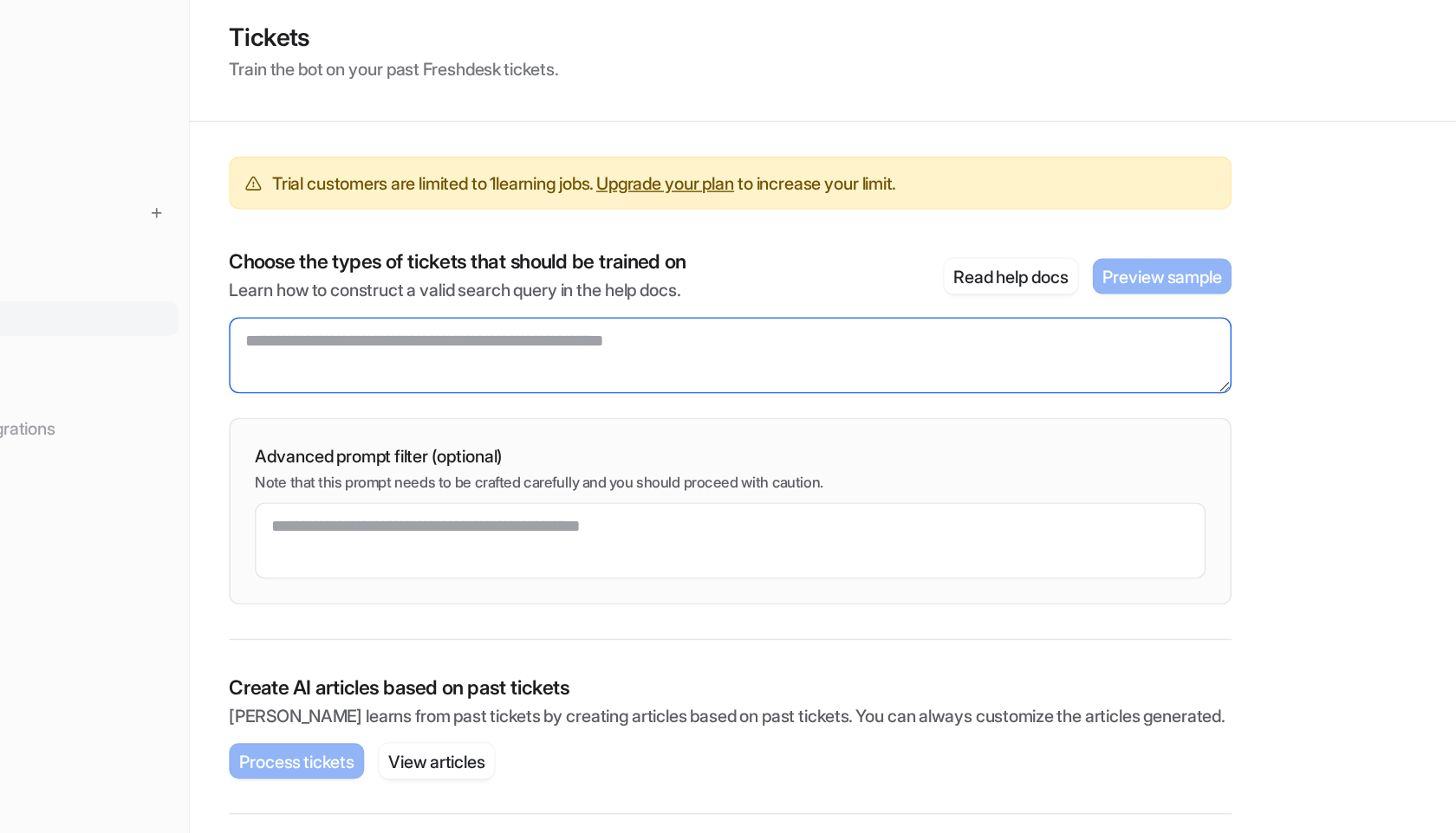
click at [822, 289] on textarea at bounding box center [631, 307] width 707 height 53
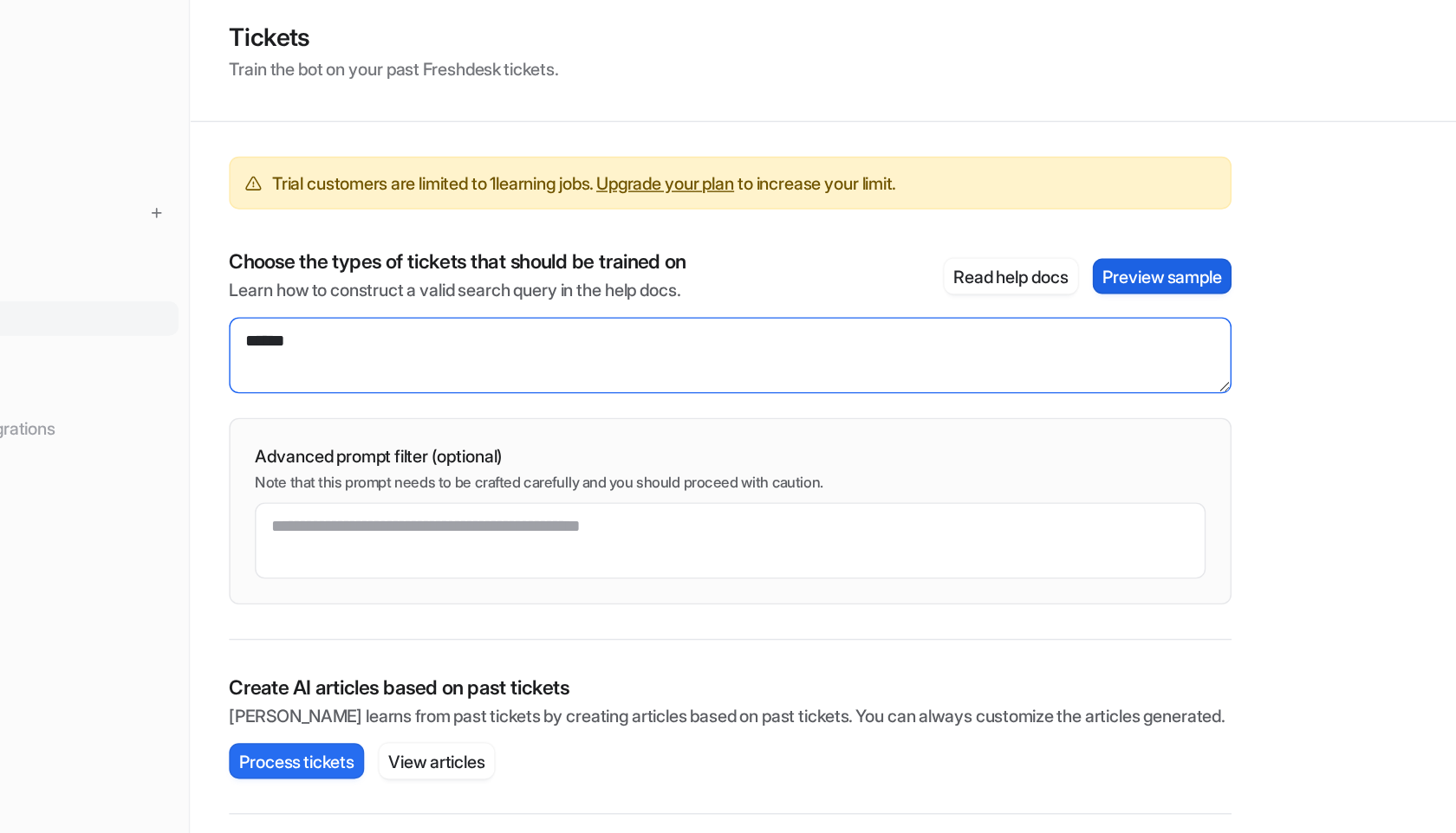
type textarea "******"
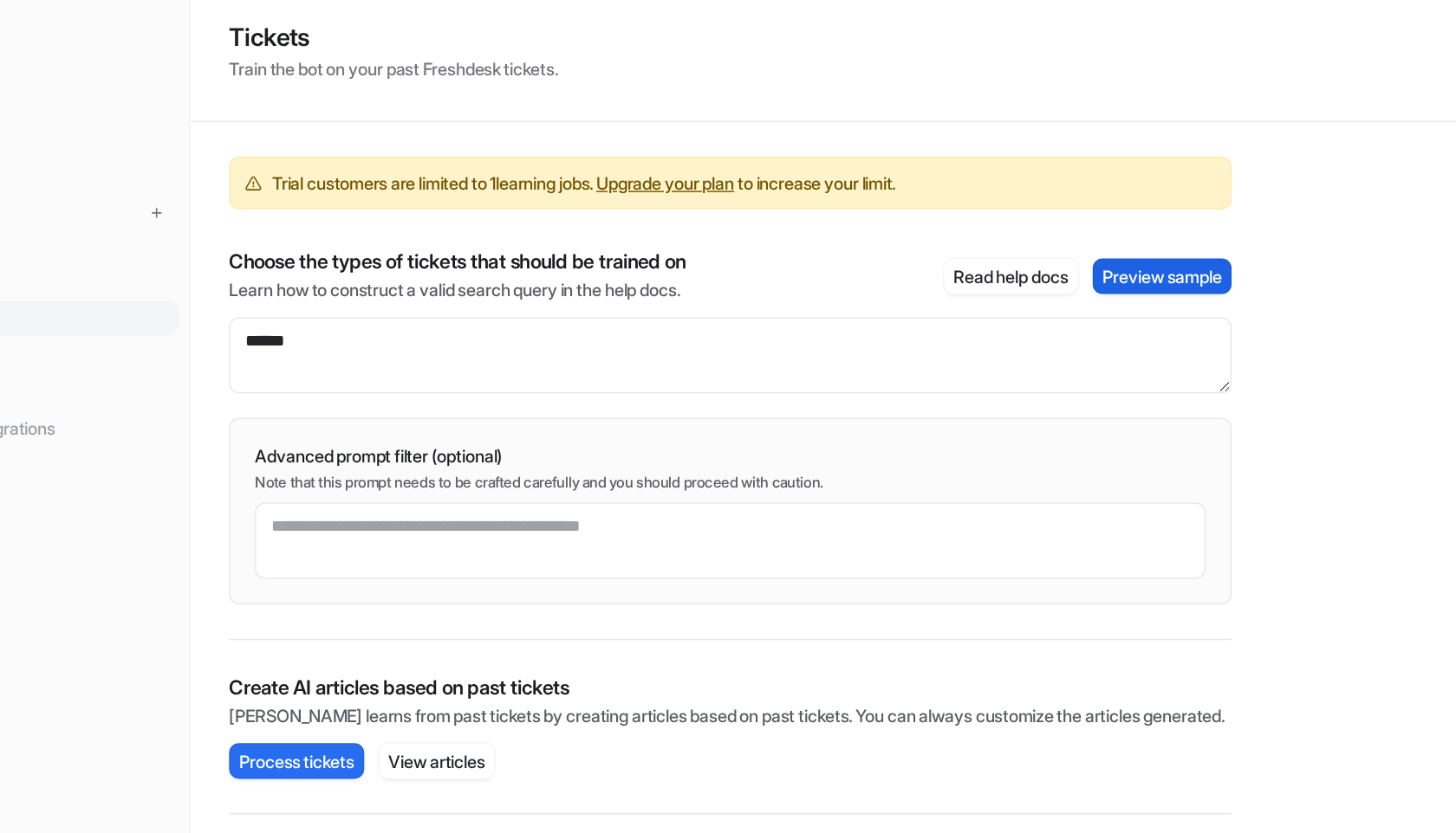
click at [975, 247] on button "Preview sample" at bounding box center [935, 251] width 98 height 25
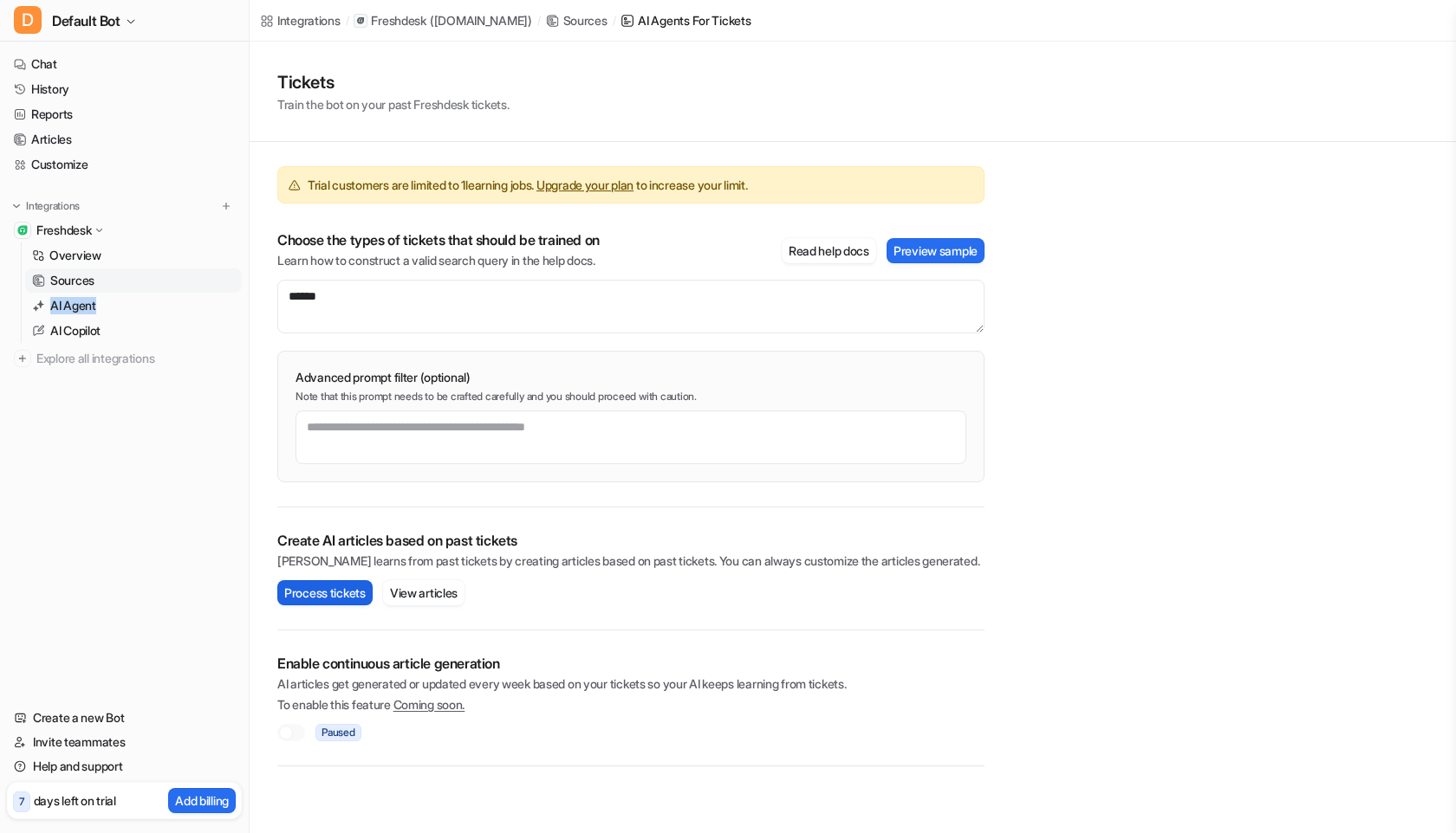
click at [337, 591] on button "Process tickets" at bounding box center [325, 593] width 95 height 25
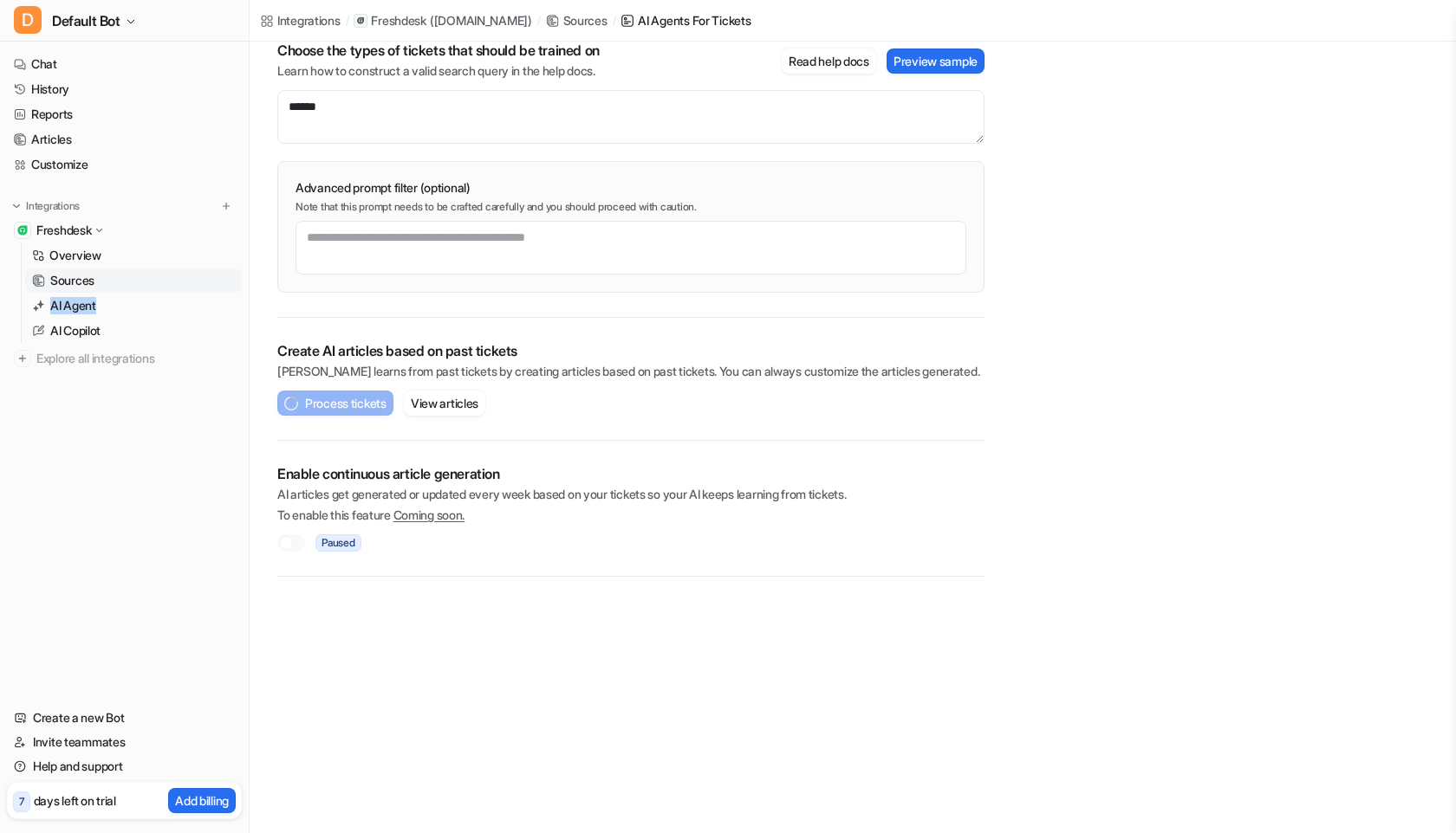
scroll to position [351, 0]
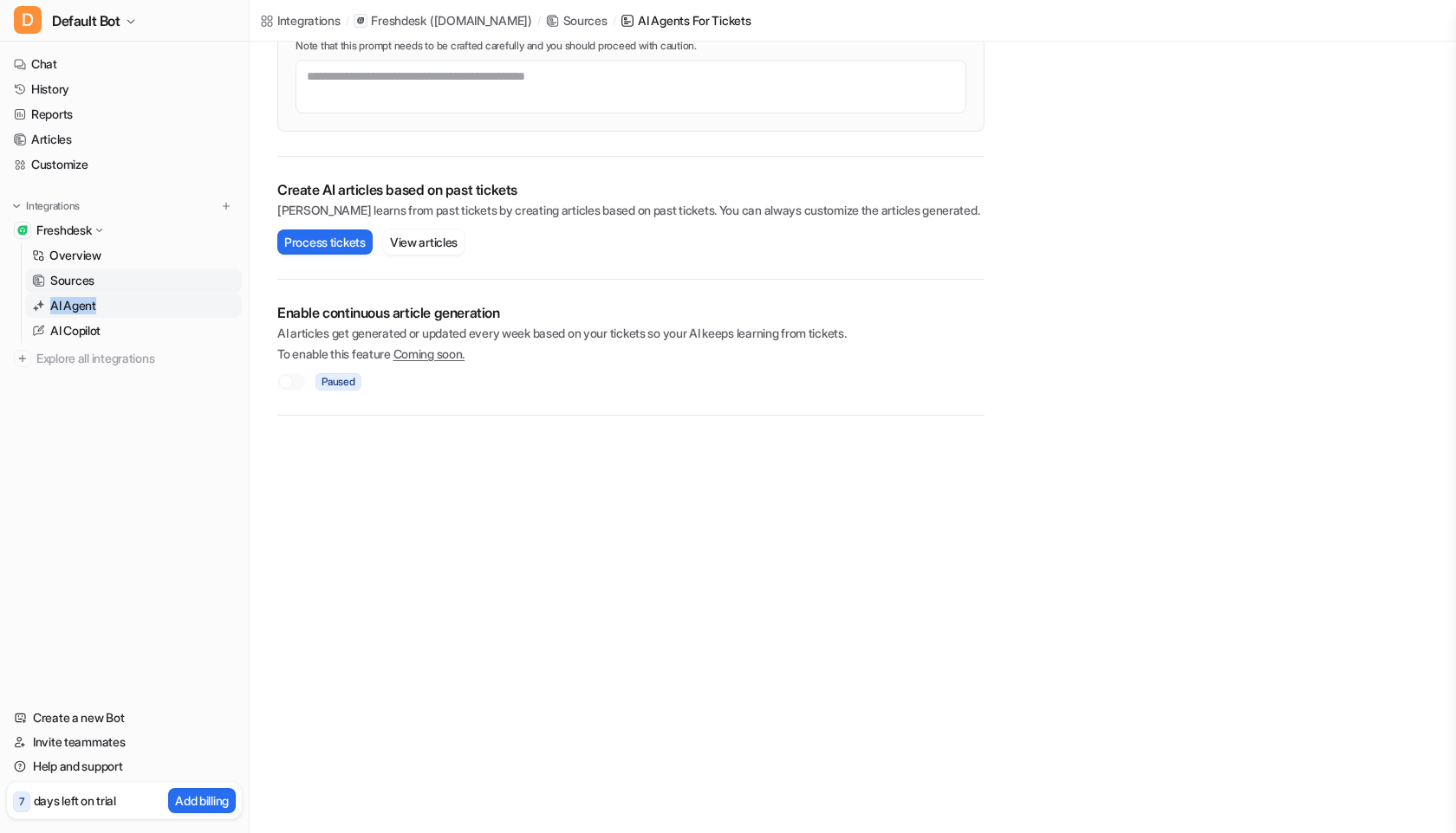
click at [95, 307] on p "AI Agent" at bounding box center [73, 306] width 46 height 17
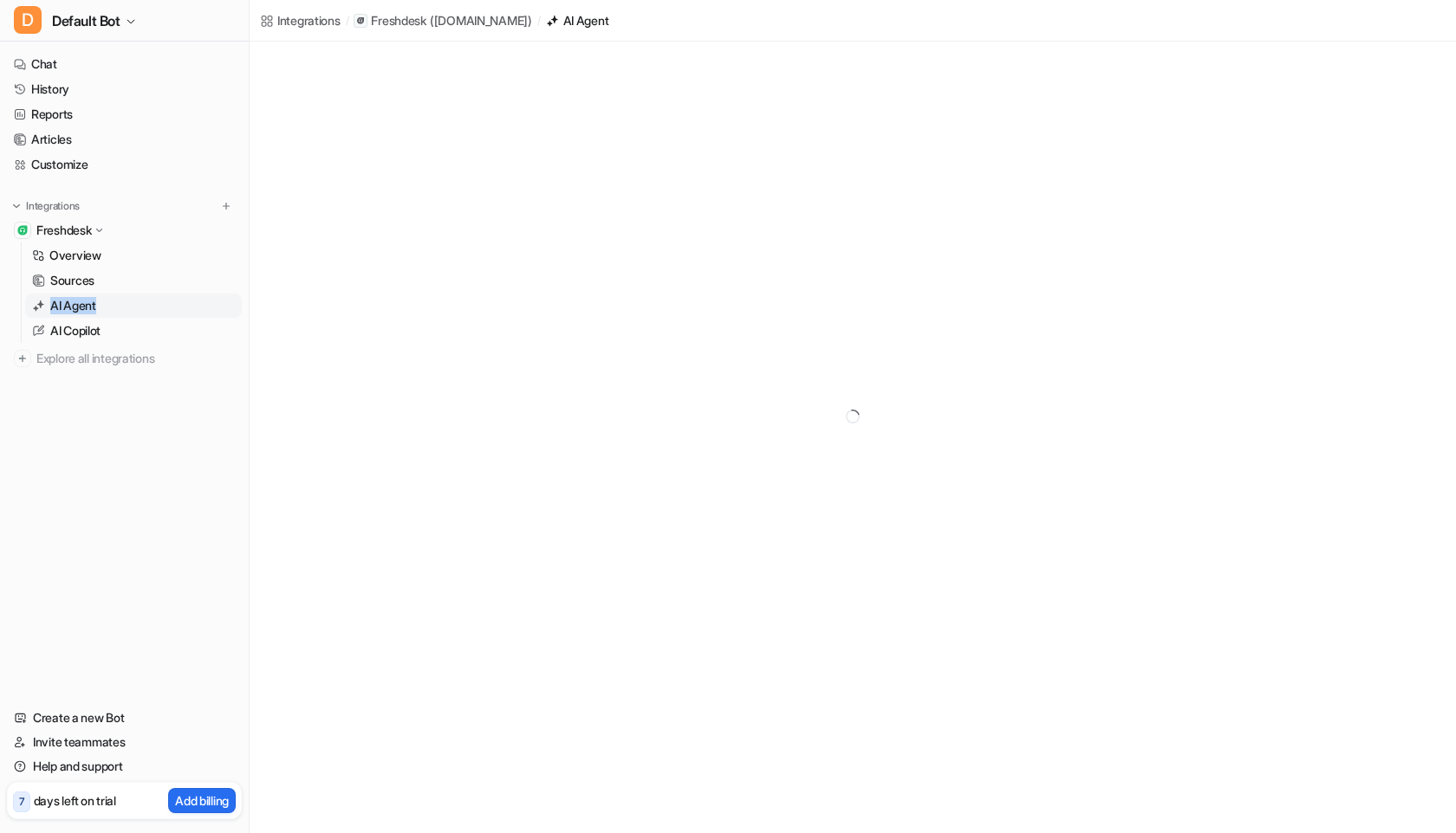
scroll to position [176, 0]
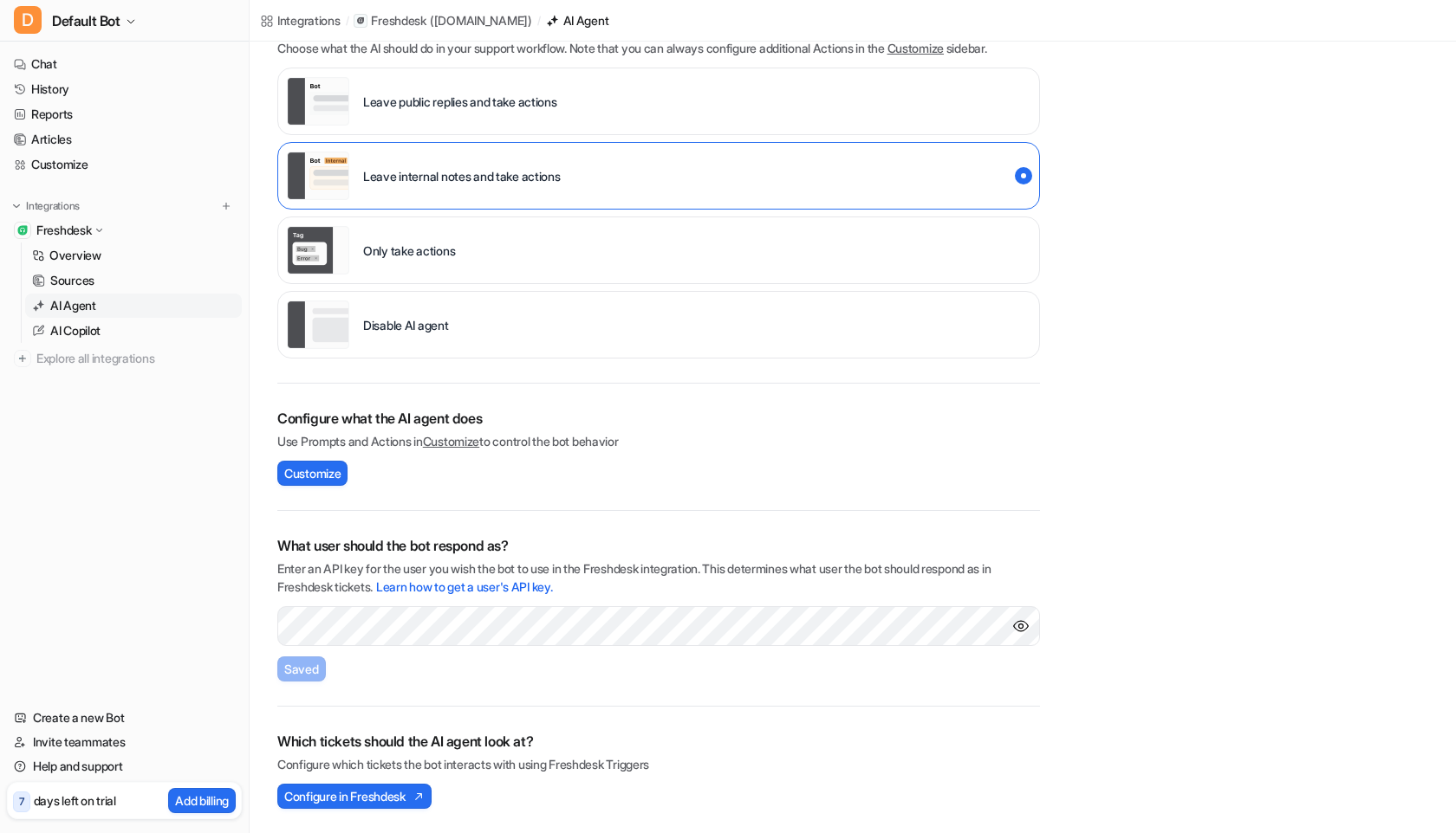
click at [96, 227] on icon at bounding box center [99, 230] width 13 height 12
click at [96, 225] on icon at bounding box center [99, 231] width 12 height 13
click at [493, 587] on link "Learn how to get a user's API key." at bounding box center [463, 586] width 176 height 14
click at [78, 768] on link "Help and support" at bounding box center [124, 766] width 235 height 24
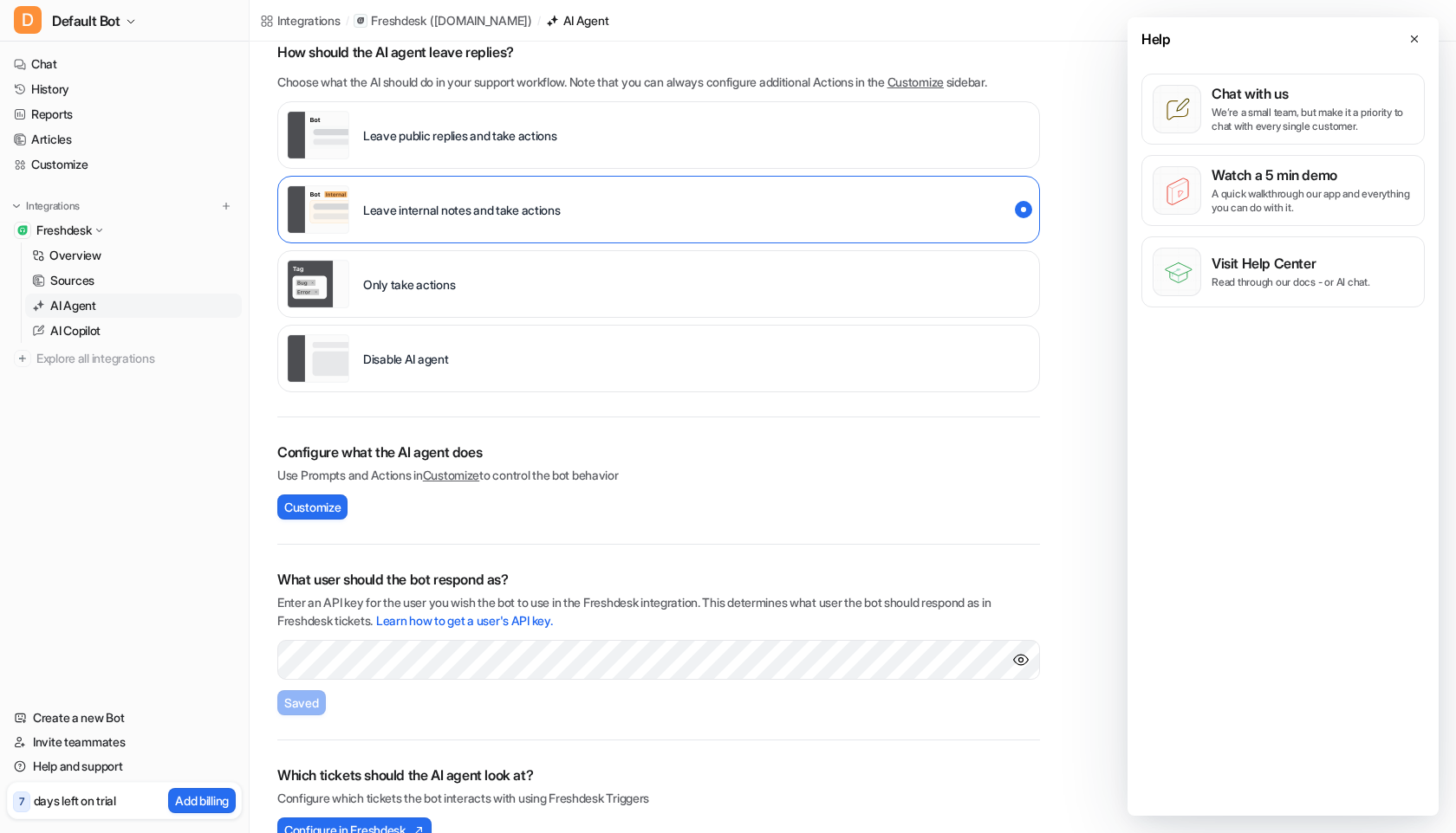
scroll to position [162, 0]
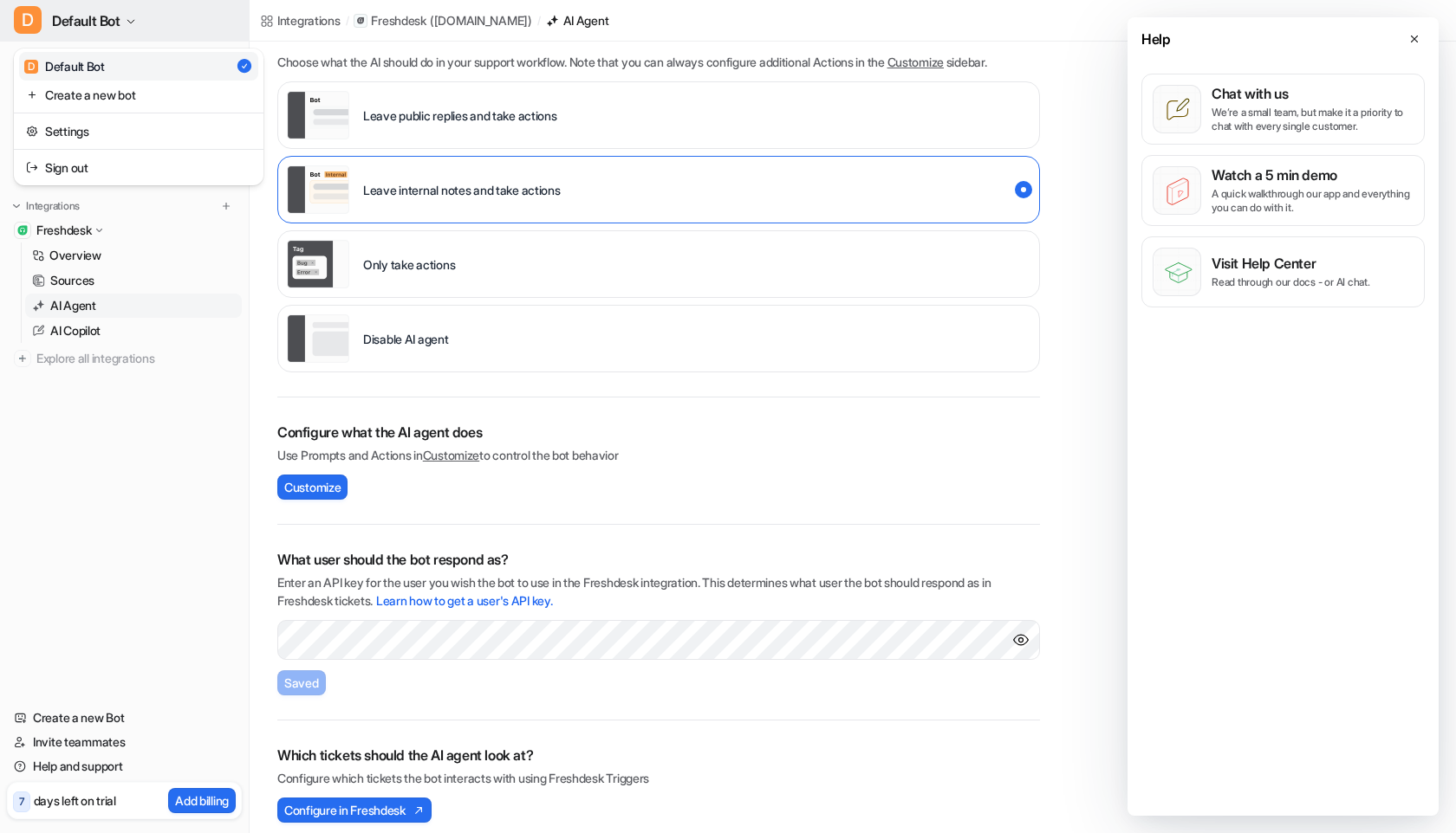
click at [37, 17] on span "D" at bounding box center [28, 19] width 28 height 28
click at [92, 120] on link "Settings" at bounding box center [138, 132] width 239 height 29
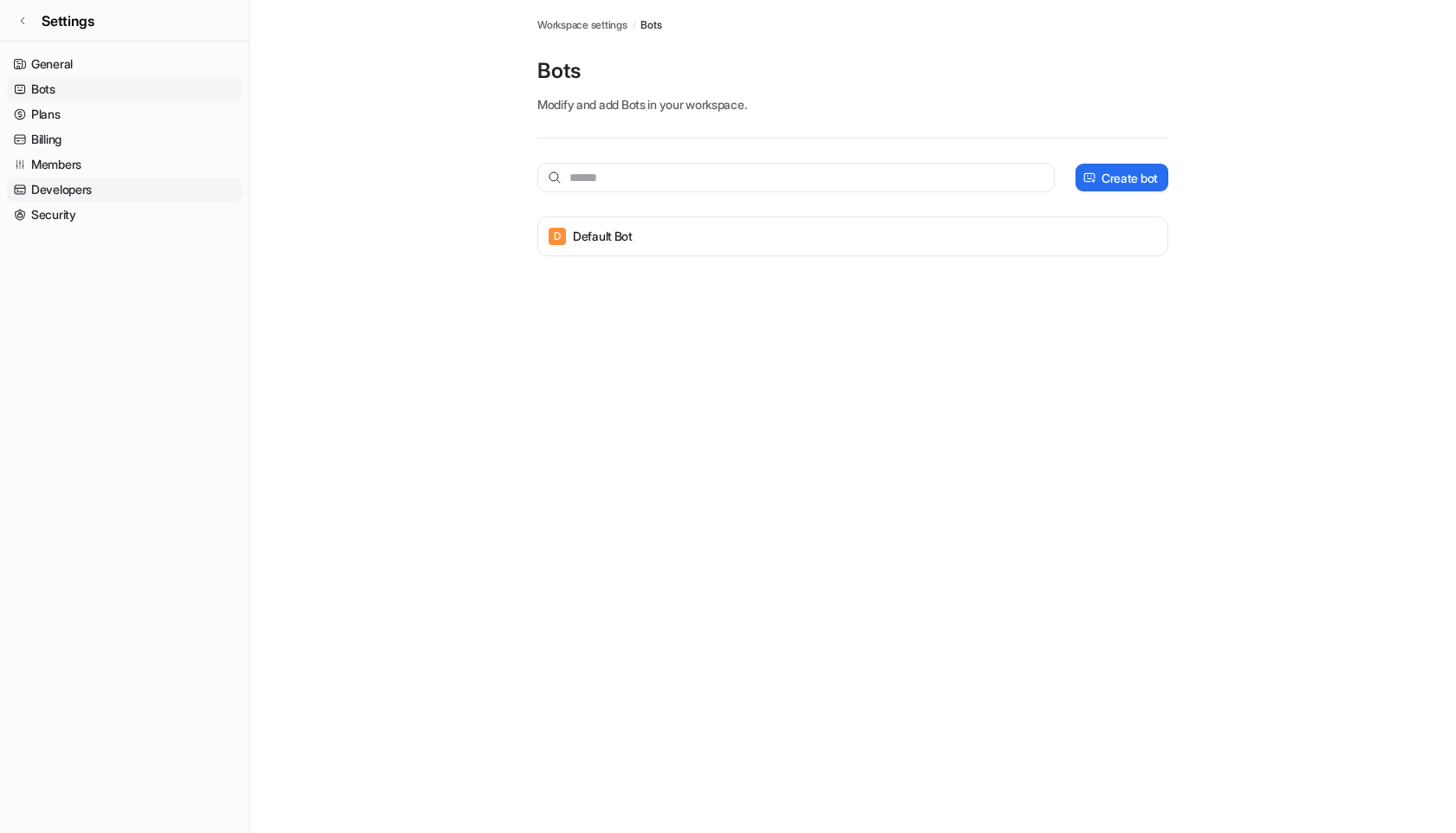
click at [99, 188] on link "Developers" at bounding box center [124, 189] width 235 height 24
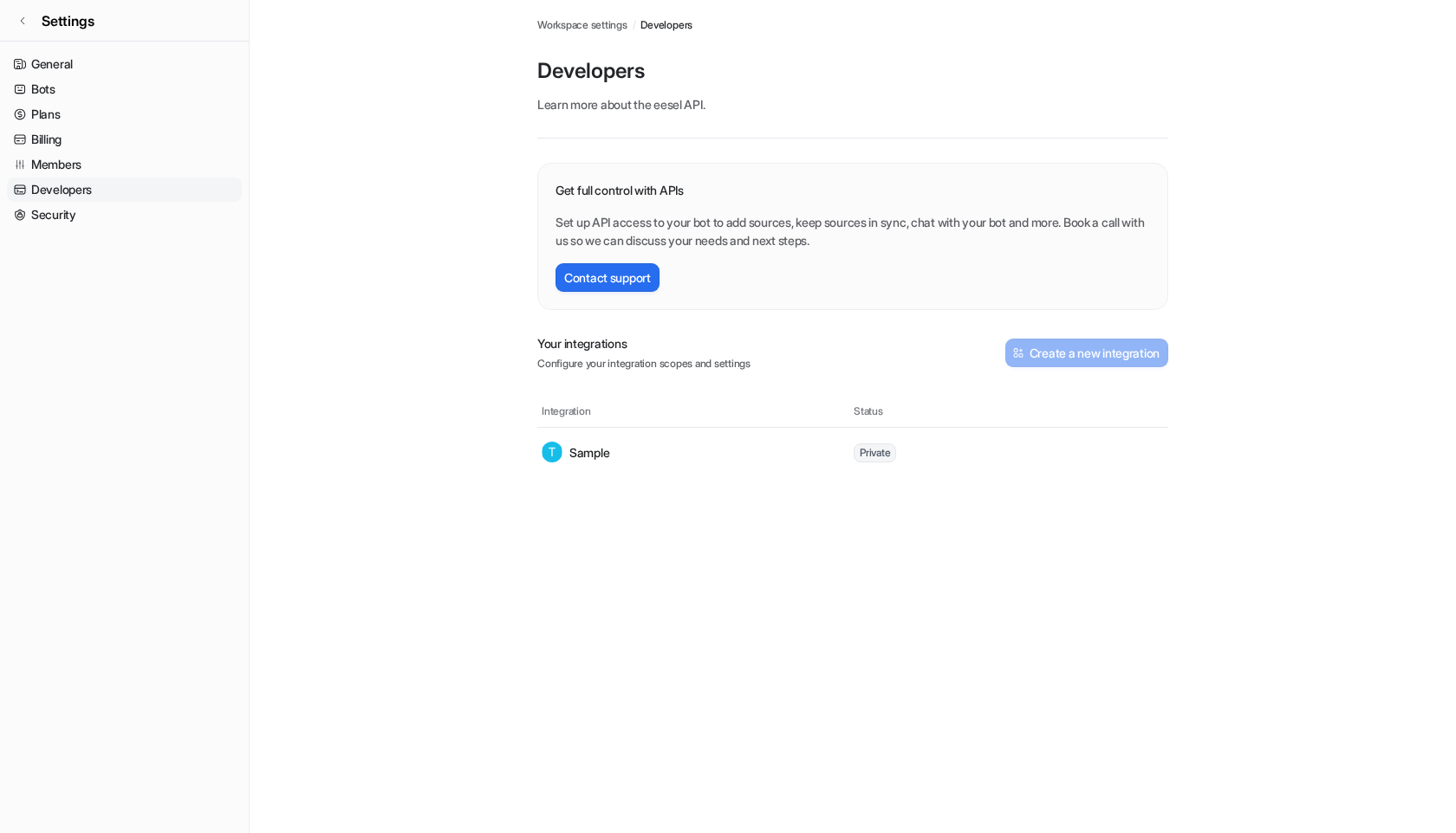
click at [856, 428] on tr "Sample Private" at bounding box center [853, 452] width 631 height 49
click at [890, 463] on tr "Sample Private" at bounding box center [853, 452] width 631 height 49
click at [584, 446] on p "Sample" at bounding box center [589, 452] width 40 height 18
click at [543, 452] on img at bounding box center [552, 452] width 21 height 20
click at [83, 214] on link "Security" at bounding box center [124, 214] width 235 height 24
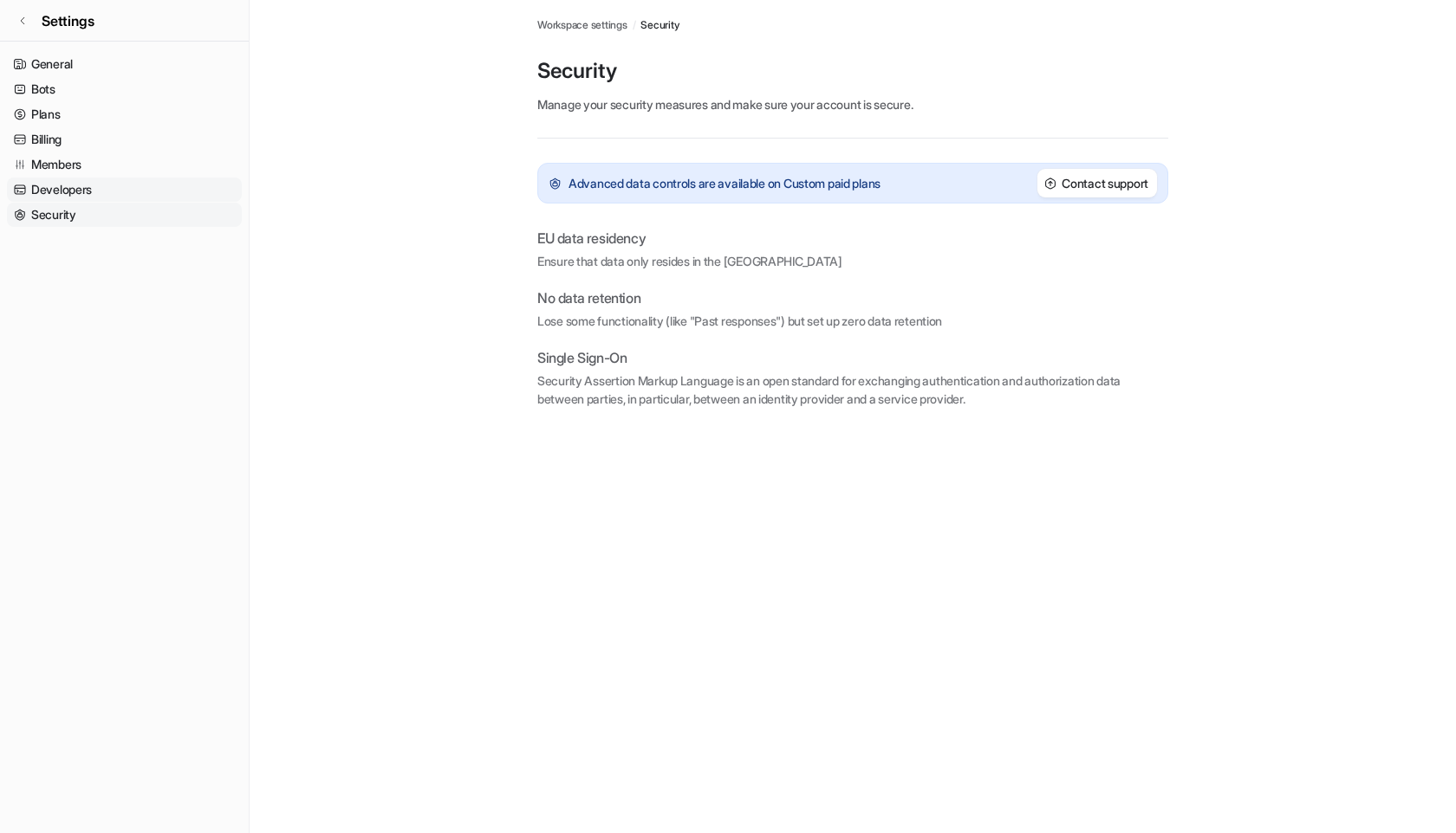
click at [99, 193] on link "Developers" at bounding box center [124, 189] width 235 height 24
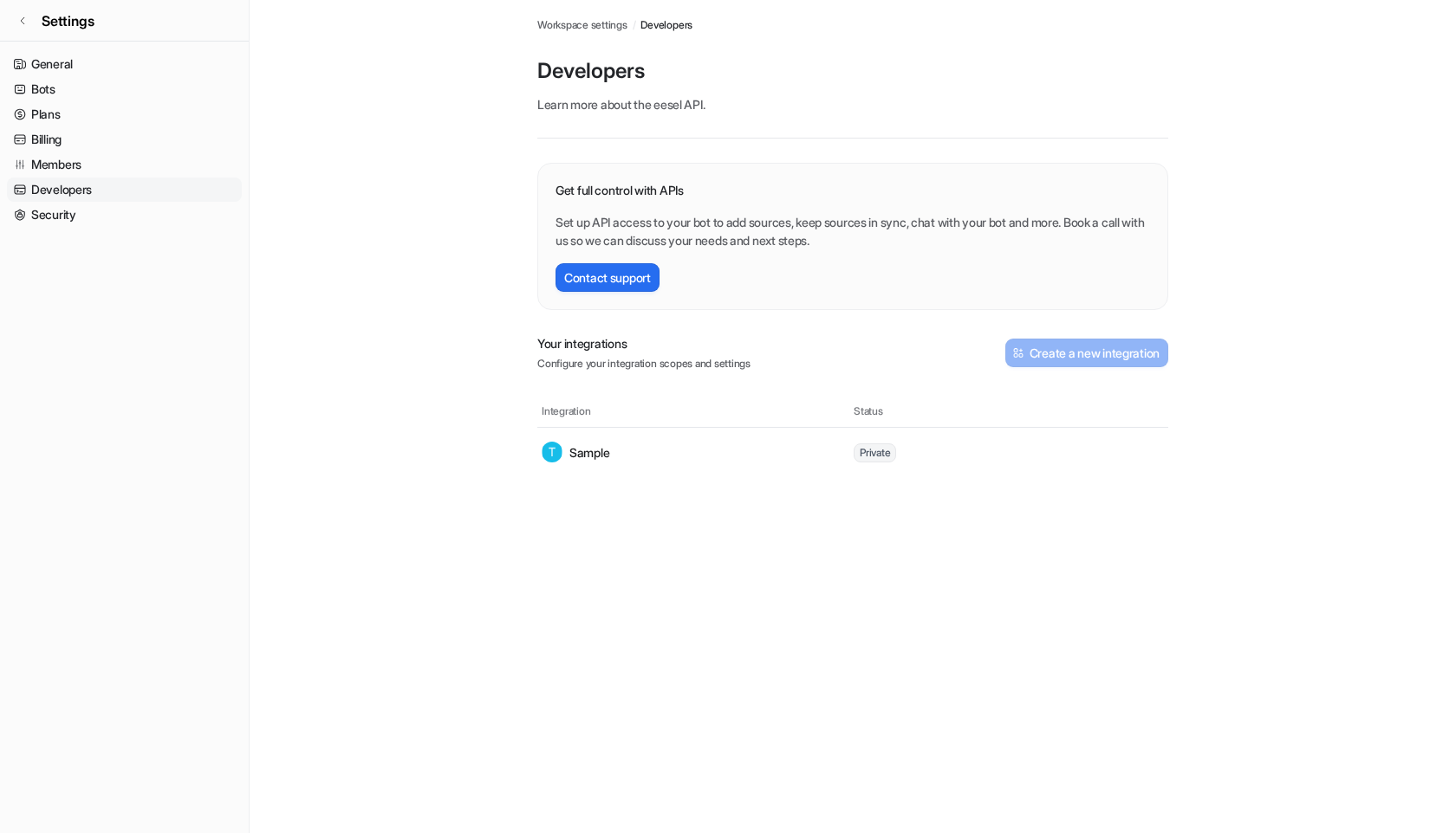
click at [99, 176] on ul "General Bots Plans Billing Members Developers Security" at bounding box center [124, 140] width 235 height 175
click at [77, 21] on span "Settings" at bounding box center [68, 21] width 52 height 21
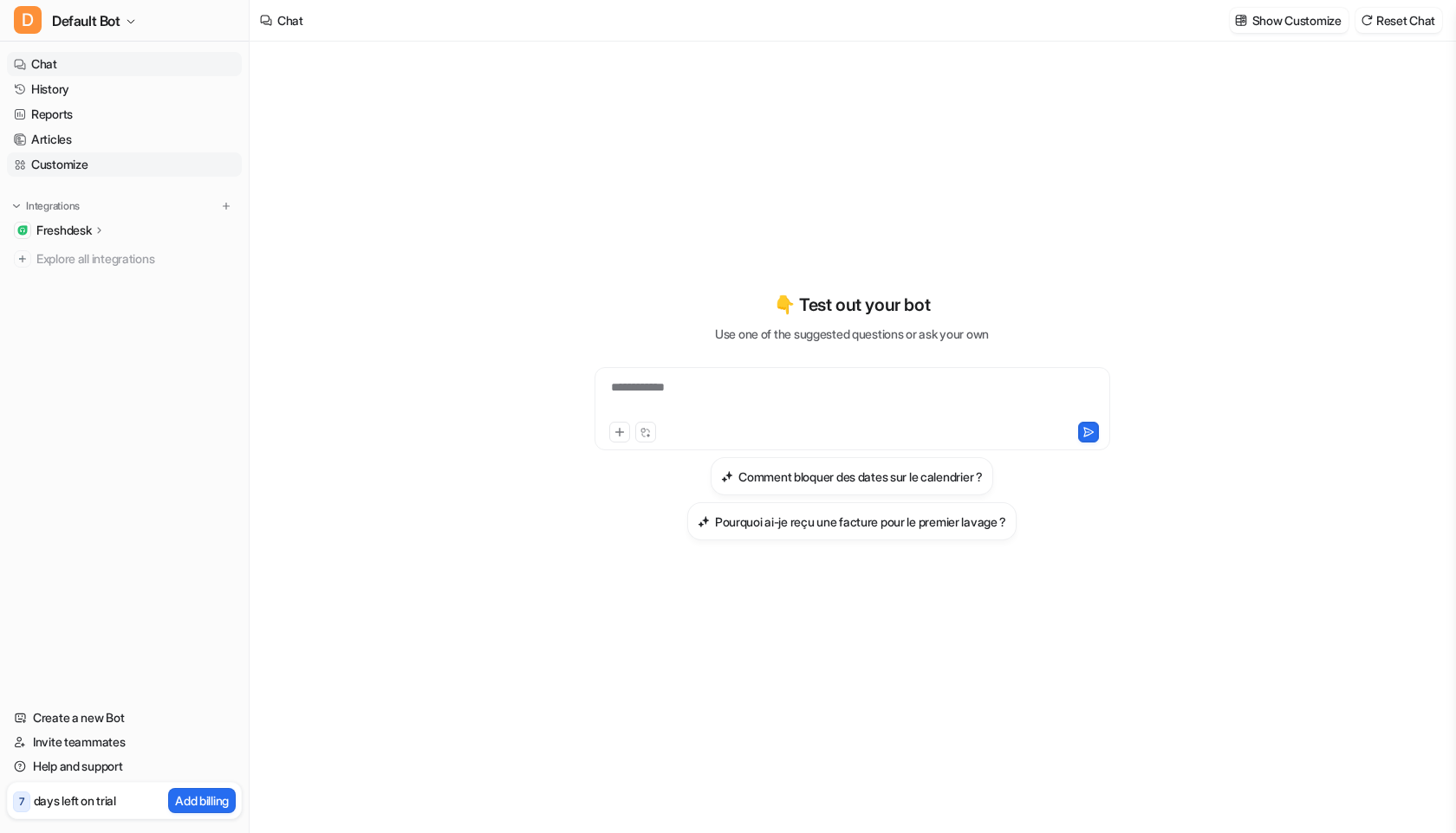
click at [74, 166] on link "Customize" at bounding box center [124, 164] width 235 height 24
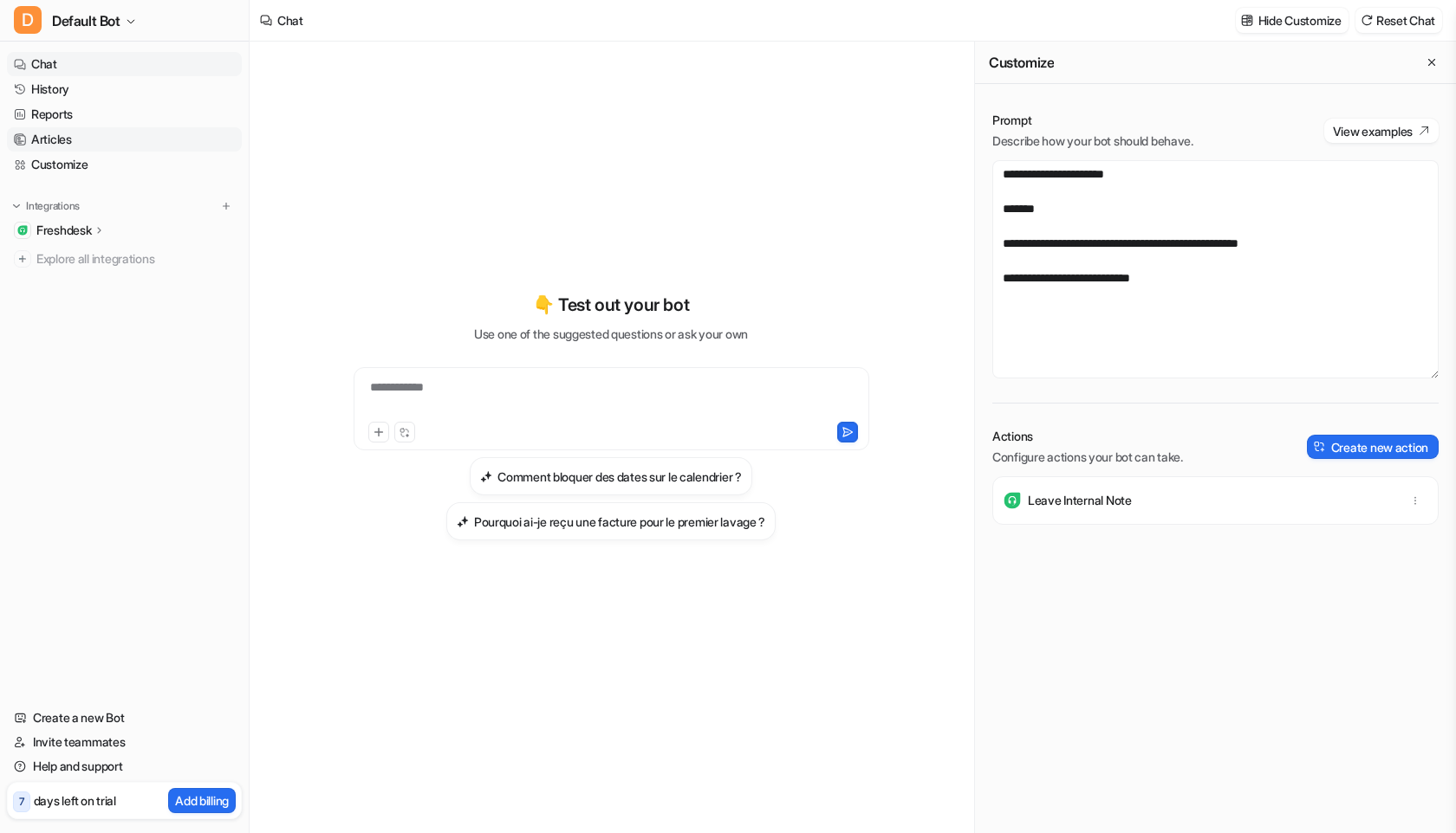
click at [80, 141] on link "Articles" at bounding box center [124, 139] width 235 height 24
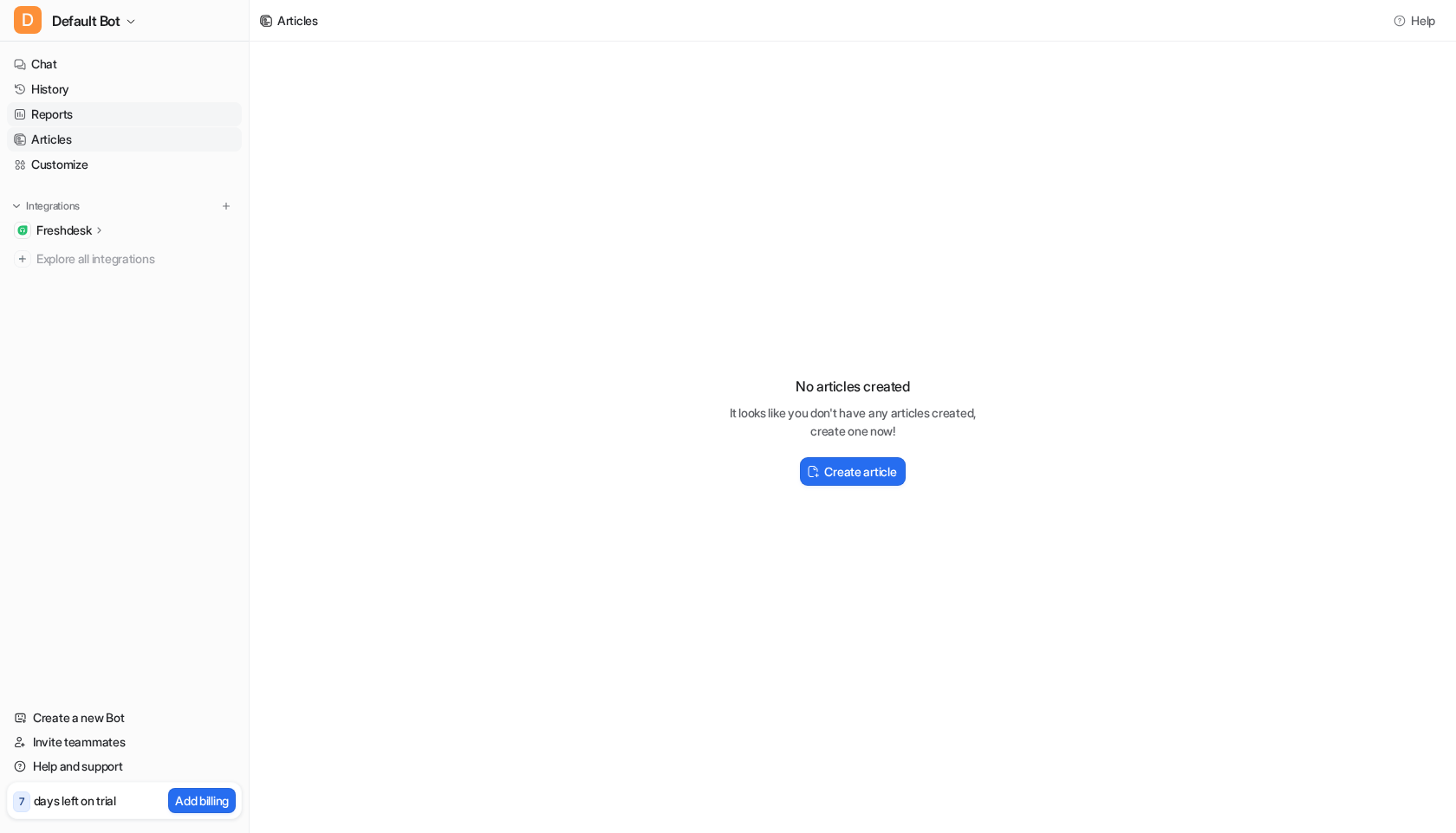
click at [82, 121] on link "Reports" at bounding box center [124, 113] width 235 height 24
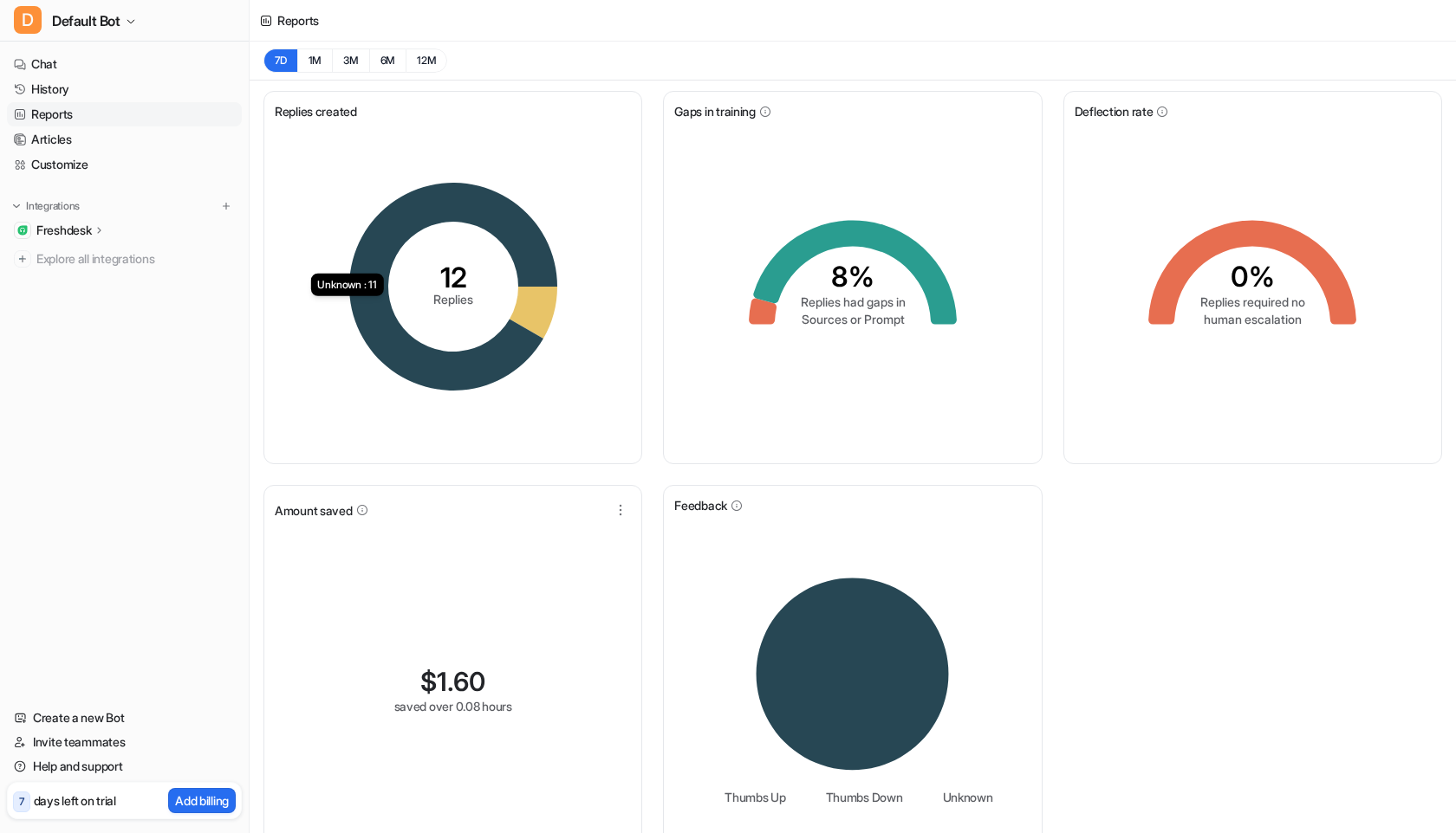
click at [522, 224] on icon at bounding box center [453, 287] width 208 height 208
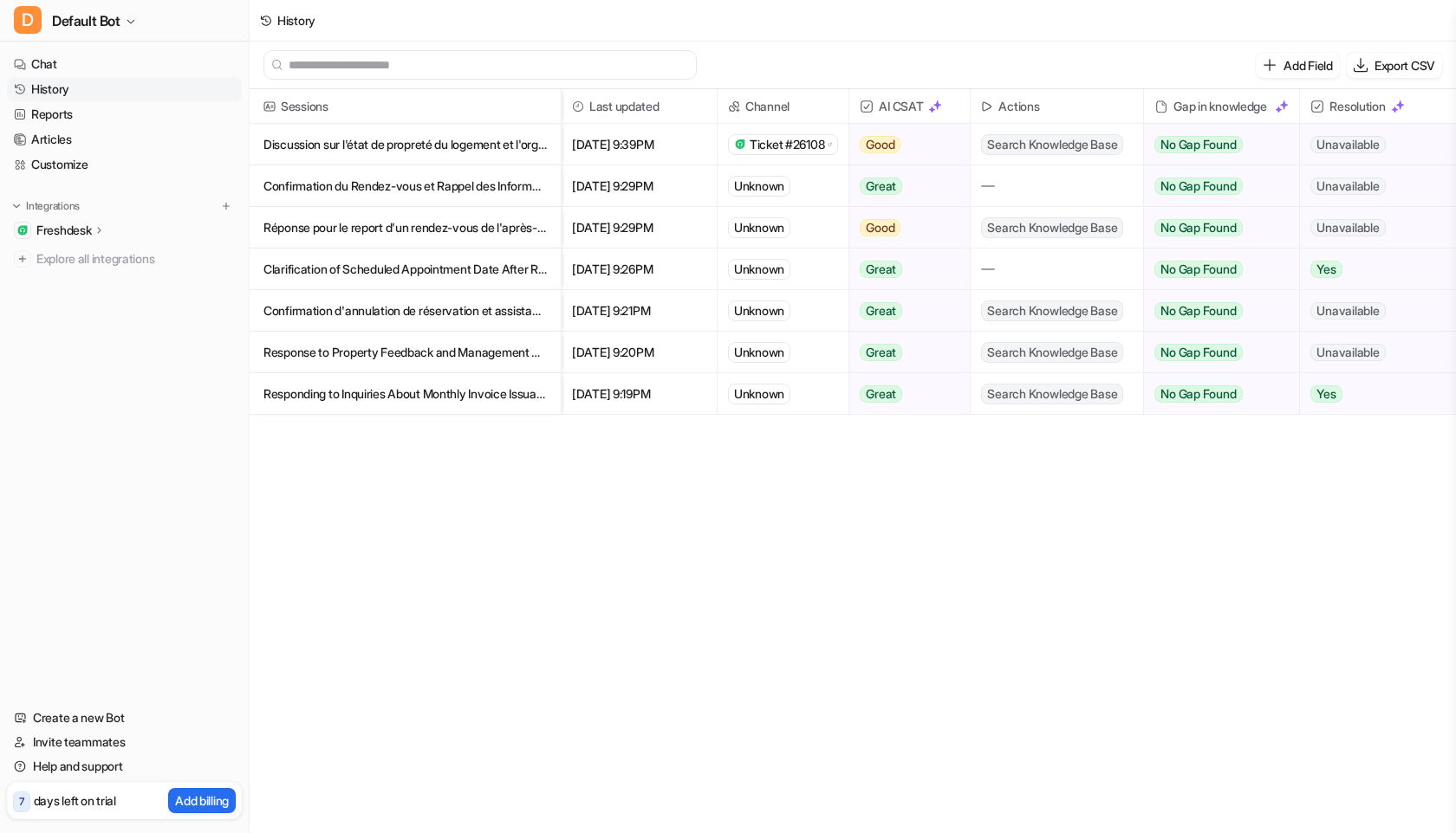
scroll to position [3, 0]
click at [450, 255] on p "Clarification of Scheduled Appointment Date After Reviewing Call Recordings" at bounding box center [404, 267] width 283 height 42
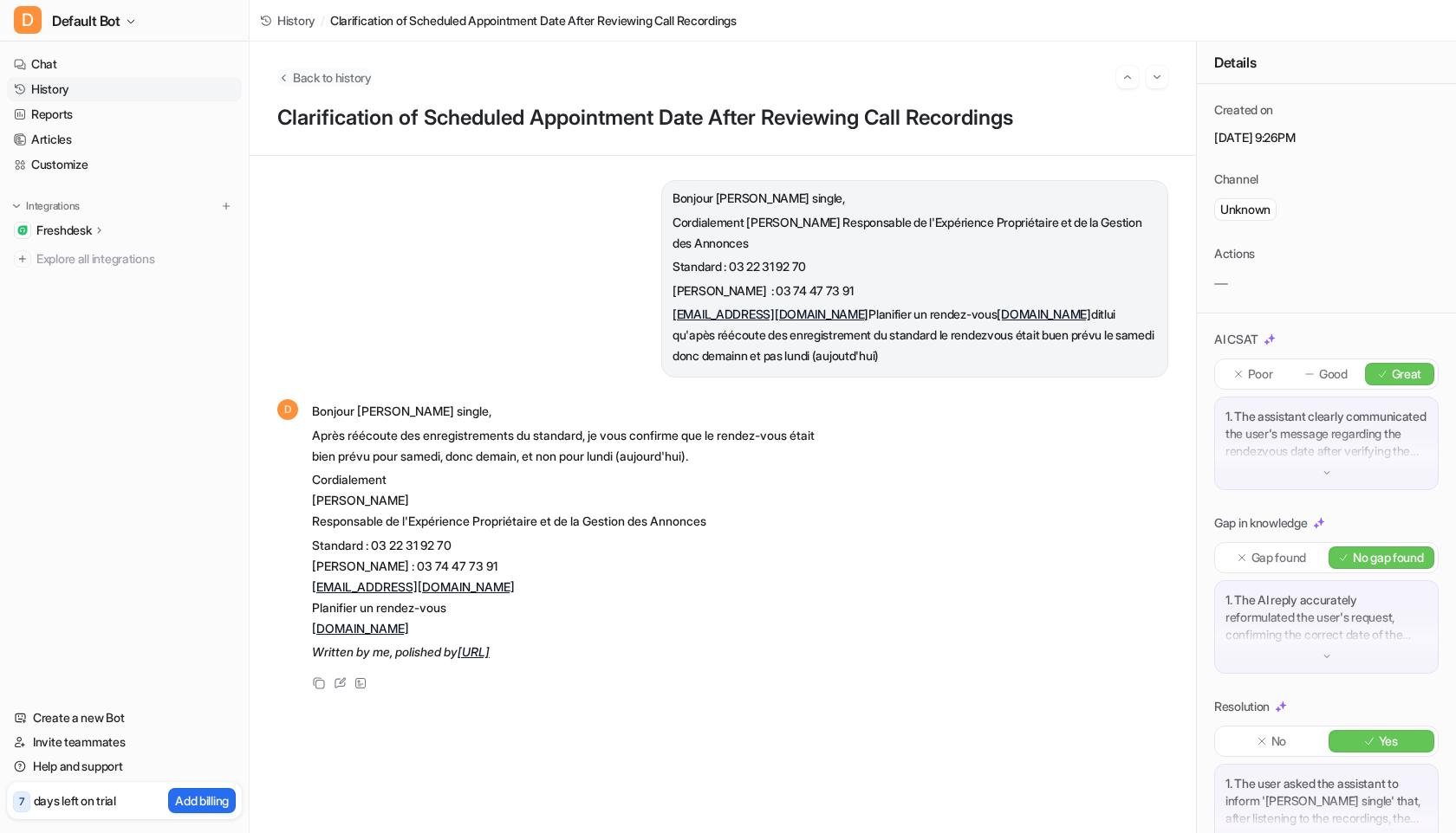
click at [312, 74] on span "Back to history" at bounding box center [332, 77] width 79 height 18
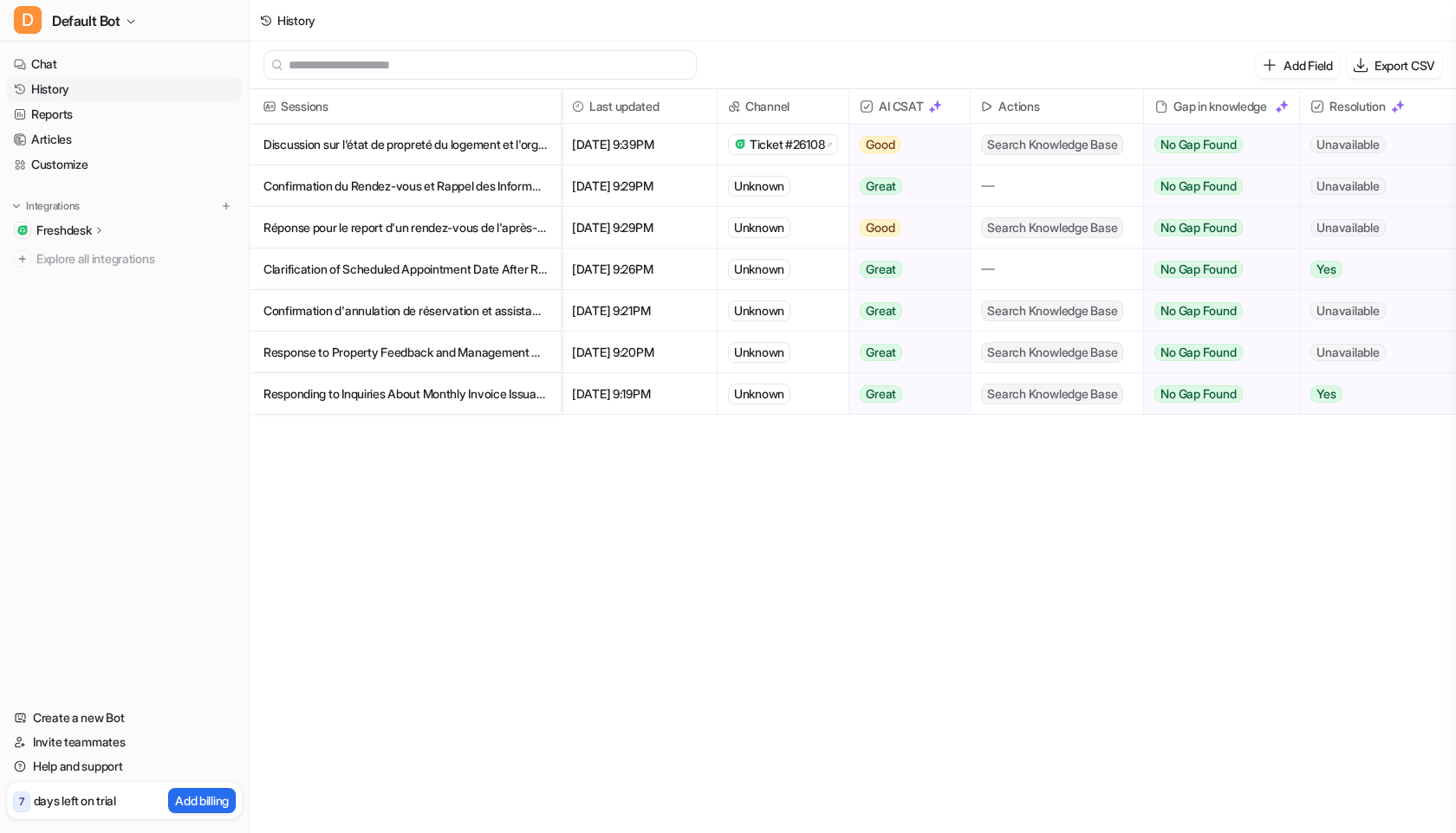
click at [420, 234] on p "Réponse pour le report d'un rendez-vous de l'après-midi" at bounding box center [404, 228] width 283 height 42
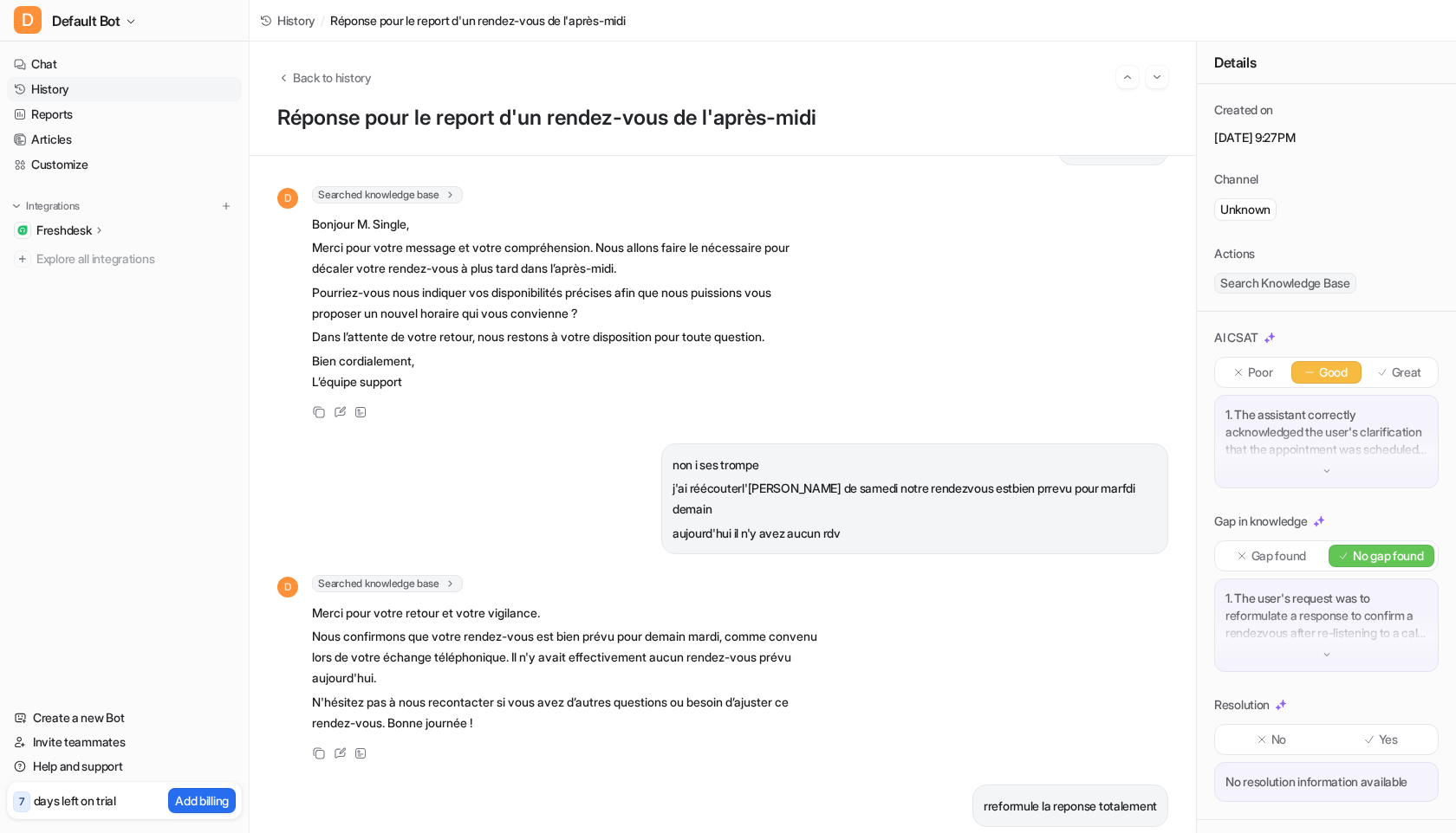
scroll to position [508, 0]
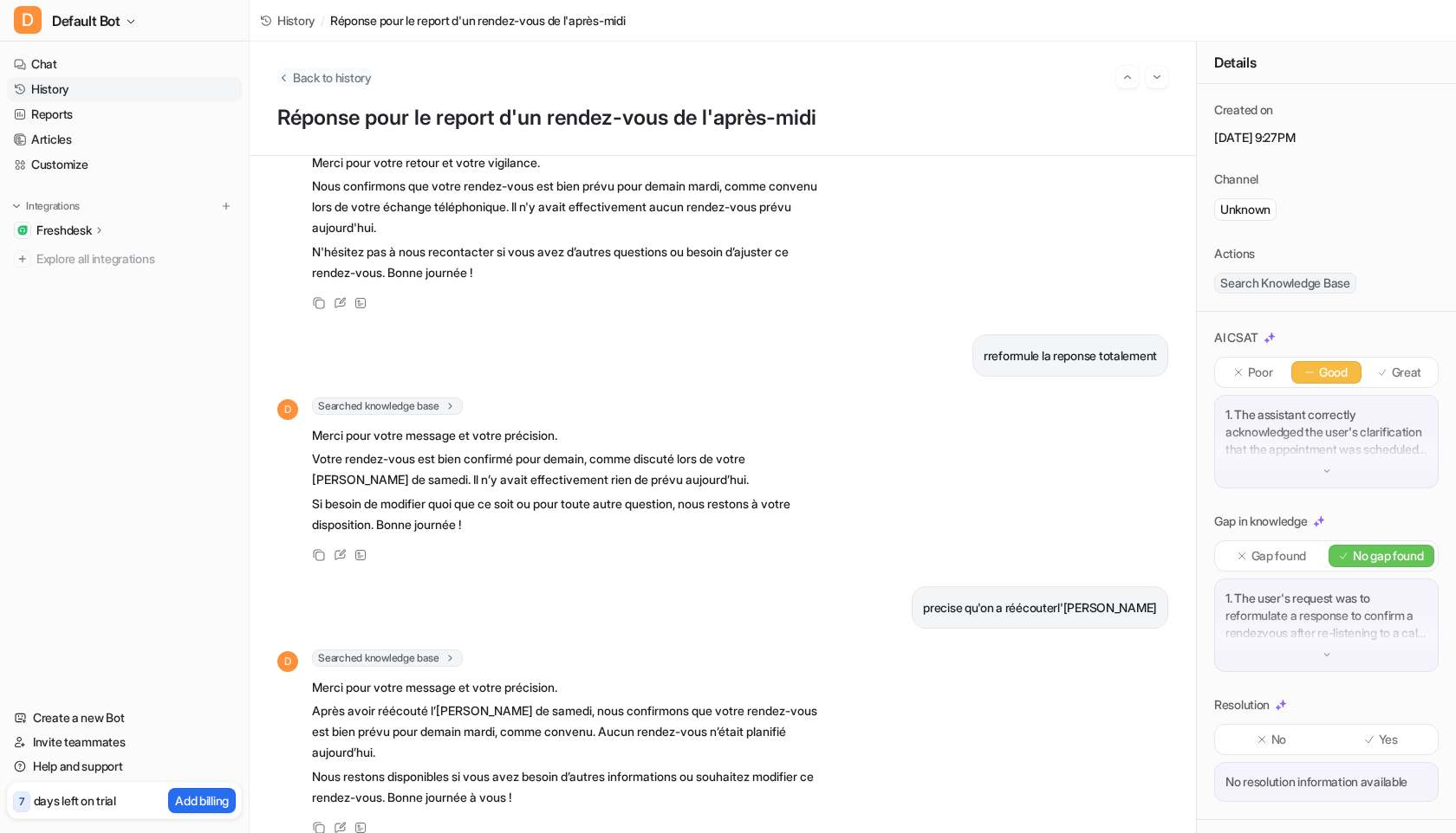
click at [318, 69] on span "Back to history" at bounding box center [332, 77] width 79 height 18
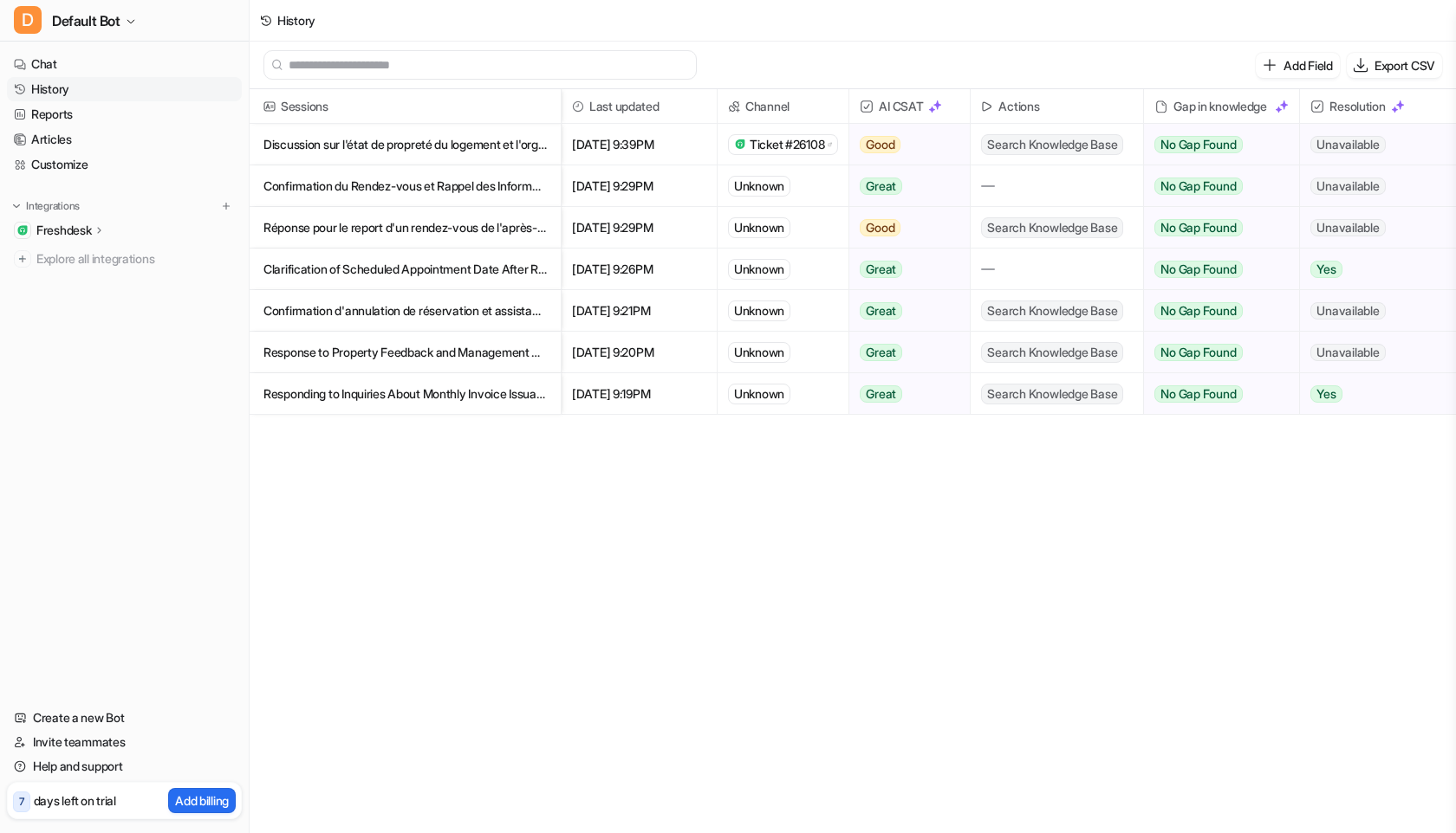
click at [312, 74] on input "text" at bounding box center [488, 65] width 399 height 28
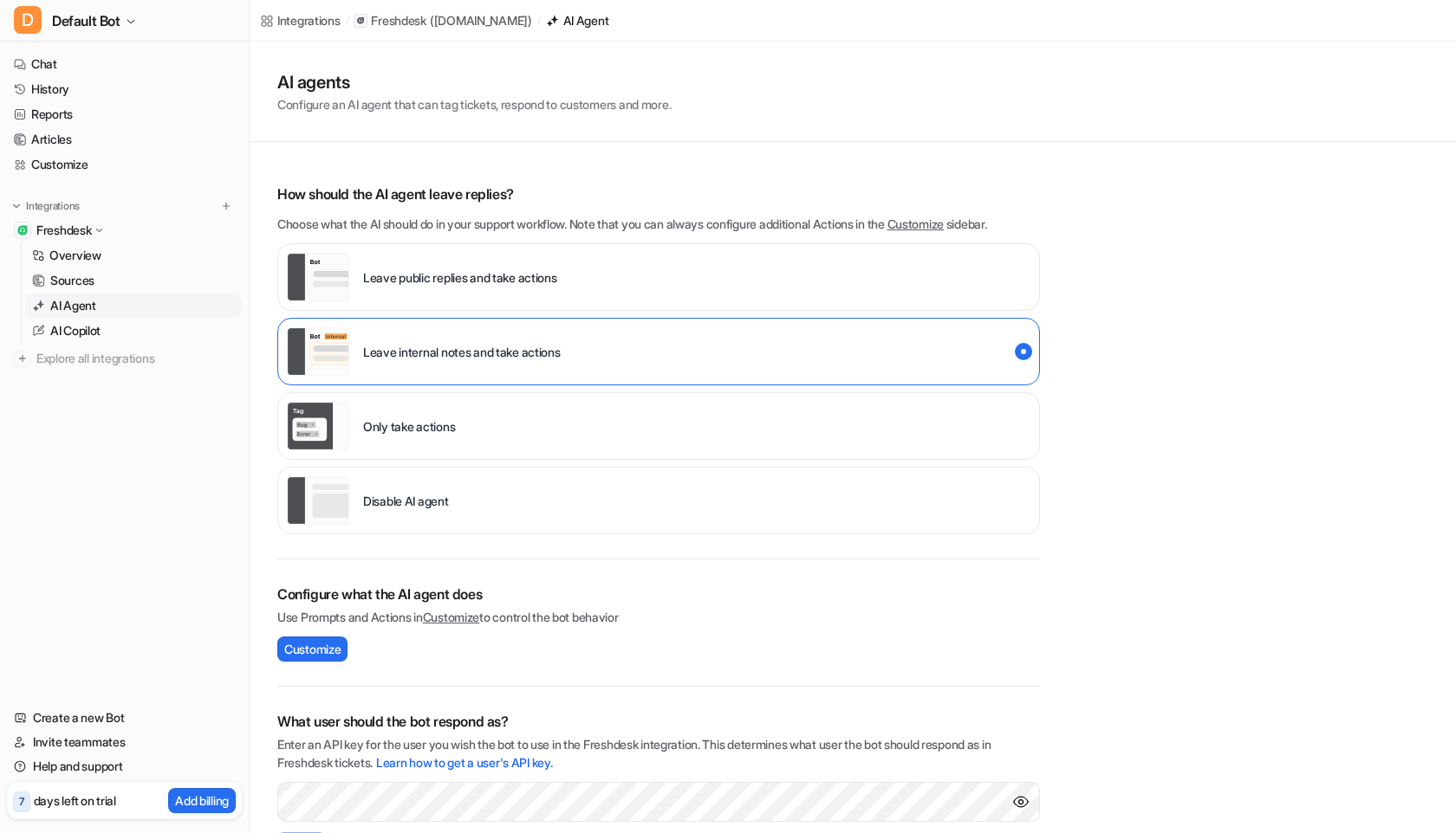
scroll to position [176, 0]
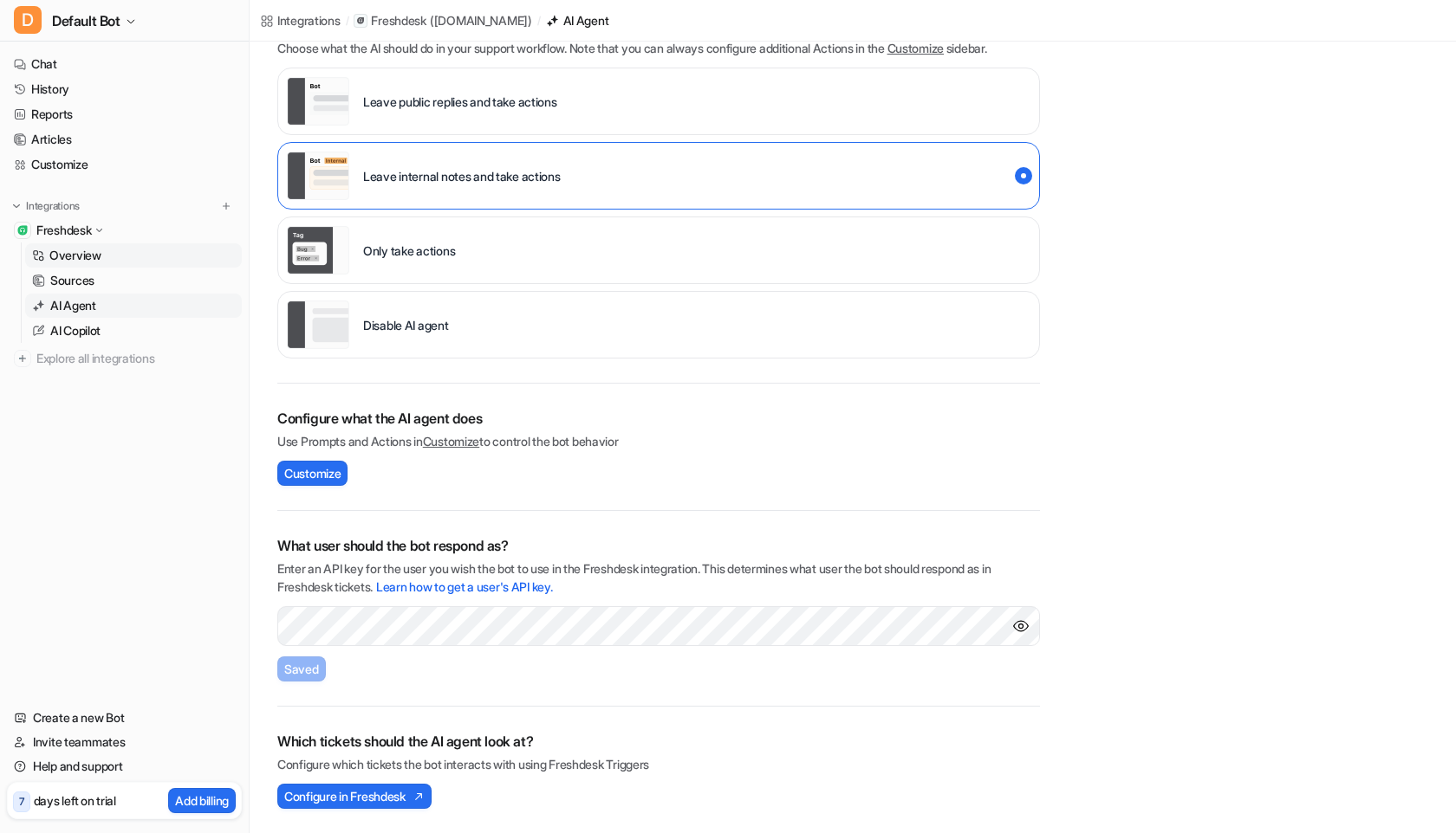
click at [108, 253] on link "Overview" at bounding box center [133, 254] width 216 height 24
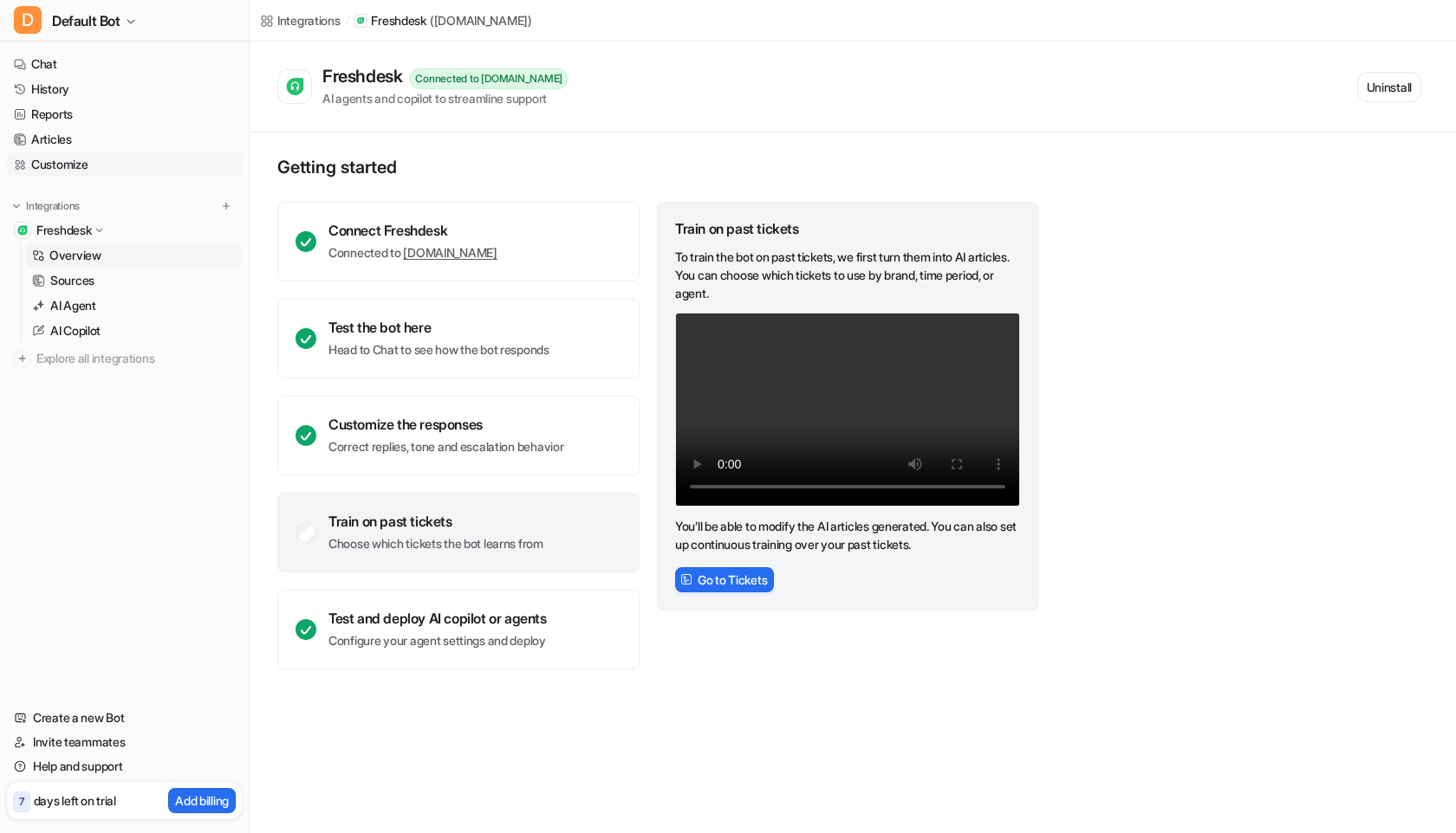
click at [87, 157] on link "Customize" at bounding box center [124, 164] width 235 height 24
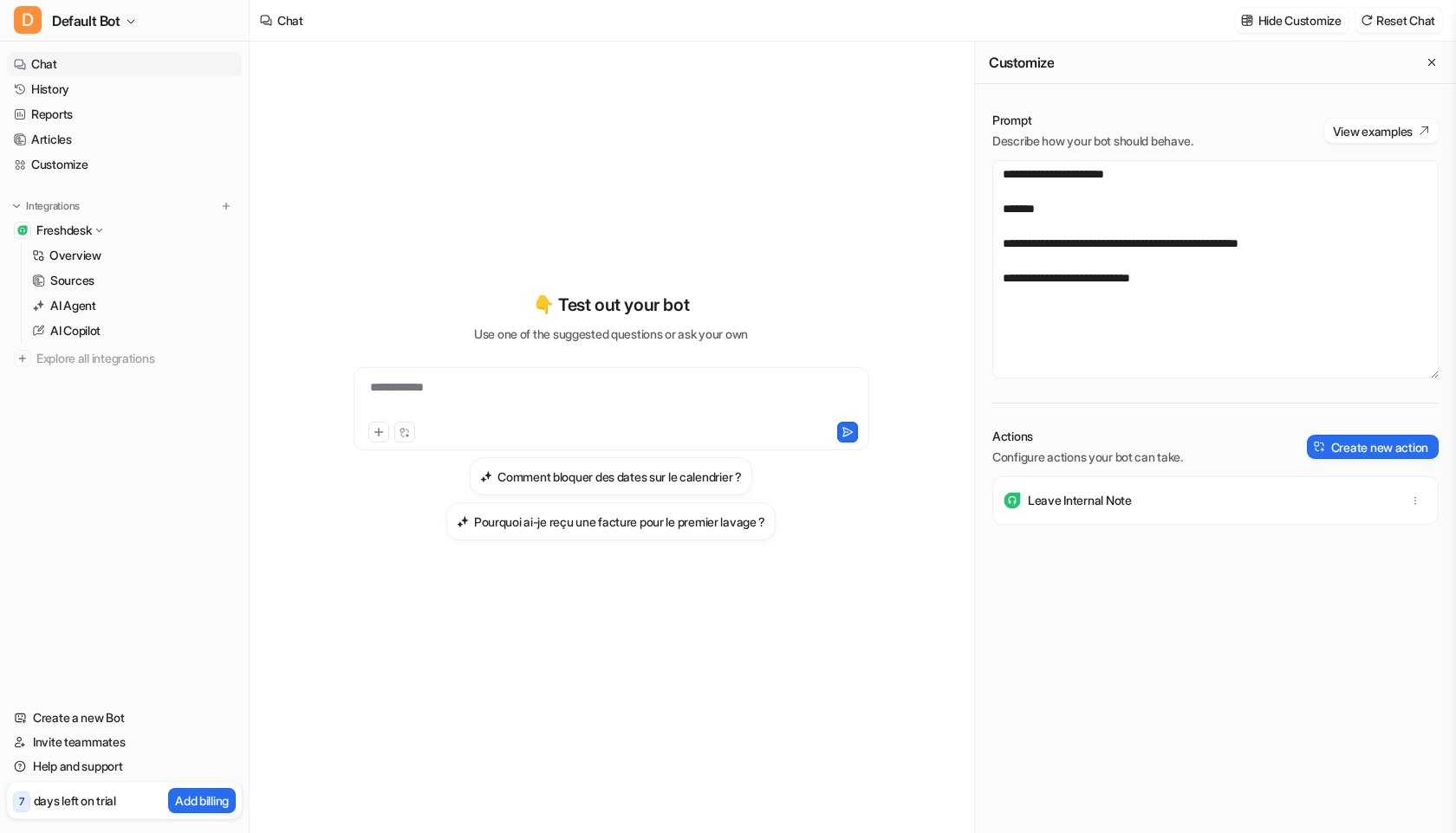
click at [1392, 493] on div "Leave Internal Note" at bounding box center [1216, 500] width 431 height 49
click at [1423, 499] on button "button" at bounding box center [1415, 500] width 24 height 24
click at [81, 80] on link "History" at bounding box center [124, 89] width 235 height 24
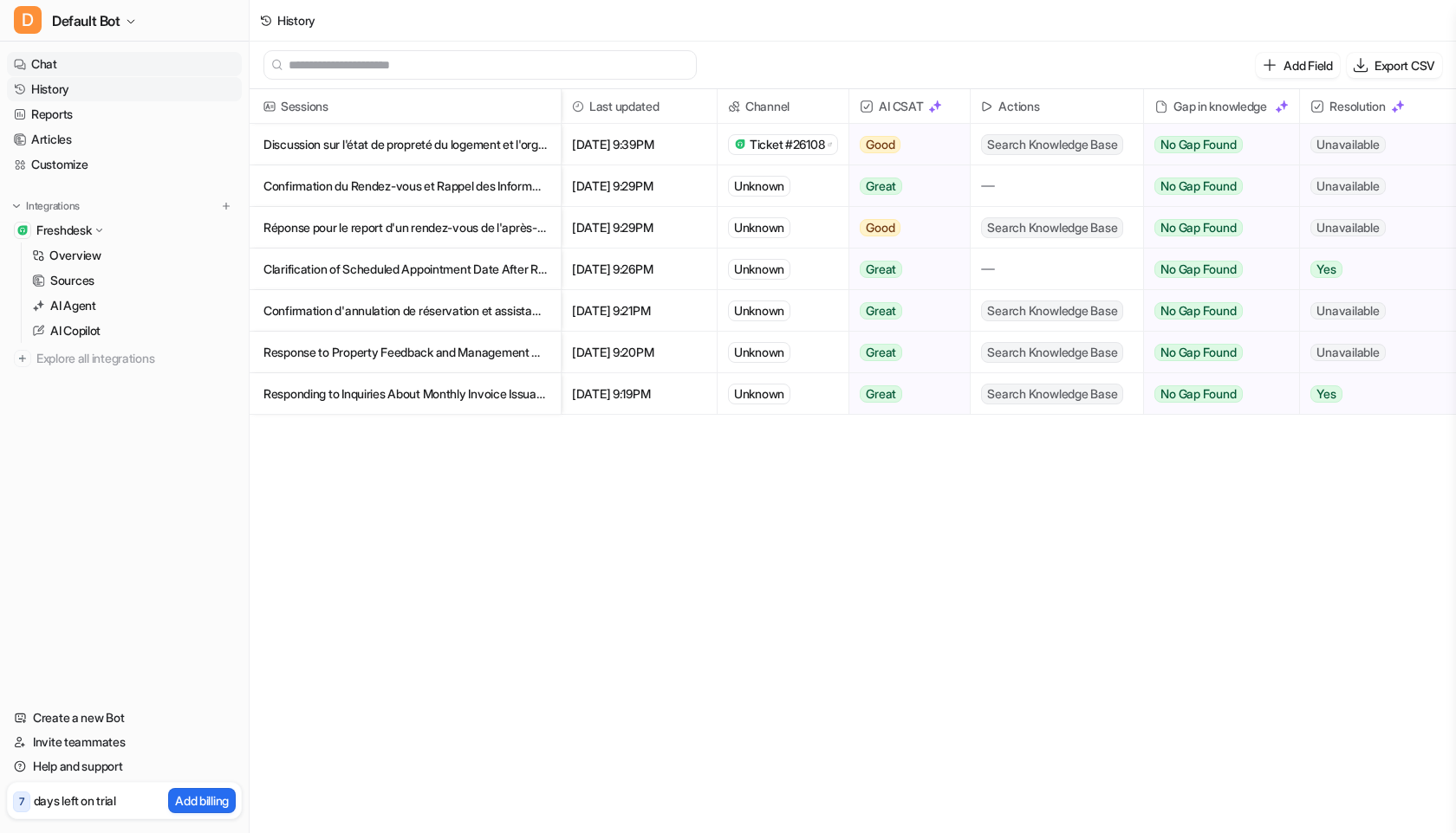
click at [79, 56] on link "Chat" at bounding box center [124, 64] width 235 height 24
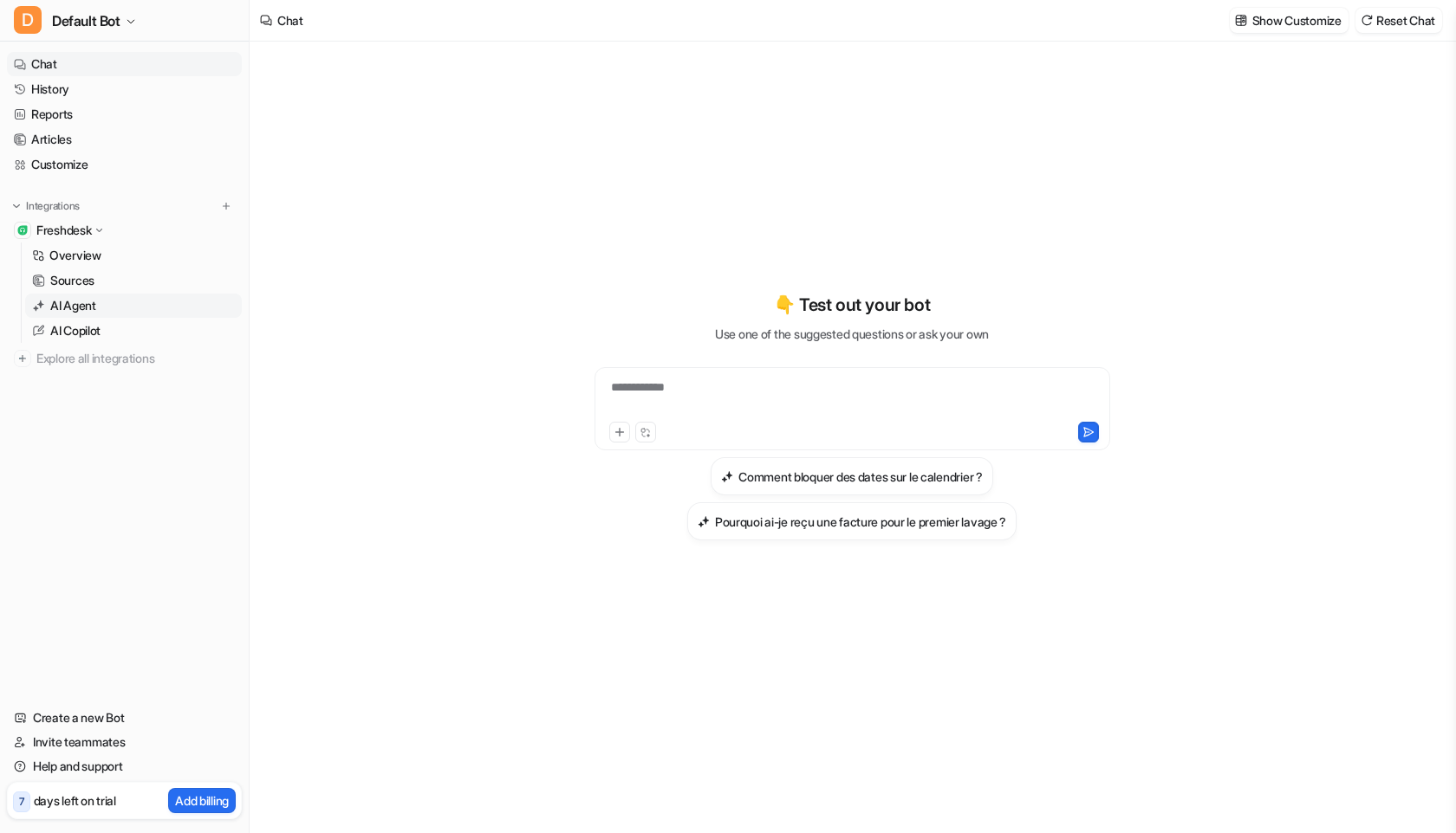
click at [87, 309] on p "AI Agent" at bounding box center [73, 306] width 46 height 17
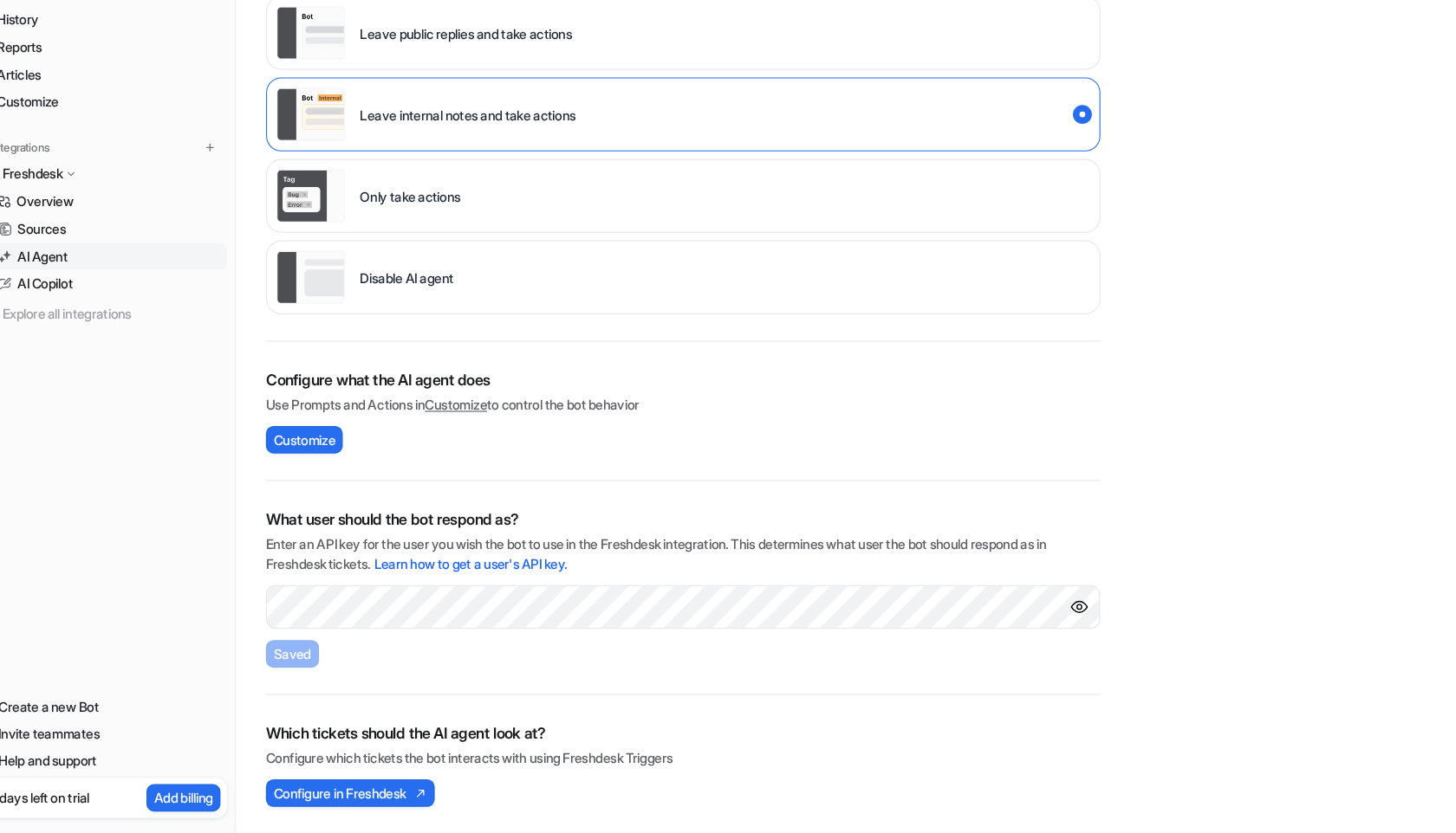
scroll to position [176, 0]
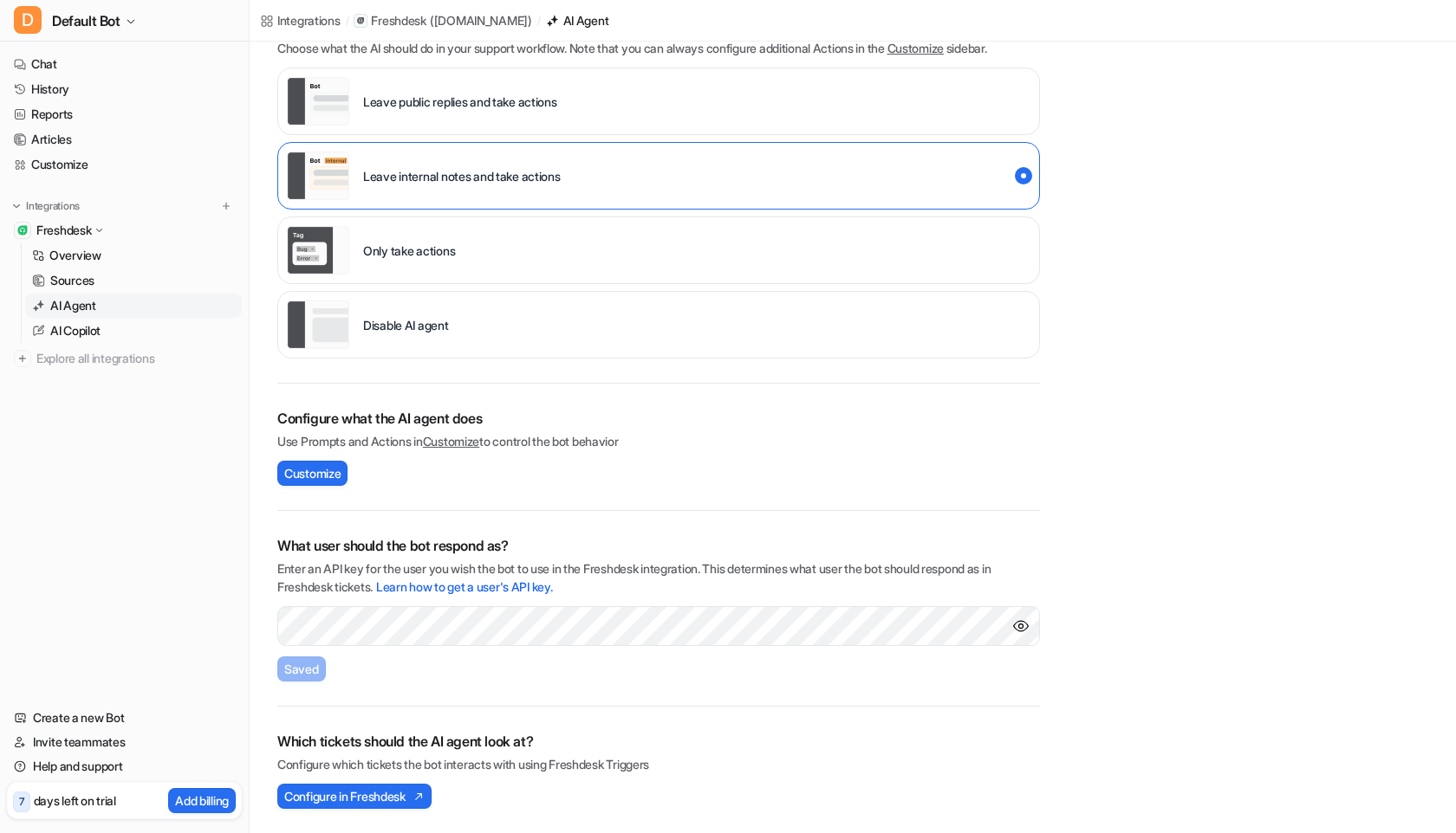
click at [455, 440] on link "Customize" at bounding box center [451, 440] width 56 height 14
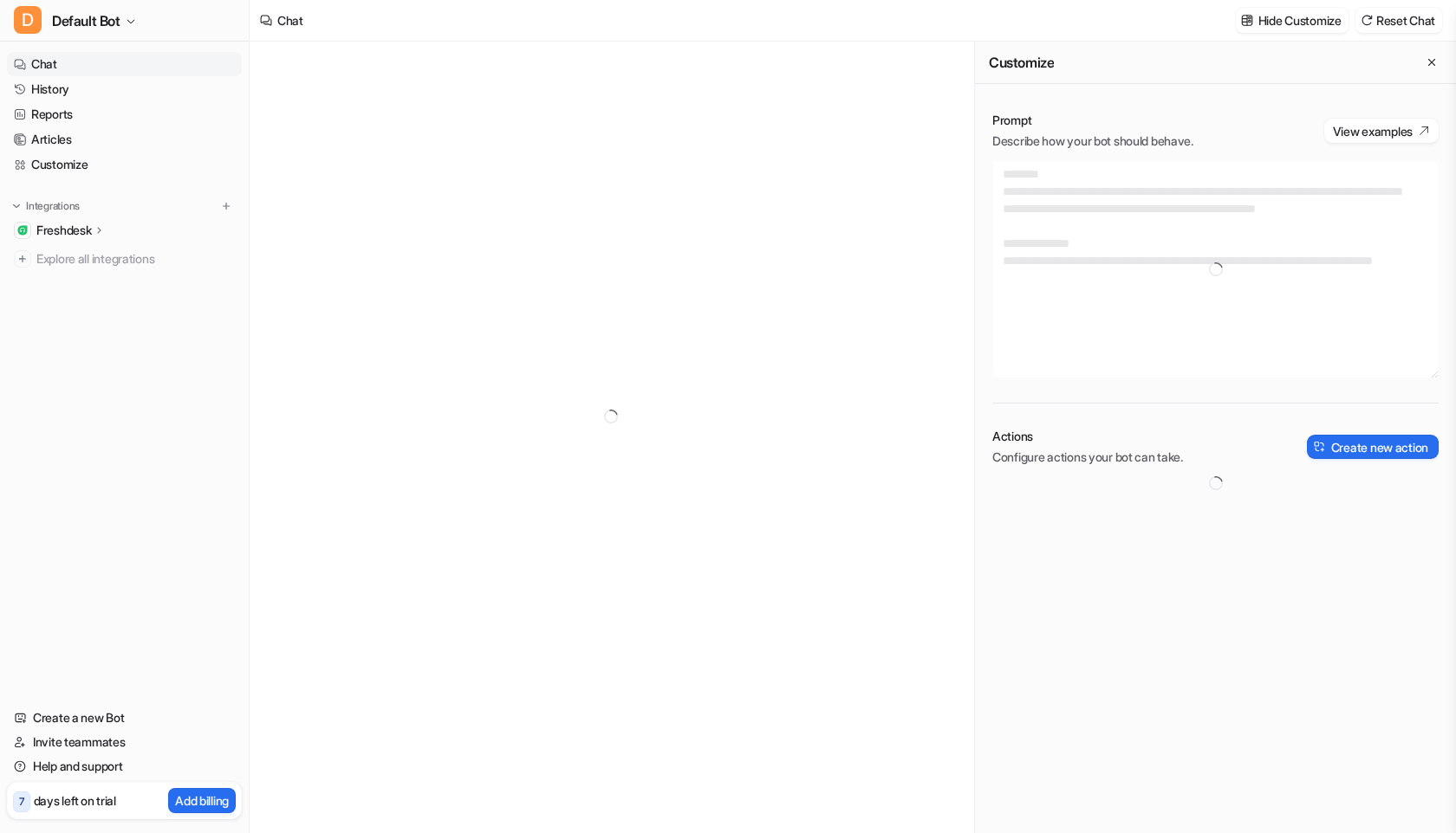
type textarea "**********"
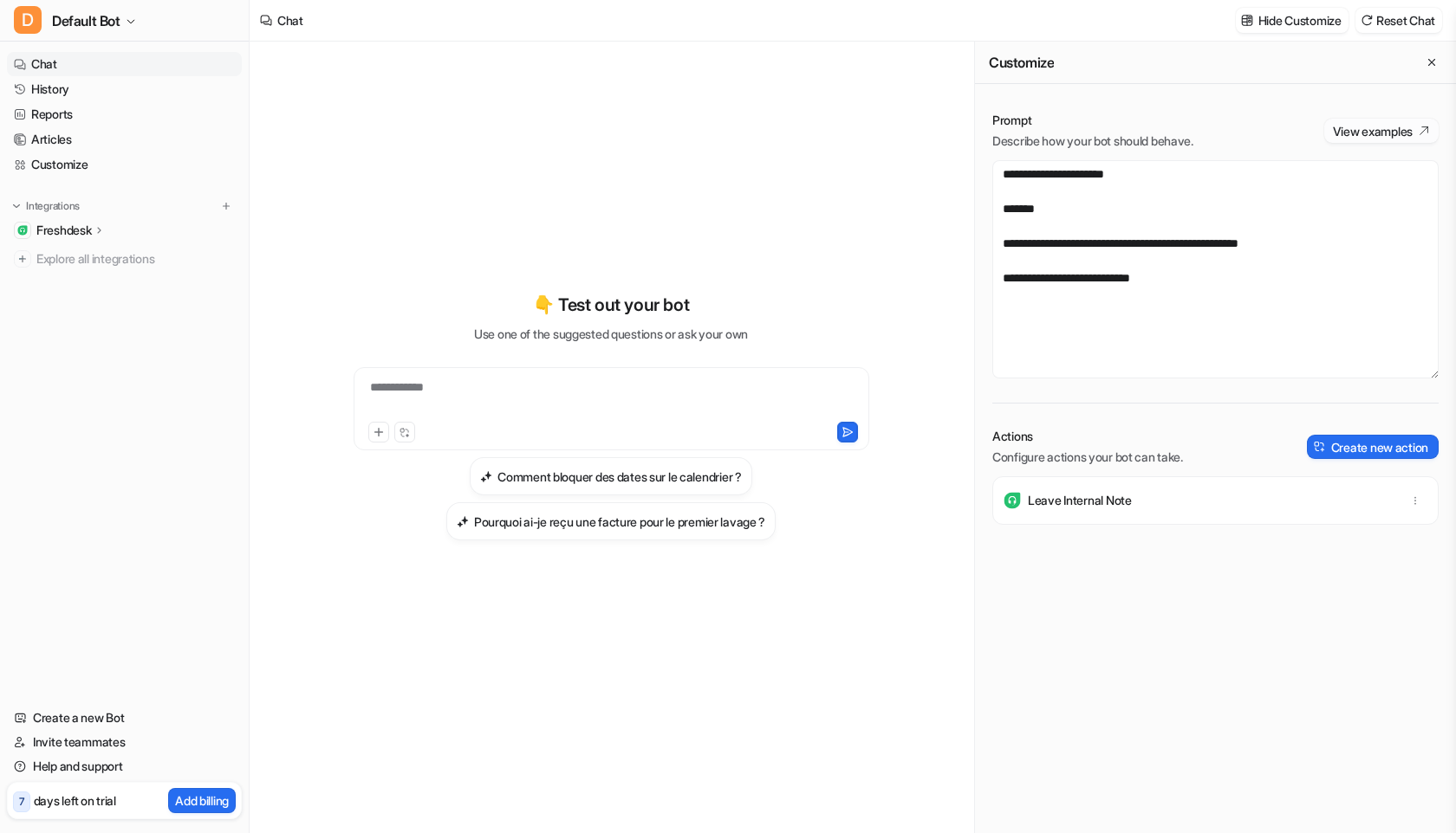
click at [1397, 131] on button "View examples" at bounding box center [1382, 131] width 114 height 24
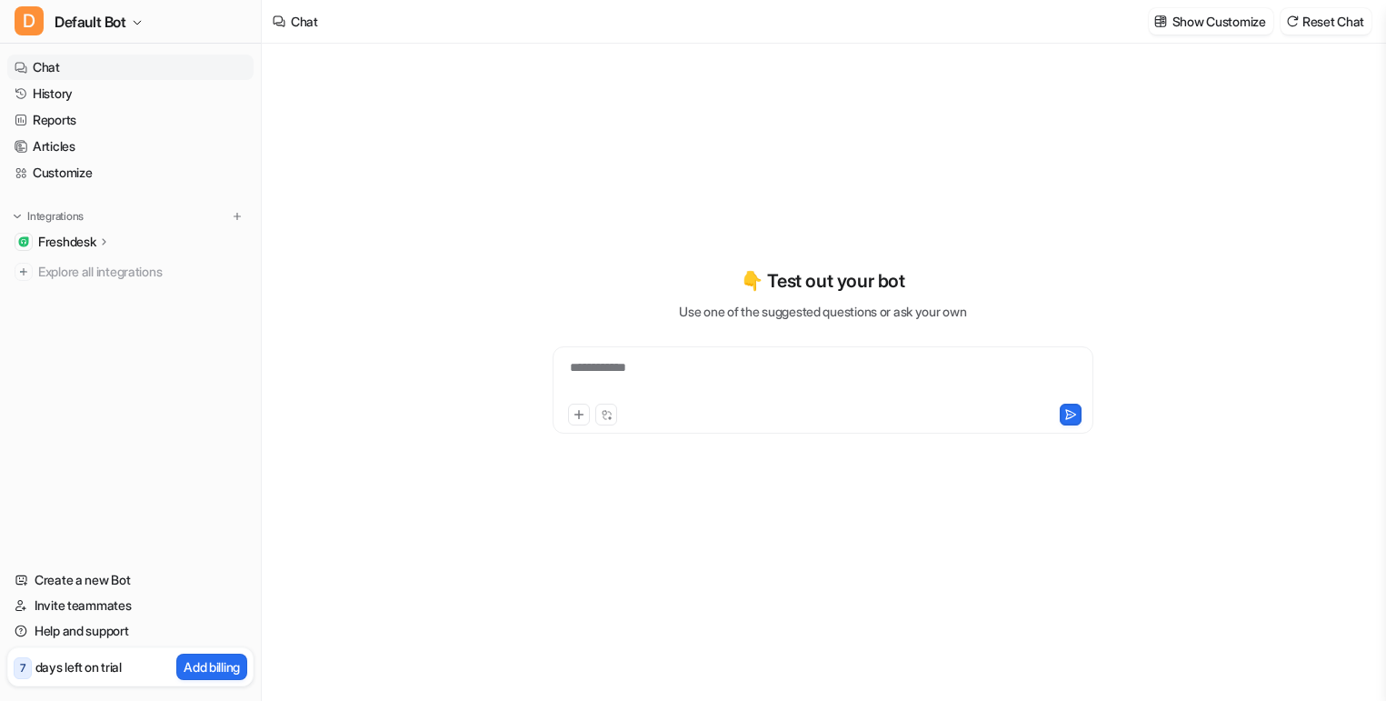
type textarea "**********"
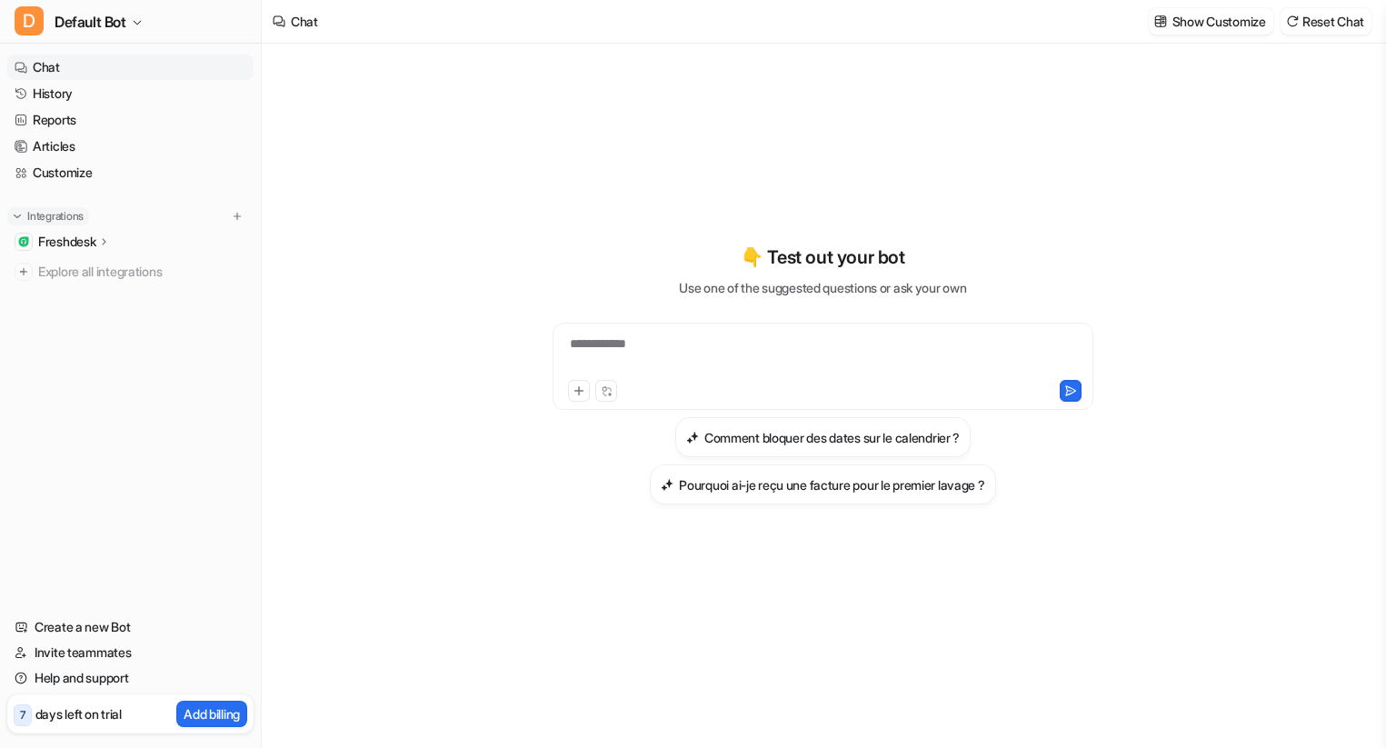
click at [66, 217] on p "Integrations" at bounding box center [55, 216] width 56 height 15
click at [66, 257] on nav "Chat History Reports Articles Customize Integrations Freshdesk Overview Sources…" at bounding box center [130, 323] width 261 height 553
click at [72, 214] on p "Integrations" at bounding box center [55, 216] width 56 height 15
click at [72, 239] on p "Freshdesk" at bounding box center [66, 242] width 57 height 18
click at [80, 267] on p "Overview" at bounding box center [79, 268] width 55 height 18
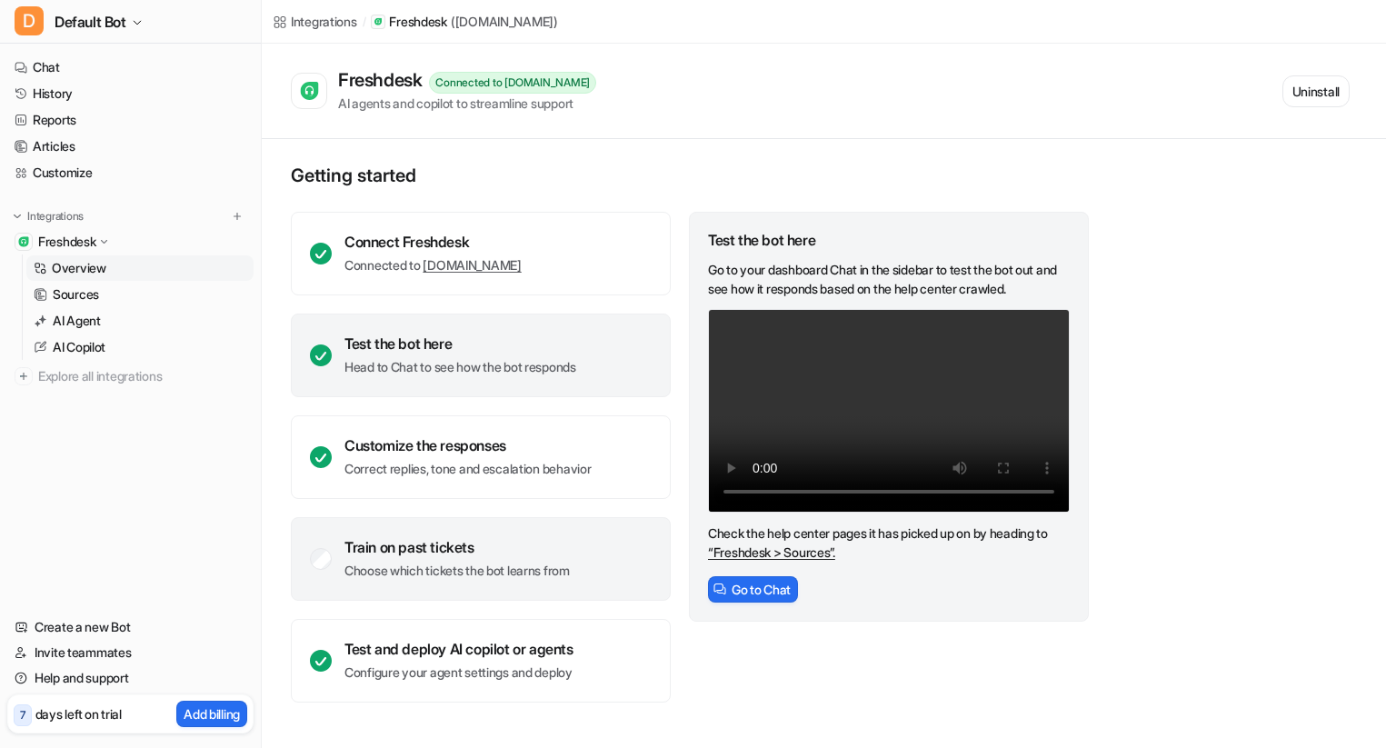
click at [397, 578] on p "Choose which tickets the bot learns from" at bounding box center [456, 571] width 225 height 18
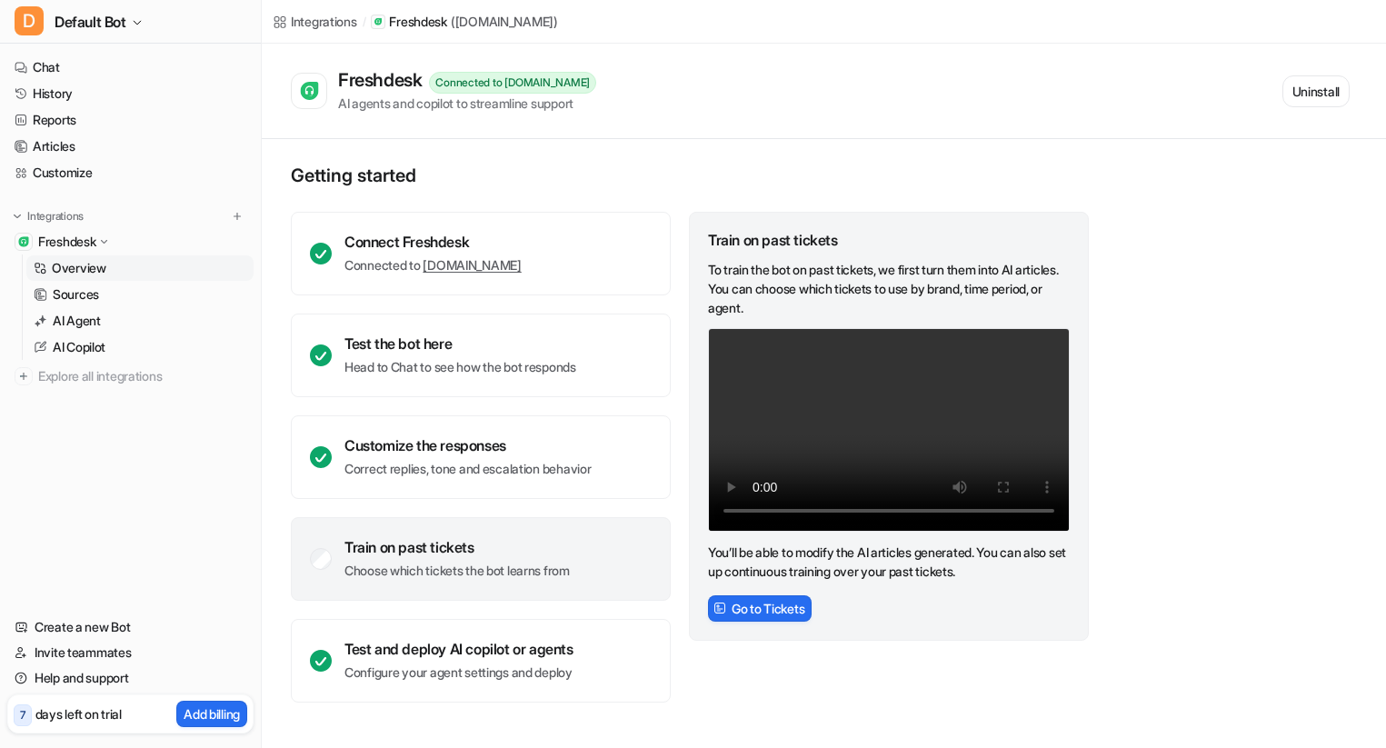
click at [379, 557] on div "Train on past tickets Choose which tickets the bot learns from" at bounding box center [456, 559] width 225 height 42
click at [762, 612] on button "Go to Tickets" at bounding box center [760, 608] width 104 height 26
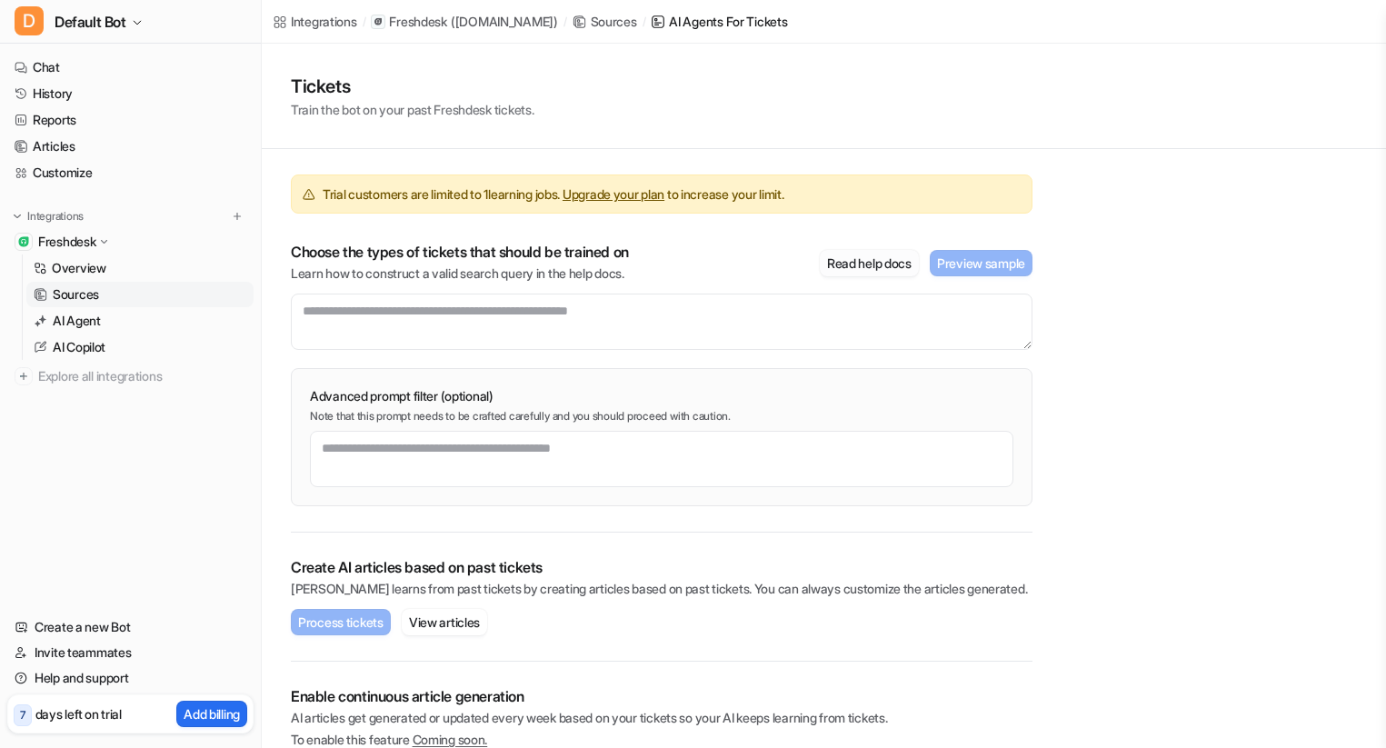
click at [886, 264] on button "Read help docs" at bounding box center [869, 263] width 99 height 26
click at [488, 311] on textarea at bounding box center [662, 322] width 742 height 56
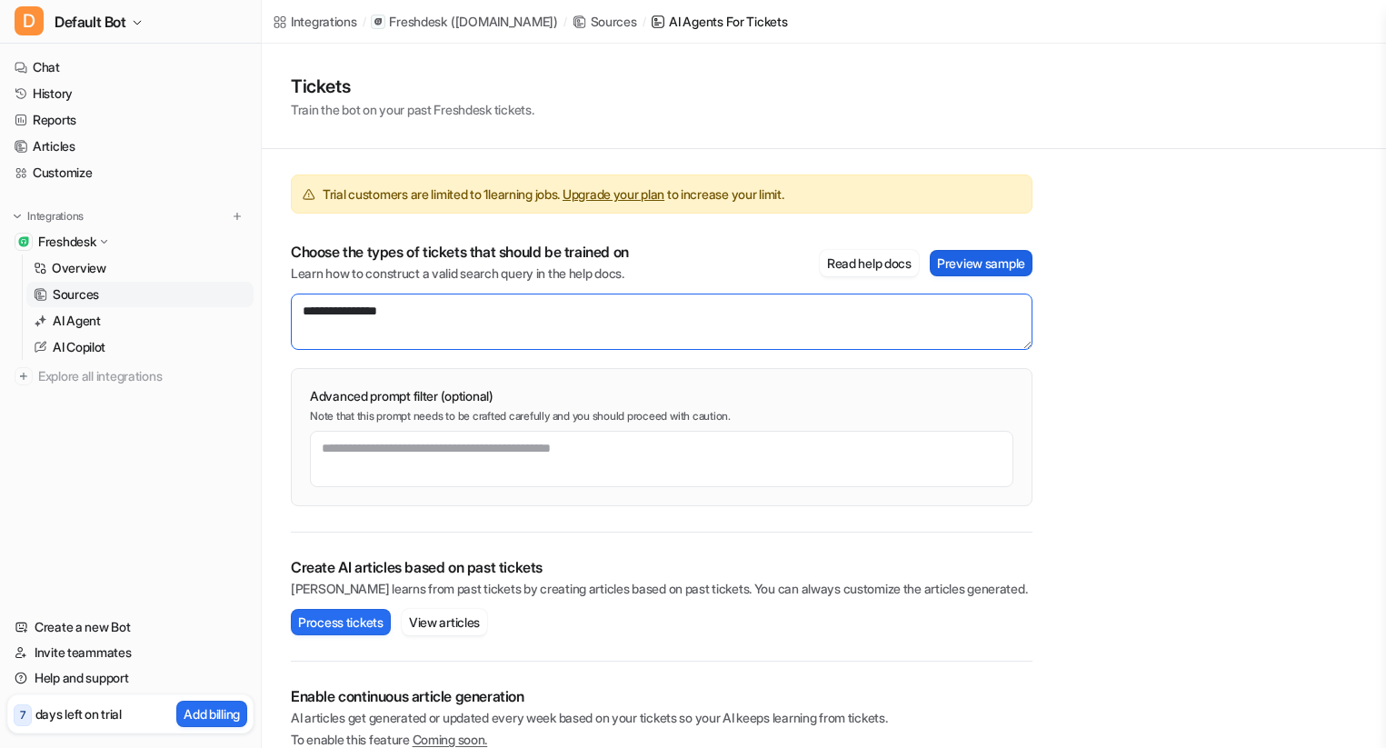
type textarea "**********"
click at [973, 267] on button "Preview sample" at bounding box center [981, 263] width 103 height 26
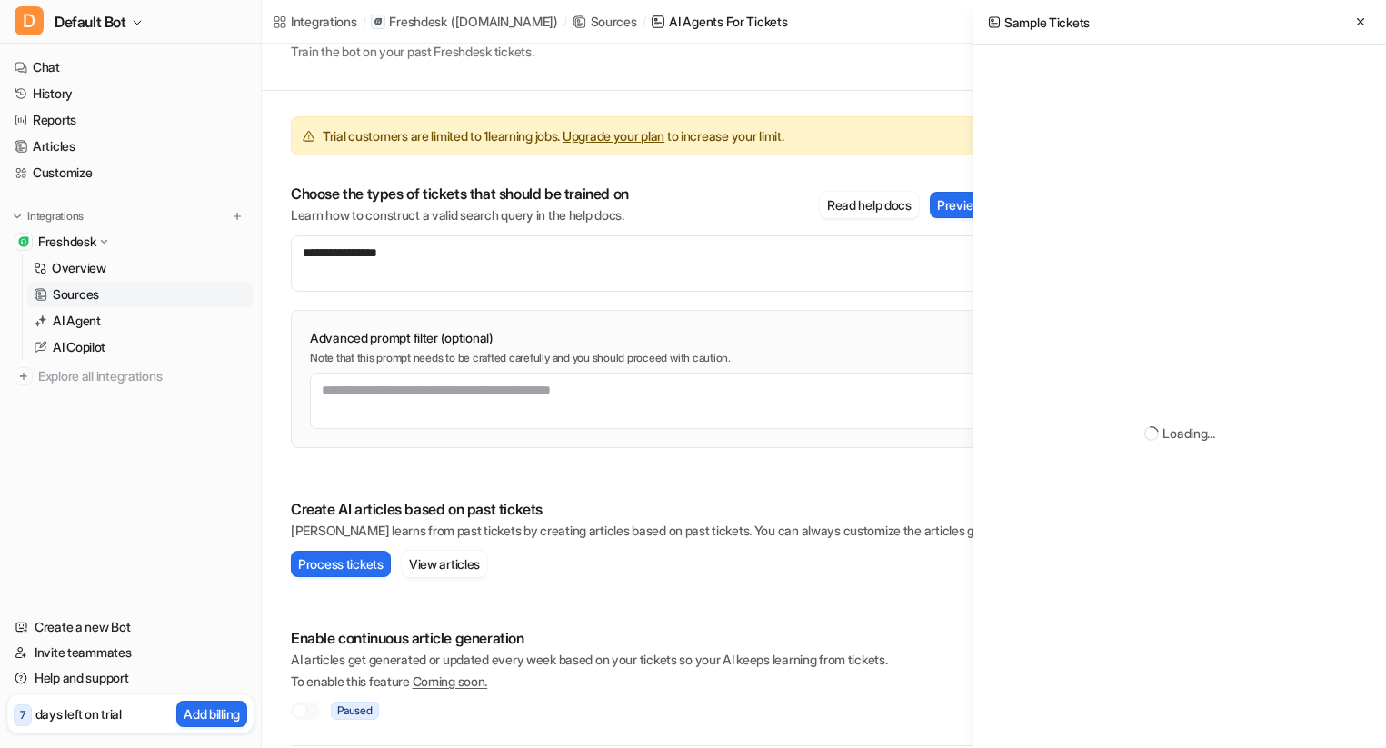
scroll to position [55, 0]
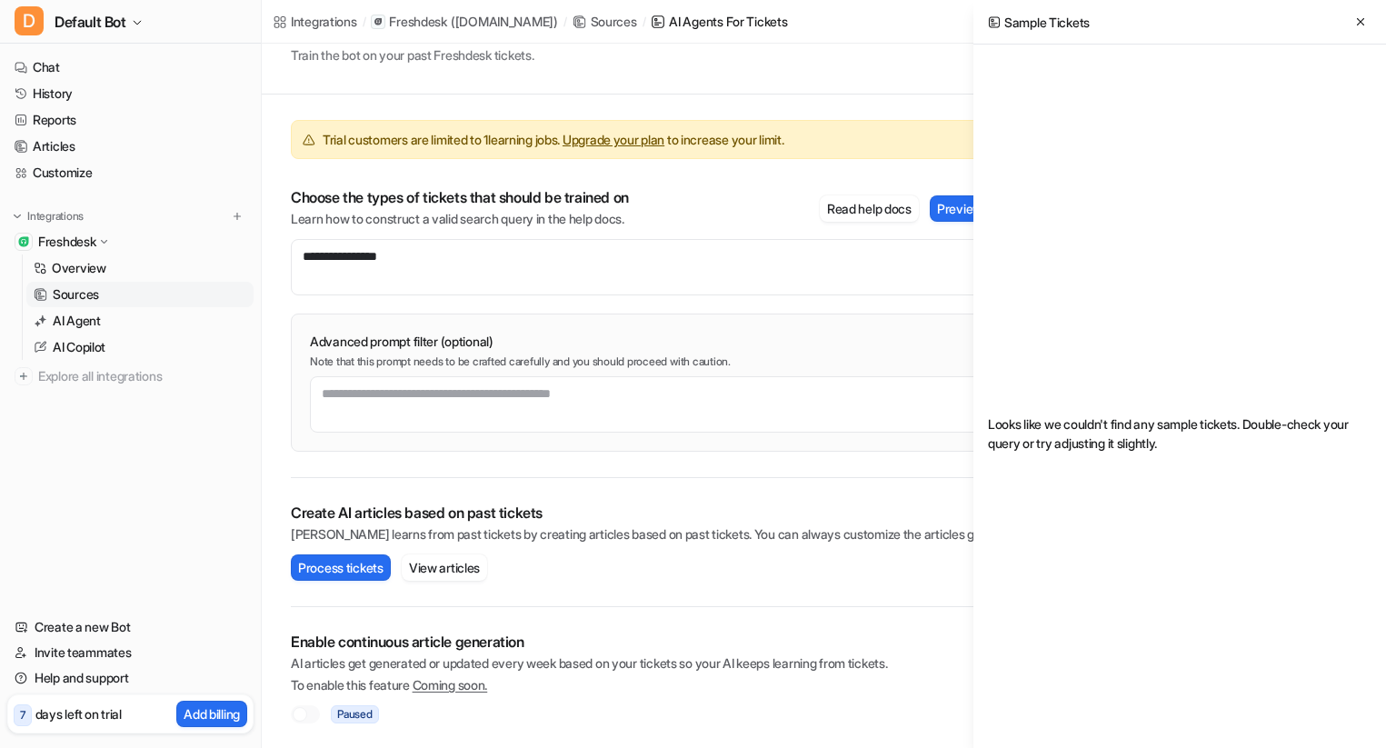
click at [1025, 298] on div "Looks like we couldn't find any sample tickets. Double-check your query or try …" at bounding box center [1180, 433] width 384 height 748
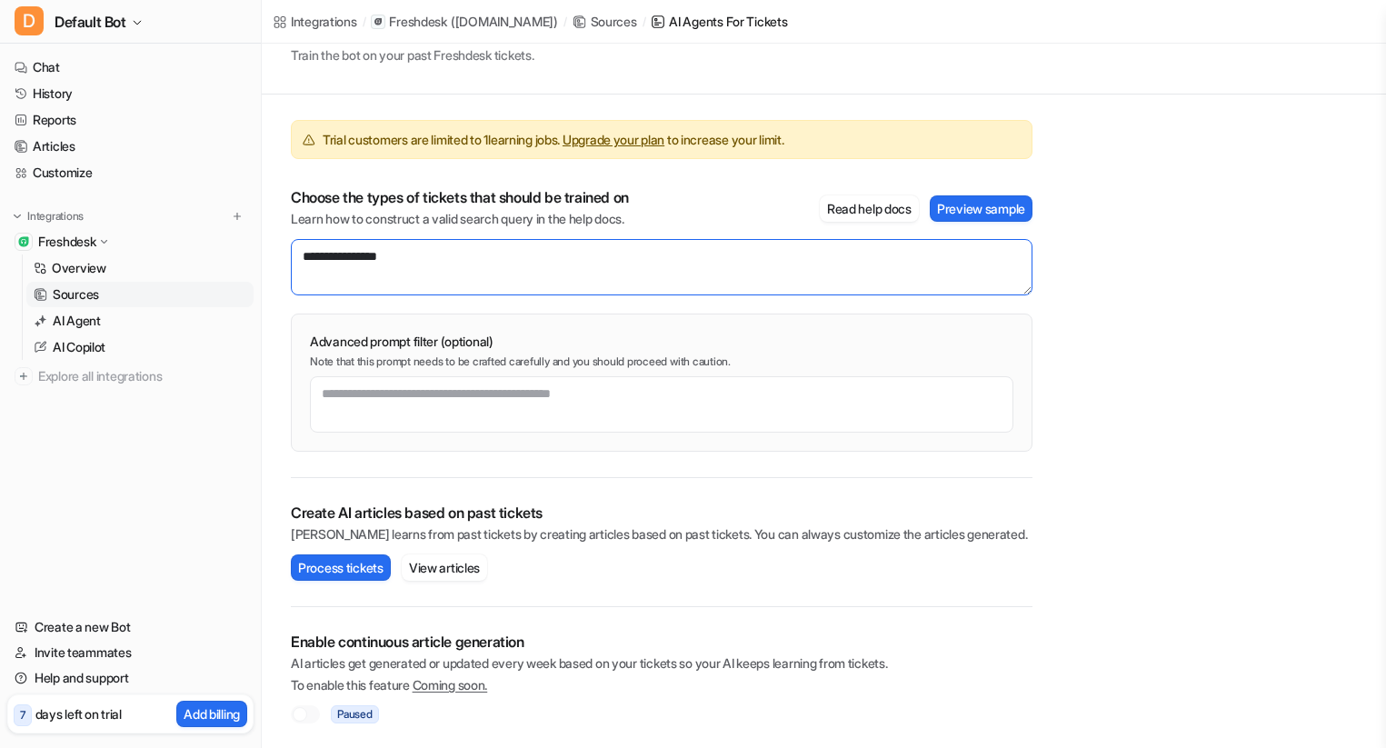
click at [504, 260] on textarea "**********" at bounding box center [662, 267] width 742 height 56
click at [463, 257] on textarea "**********" at bounding box center [662, 267] width 742 height 56
type textarea "**********"
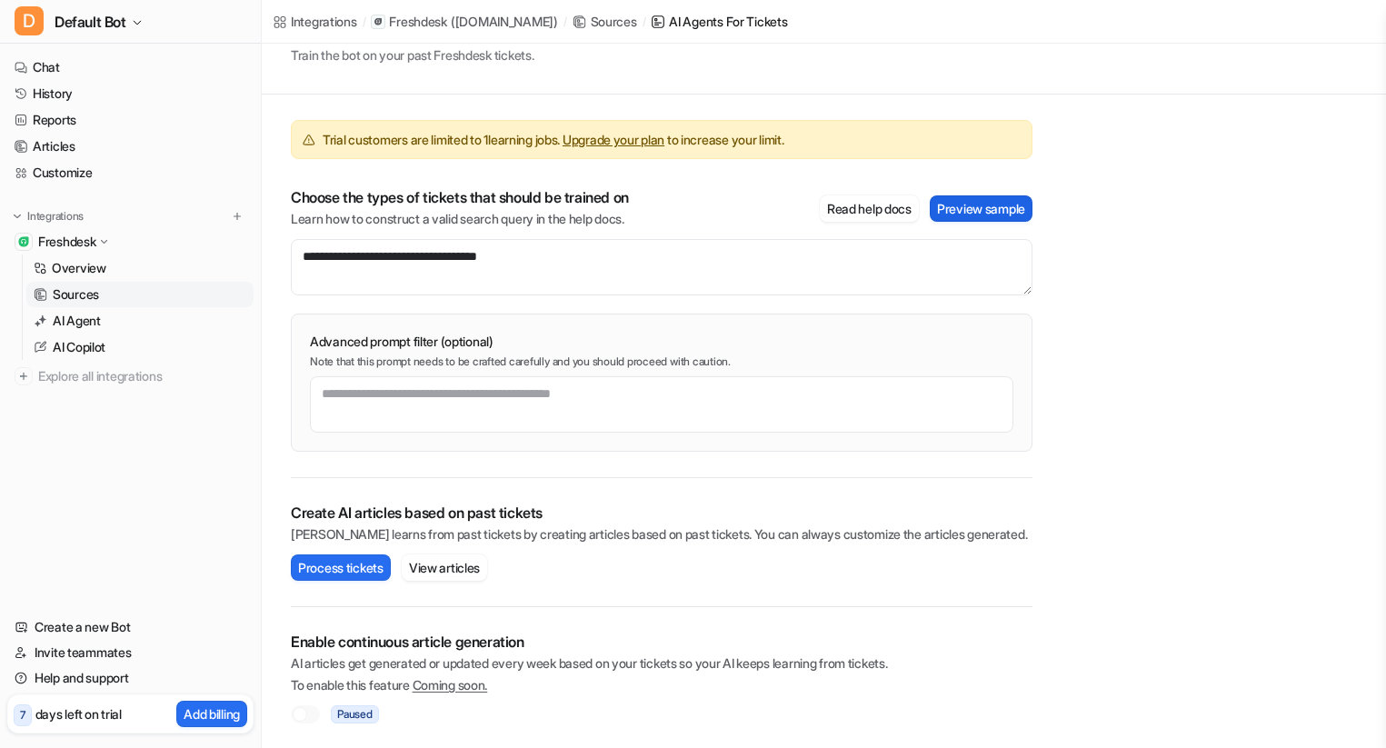
click at [964, 204] on button "Preview sample" at bounding box center [981, 208] width 103 height 26
click at [888, 203] on button "Read help docs" at bounding box center [869, 208] width 99 height 26
click at [452, 231] on div "**********" at bounding box center [662, 241] width 742 height 107
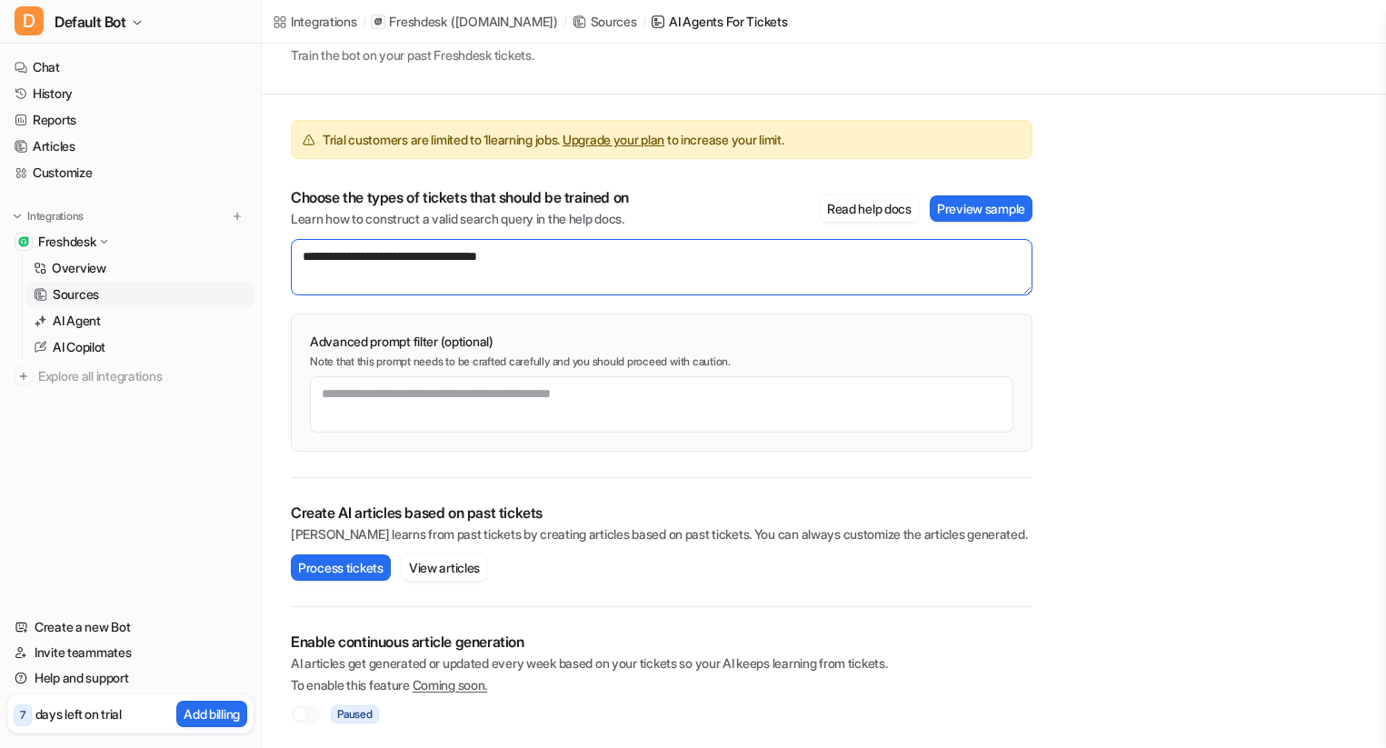
click at [443, 277] on textarea "**********" at bounding box center [662, 267] width 742 height 56
click at [443, 276] on textarea "**********" at bounding box center [662, 267] width 742 height 56
drag, startPoint x: 355, startPoint y: 255, endPoint x: 709, endPoint y: 274, distance: 354.0
click at [709, 274] on textarea "**********" at bounding box center [662, 267] width 742 height 56
type textarea "**********"
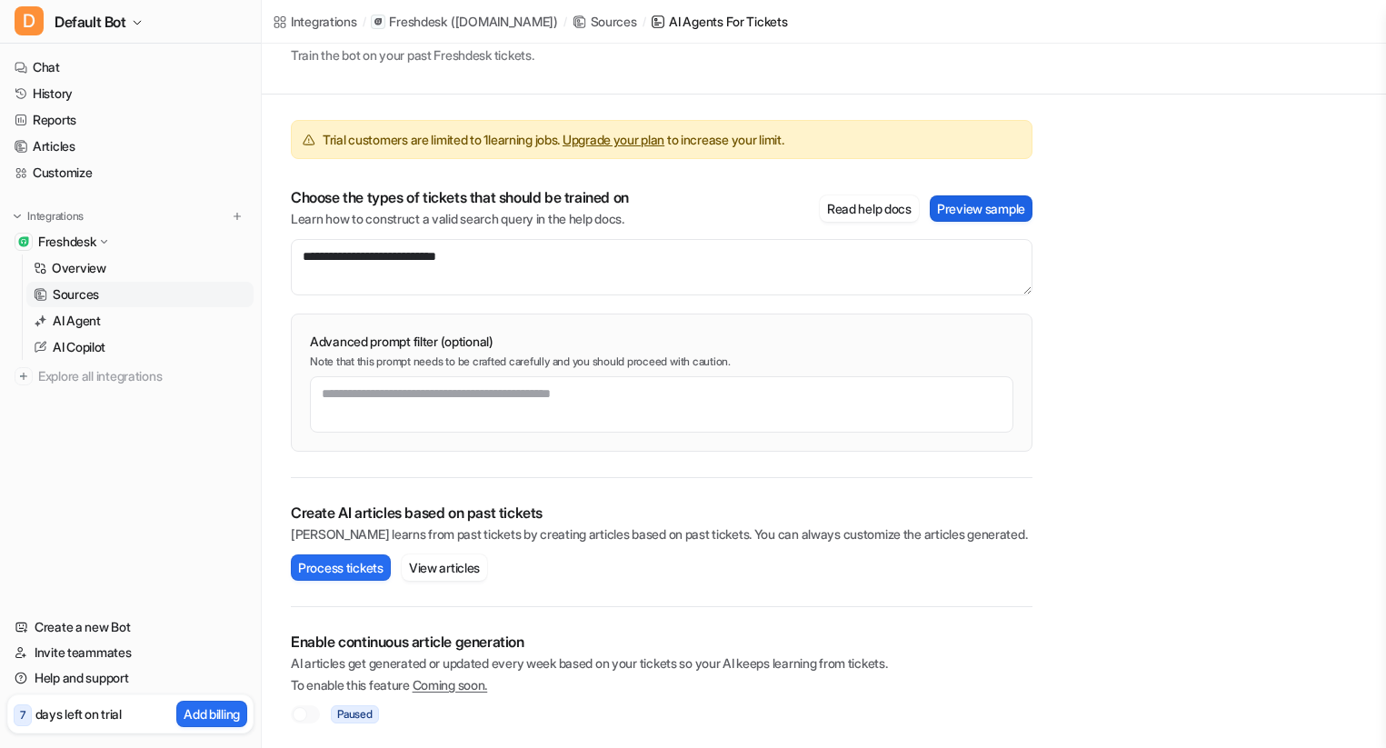
click at [1005, 197] on button "Preview sample" at bounding box center [981, 208] width 103 height 26
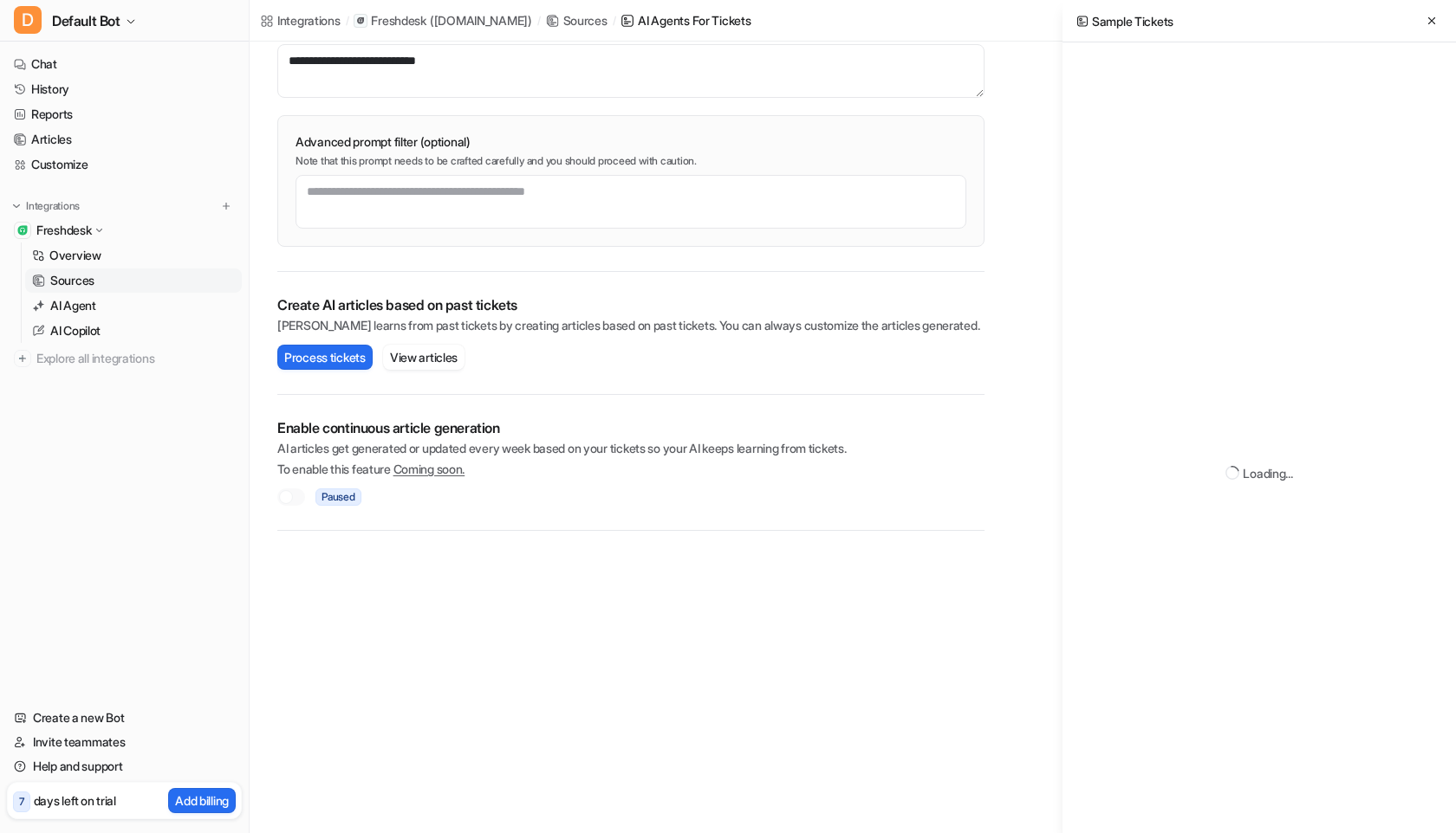
scroll to position [0, 0]
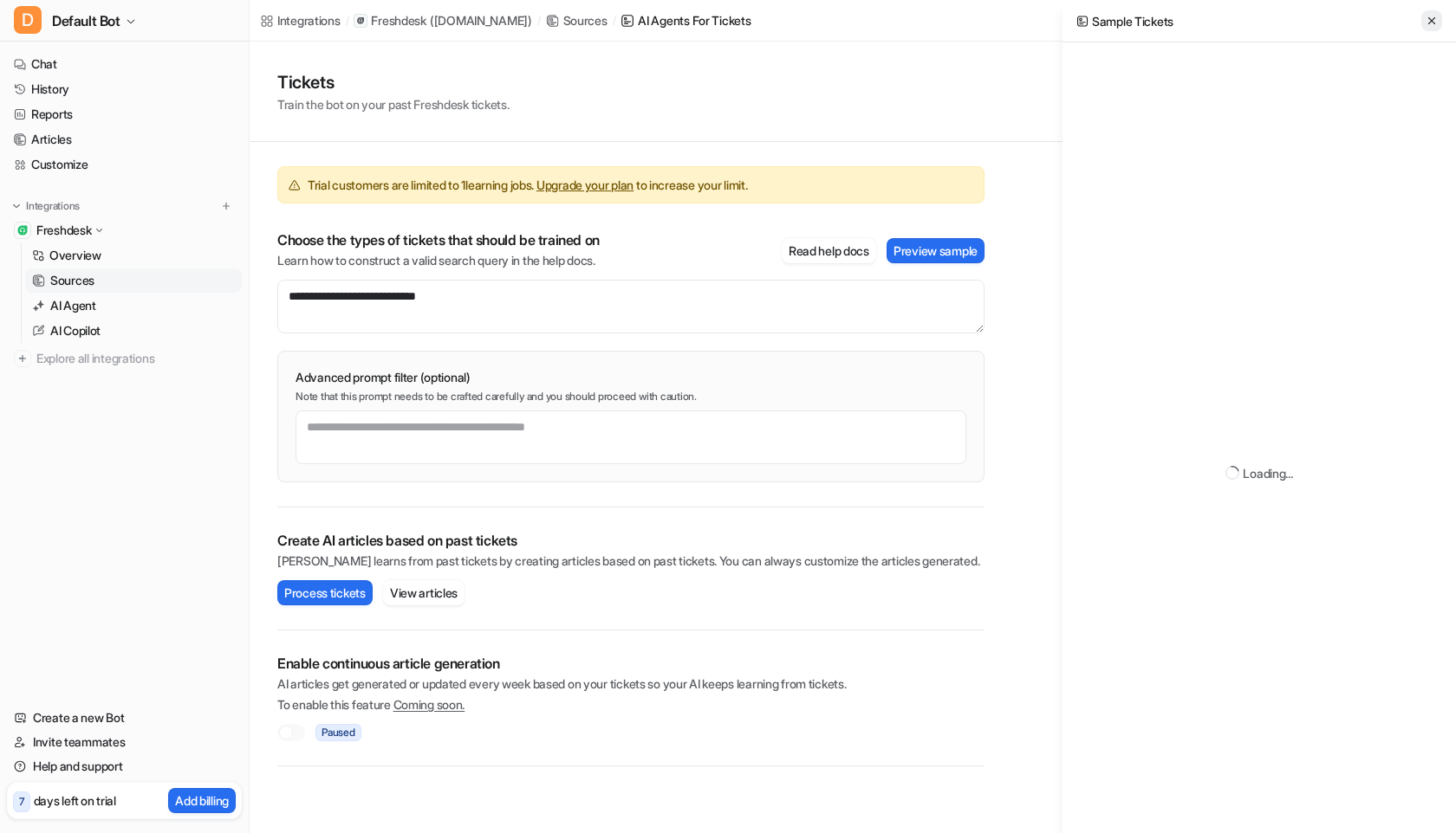
click at [1321, 14] on icon at bounding box center [1431, 20] width 12 height 12
click at [930, 248] on button "Preview sample" at bounding box center [935, 251] width 98 height 25
click at [536, 261] on p "Learn how to construct a valid search query in the help docs." at bounding box center [439, 260] width 322 height 17
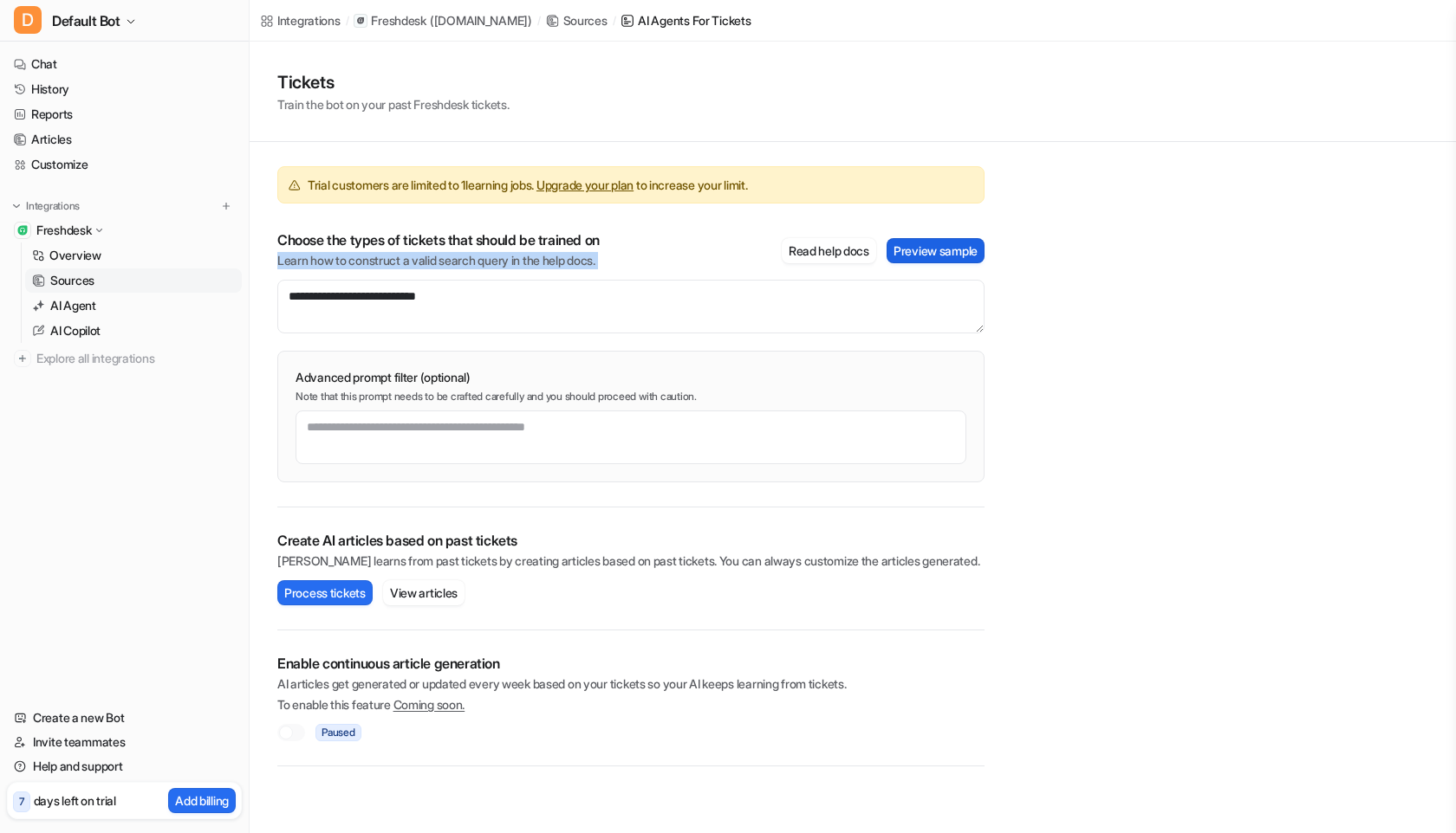
click at [949, 248] on button "Preview sample" at bounding box center [935, 251] width 98 height 25
click at [1202, 437] on div "Loading..." at bounding box center [1260, 473] width 366 height 833
click at [441, 594] on button "View articles" at bounding box center [423, 593] width 81 height 25
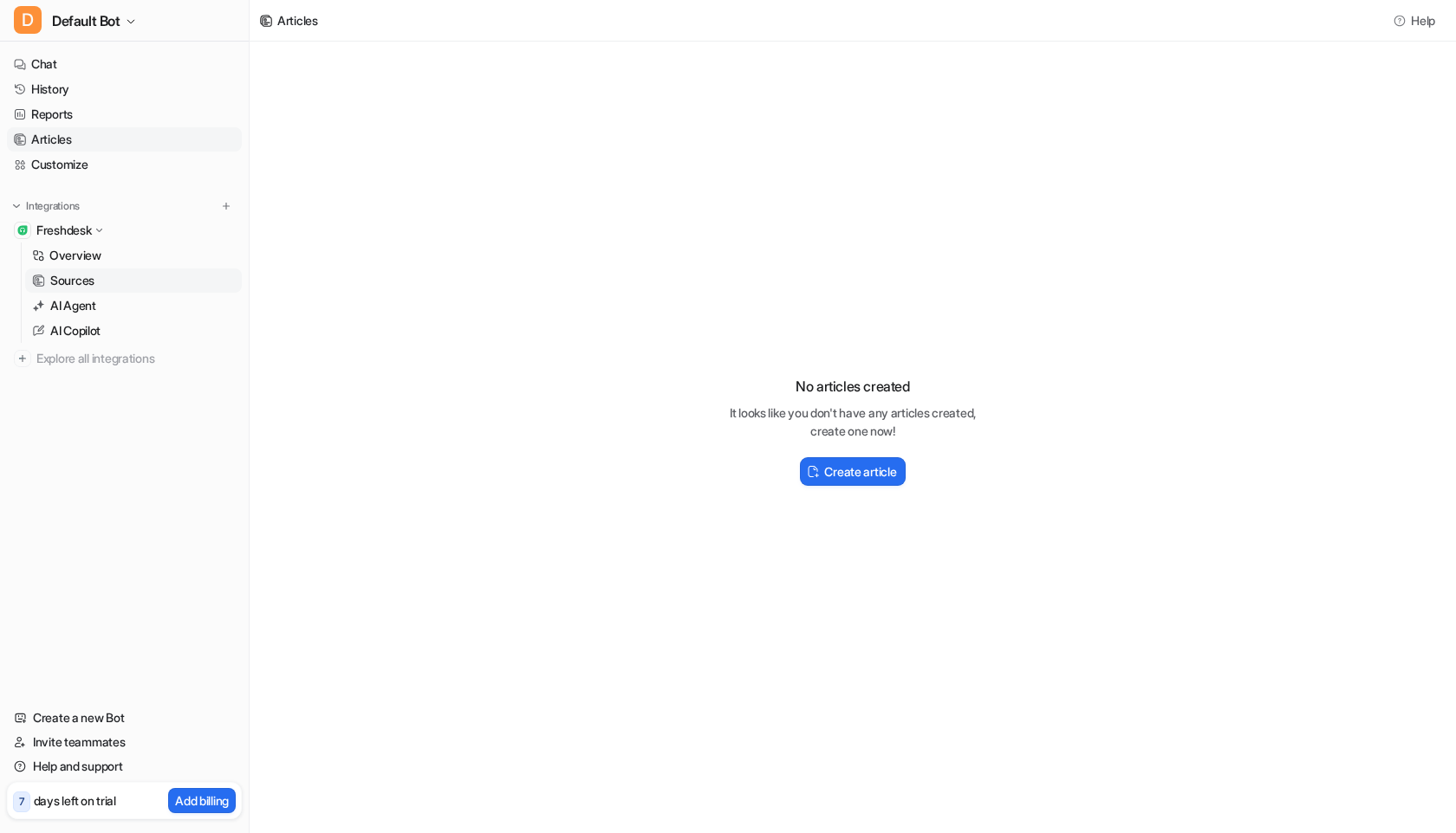
click at [68, 285] on p "Sources" at bounding box center [72, 280] width 44 height 17
click at [68, 310] on p "AI Agent" at bounding box center [73, 306] width 46 height 17
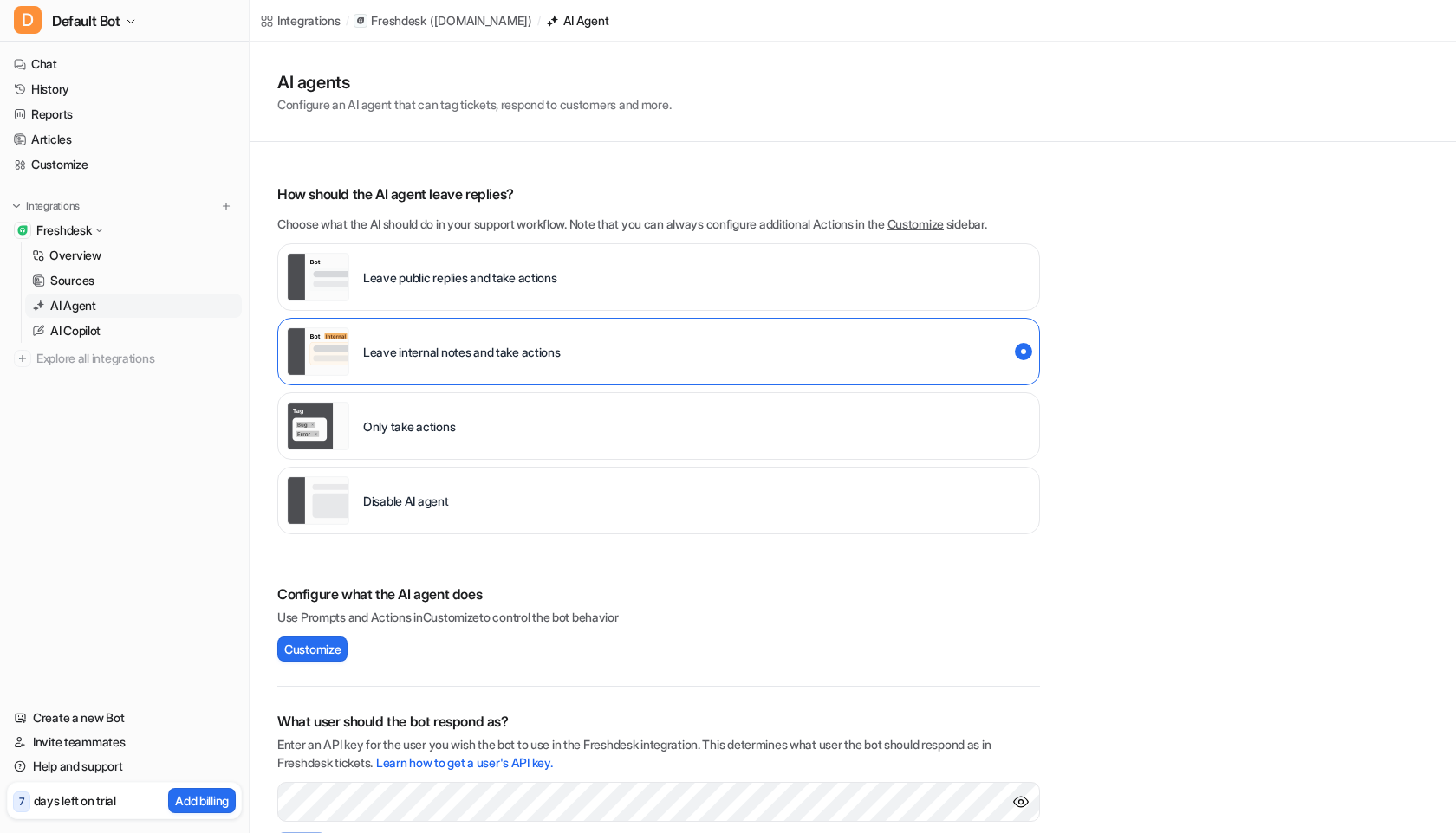
scroll to position [176, 0]
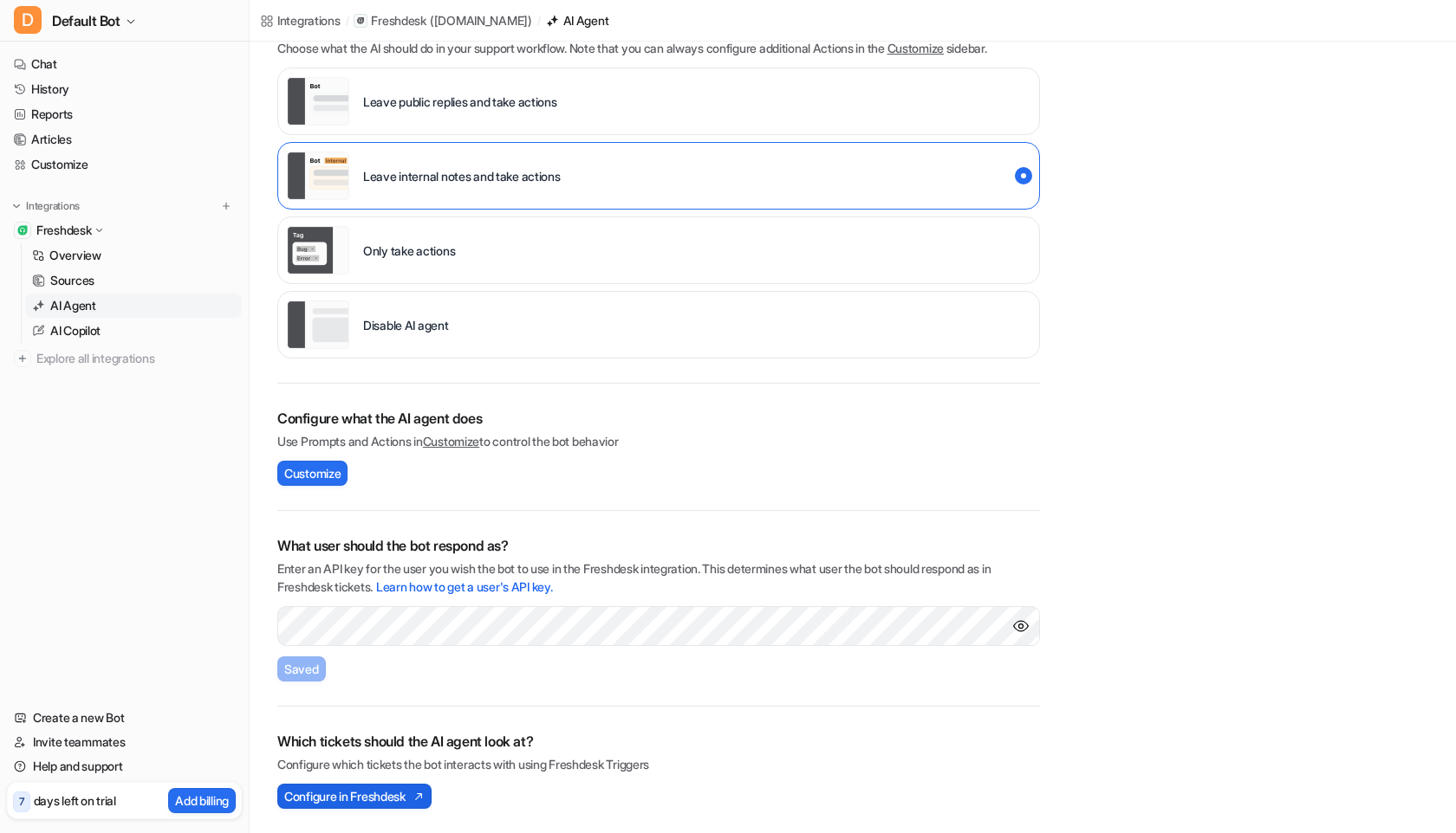
click at [399, 667] on span "Configure in Freshdesk" at bounding box center [344, 796] width 121 height 18
click at [98, 328] on p "AI Copilot" at bounding box center [75, 331] width 51 height 17
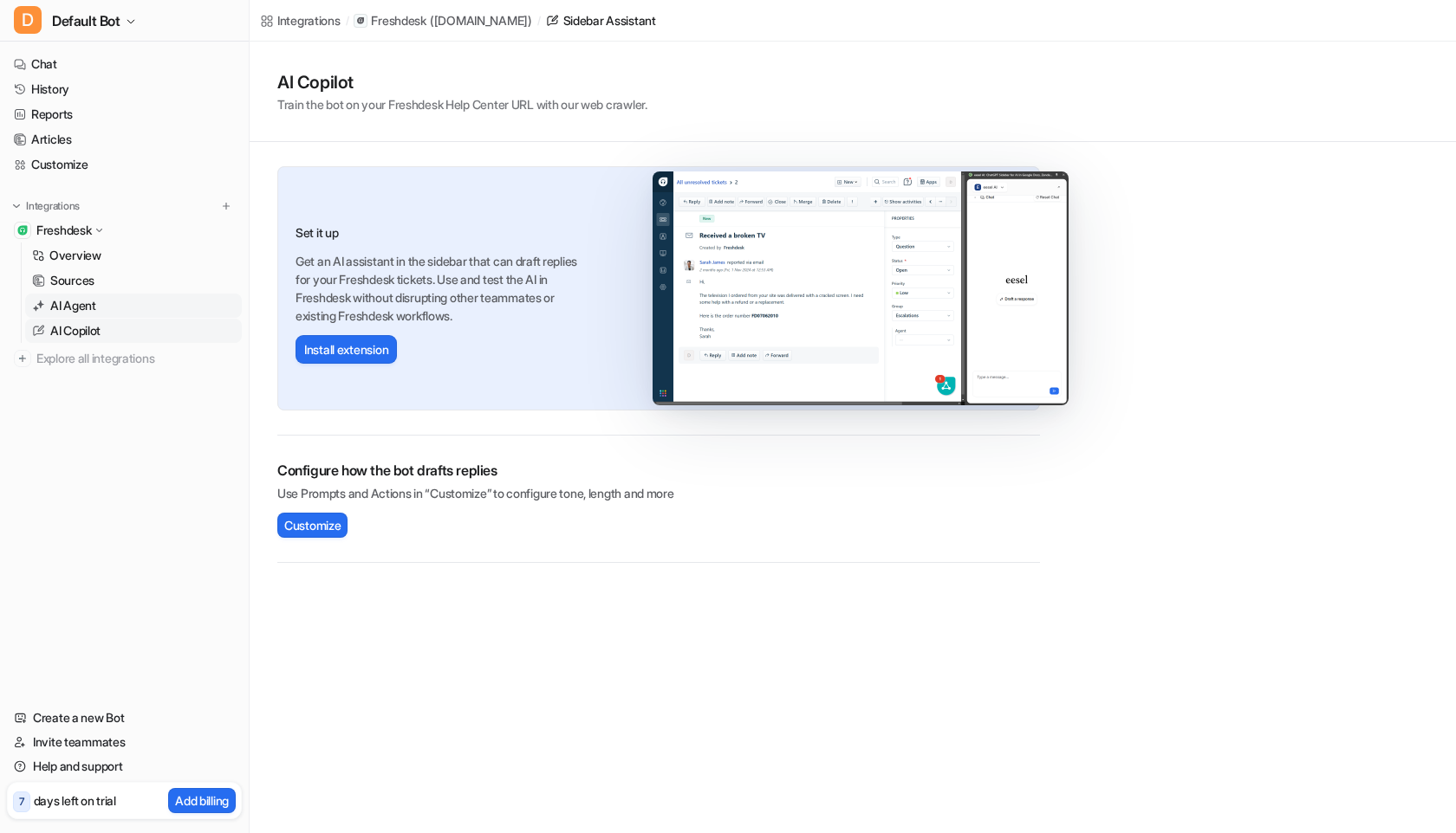
click at [104, 306] on link "AI Agent" at bounding box center [133, 305] width 216 height 24
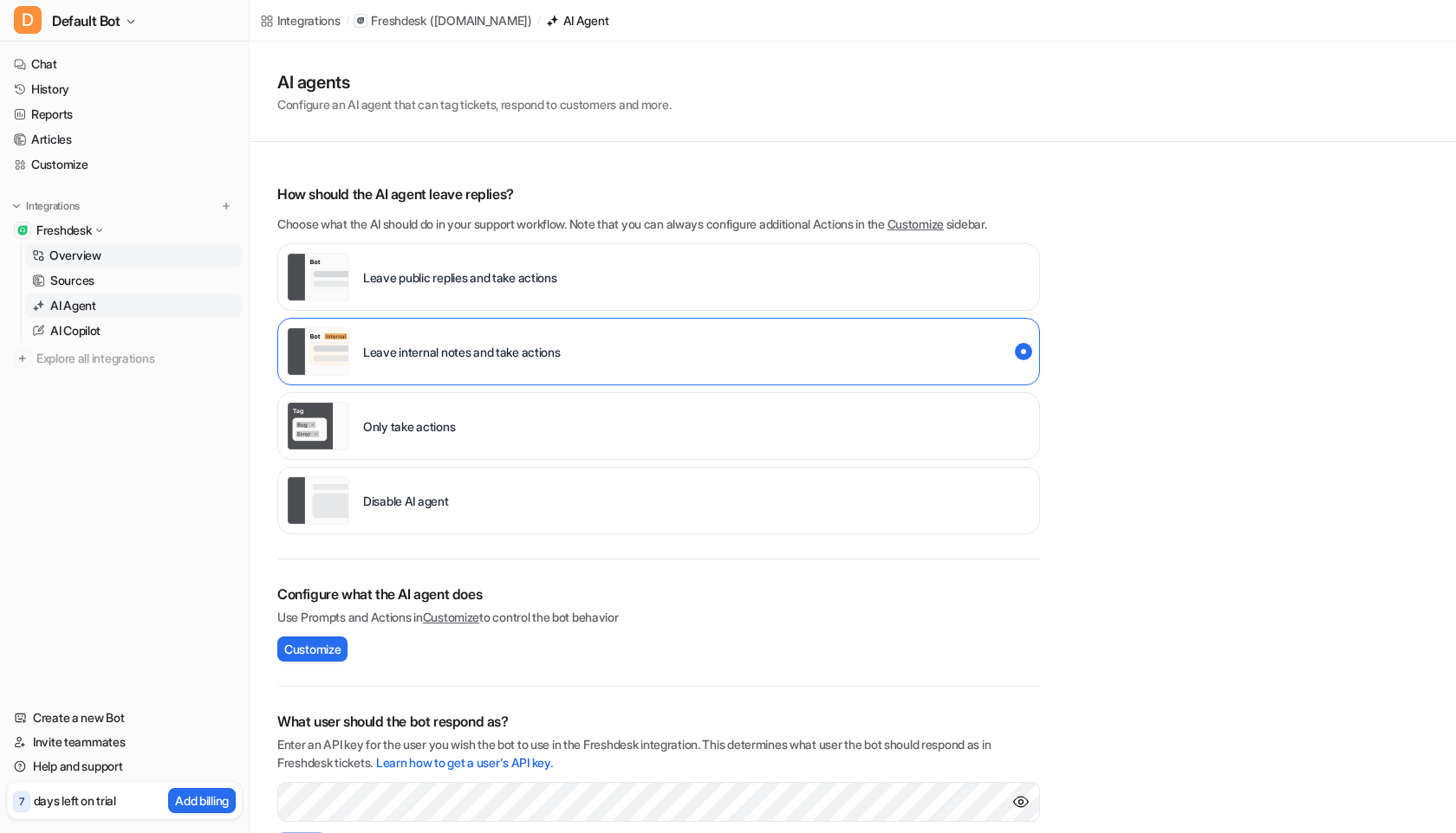
click at [103, 255] on link "Overview" at bounding box center [133, 254] width 216 height 24
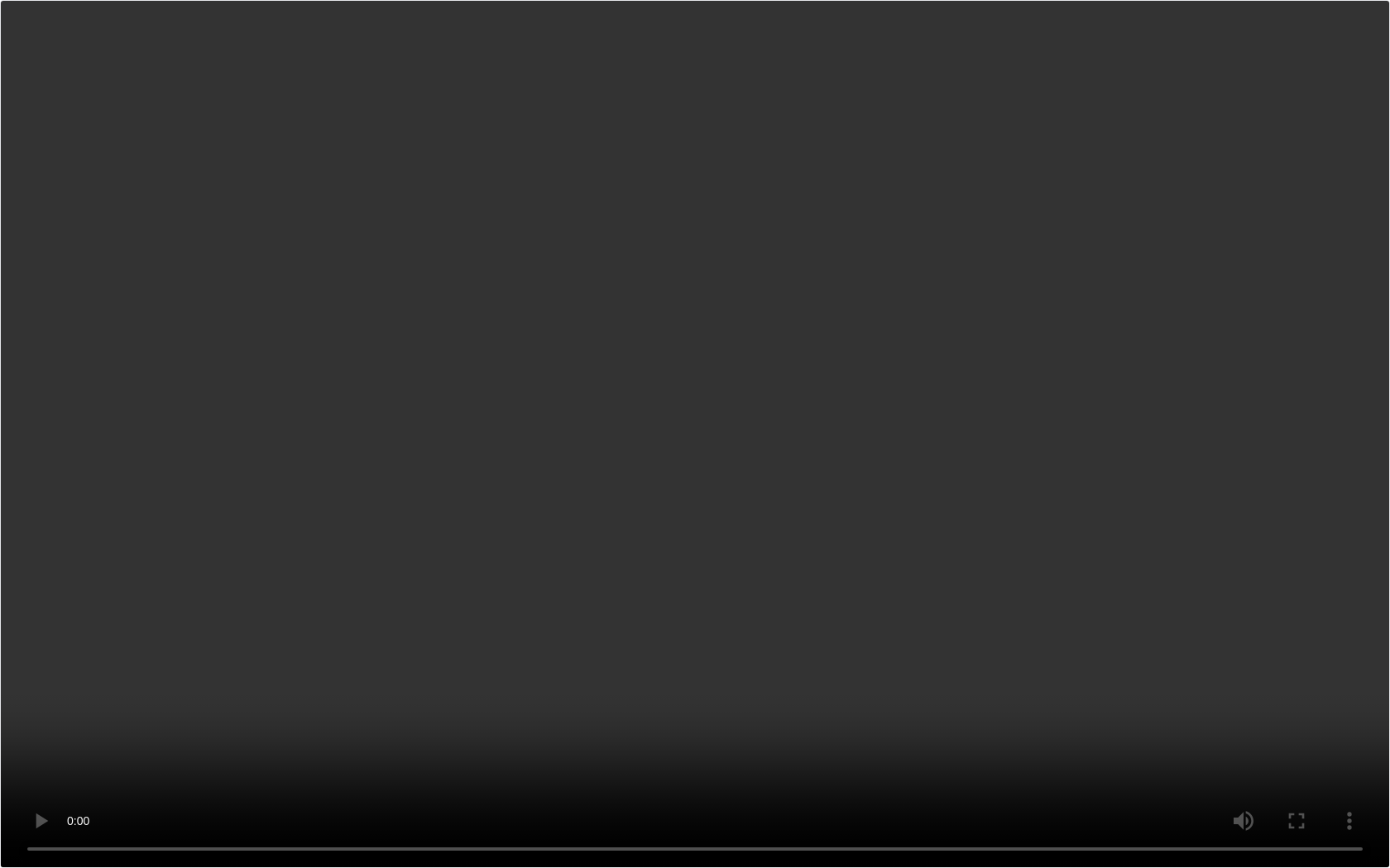
click at [904, 518] on video "Your browser does not support the video tag." at bounding box center [695, 434] width 1390 height 868
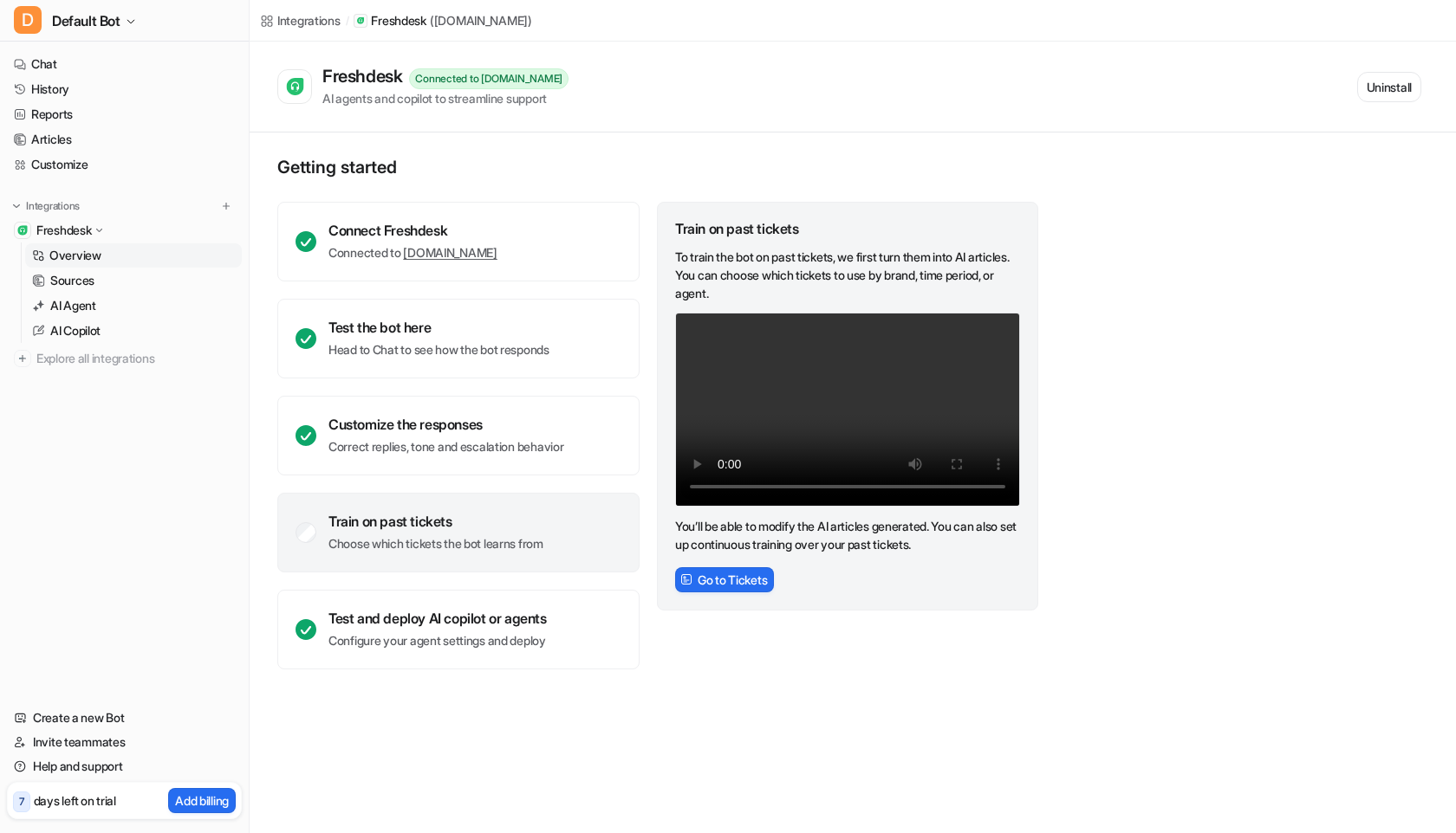
click at [344, 528] on div "Train on past tickets" at bounding box center [435, 521] width 215 height 17
click at [675, 586] on button "Go to Tickets" at bounding box center [725, 579] width 99 height 25
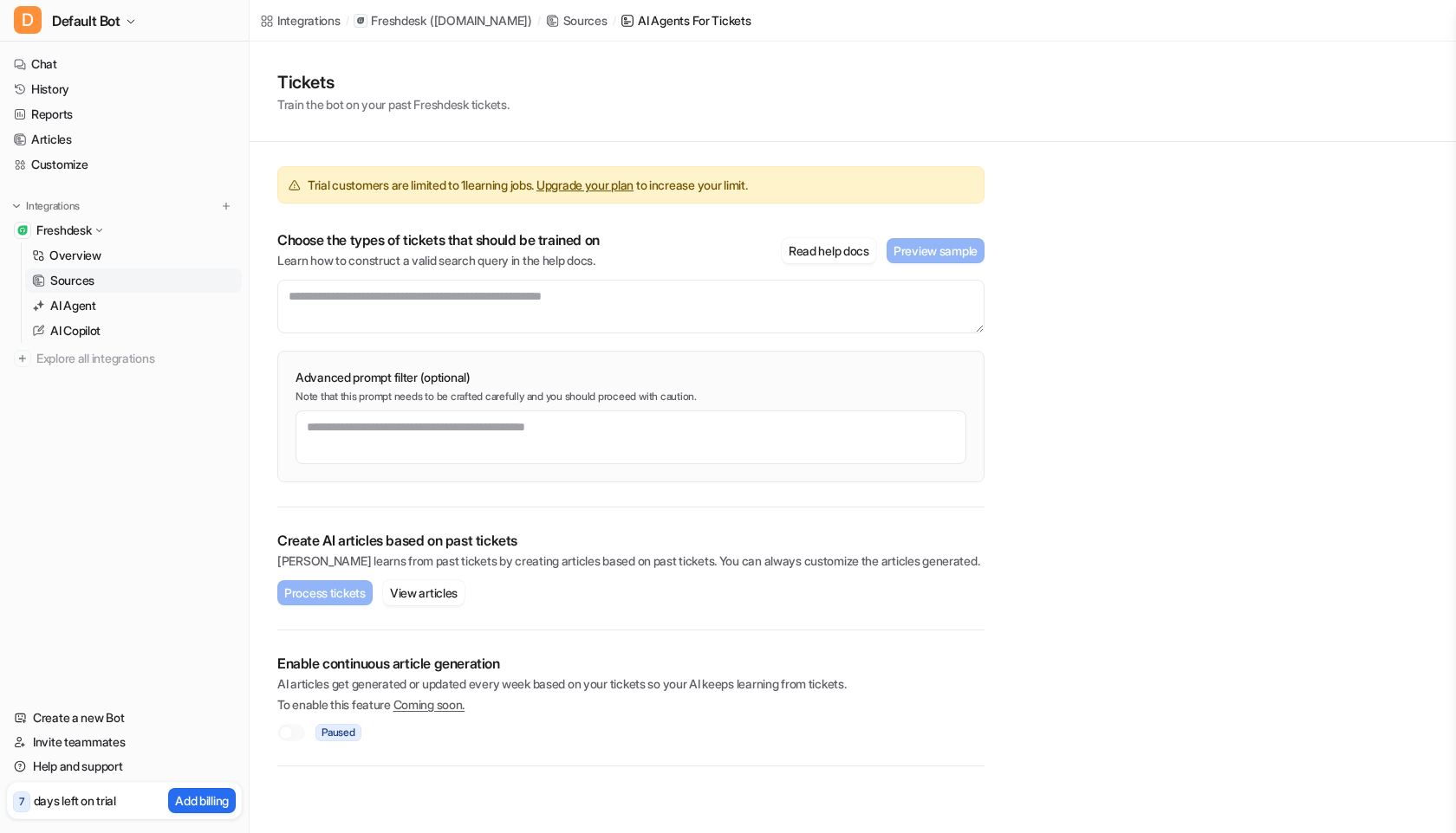
click at [661, 277] on div "Choose the types of tickets that should be trained on Learn how to construct a …" at bounding box center [631, 282] width 707 height 102
click at [651, 295] on textarea at bounding box center [631, 307] width 707 height 53
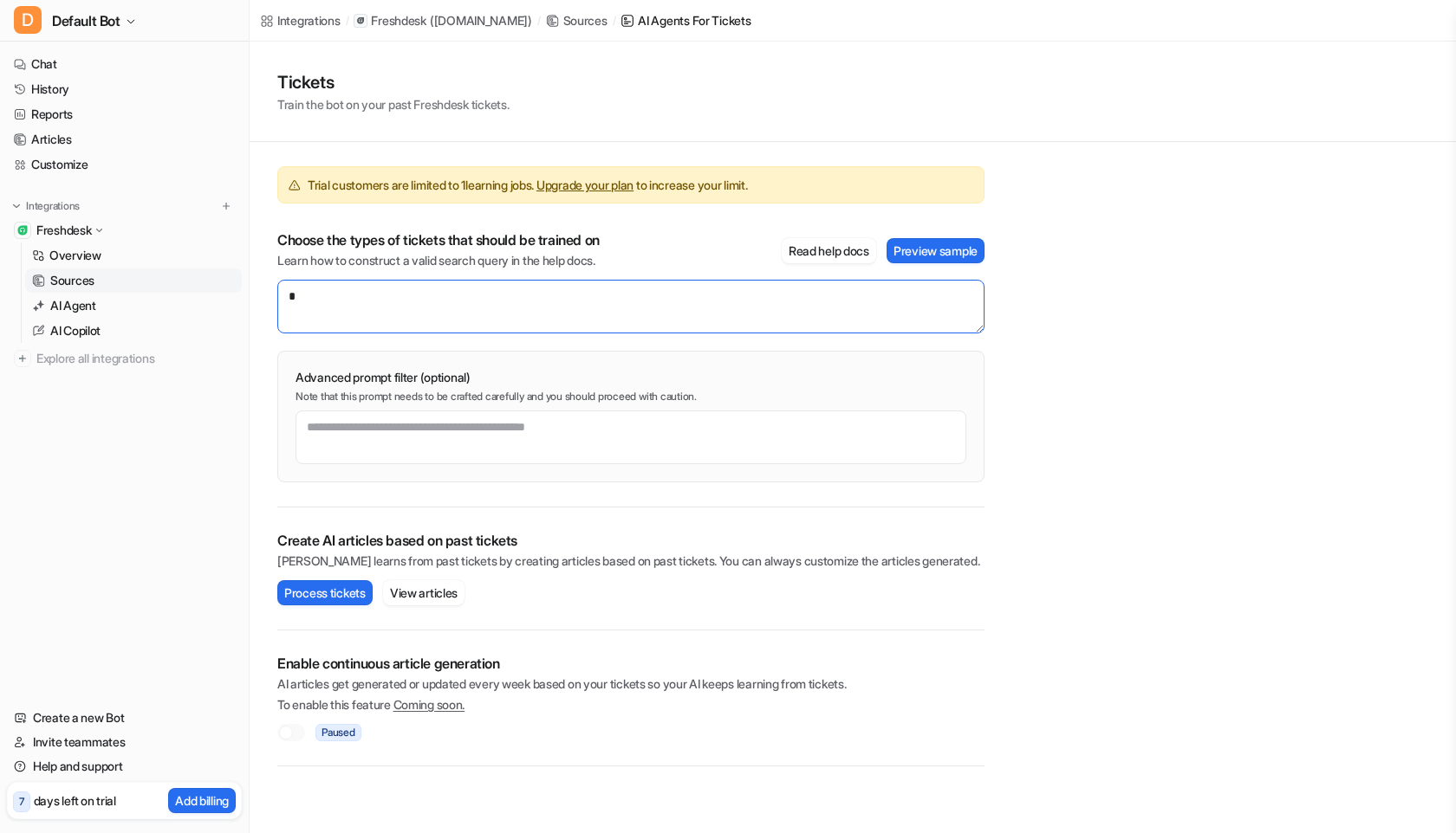
paste textarea "**********"
click at [490, 293] on textarea "**********" at bounding box center [631, 307] width 707 height 53
click at [510, 292] on textarea "**********" at bounding box center [631, 307] width 707 height 53
drag, startPoint x: 540, startPoint y: 299, endPoint x: 801, endPoint y: 299, distance: 261.0
click at [801, 299] on textarea "**********" at bounding box center [631, 307] width 707 height 53
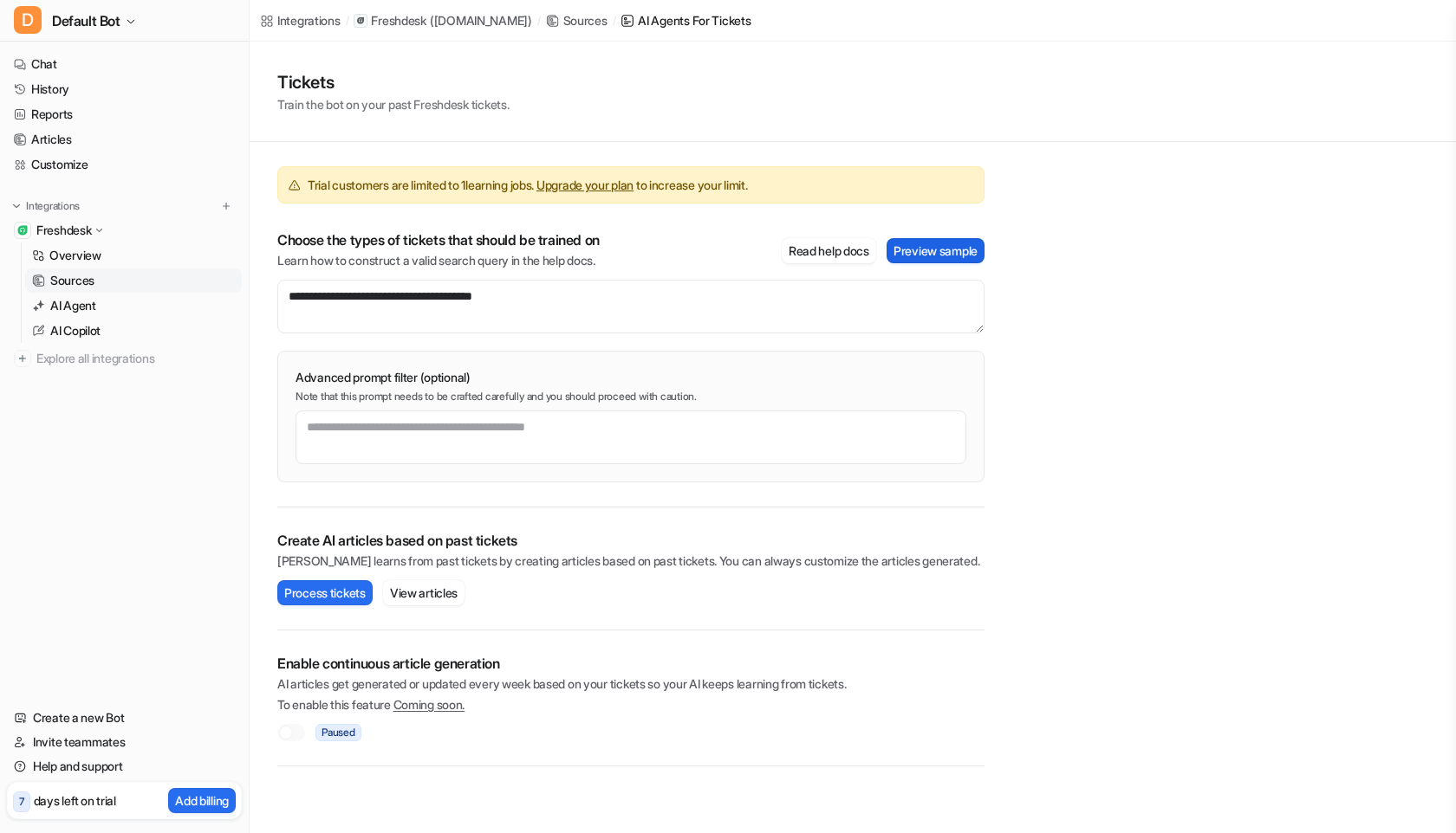
click at [919, 246] on button "Preview sample" at bounding box center [935, 251] width 98 height 25
click at [1128, 26] on p "Sample Tickets" at bounding box center [1132, 21] width 81 height 18
click at [512, 309] on textarea "**********" at bounding box center [631, 307] width 707 height 53
click at [512, 298] on textarea "**********" at bounding box center [631, 307] width 707 height 53
type textarea "**********"
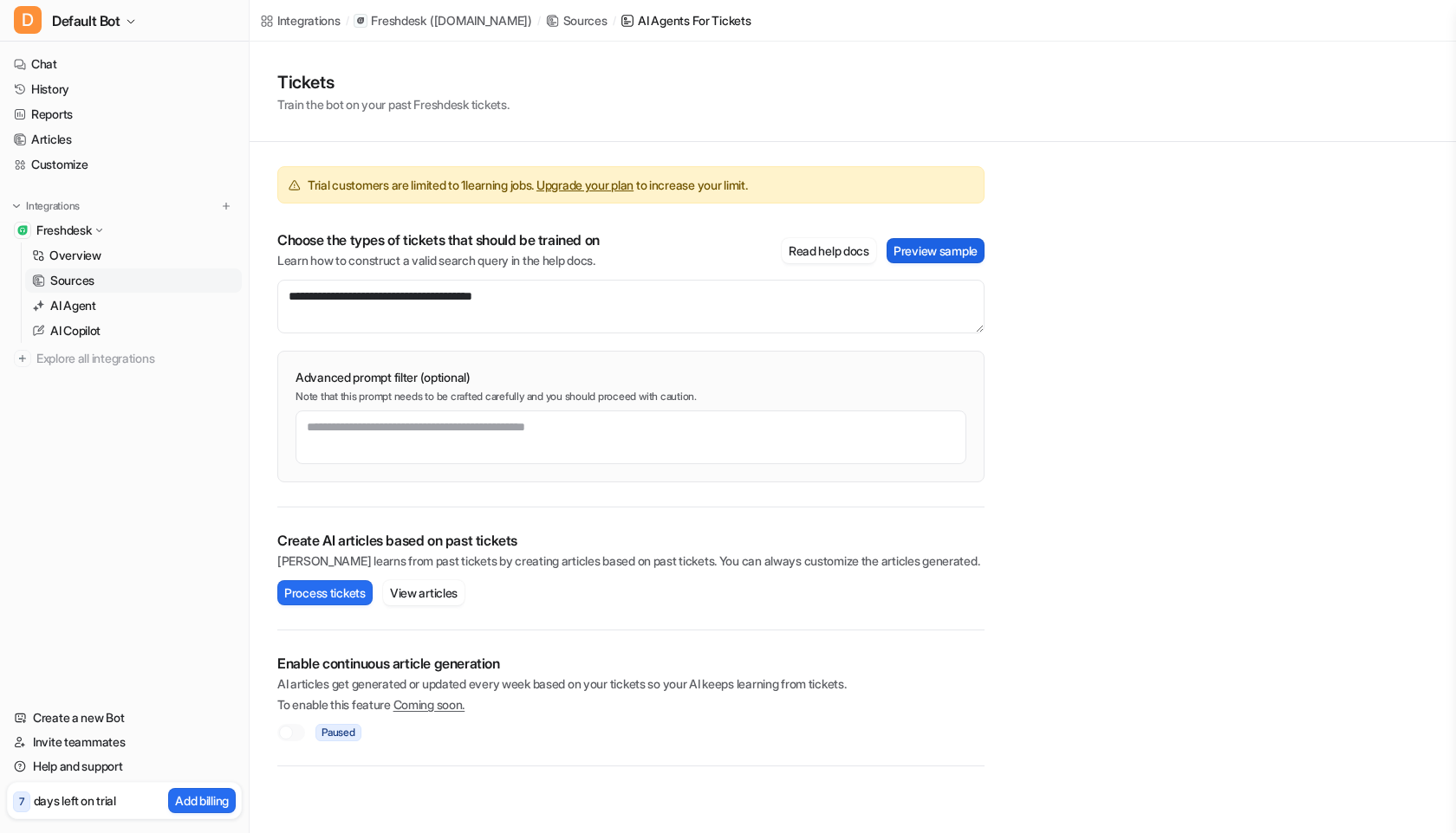
click at [925, 245] on button "Preview sample" at bounding box center [935, 251] width 98 height 25
click at [629, 185] on link "Upgrade your plan" at bounding box center [585, 184] width 97 height 14
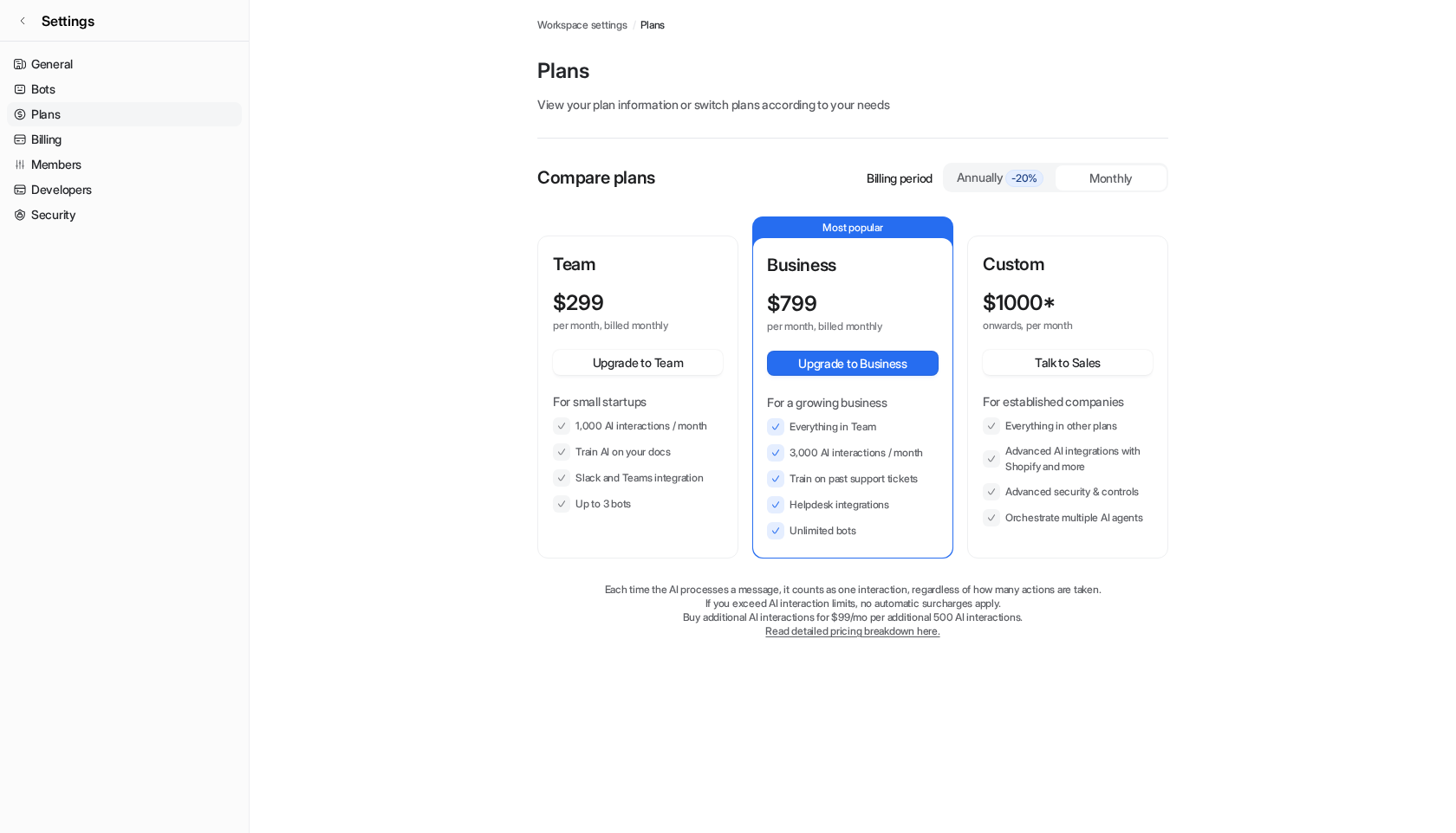
click at [1099, 175] on div "Monthly" at bounding box center [1111, 178] width 111 height 25
click at [1043, 173] on span "-20%" at bounding box center [1024, 178] width 38 height 17
click at [1095, 173] on div "Monthly" at bounding box center [1111, 178] width 111 height 25
click at [64, 81] on link "Bots" at bounding box center [124, 89] width 235 height 24
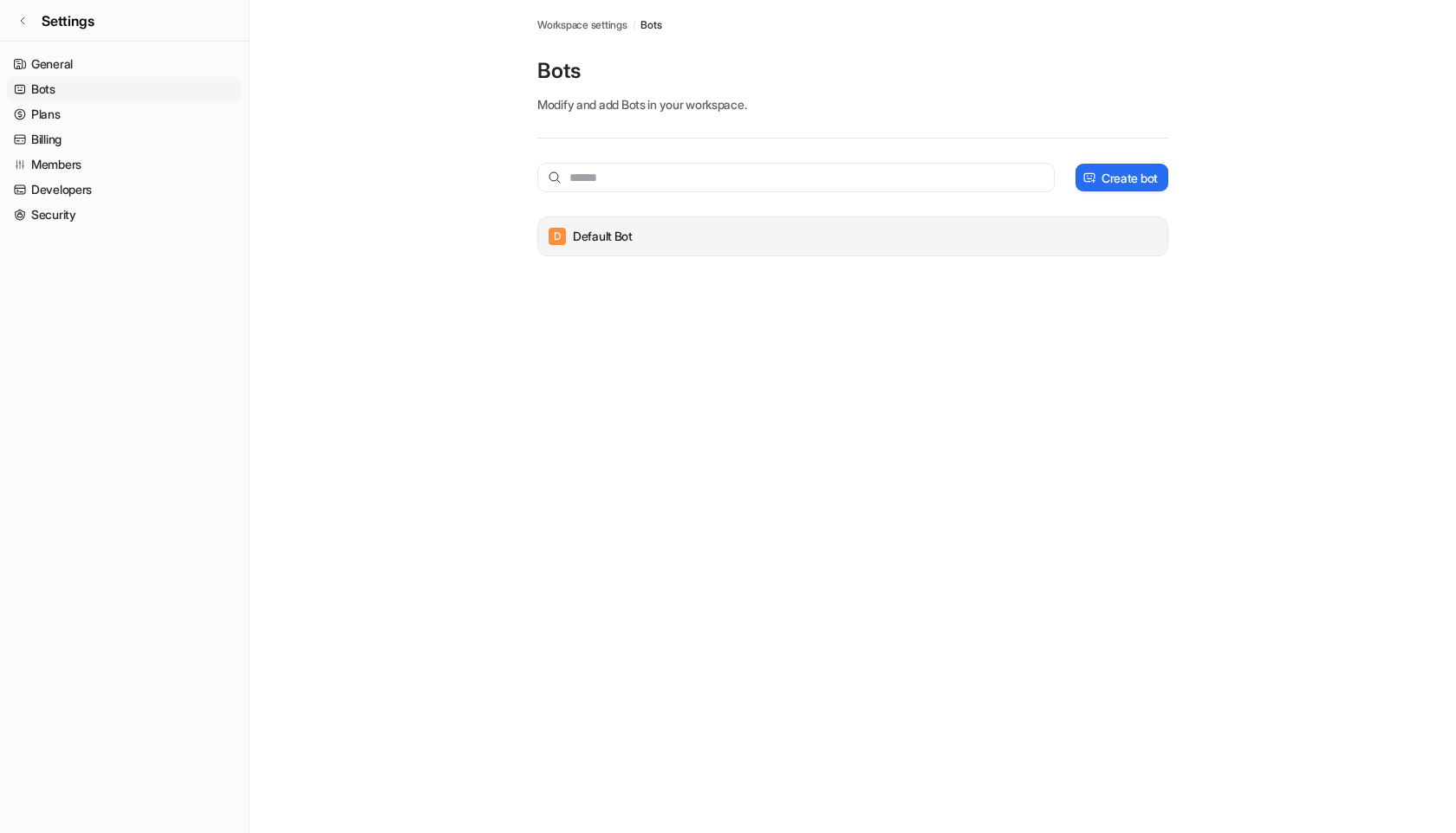
click at [647, 236] on div "D Default Bot" at bounding box center [852, 235] width 615 height 24
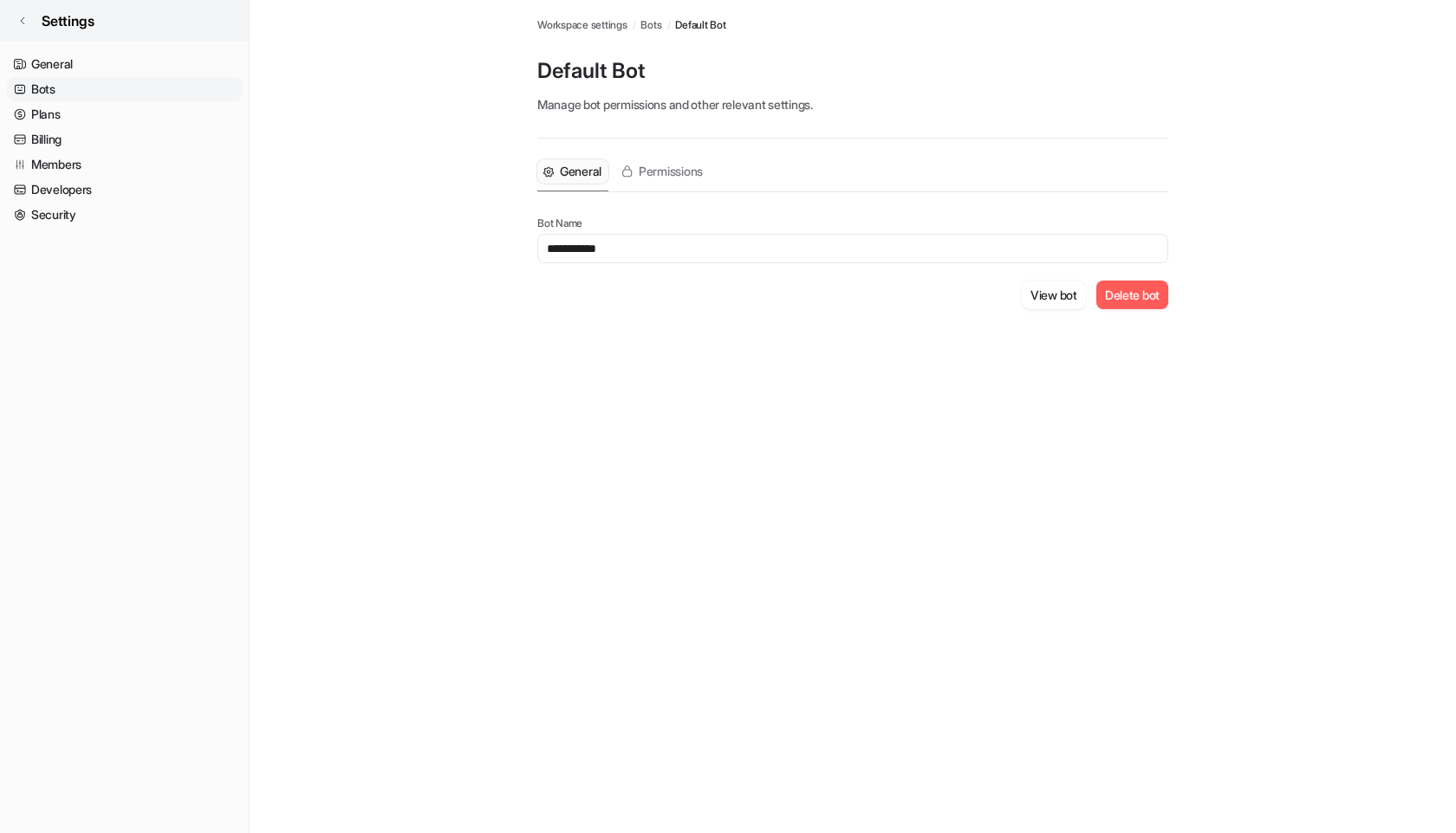
click at [50, 15] on span "Settings" at bounding box center [68, 21] width 52 height 21
click at [62, 14] on span "Settings" at bounding box center [68, 21] width 52 height 21
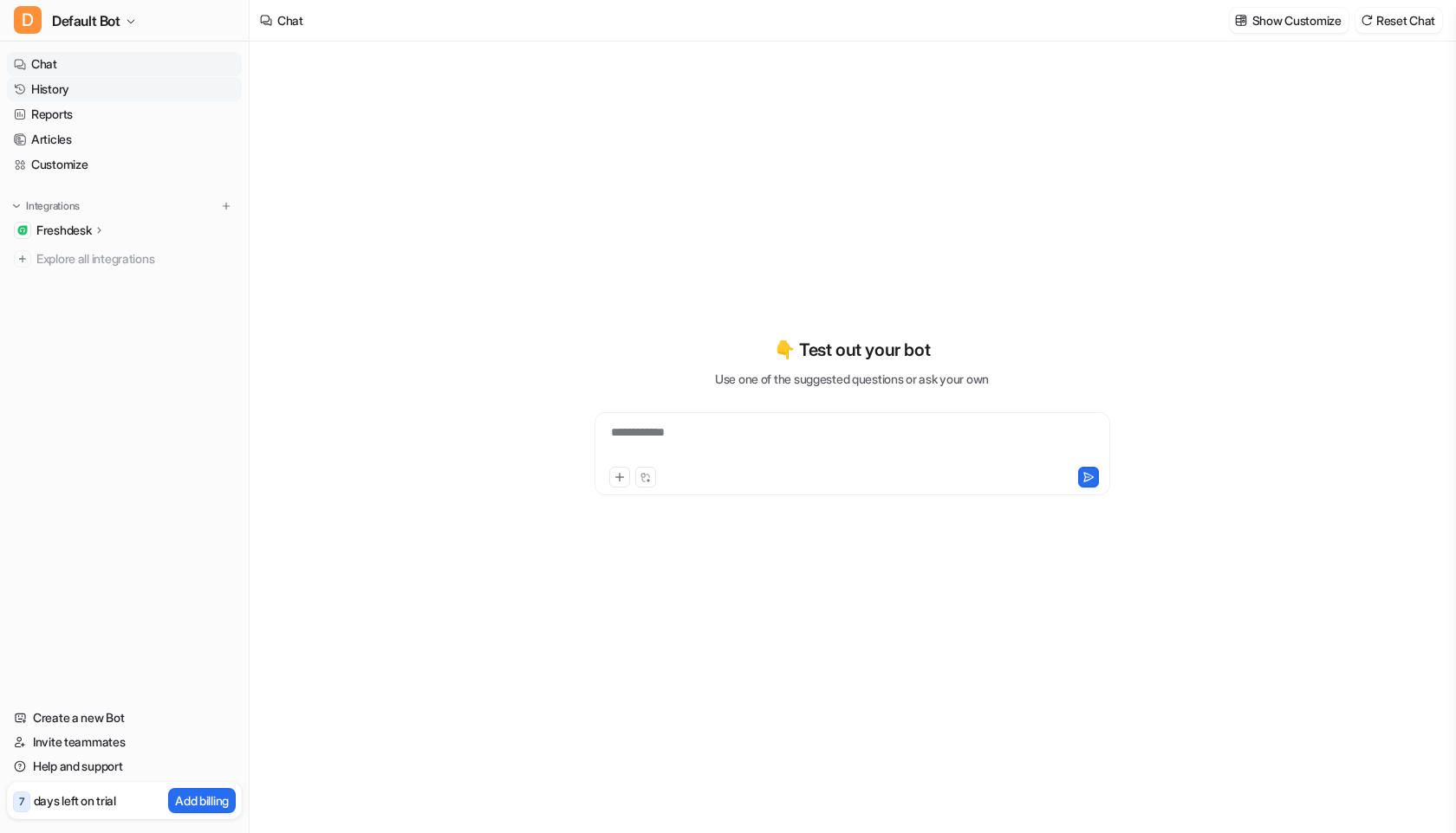
click at [65, 97] on link "History" at bounding box center [124, 89] width 235 height 24
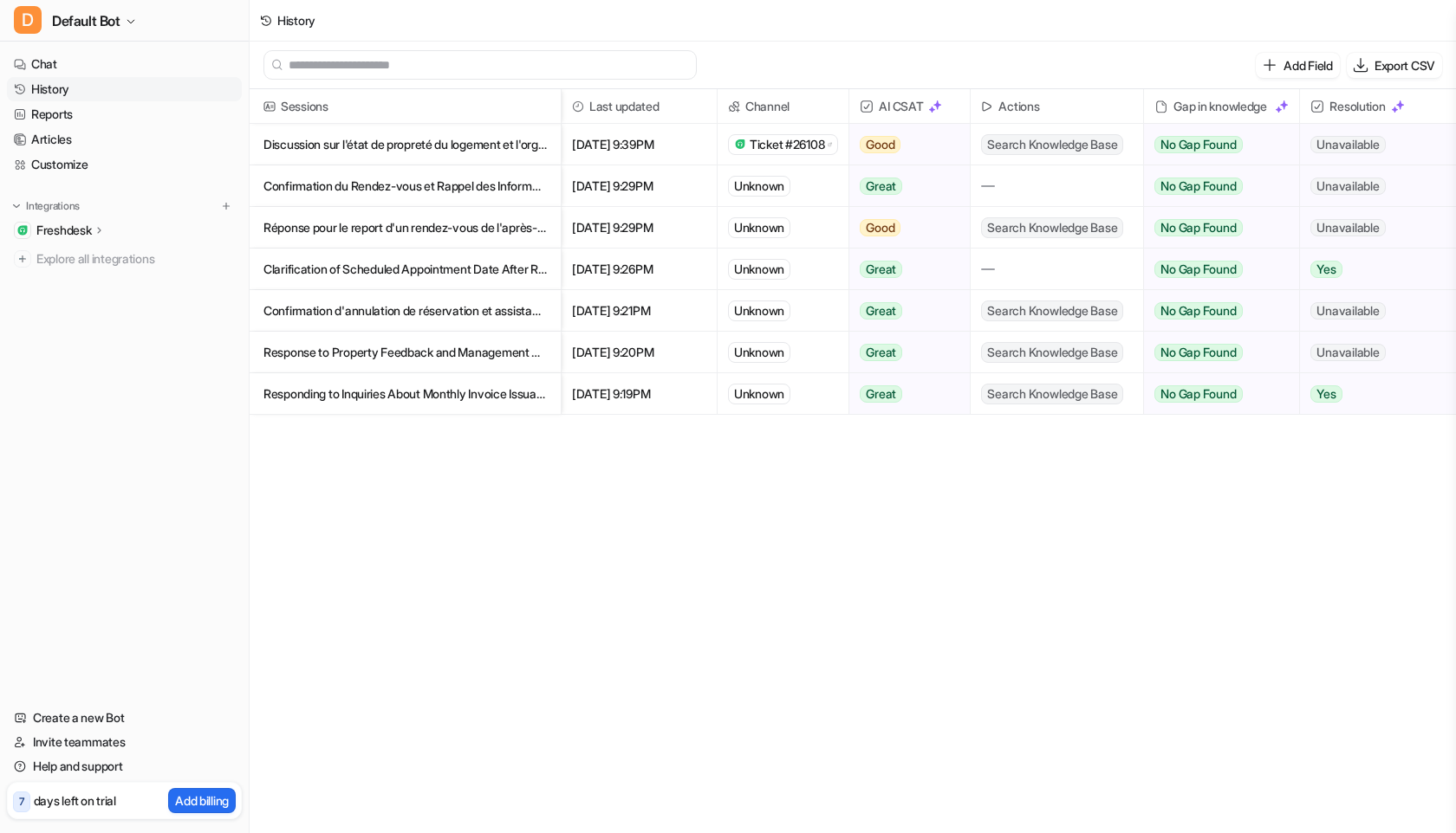
click at [387, 143] on p "Discussion sur l'état de propreté du logement et l'organisation du ménage" at bounding box center [404, 145] width 283 height 42
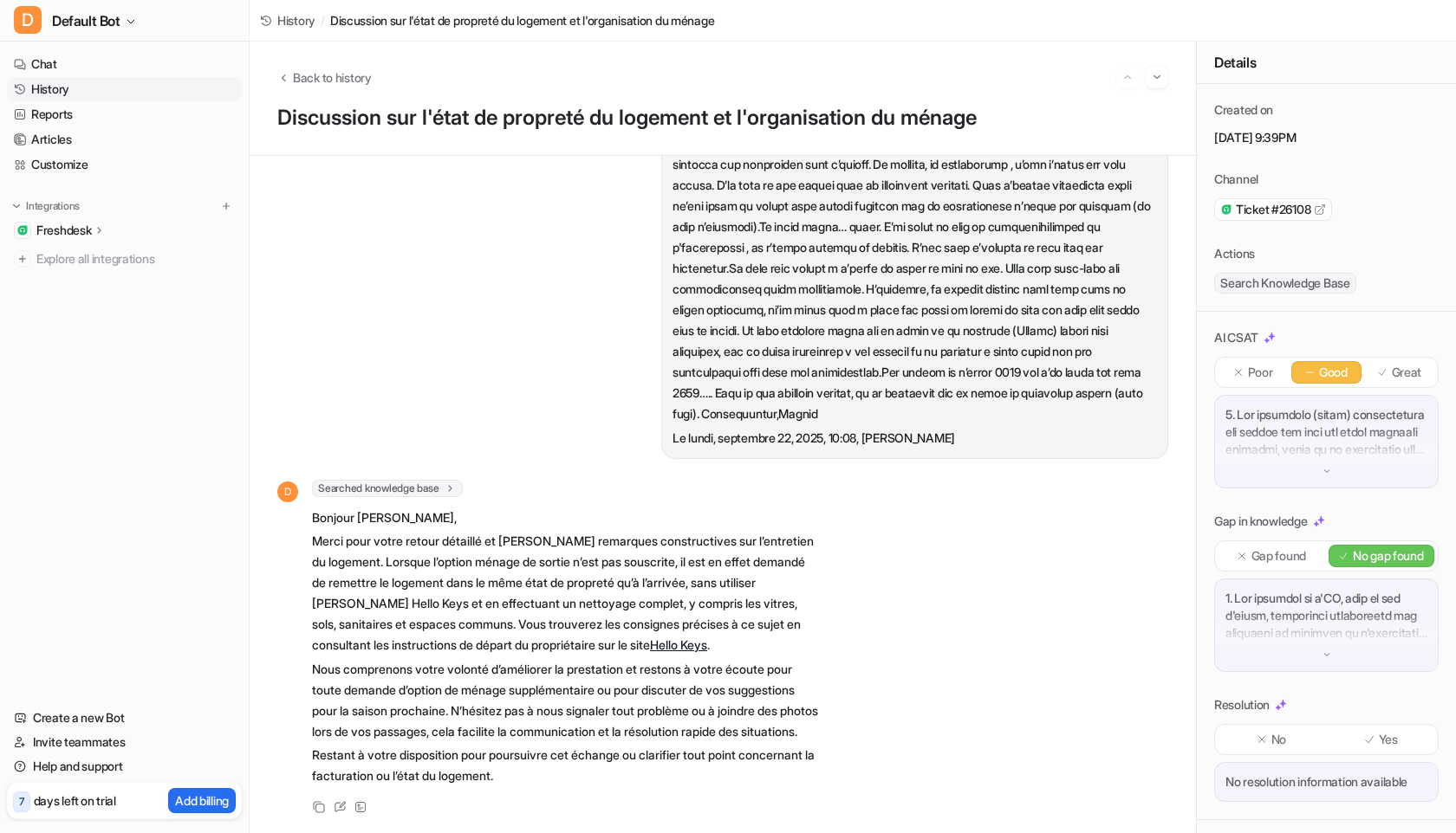
scroll to position [372, 0]
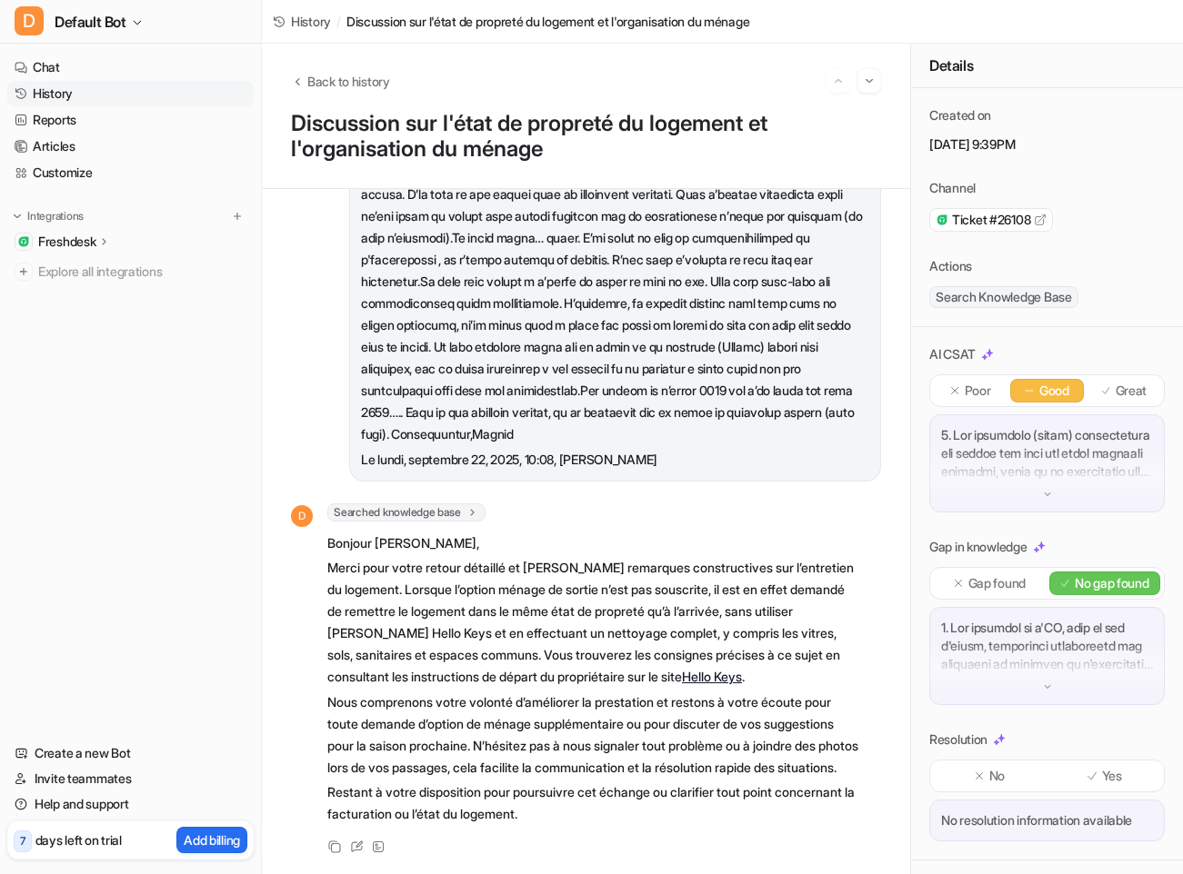
click at [82, 95] on link "History" at bounding box center [130, 93] width 246 height 25
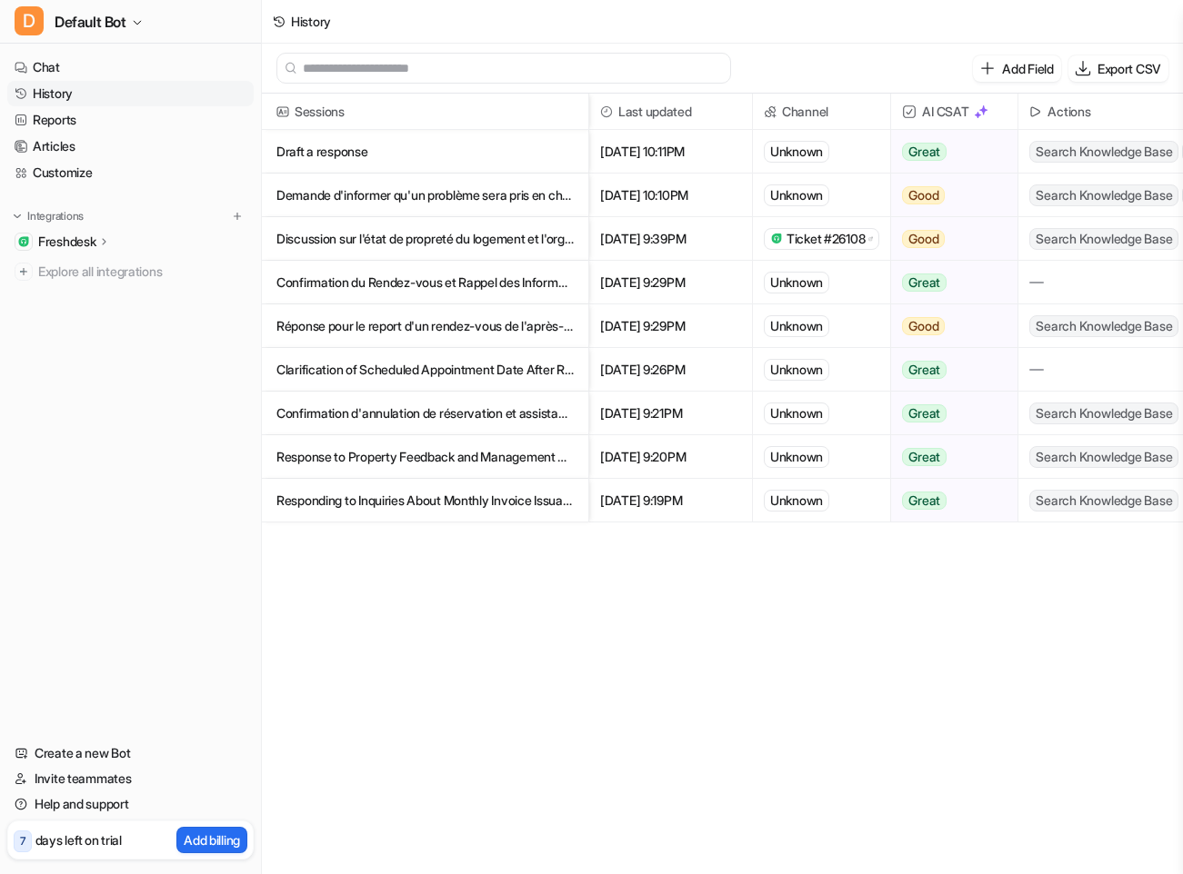
click at [403, 149] on p "Draft a response" at bounding box center [424, 152] width 297 height 44
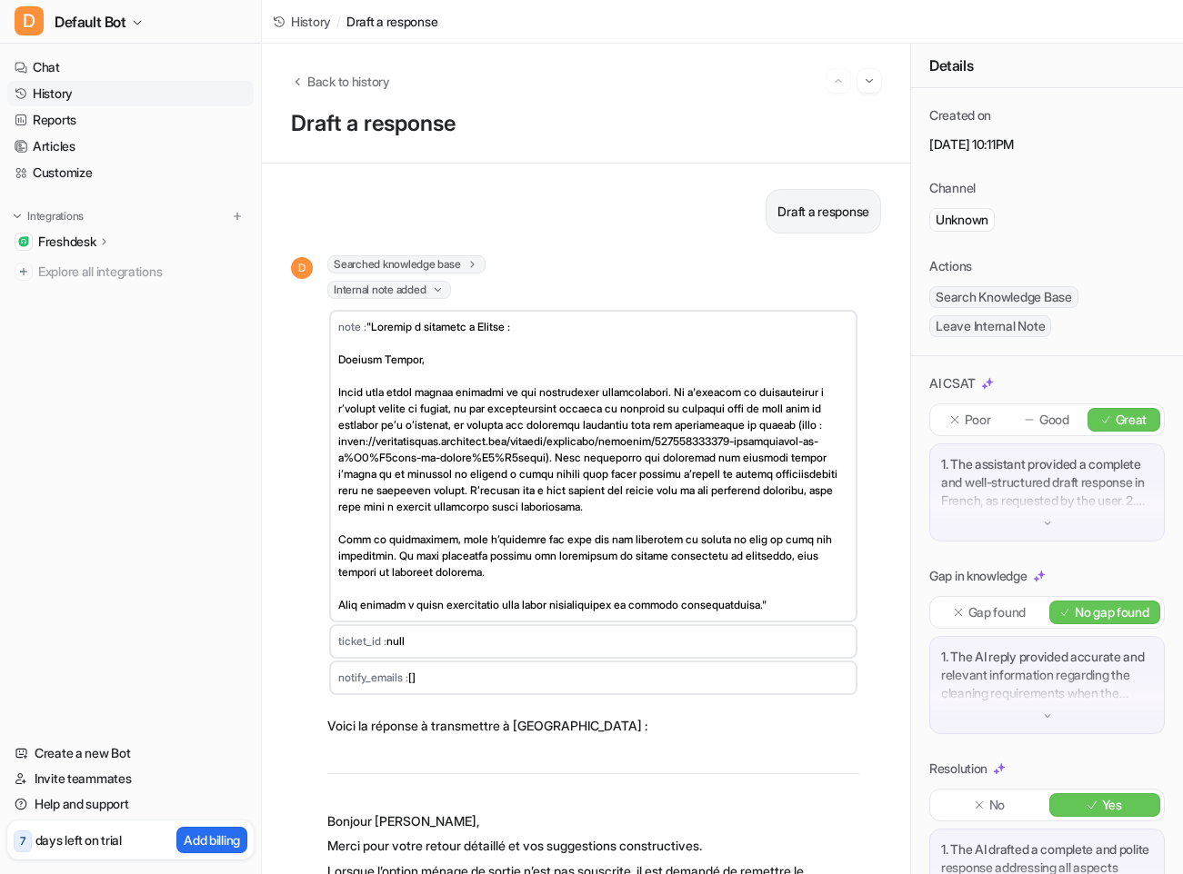
click at [88, 238] on p "Freshdesk" at bounding box center [66, 242] width 57 height 18
click at [115, 348] on link "AI Copilot" at bounding box center [139, 346] width 227 height 25
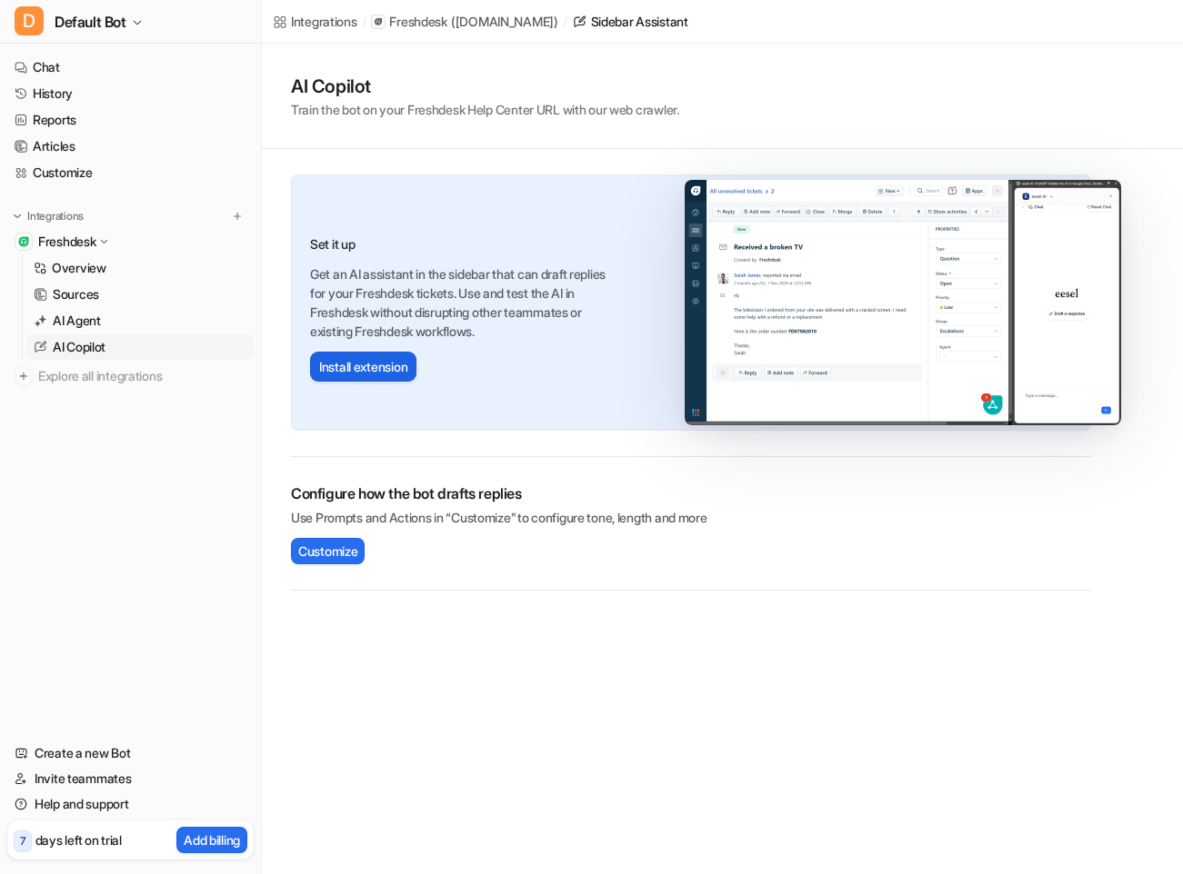
click at [361, 368] on button "Install extension" at bounding box center [363, 367] width 106 height 30
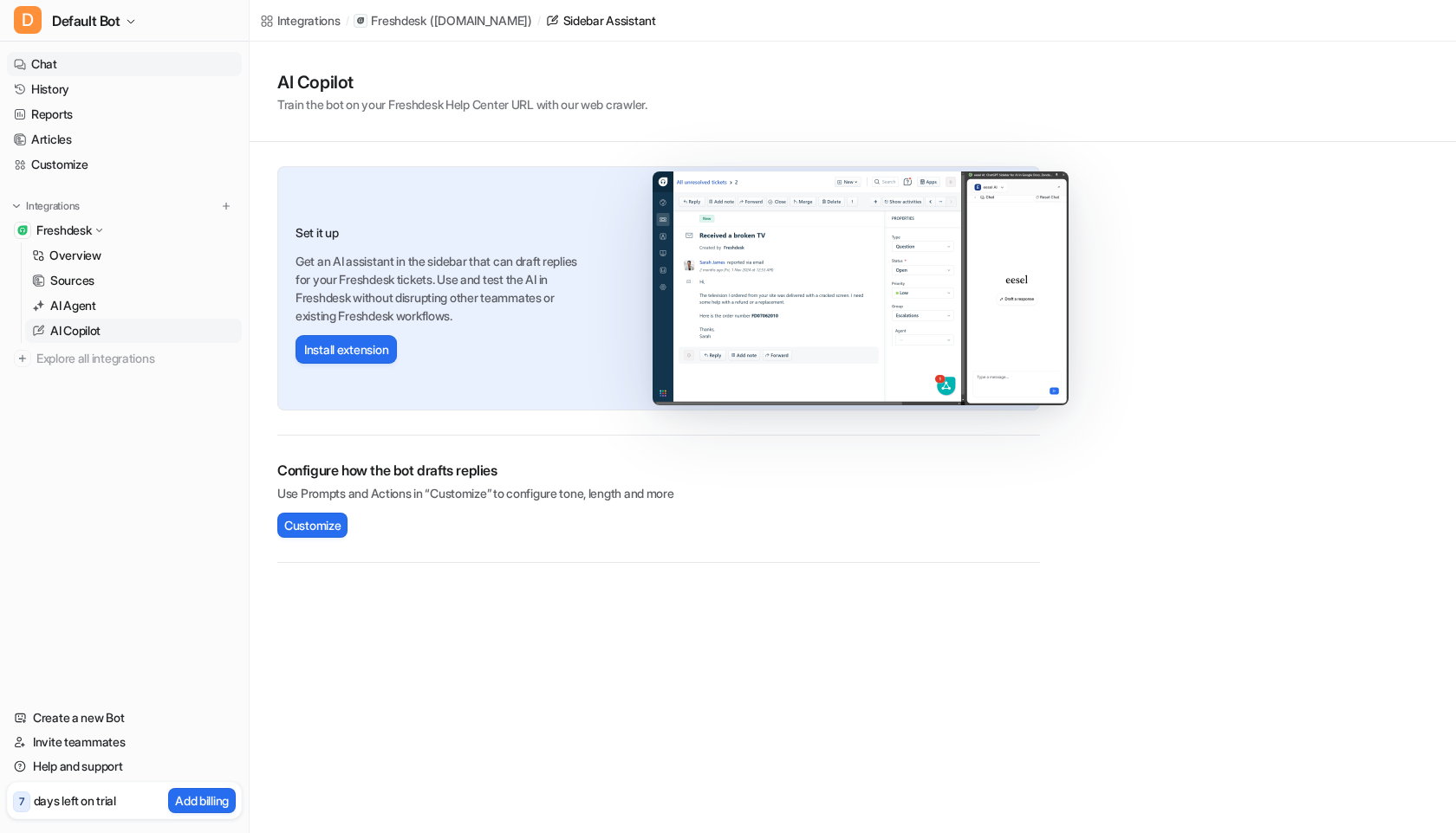
click at [59, 64] on link "Chat" at bounding box center [124, 64] width 235 height 24
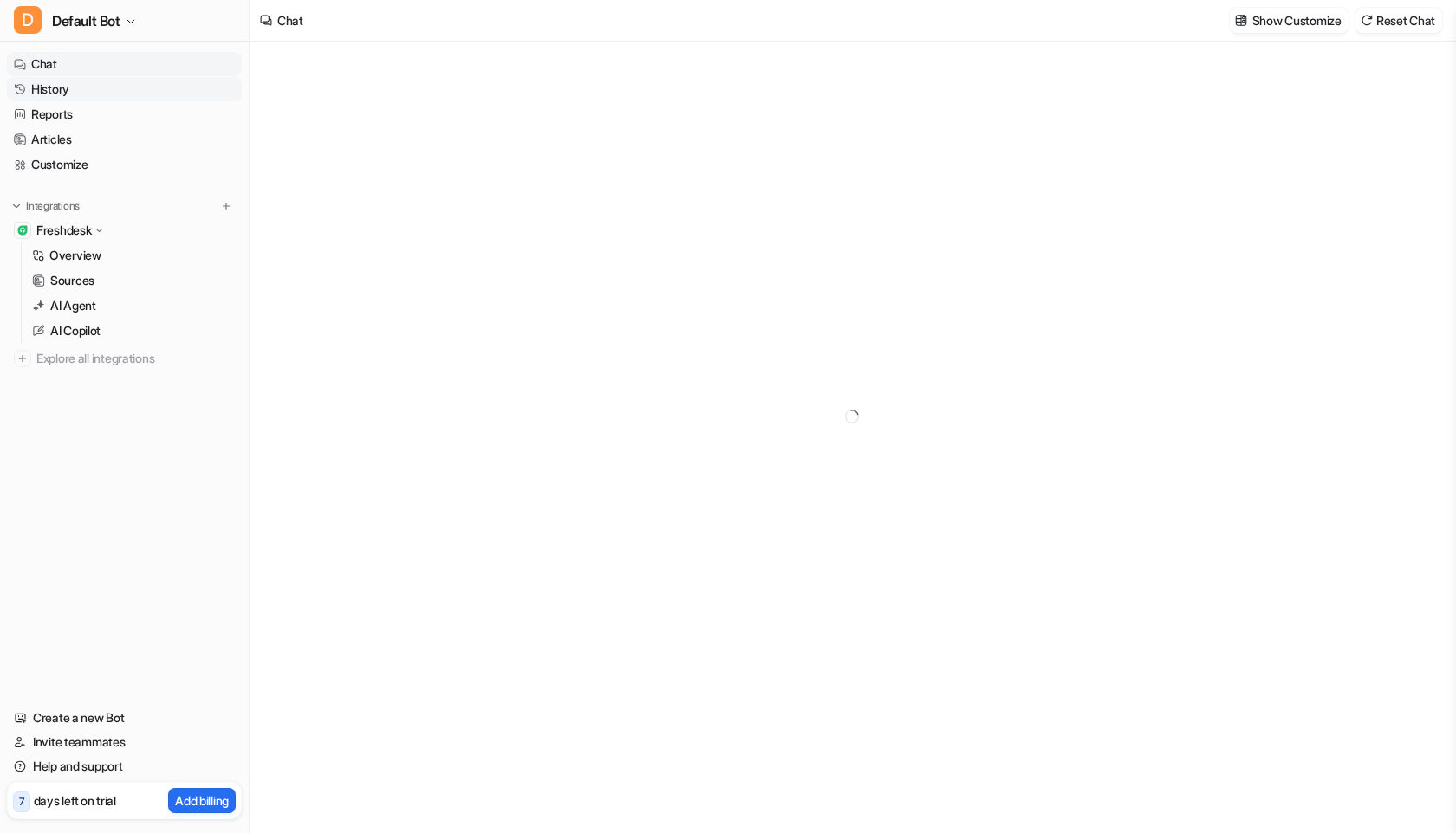
click at [121, 77] on link "History" at bounding box center [124, 89] width 235 height 24
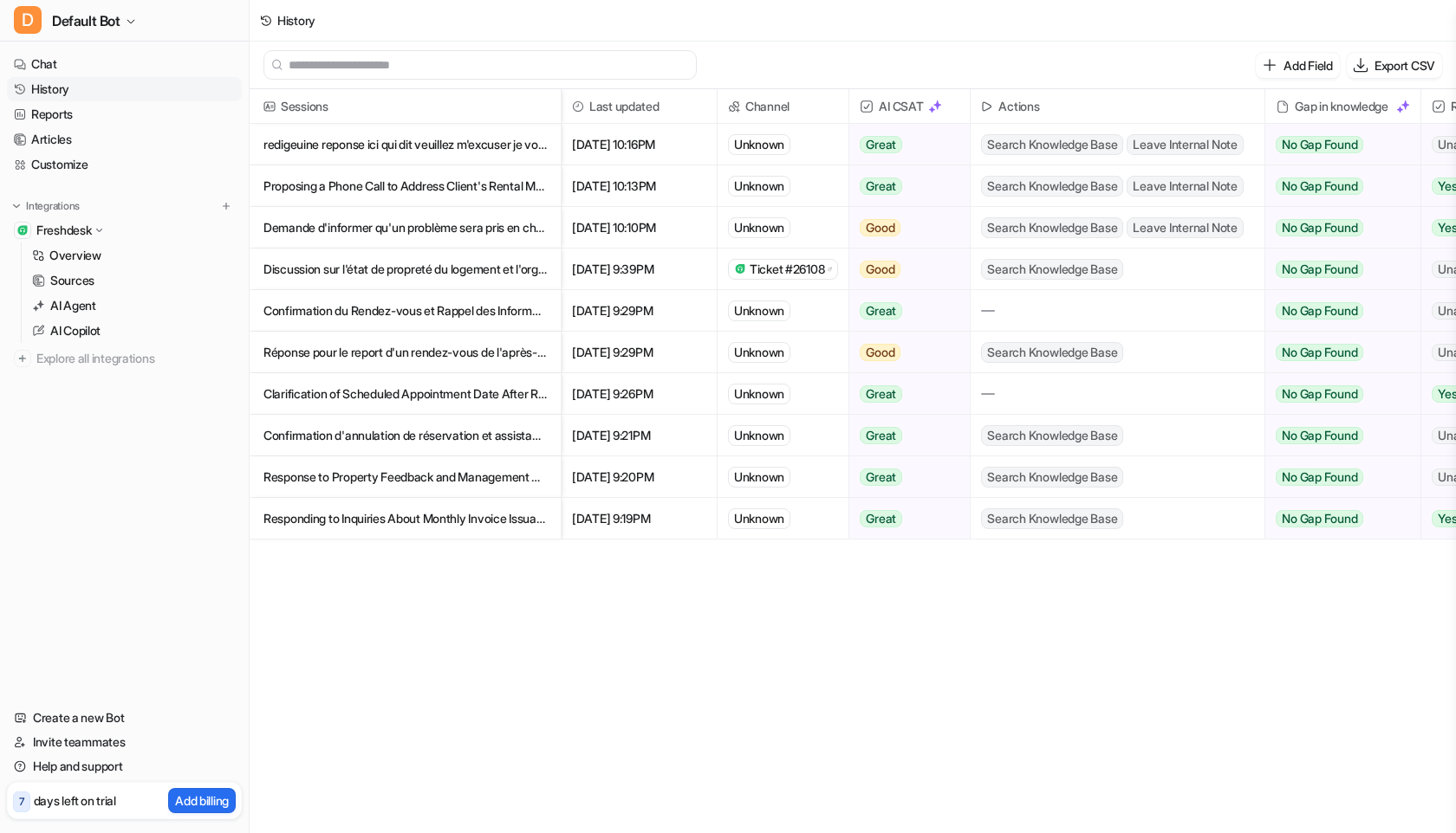
click at [366, 146] on p "redigeuine reponse ici qui dit veuillez m'excuser je vous propose de s'appeler" at bounding box center [404, 145] width 283 height 42
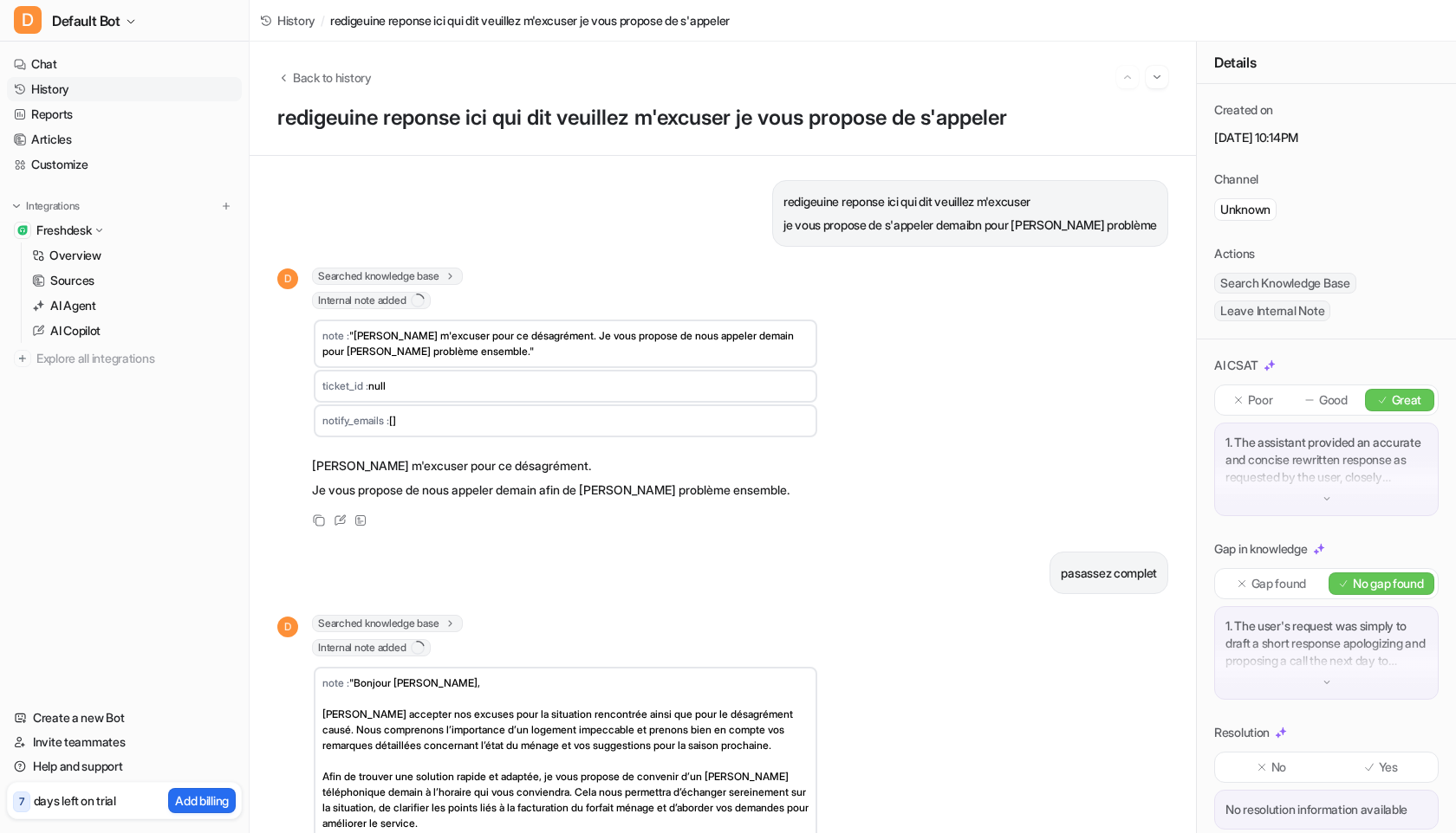
click at [78, 94] on link "History" at bounding box center [124, 89] width 235 height 24
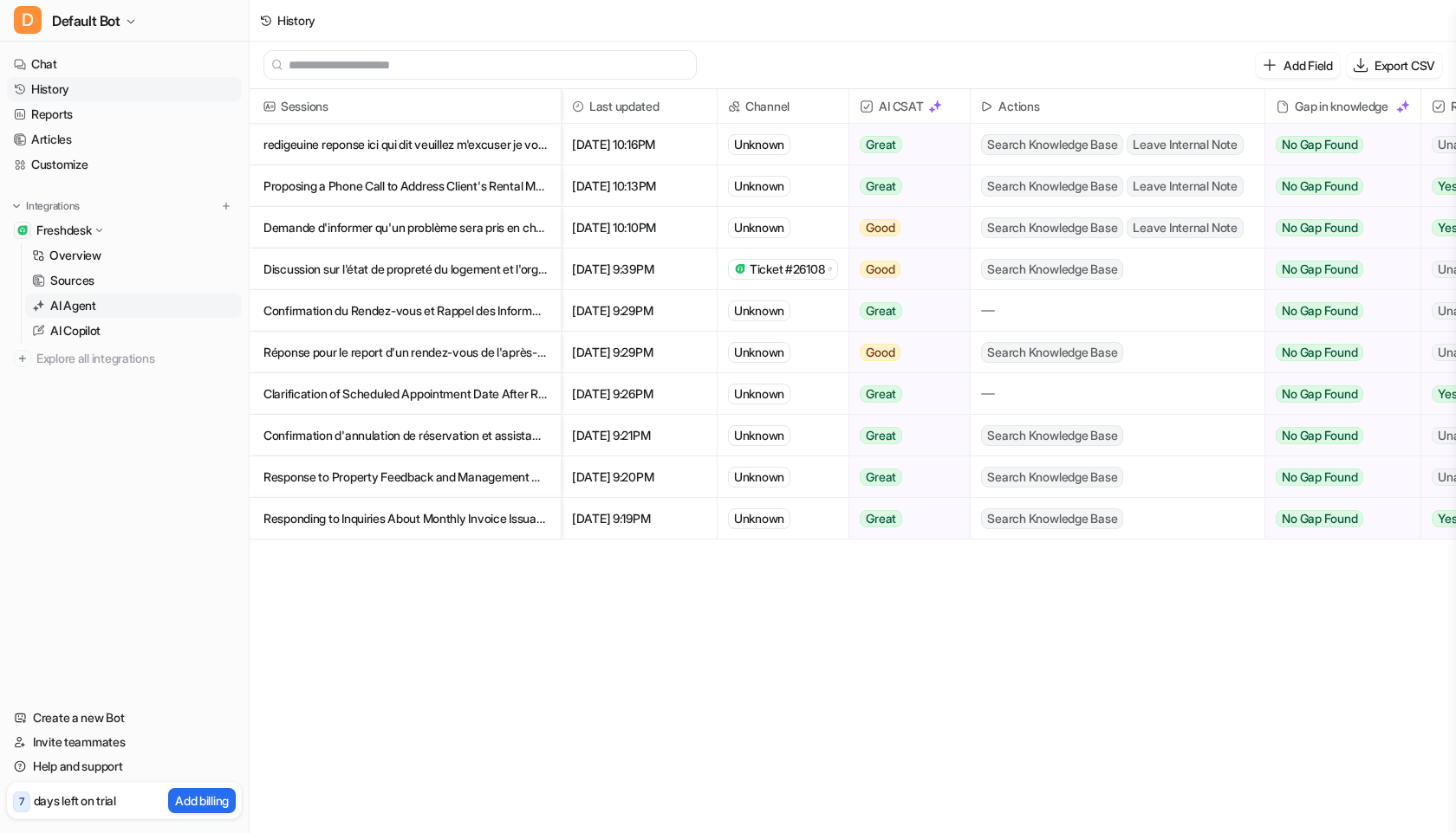
click at [91, 307] on p "AI Agent" at bounding box center [73, 306] width 46 height 17
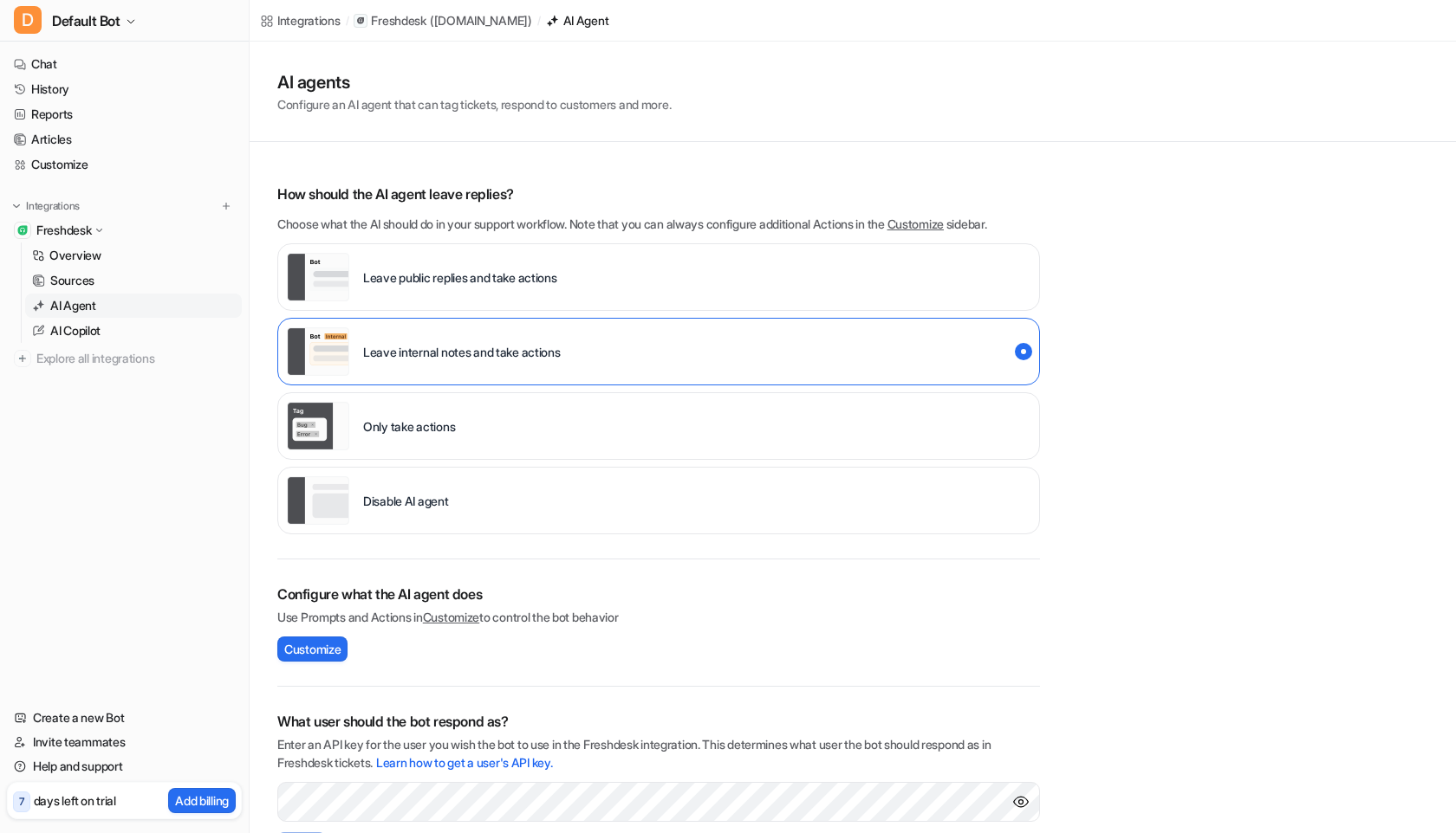
click at [326, 633] on div "Configure what the AI agent does Use Prompts and Actions in Customize to contro…" at bounding box center [659, 623] width 763 height 128
click at [320, 650] on span "Customize" at bounding box center [312, 649] width 56 height 18
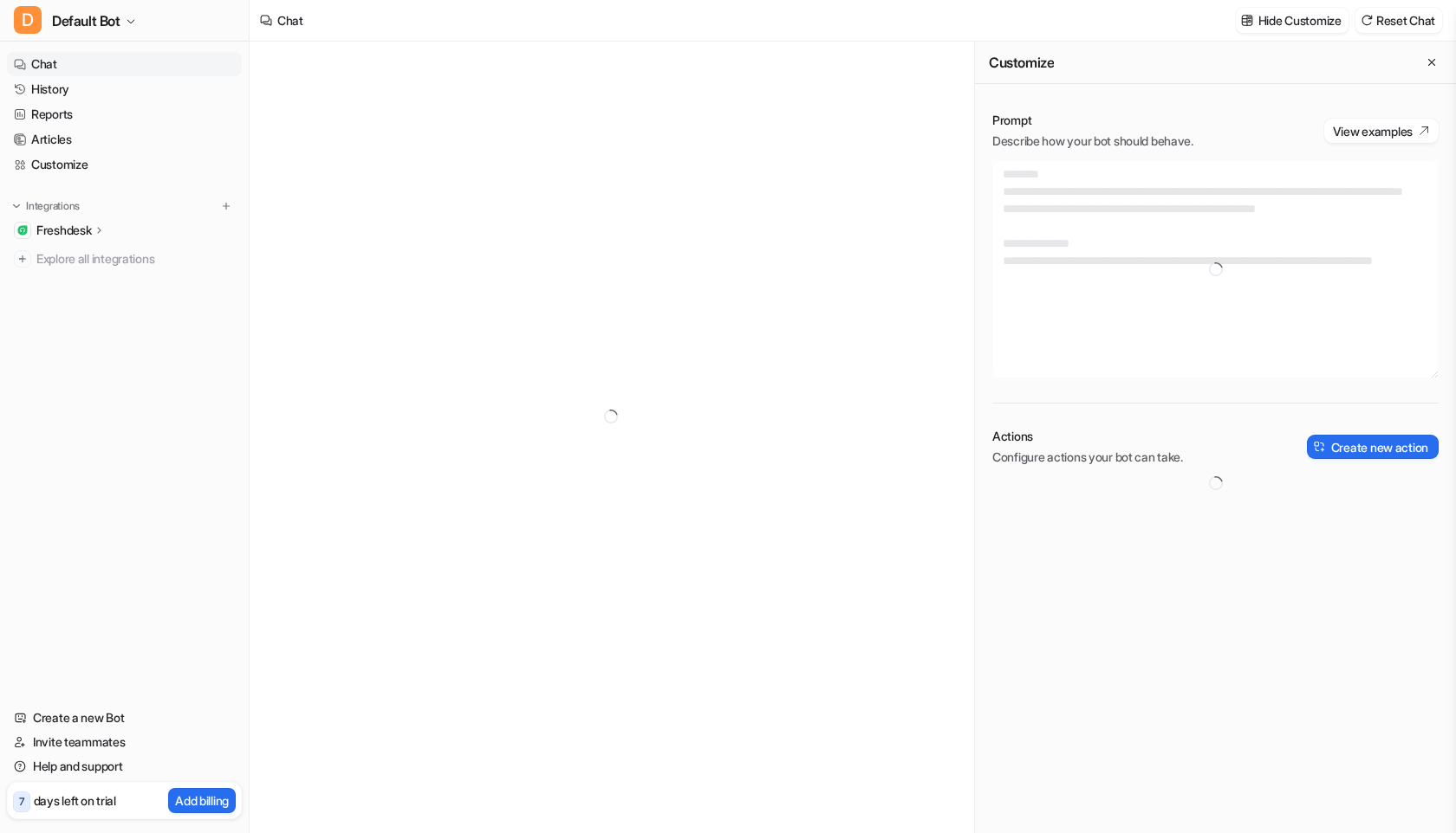
type textarea "**********"
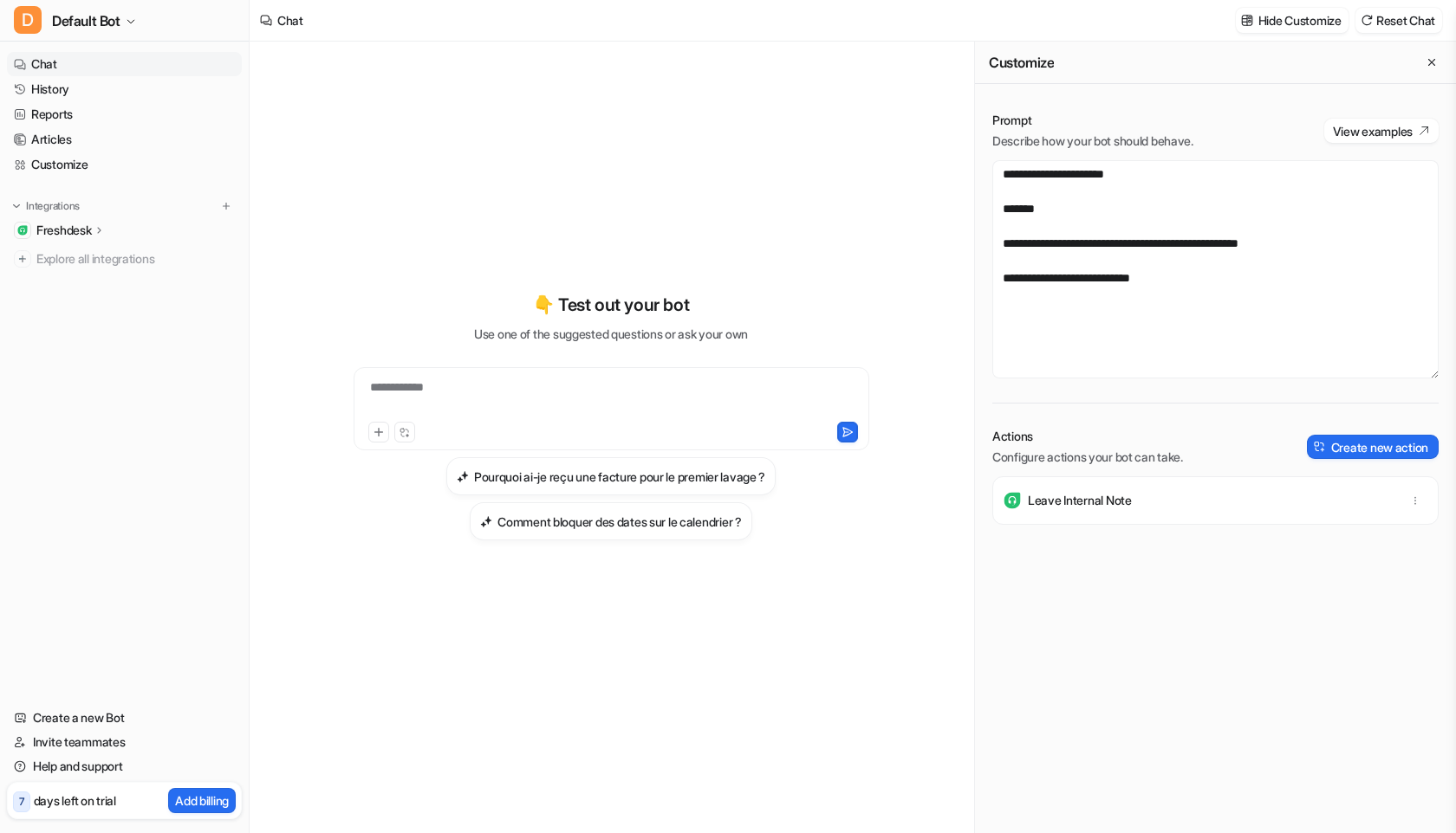
click at [72, 237] on p "Freshdesk" at bounding box center [63, 231] width 54 height 17
click at [100, 300] on link "AI Agent" at bounding box center [133, 305] width 216 height 24
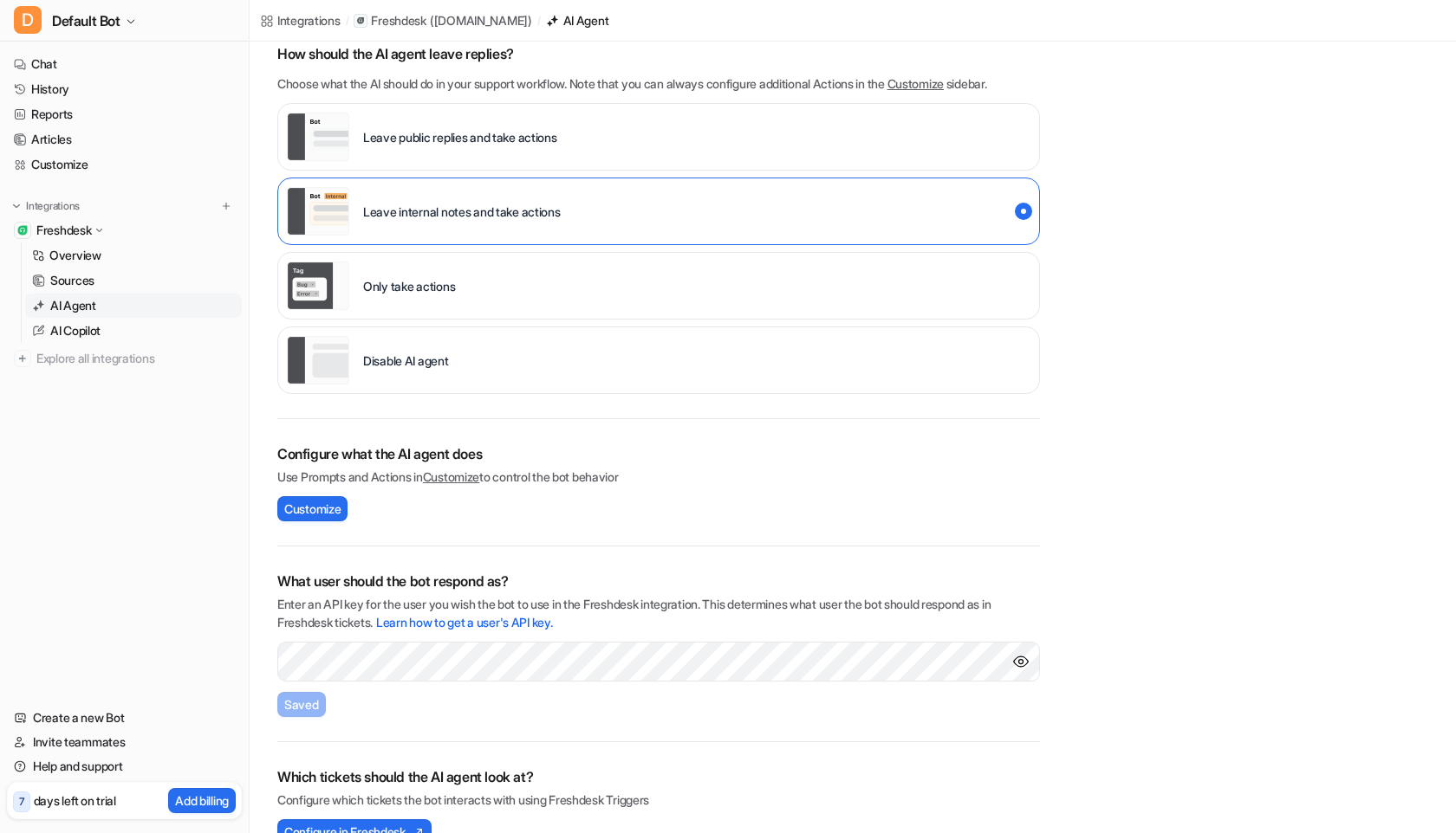
scroll to position [176, 0]
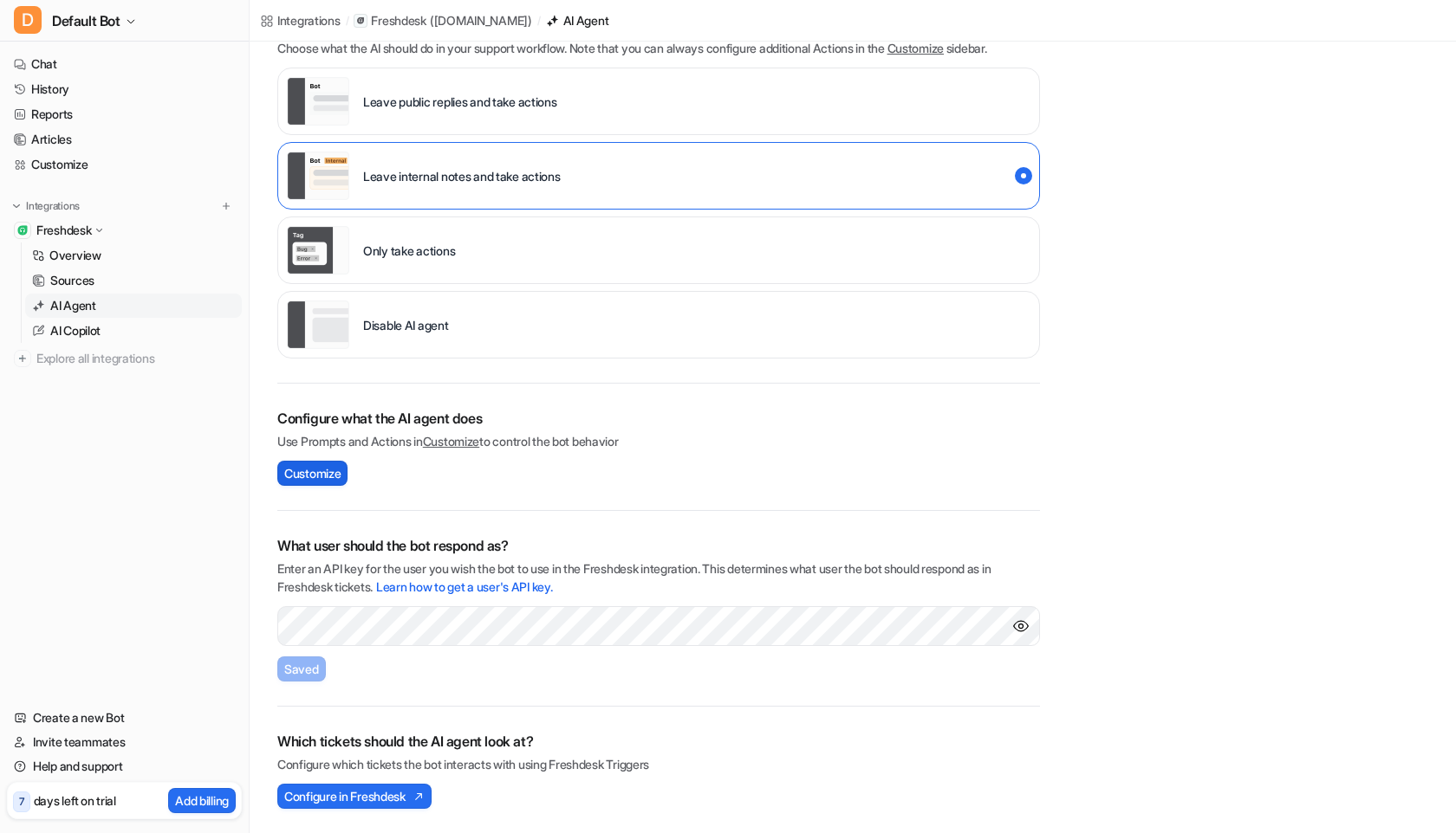
click at [346, 473] on button "Customize" at bounding box center [313, 474] width 71 height 25
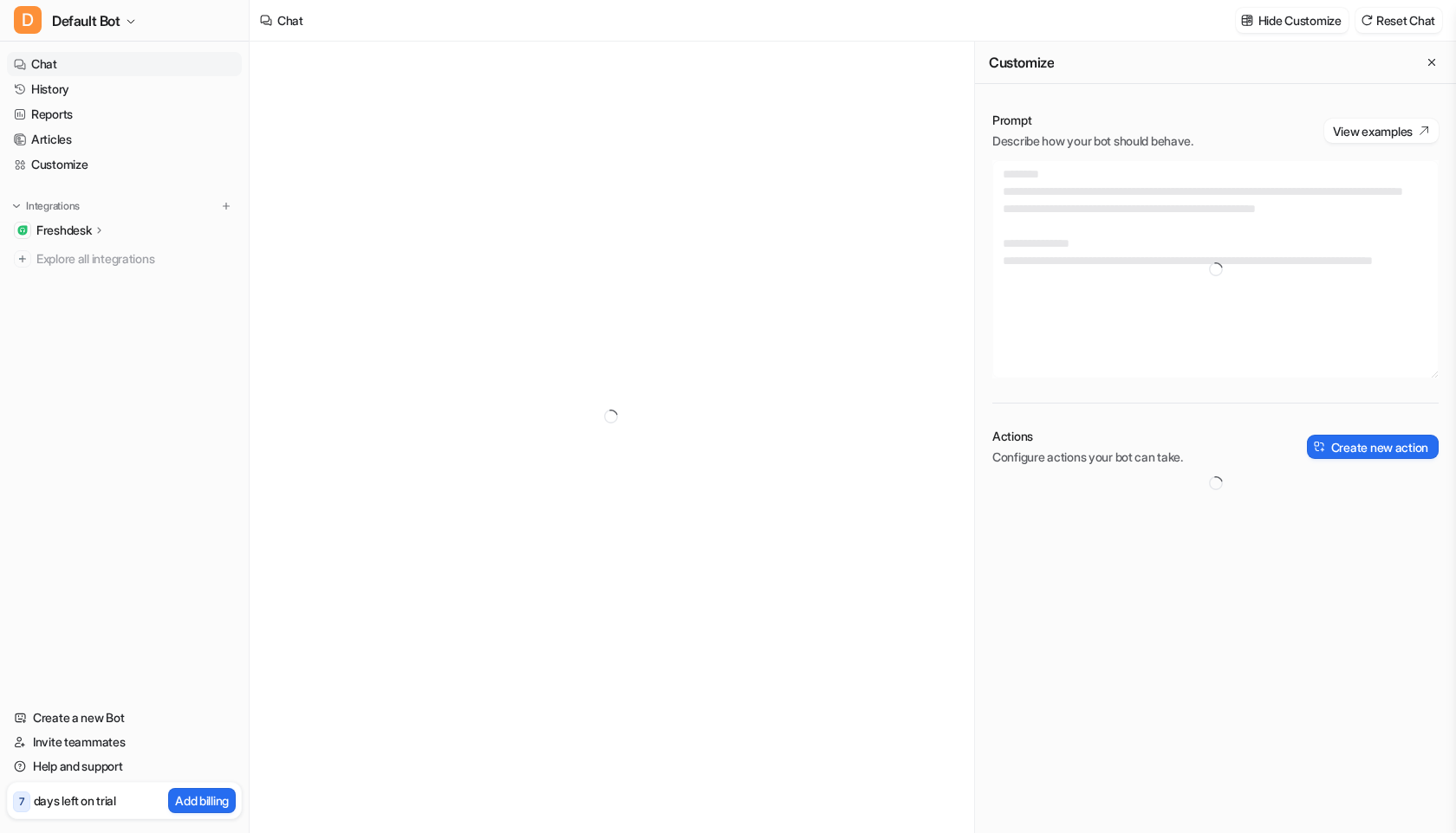
type textarea "**********"
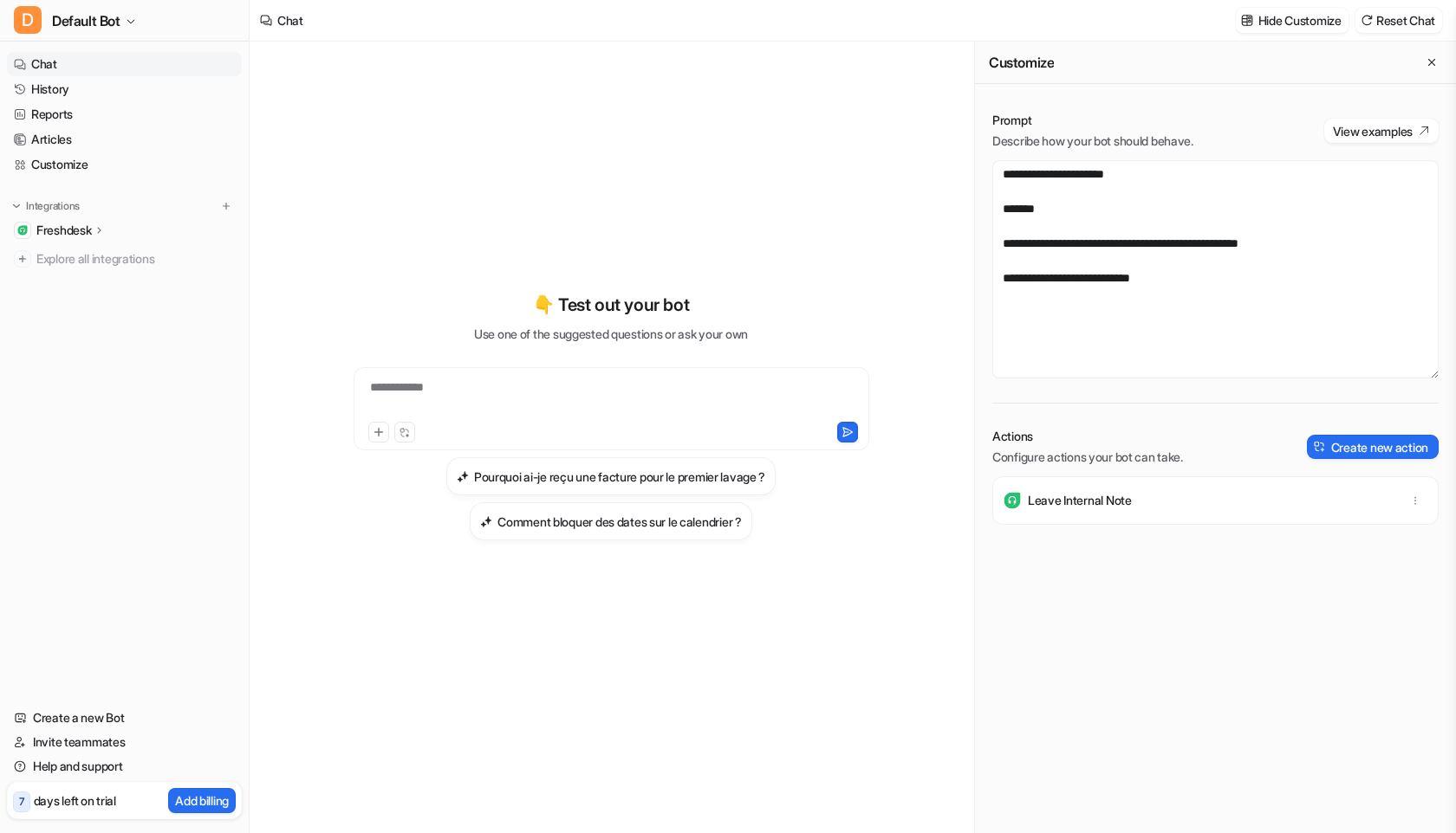
click at [1138, 490] on div "Leave Internal Note" at bounding box center [1216, 500] width 431 height 49
click at [1138, 497] on div "Leave Internal Note" at bounding box center [1216, 500] width 431 height 49
click at [204, 793] on p "Add billing" at bounding box center [202, 801] width 53 height 18
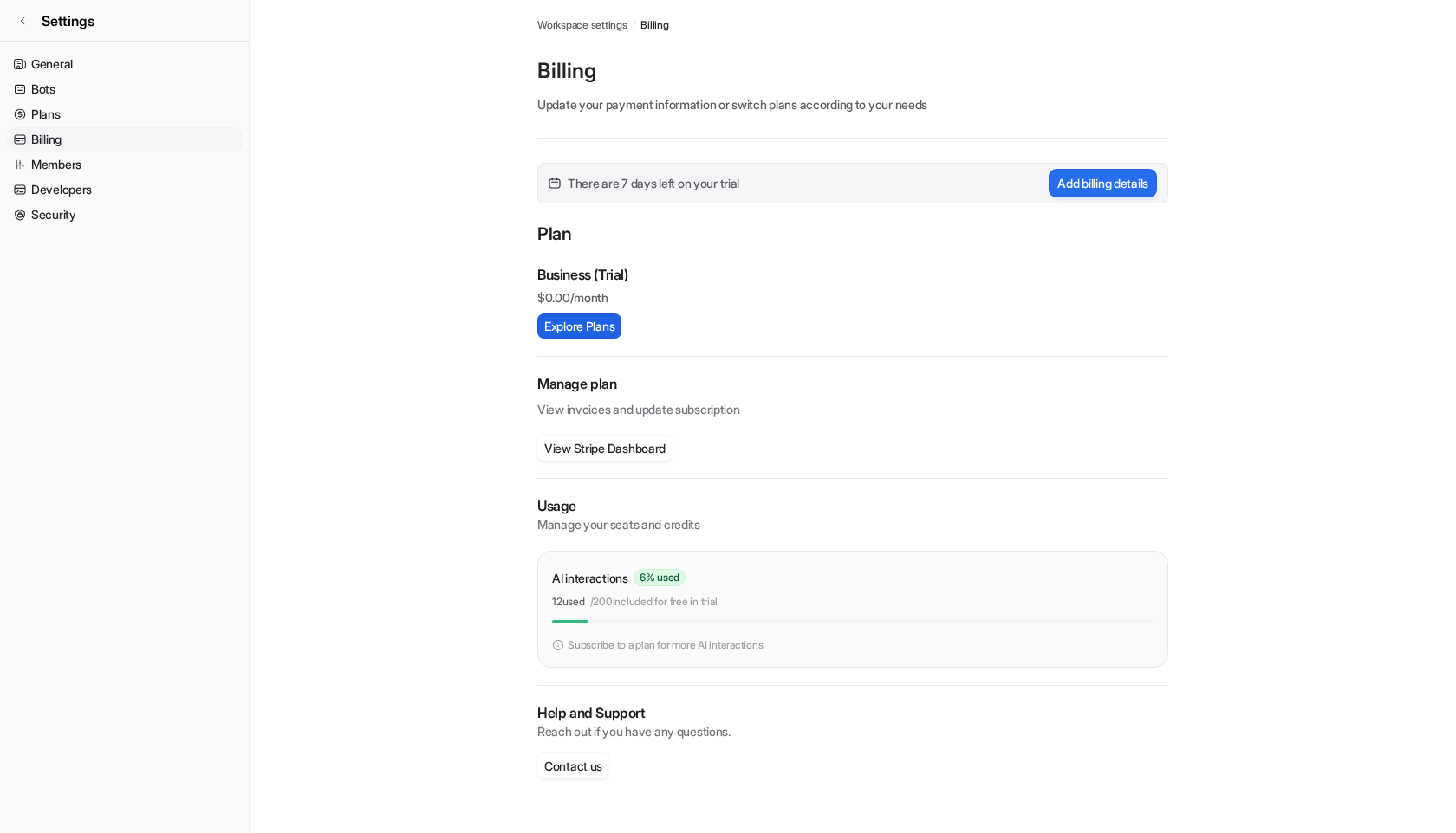
click at [582, 326] on button "Explore Plans" at bounding box center [580, 326] width 84 height 25
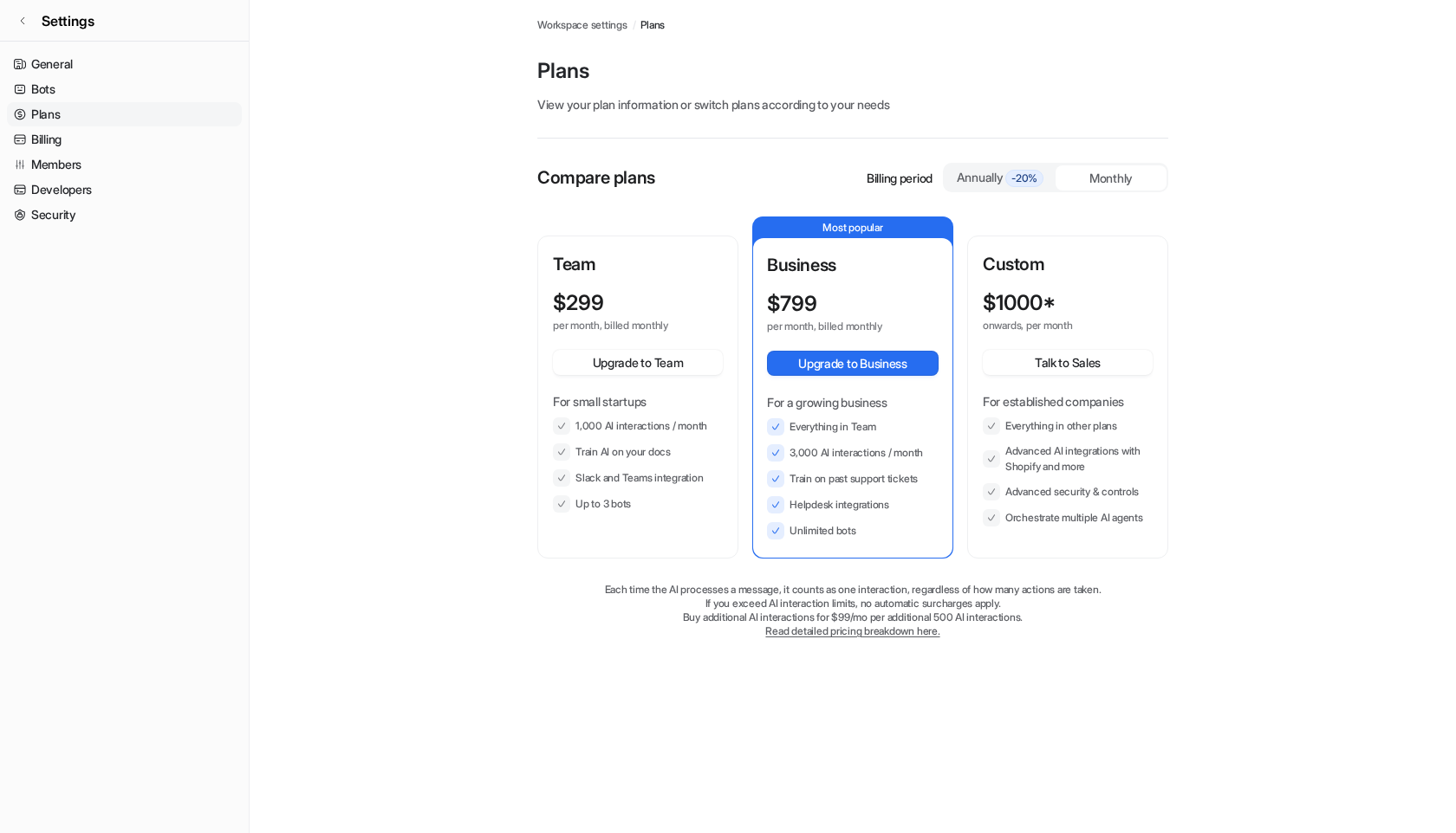
click at [979, 175] on div "Annually -20%" at bounding box center [1000, 177] width 97 height 19
click at [1114, 172] on div "Monthly" at bounding box center [1111, 178] width 111 height 25
click at [1028, 183] on span "-20%" at bounding box center [1024, 178] width 38 height 17
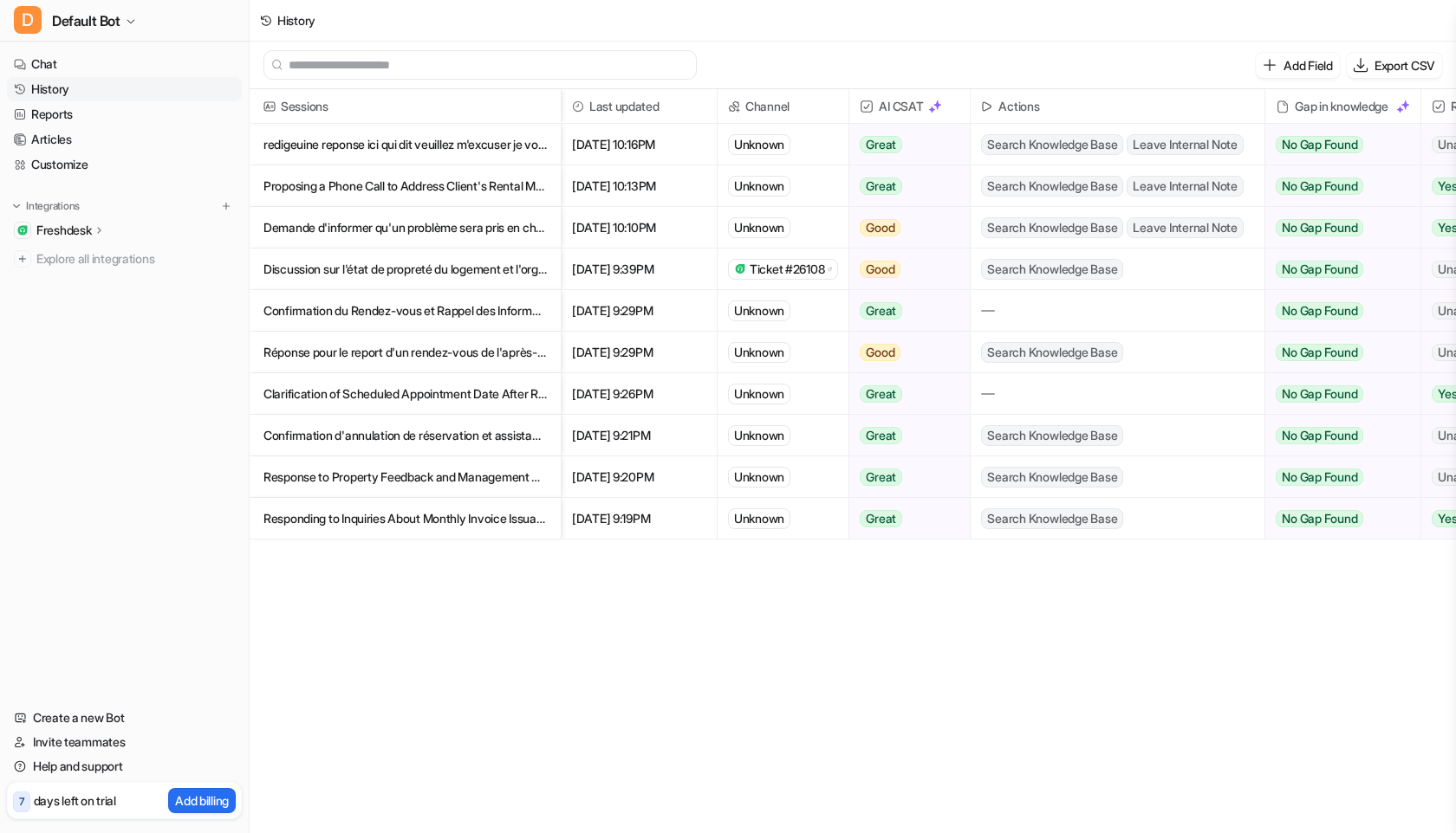
click at [482, 139] on p "redigeuine reponse ici qui dit veuillez m'excuser je vous propose de s'appeler" at bounding box center [404, 145] width 283 height 42
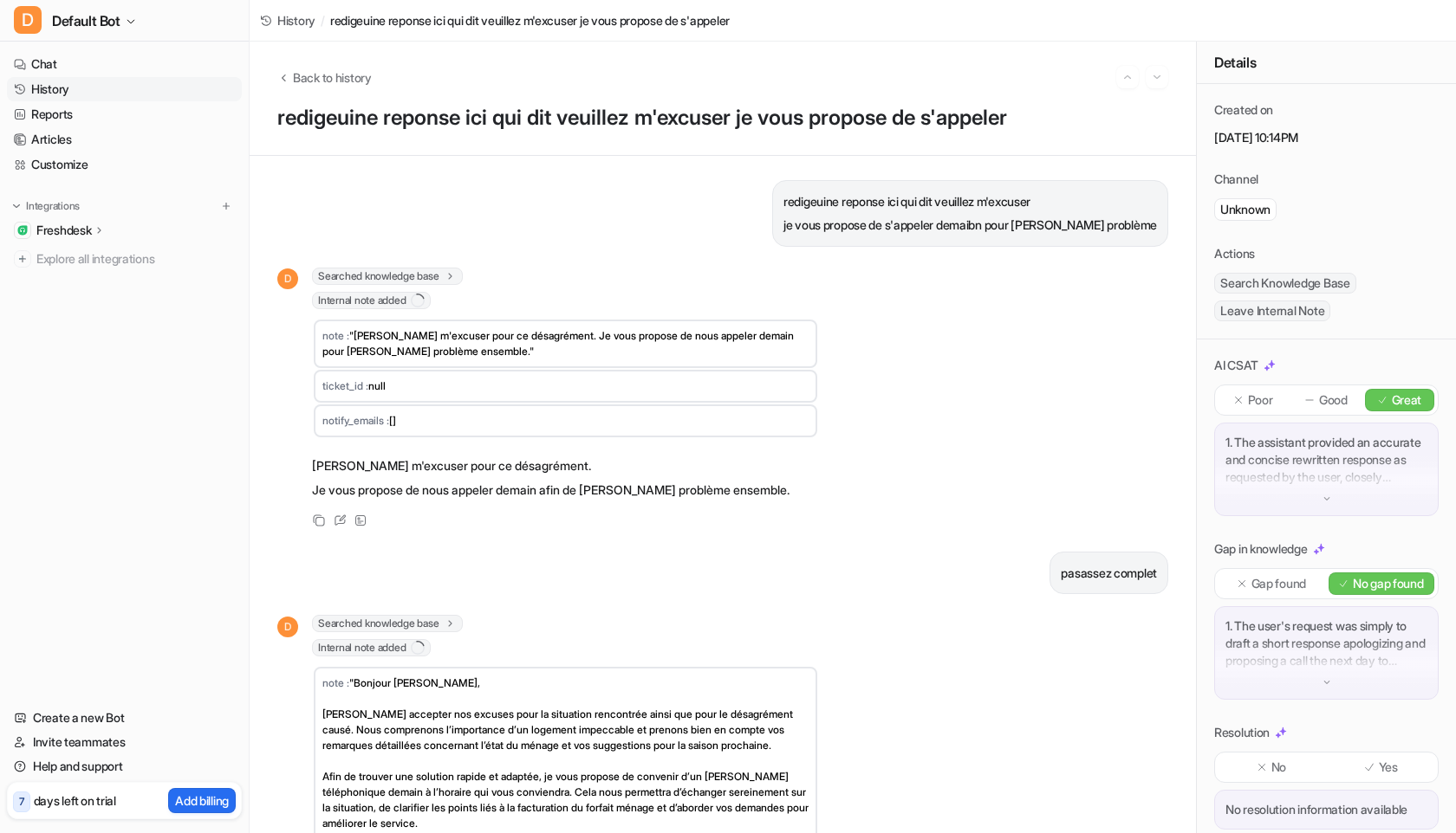
click at [102, 89] on link "History" at bounding box center [124, 89] width 235 height 24
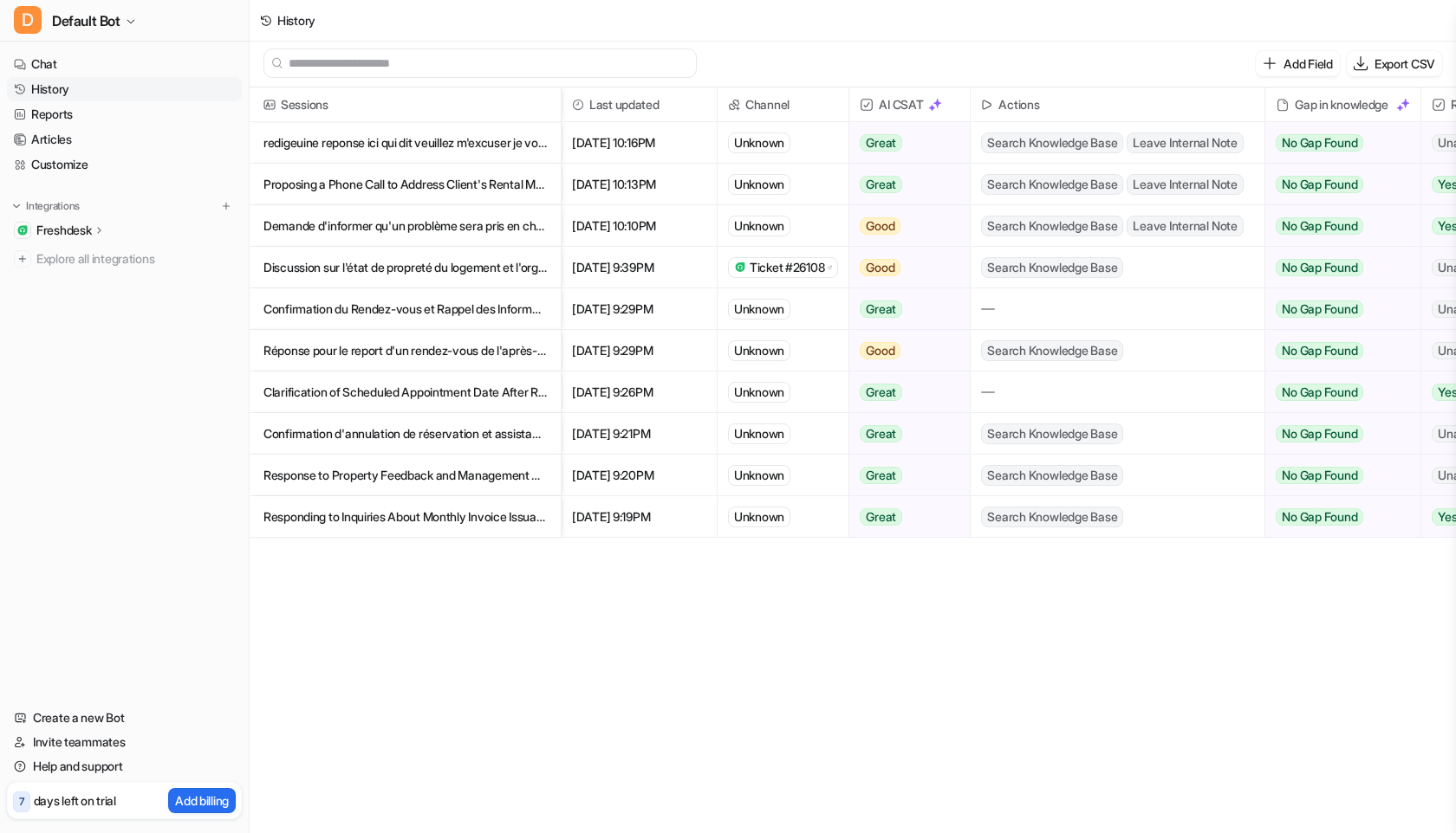
click at [668, 193] on span "[DATE] 10:13PM" at bounding box center [639, 185] width 141 height 42
click at [646, 181] on span "[DATE] 10:13PM" at bounding box center [639, 185] width 141 height 42
click at [447, 176] on p "Proposing a Phone Call to Address Client's Rental Management Concerns" at bounding box center [404, 185] width 283 height 42
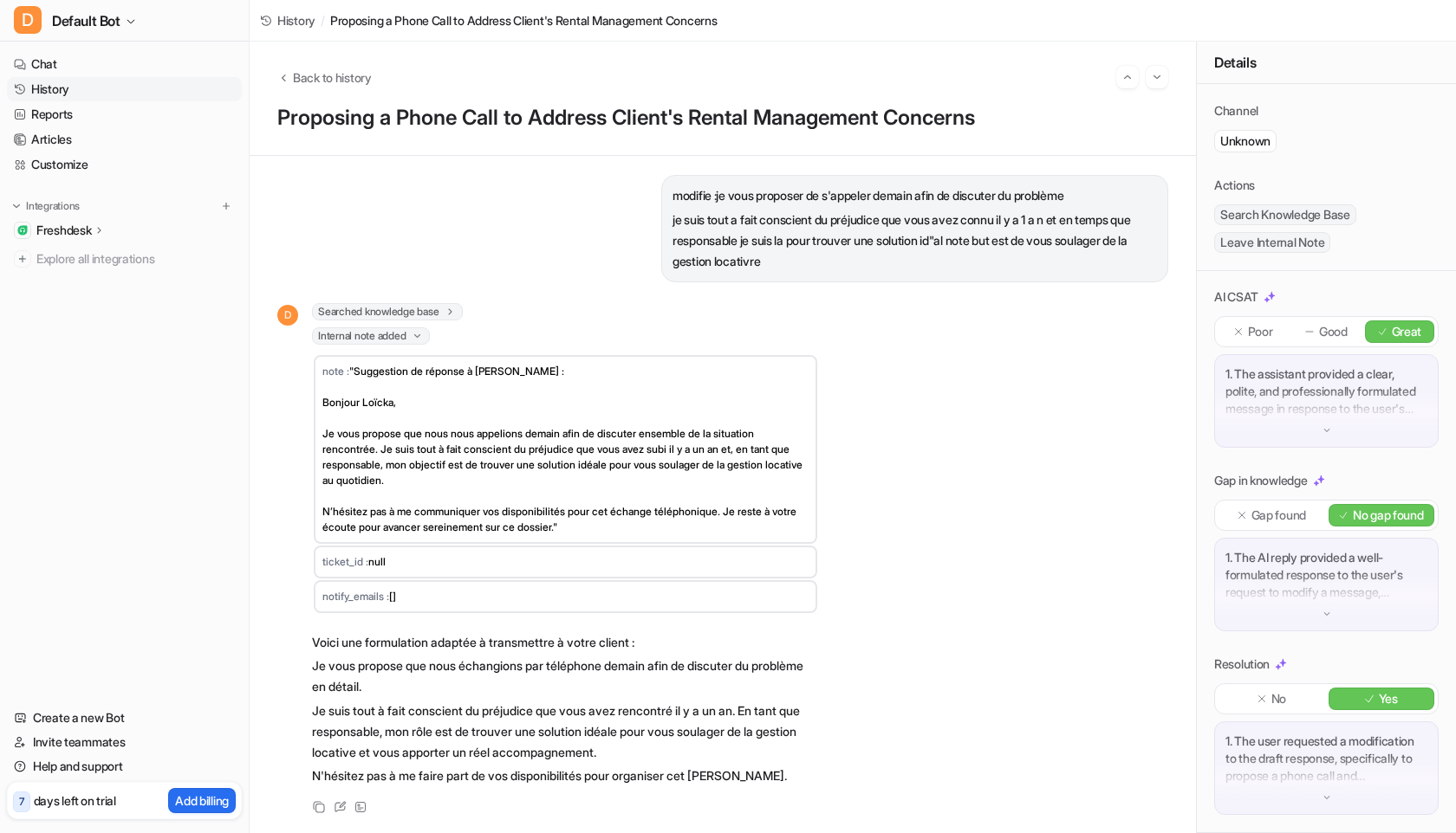
scroll to position [975, 0]
